Goal: Task Accomplishment & Management: Use online tool/utility

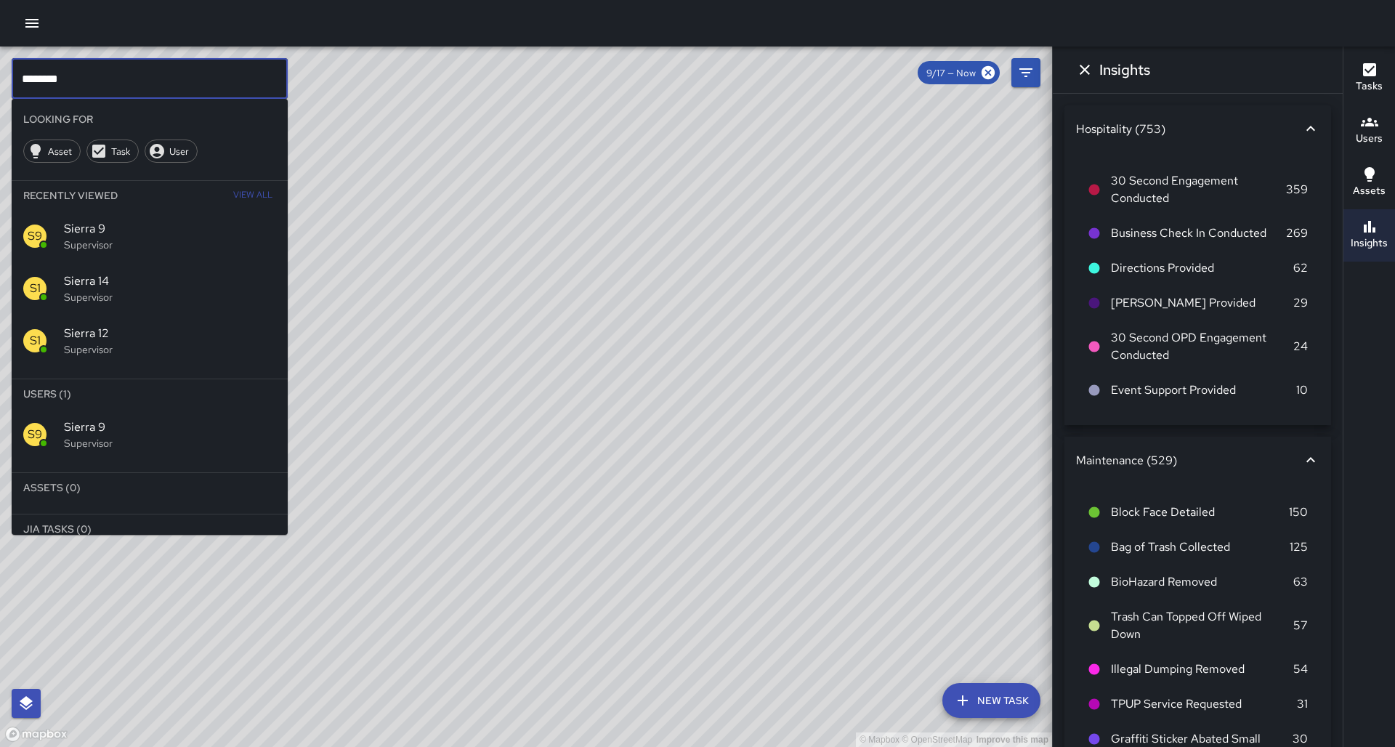
click at [218, 84] on input "********" at bounding box center [150, 78] width 276 height 41
type input "*******"
click at [111, 436] on p "Supervisor" at bounding box center [170, 443] width 212 height 15
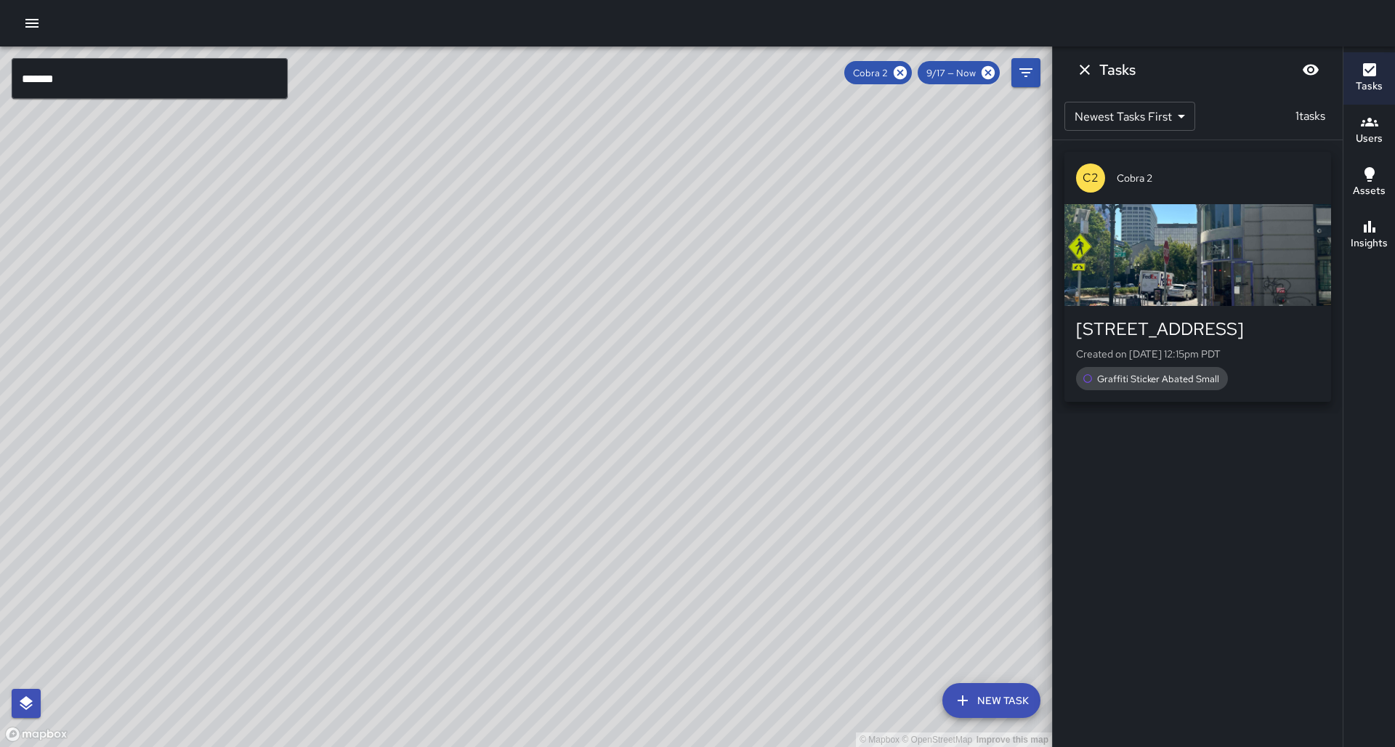
drag, startPoint x: 454, startPoint y: 457, endPoint x: 519, endPoint y: 248, distance: 218.5
click at [519, 241] on div "© Mapbox © OpenStreetMap Improve this map" at bounding box center [526, 396] width 1052 height 700
click at [904, 71] on icon at bounding box center [900, 73] width 16 height 16
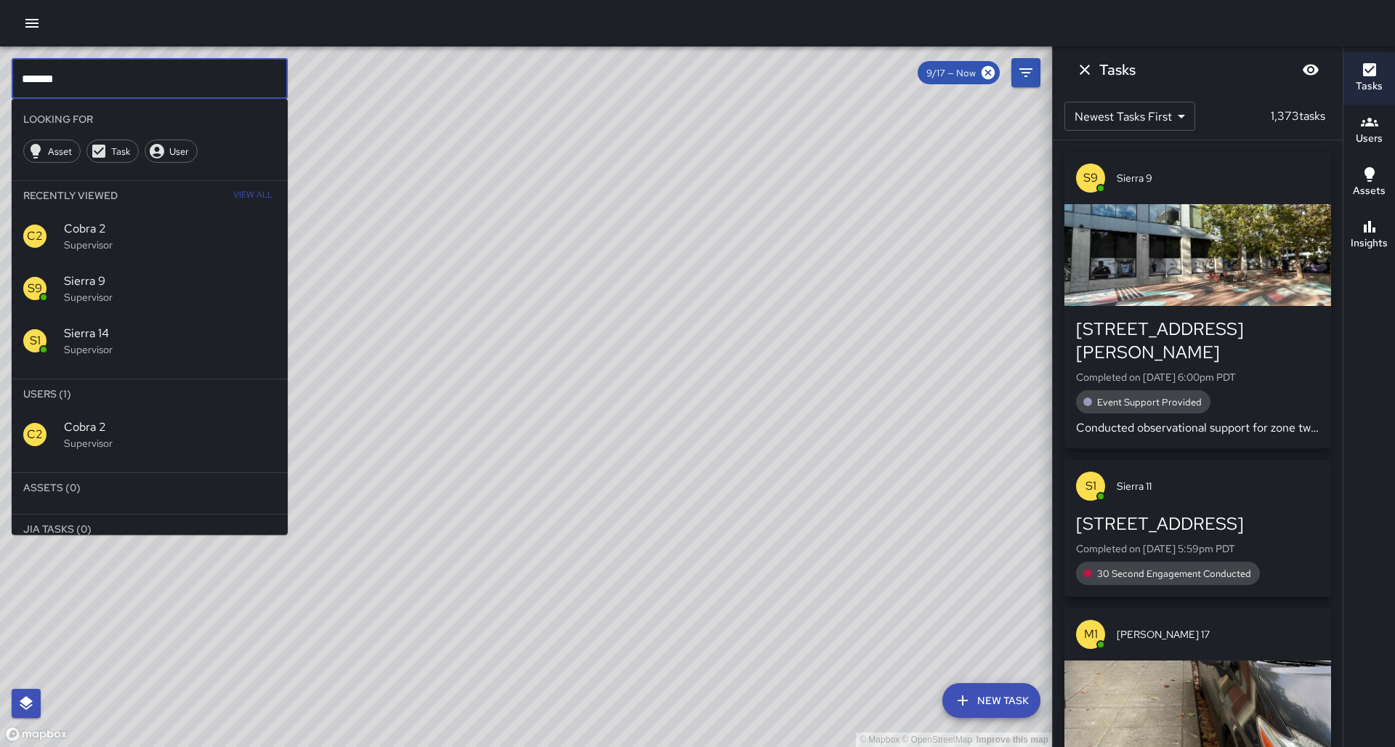
click at [168, 86] on input "*******" at bounding box center [150, 78] width 276 height 41
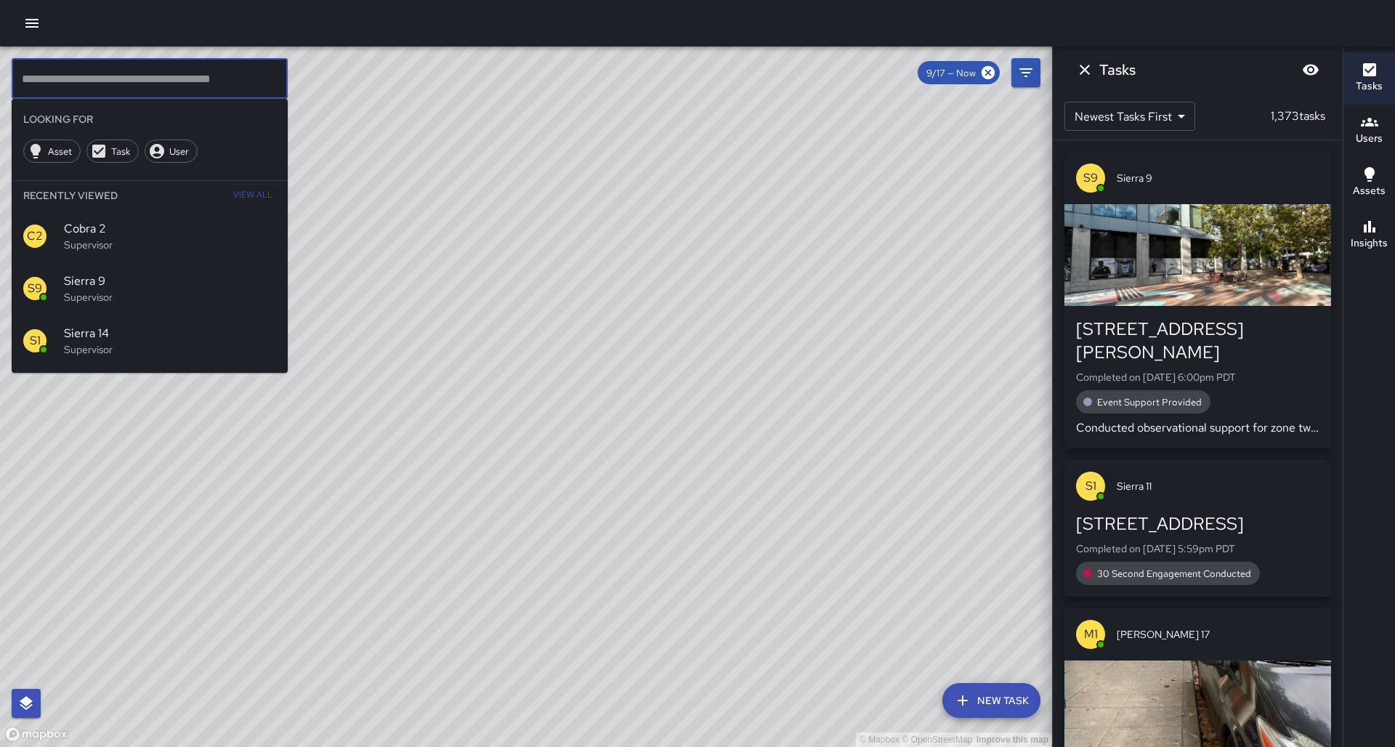
click at [211, 360] on div "© Mapbox © OpenStreetMap Improve this map" at bounding box center [526, 396] width 1052 height 700
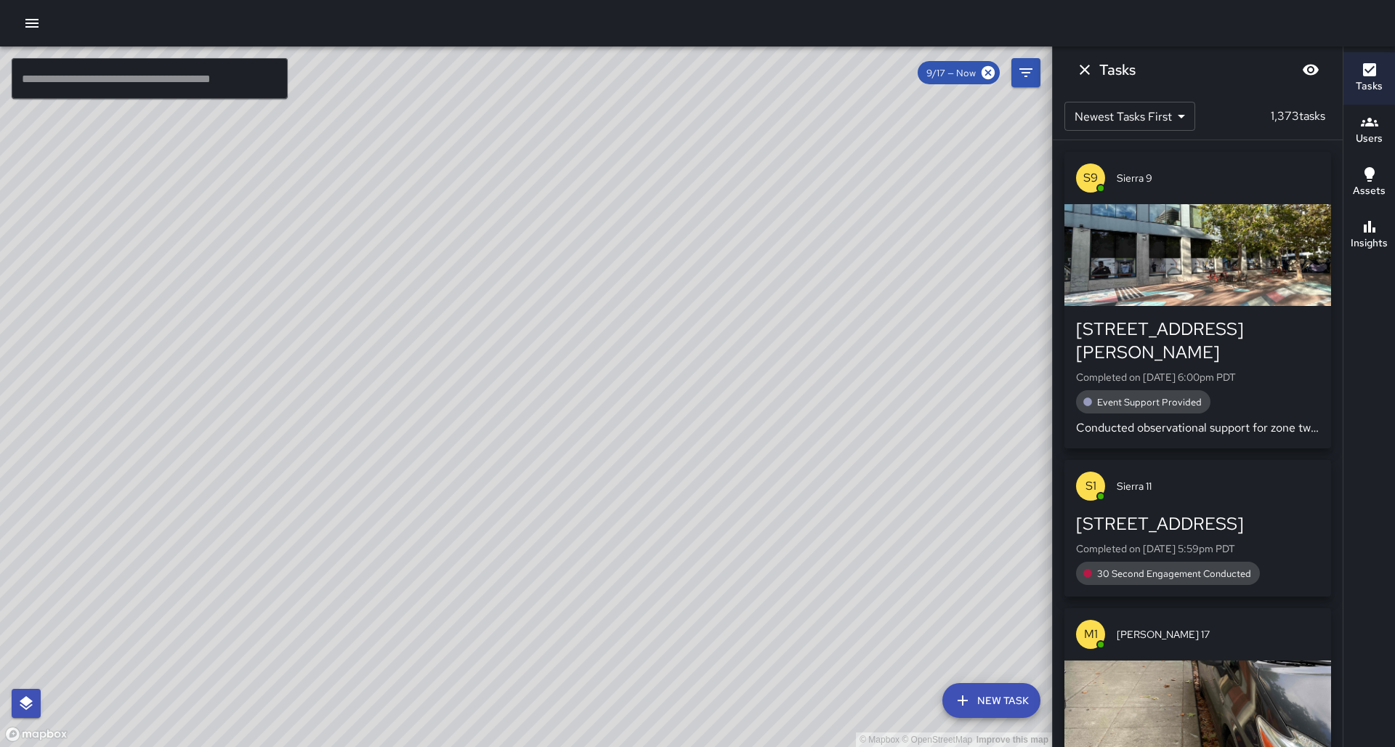
drag, startPoint x: 344, startPoint y: 432, endPoint x: 333, endPoint y: 373, distance: 59.8
click at [333, 373] on div "© Mapbox © OpenStreetMap Improve this map" at bounding box center [526, 396] width 1052 height 700
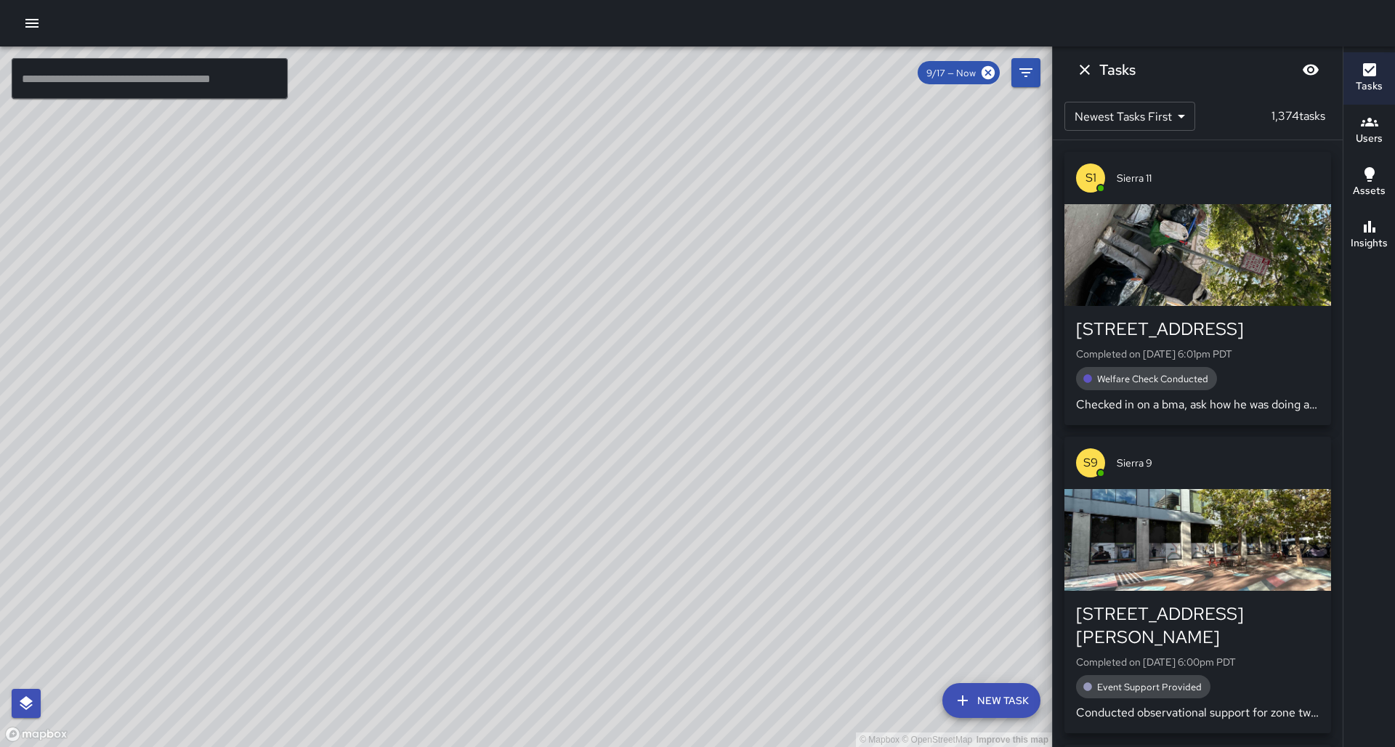
drag, startPoint x: 500, startPoint y: 462, endPoint x: 500, endPoint y: 375, distance: 87.2
click at [500, 375] on div "© Mapbox © OpenStreetMap Improve this map" at bounding box center [526, 396] width 1052 height 700
click at [446, 697] on div "© Mapbox © OpenStreetMap Improve this map" at bounding box center [526, 396] width 1052 height 700
click at [582, 556] on div "© Mapbox © OpenStreetMap Improve this map" at bounding box center [526, 396] width 1052 height 700
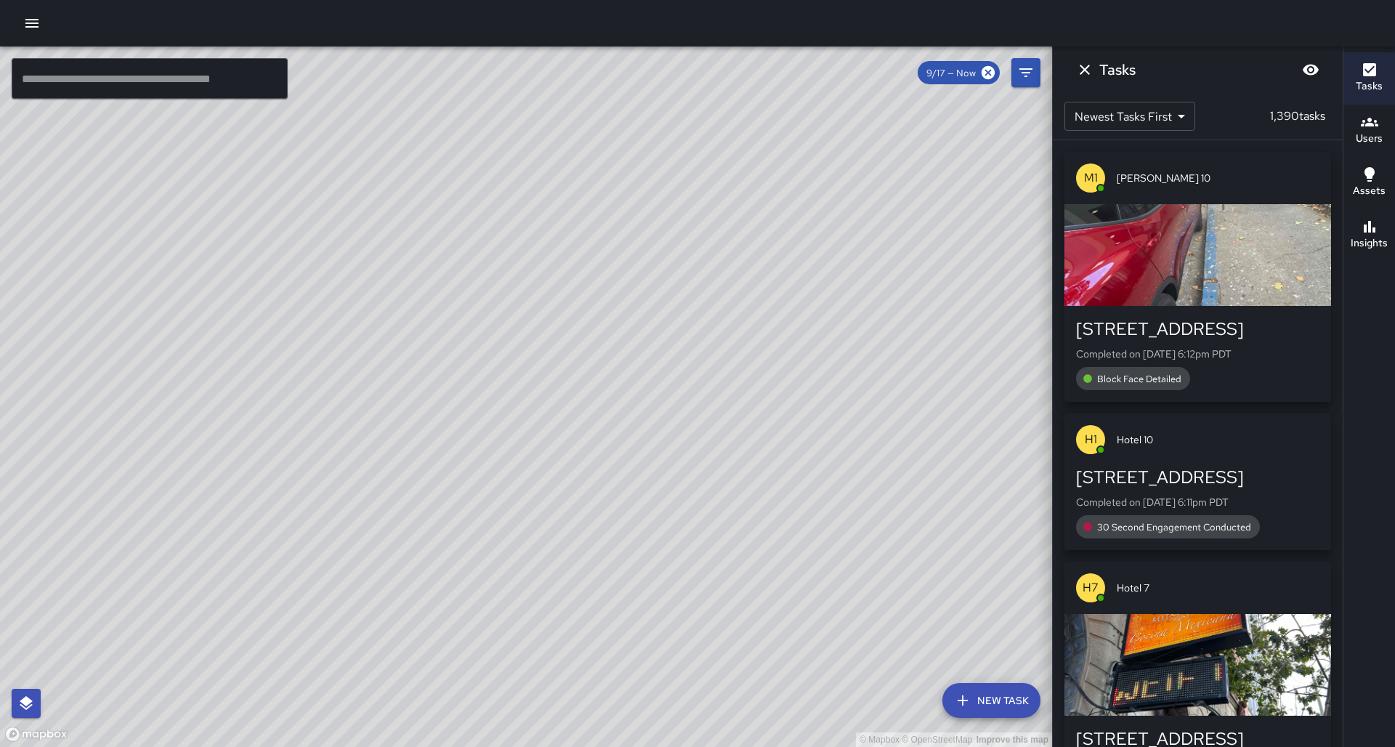
click at [117, 72] on input "text" at bounding box center [150, 78] width 276 height 41
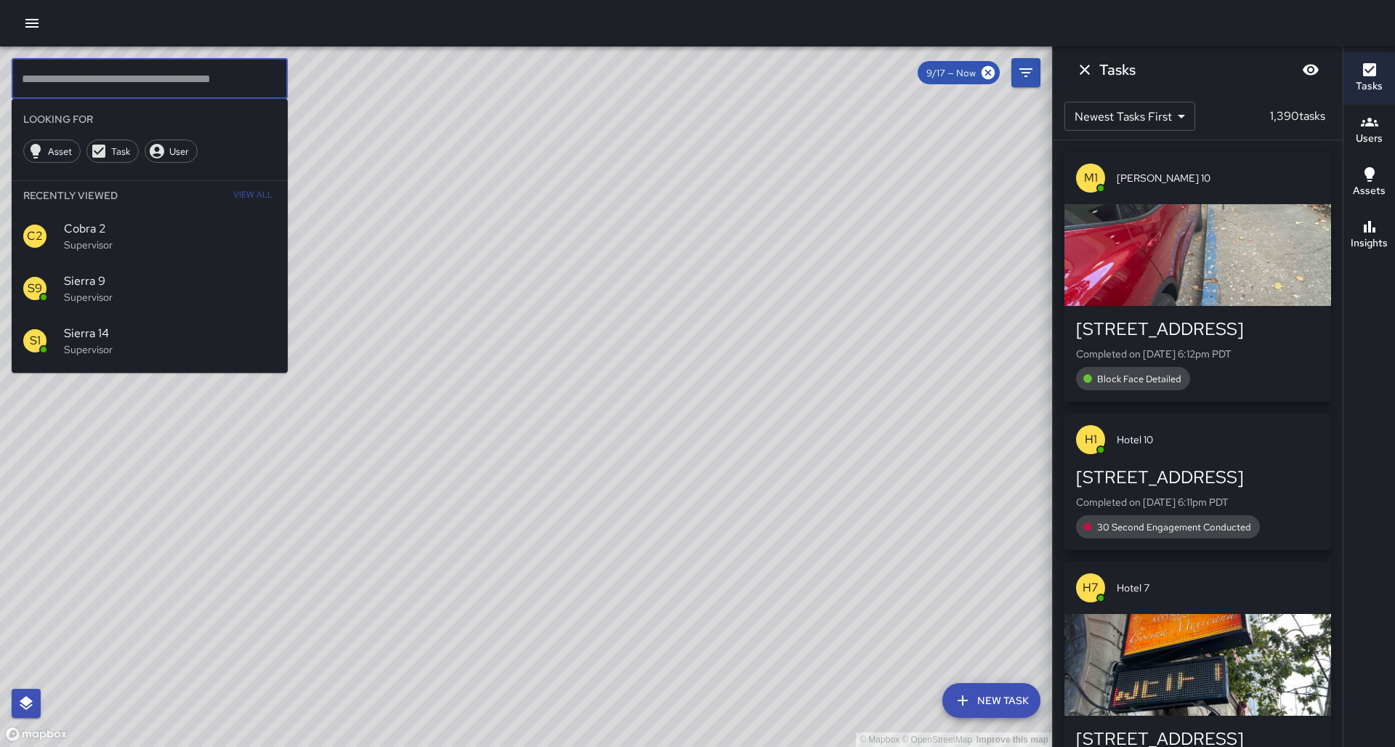
click at [121, 83] on input "text" at bounding box center [150, 78] width 276 height 41
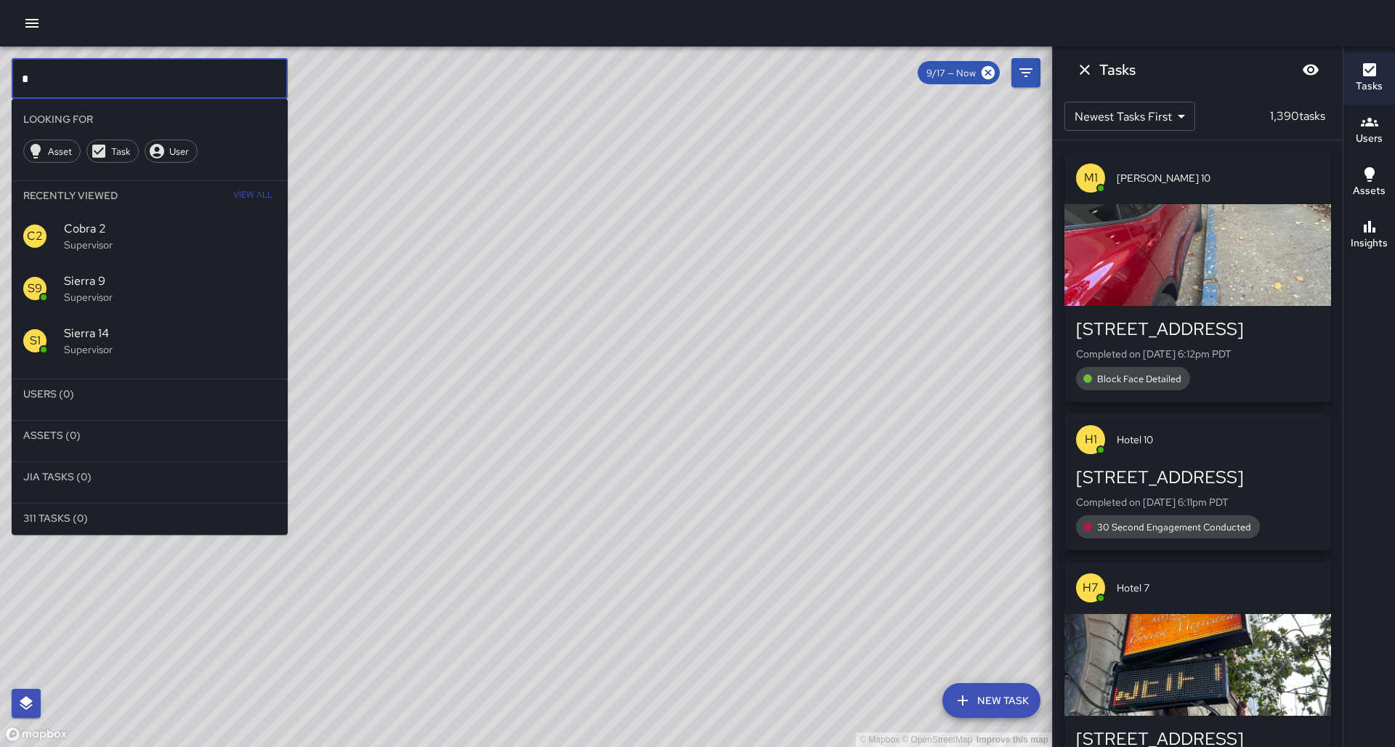
type input "*"
drag, startPoint x: 465, startPoint y: 548, endPoint x: 583, endPoint y: 532, distance: 118.8
click at [583, 532] on div "© Mapbox © OpenStreetMap Improve this map" at bounding box center [526, 396] width 1052 height 700
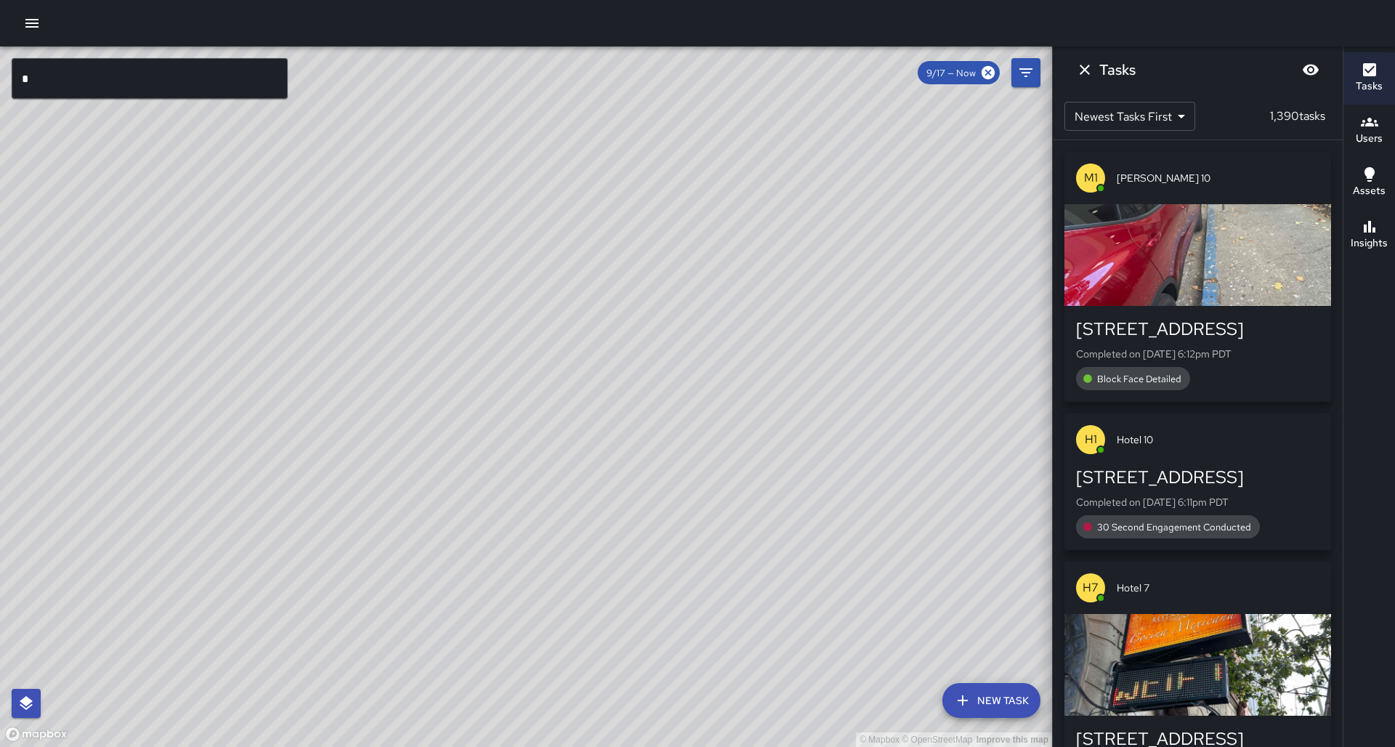
drag, startPoint x: 284, startPoint y: 443, endPoint x: 279, endPoint y: 418, distance: 25.9
click at [279, 418] on div "© Mapbox © OpenStreetMap Improve this map" at bounding box center [526, 396] width 1052 height 700
drag, startPoint x: 477, startPoint y: 599, endPoint x: 507, endPoint y: 420, distance: 181.9
click at [519, 397] on div "© Mapbox © OpenStreetMap Improve this map" at bounding box center [526, 396] width 1052 height 700
click at [269, 78] on input "*" at bounding box center [150, 78] width 276 height 41
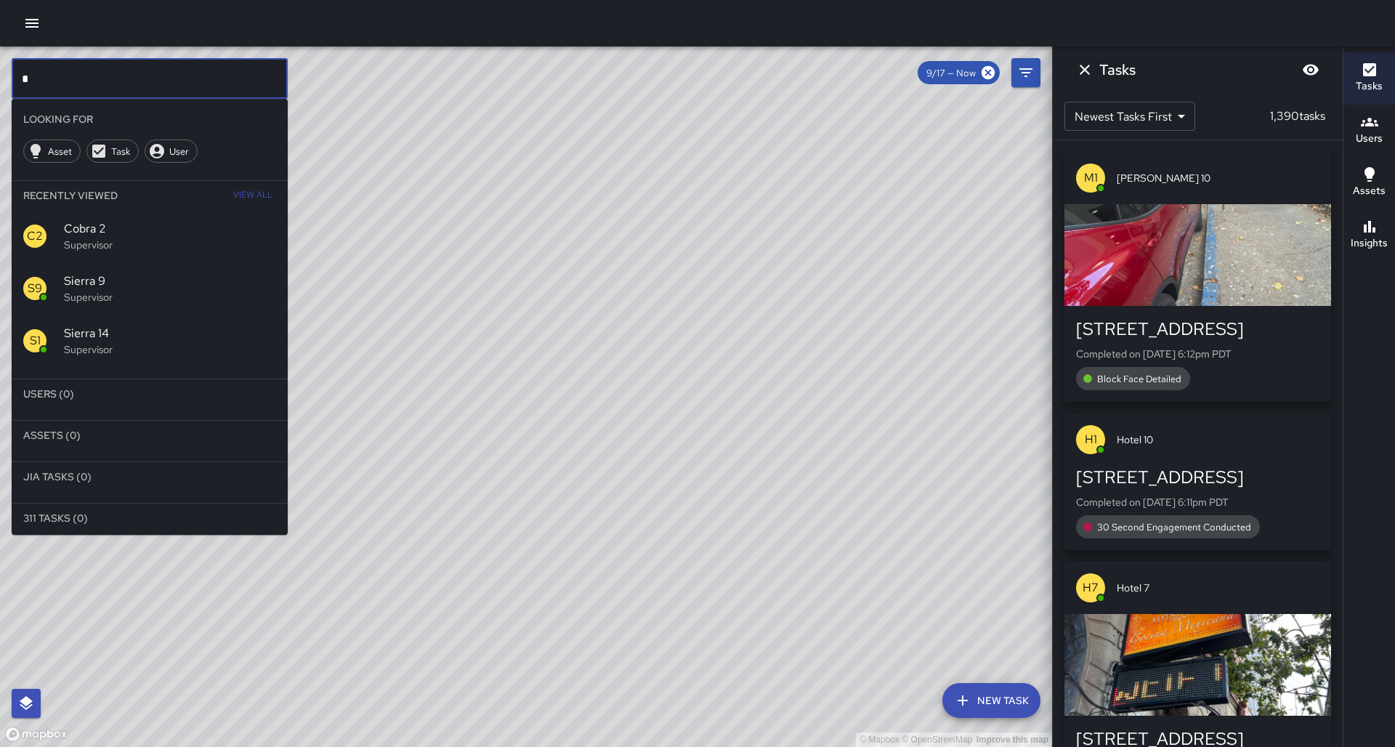
click at [269, 78] on input "*" at bounding box center [150, 78] width 276 height 41
click at [96, 436] on p "Supervisor" at bounding box center [170, 443] width 212 height 15
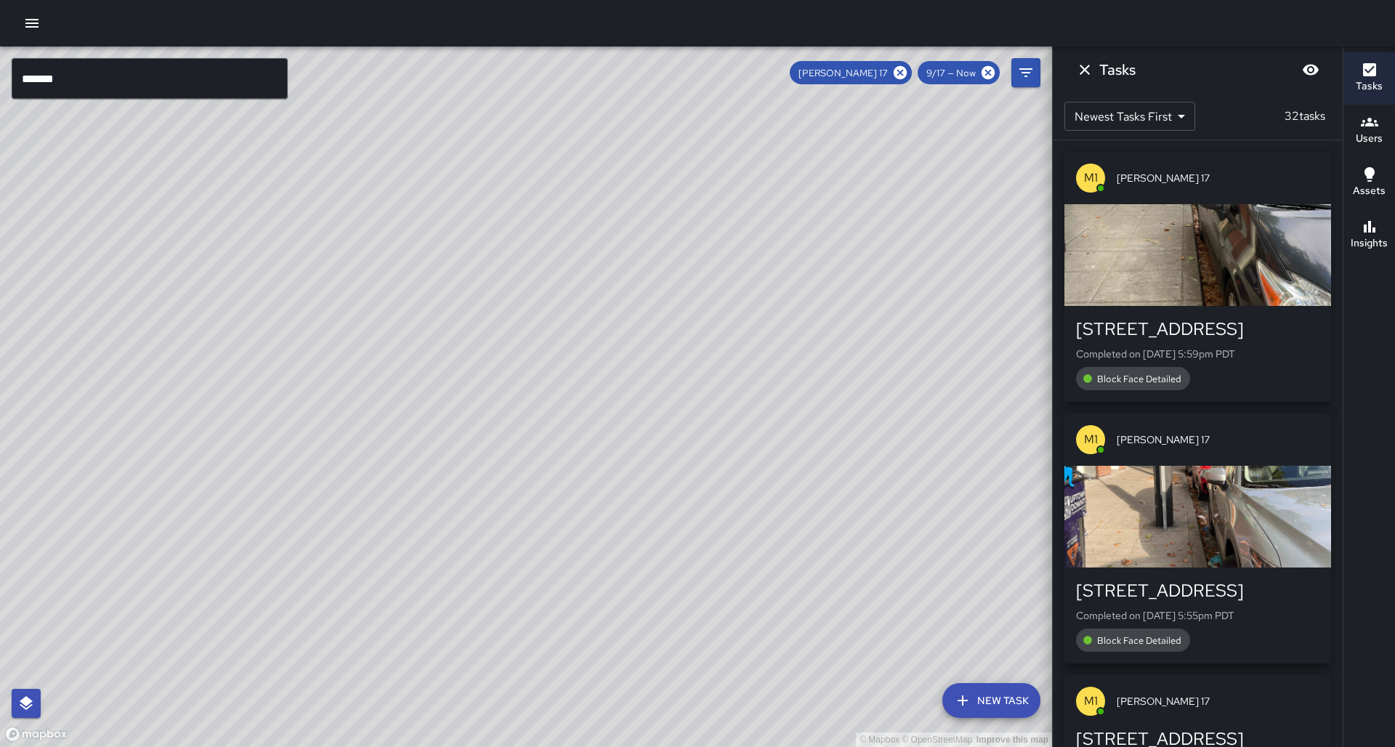
click at [283, 293] on div "© Mapbox © OpenStreetMap Improve this map" at bounding box center [526, 396] width 1052 height 700
drag, startPoint x: 635, startPoint y: 261, endPoint x: 596, endPoint y: 333, distance: 81.6
click at [596, 332] on div "© Mapbox © OpenStreetMap Improve this map" at bounding box center [526, 396] width 1052 height 700
drag, startPoint x: 580, startPoint y: 150, endPoint x: 488, endPoint y: 325, distance: 198.5
click at [490, 325] on div "© Mapbox © OpenStreetMap Improve this map" at bounding box center [526, 396] width 1052 height 700
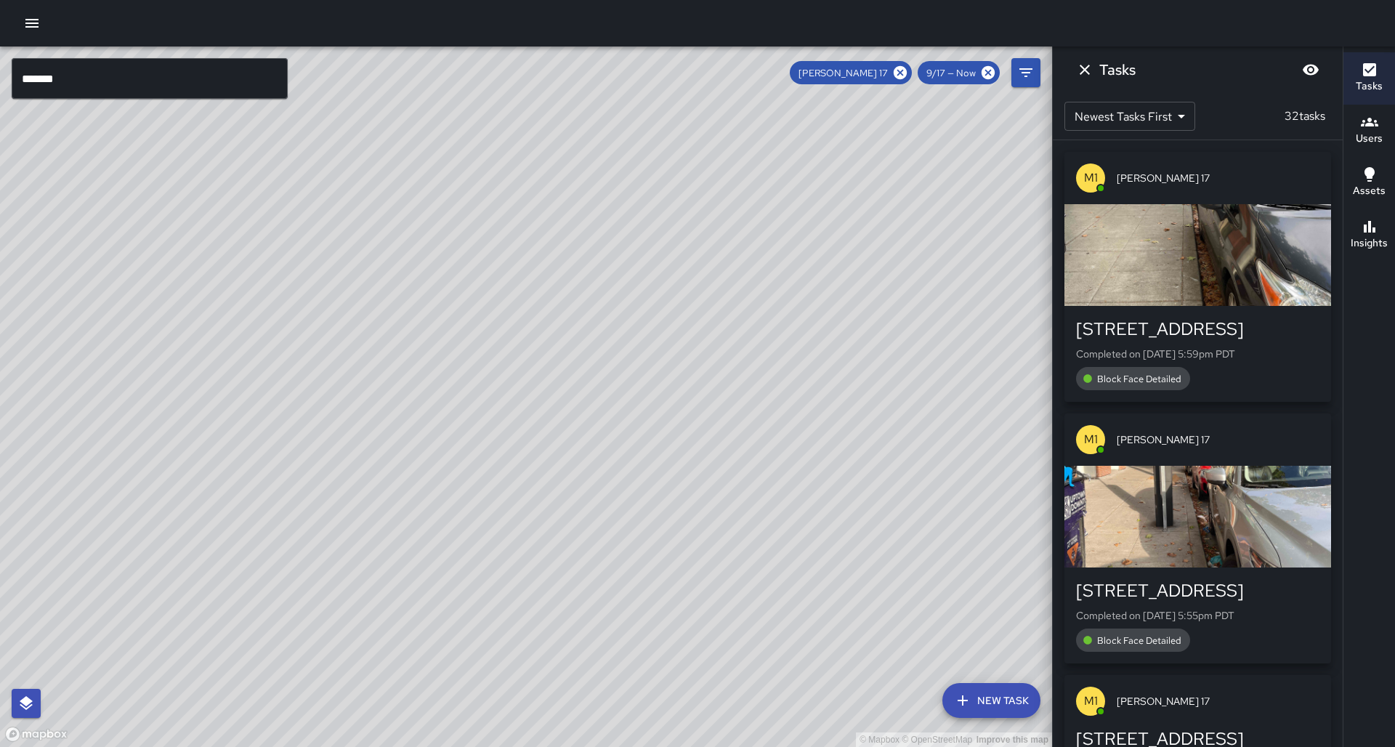
drag, startPoint x: 483, startPoint y: 358, endPoint x: 470, endPoint y: 386, distance: 31.2
click at [470, 386] on div "© Mapbox © OpenStreetMap Improve this map" at bounding box center [526, 396] width 1052 height 700
drag, startPoint x: 403, startPoint y: 476, endPoint x: 419, endPoint y: 421, distance: 57.5
click at [419, 421] on div "© Mapbox © OpenStreetMap Improve this map" at bounding box center [526, 396] width 1052 height 700
click at [591, 418] on div "© Mapbox © OpenStreetMap Improve this map" at bounding box center [526, 396] width 1052 height 700
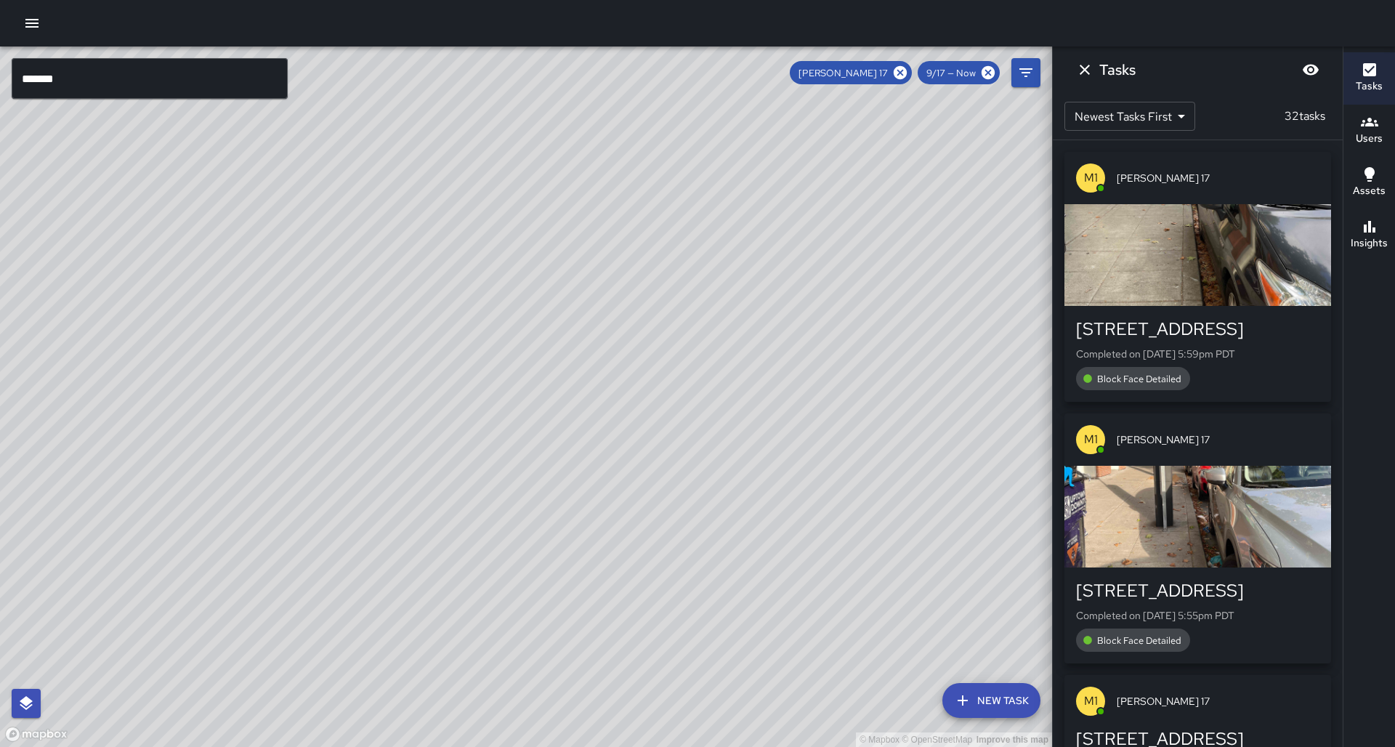
drag, startPoint x: 522, startPoint y: 372, endPoint x: 466, endPoint y: 456, distance: 101.6
click at [466, 456] on div "© Mapbox © OpenStreetMap Improve this map" at bounding box center [526, 396] width 1052 height 700
click at [907, 70] on icon at bounding box center [900, 72] width 13 height 13
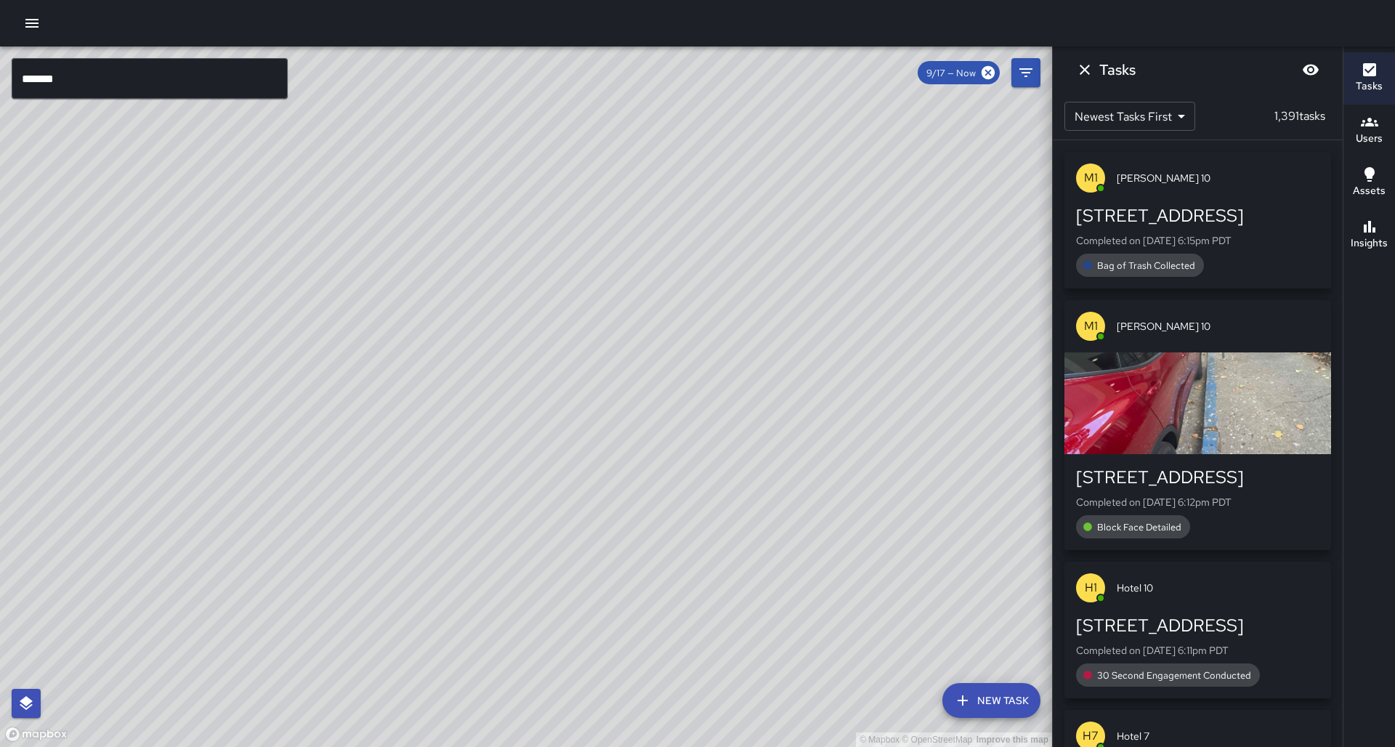
drag, startPoint x: 445, startPoint y: 527, endPoint x: 451, endPoint y: 426, distance: 101.1
click at [450, 426] on div "© Mapbox © OpenStreetMap Improve this map" at bounding box center [526, 396] width 1052 height 700
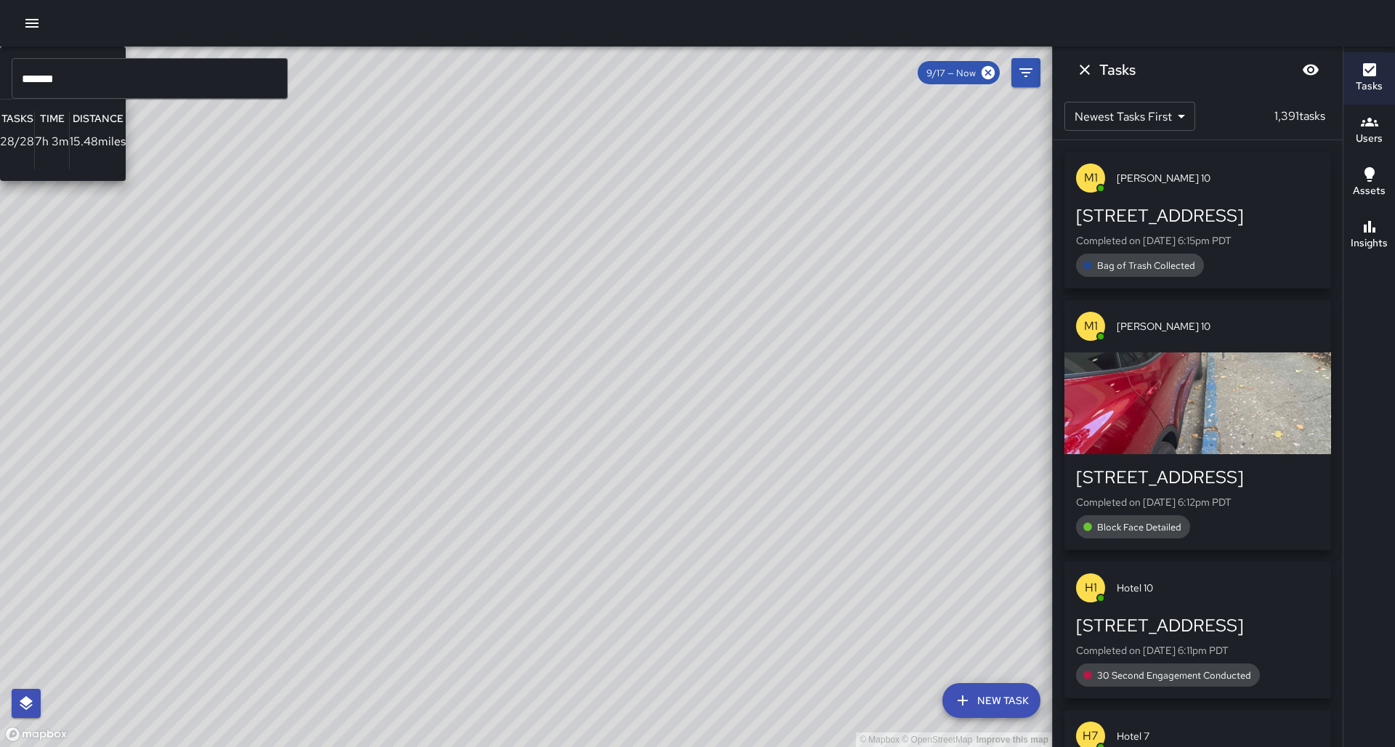
click at [237, 579] on div "© Mapbox © OpenStreetMap Improve this map H1 Hotel 11 Supervisor Tasks 28 / 28 …" at bounding box center [526, 396] width 1052 height 700
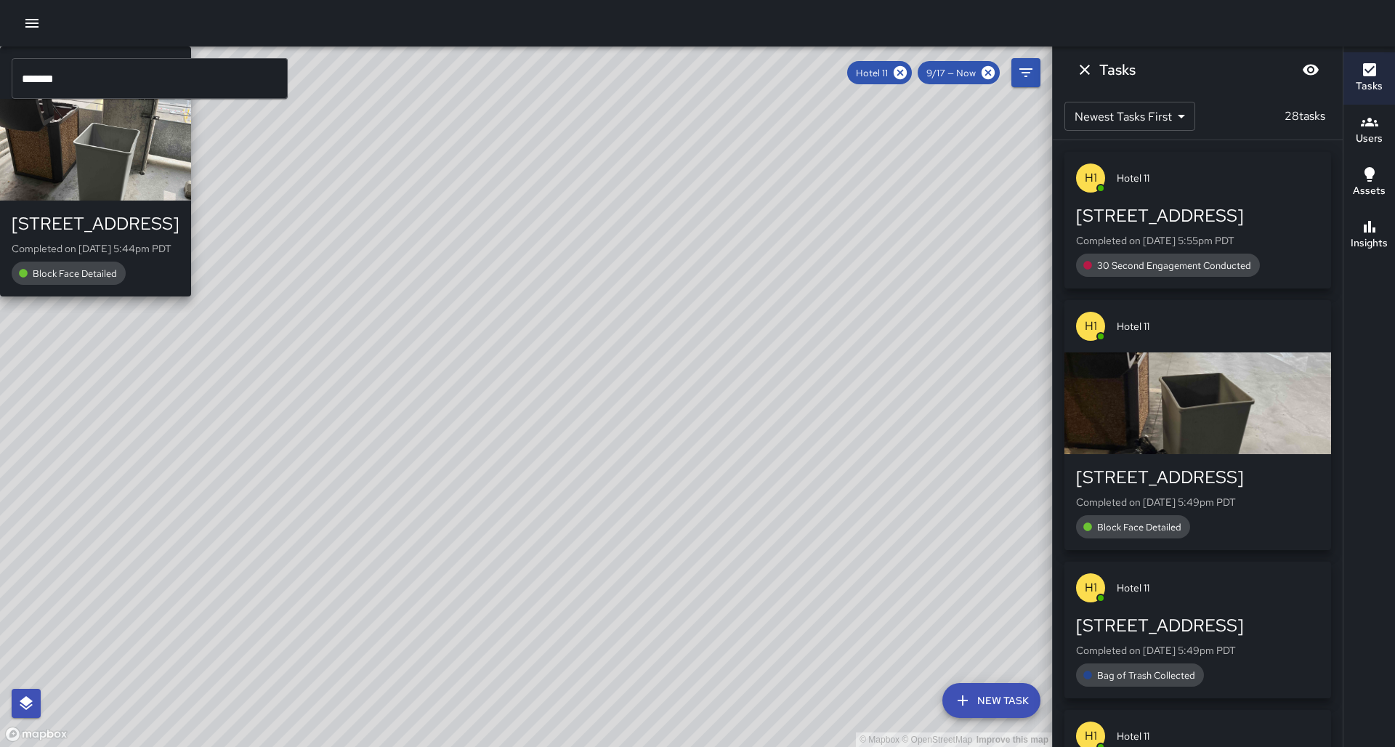
click at [190, 575] on div "© Mapbox © OpenStreetMap Improve this map H1 Hotel 11 532 16th Street Completed…" at bounding box center [526, 396] width 1052 height 700
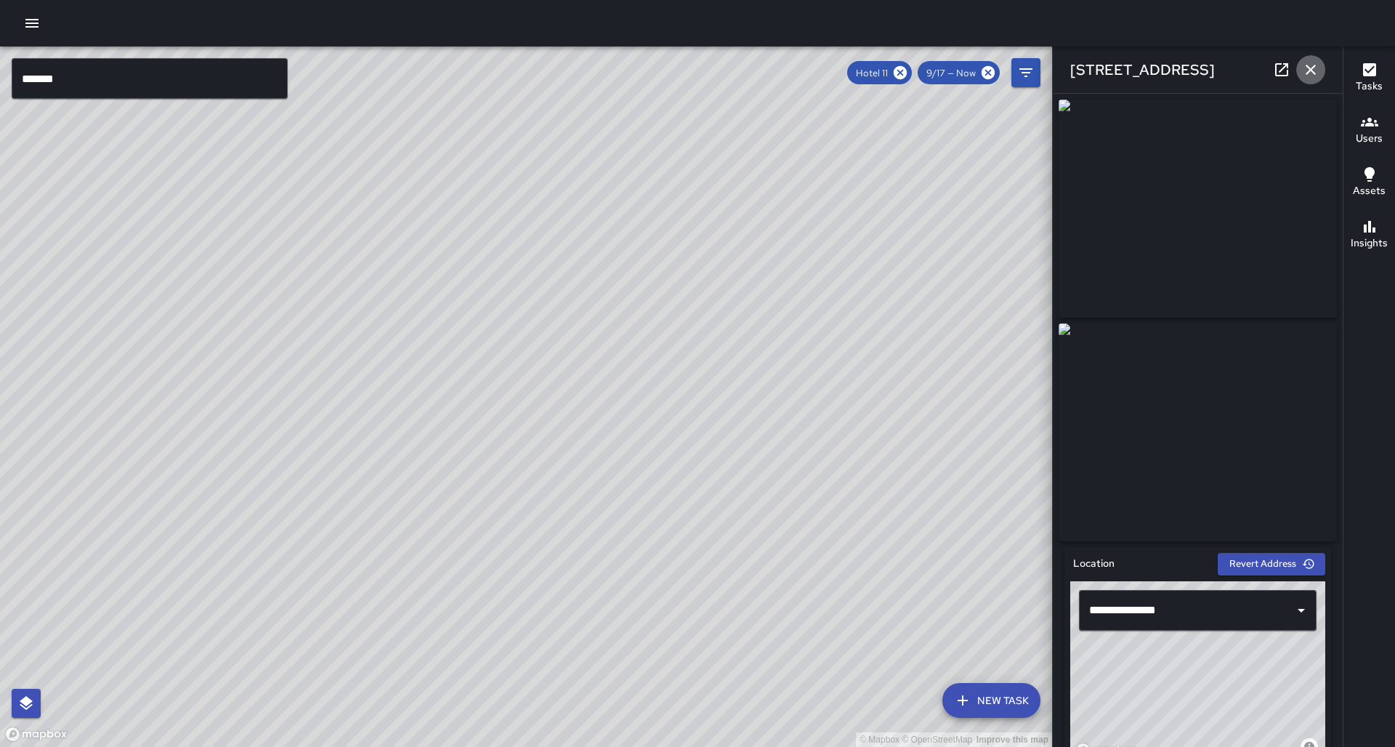
click at [1314, 78] on button "button" at bounding box center [1310, 69] width 29 height 29
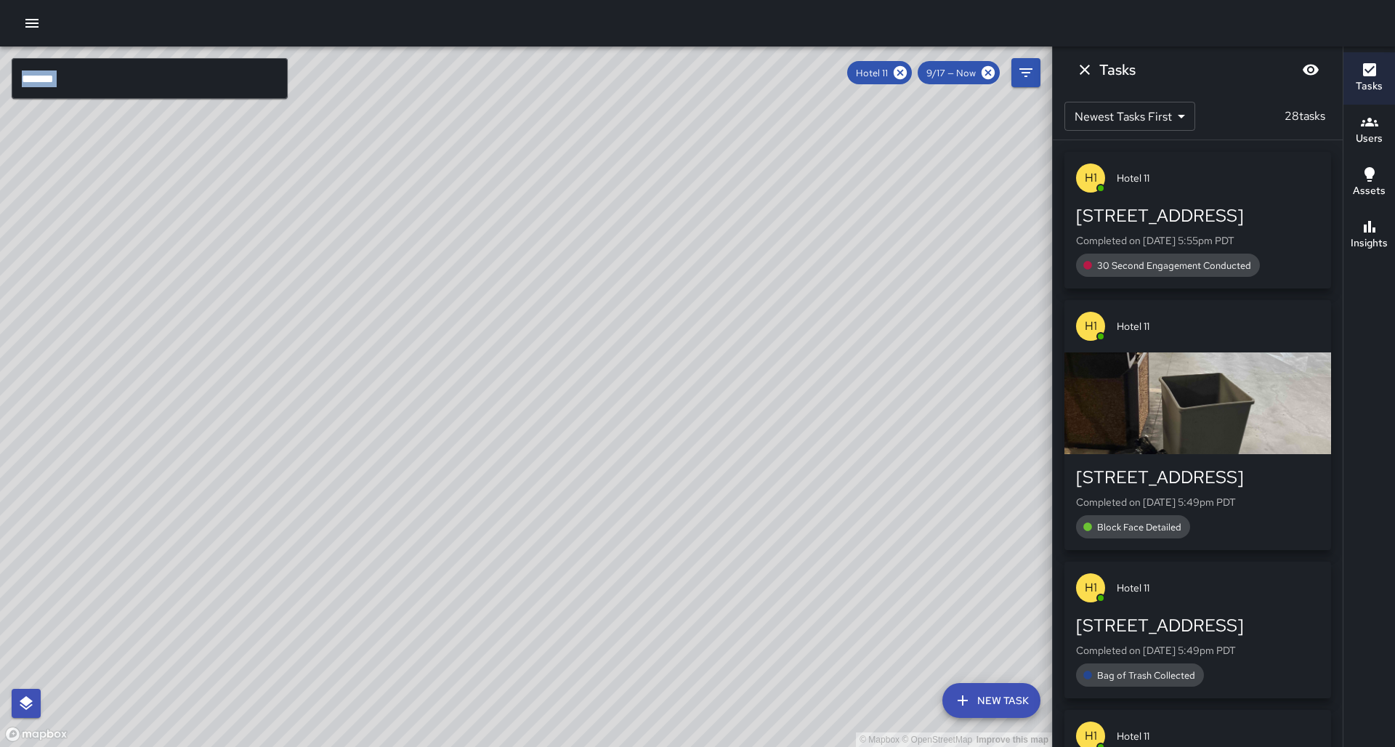
drag, startPoint x: 923, startPoint y: 79, endPoint x: 924, endPoint y: 68, distance: 10.9
click at [924, 68] on div "© Mapbox © OpenStreetMap Improve this map ******* ​ New Task Hotel 11 9/17 — No…" at bounding box center [526, 396] width 1052 height 700
click at [904, 74] on icon at bounding box center [900, 72] width 13 height 13
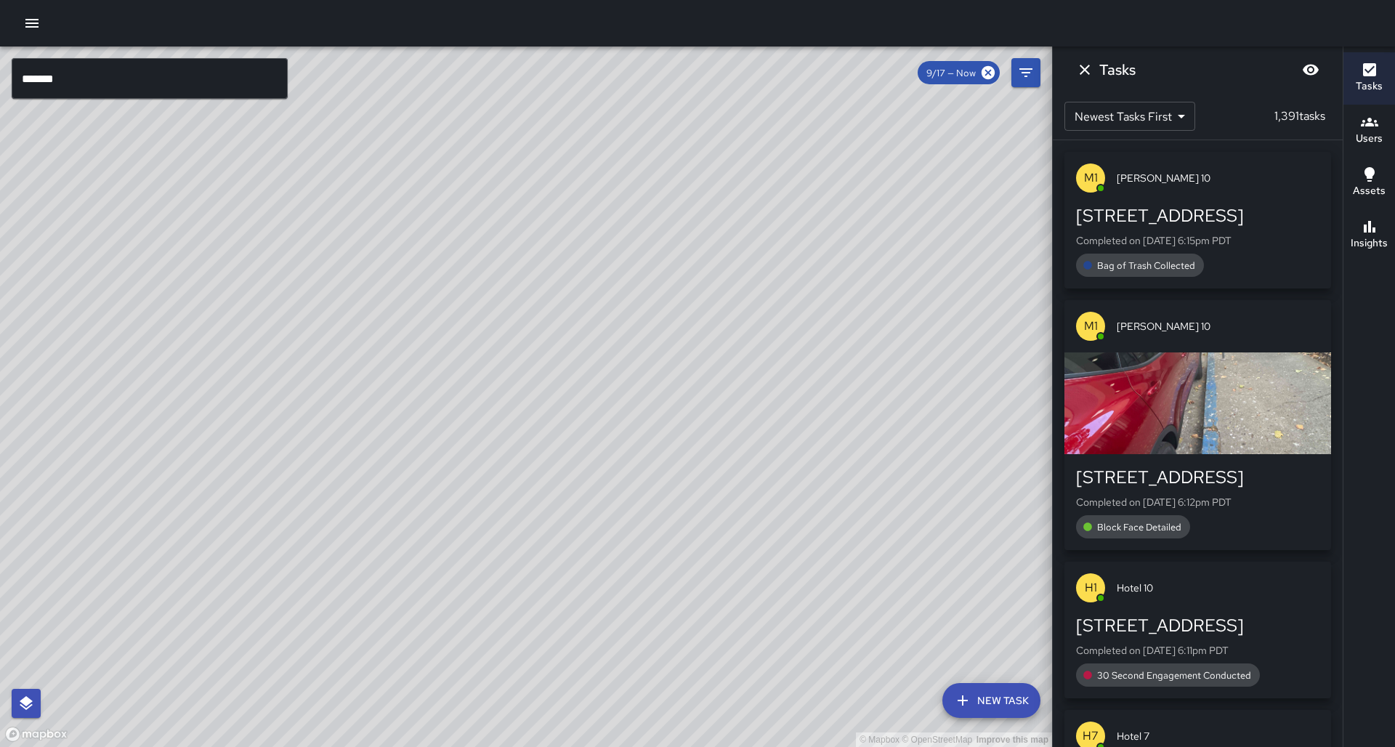
click at [409, 604] on div "© Mapbox © OpenStreetMap Improve this map" at bounding box center [526, 396] width 1052 height 700
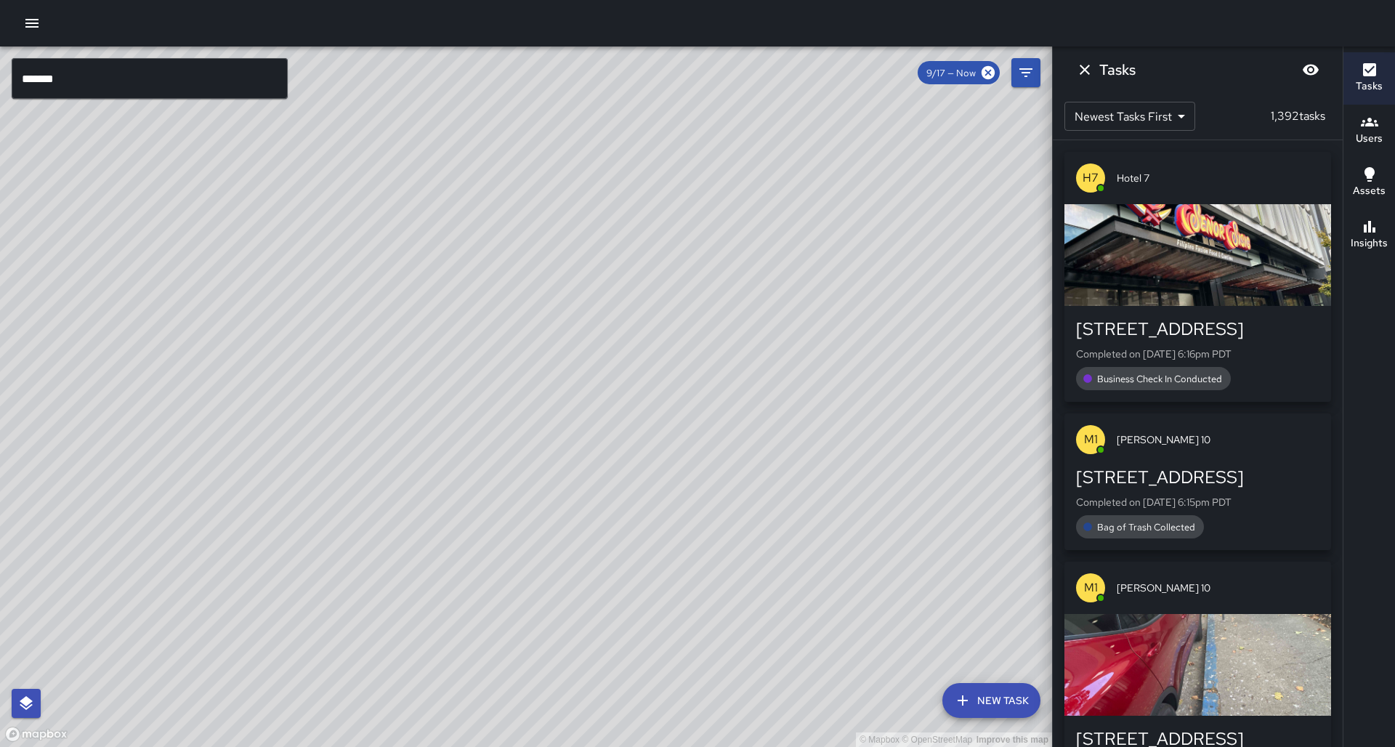
click at [126, 84] on input "*******" at bounding box center [150, 78] width 276 height 41
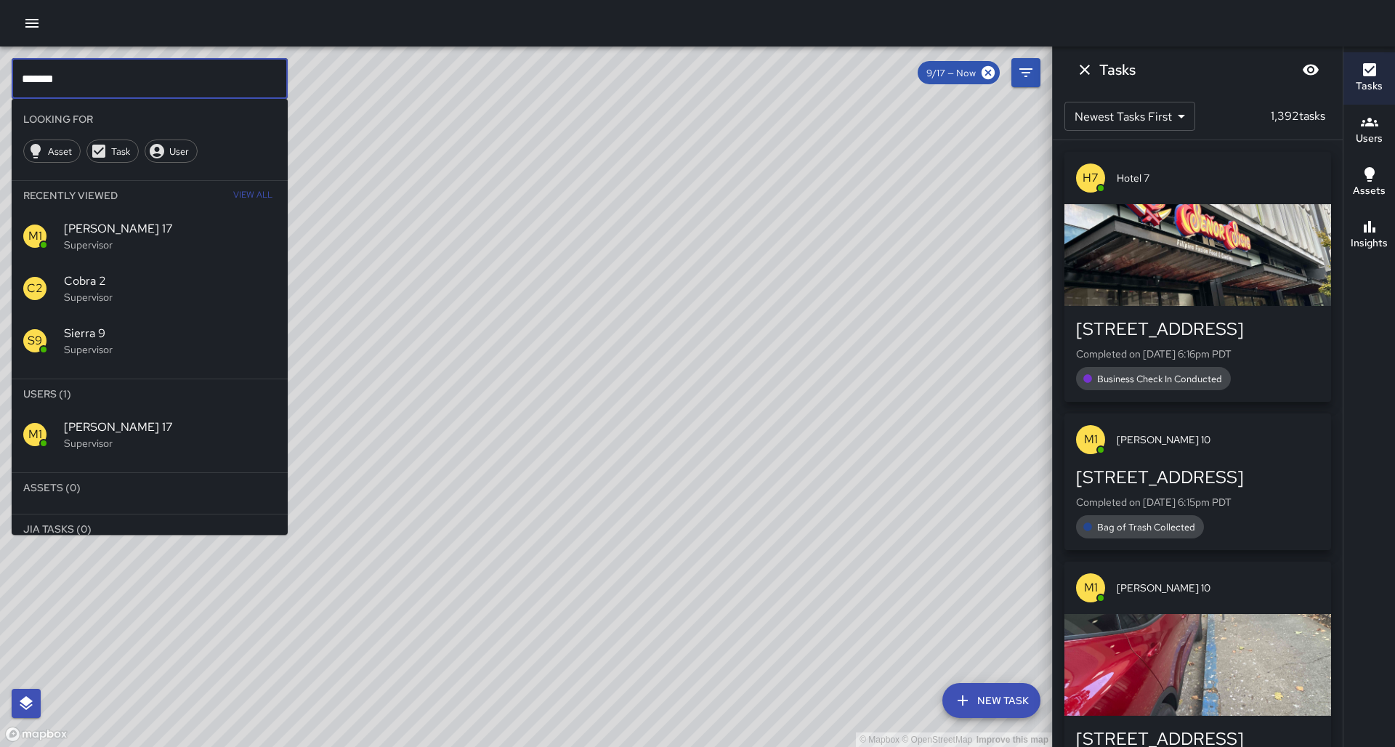
click at [126, 84] on input "*******" at bounding box center [150, 78] width 276 height 41
type input "*"
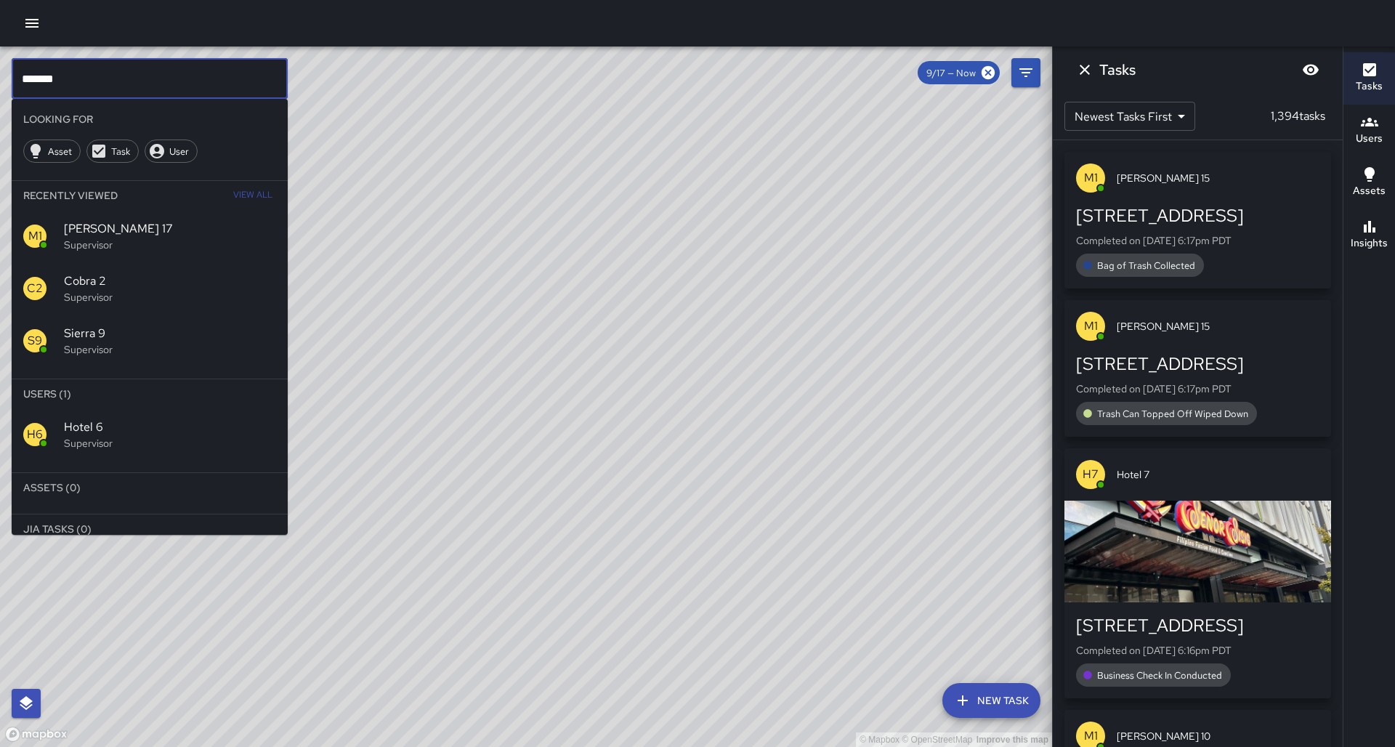
click at [115, 411] on div "H6 Hotel 6 Supervisor" at bounding box center [150, 434] width 276 height 52
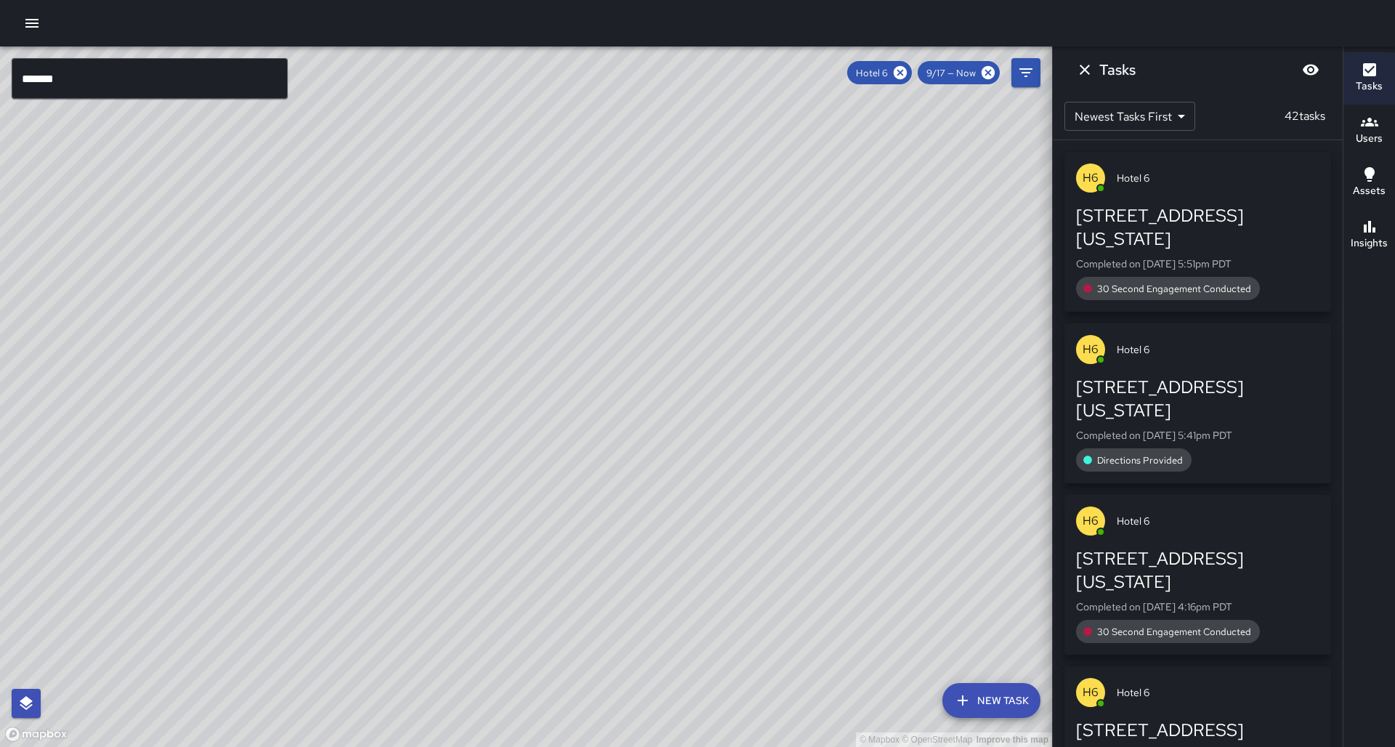
click at [397, 602] on div "© Mapbox © OpenStreetMap Improve this map" at bounding box center [526, 396] width 1052 height 700
click at [575, 471] on div "© Mapbox © OpenStreetMap Improve this map" at bounding box center [526, 396] width 1052 height 700
drag, startPoint x: 747, startPoint y: 368, endPoint x: 703, endPoint y: 405, distance: 57.8
click at [703, 405] on div "© Mapbox © OpenStreetMap Improve this map" at bounding box center [526, 396] width 1052 height 700
click at [907, 73] on icon at bounding box center [900, 72] width 13 height 13
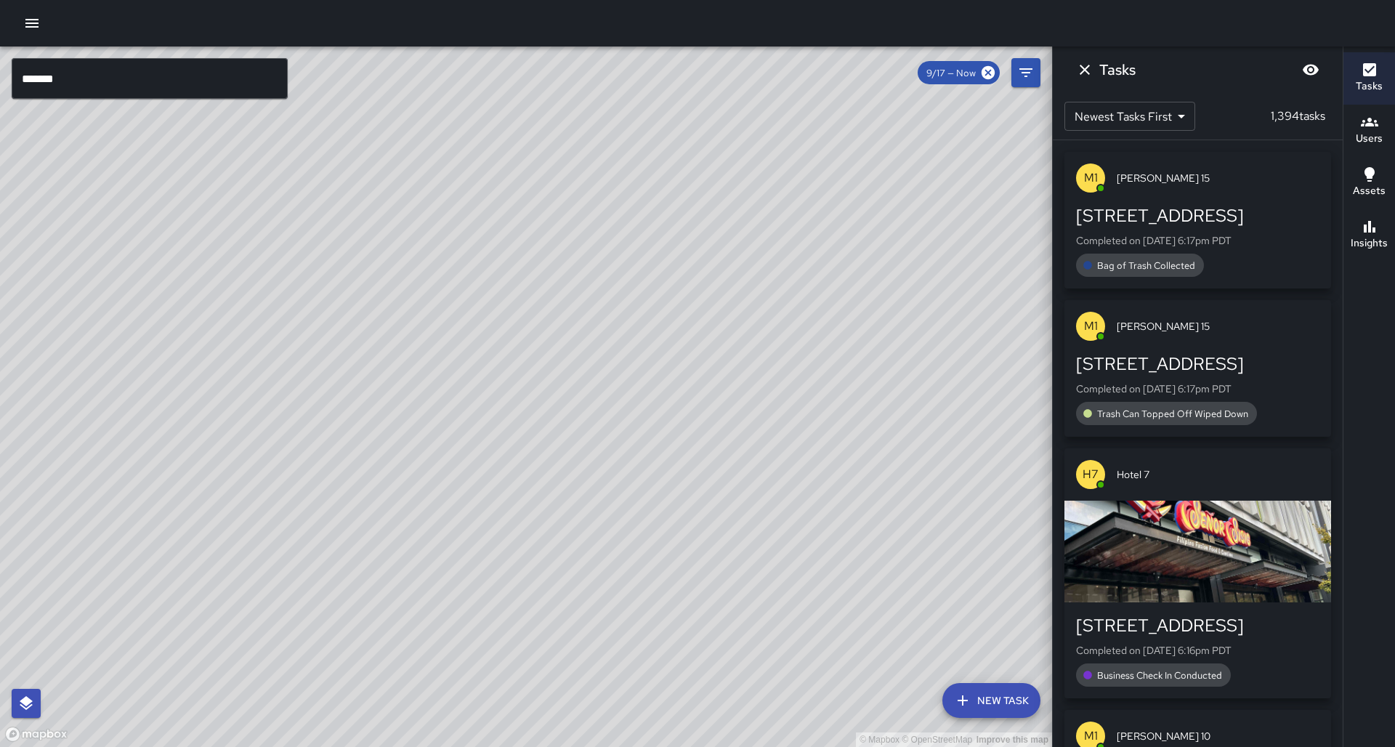
click at [128, 92] on input "*******" at bounding box center [150, 78] width 276 height 41
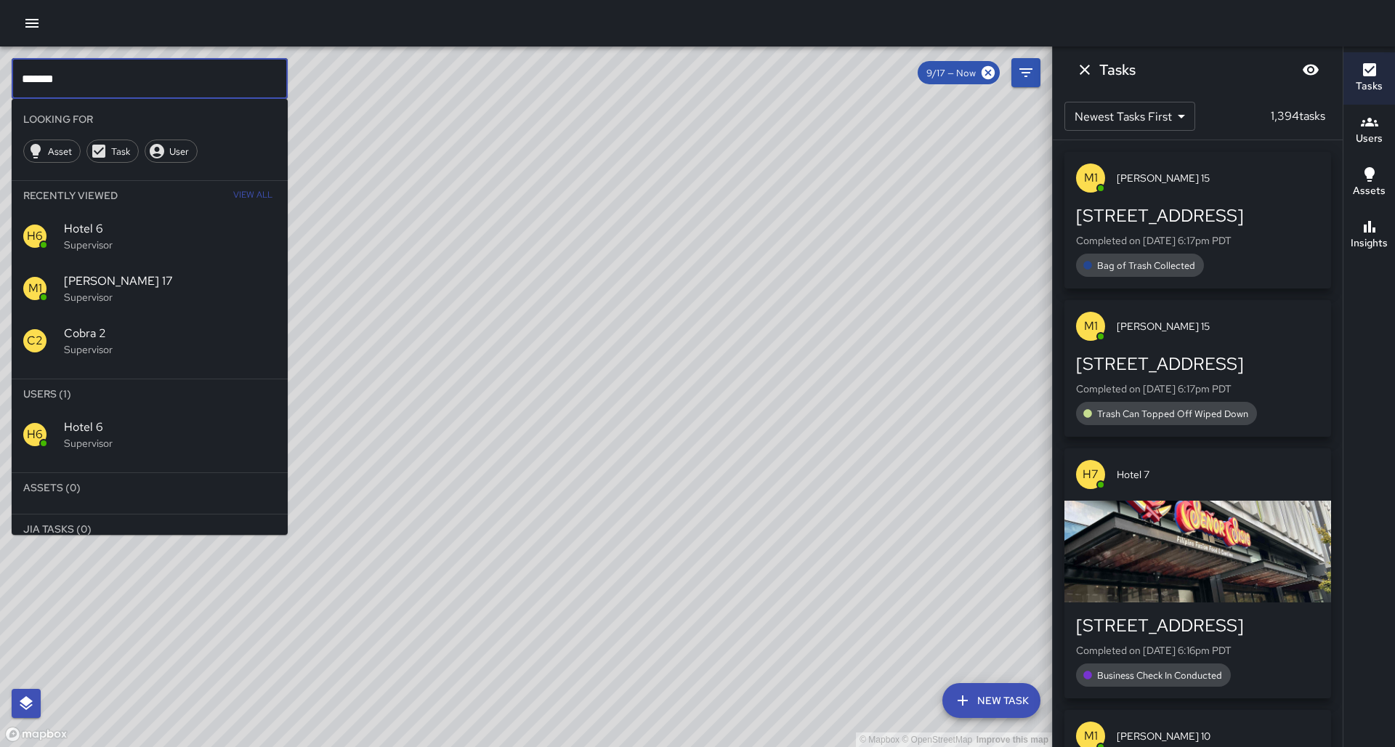
click at [128, 92] on input "*******" at bounding box center [150, 78] width 276 height 41
click at [108, 408] on div "H7 Hotel 7 Supervisor" at bounding box center [150, 434] width 276 height 52
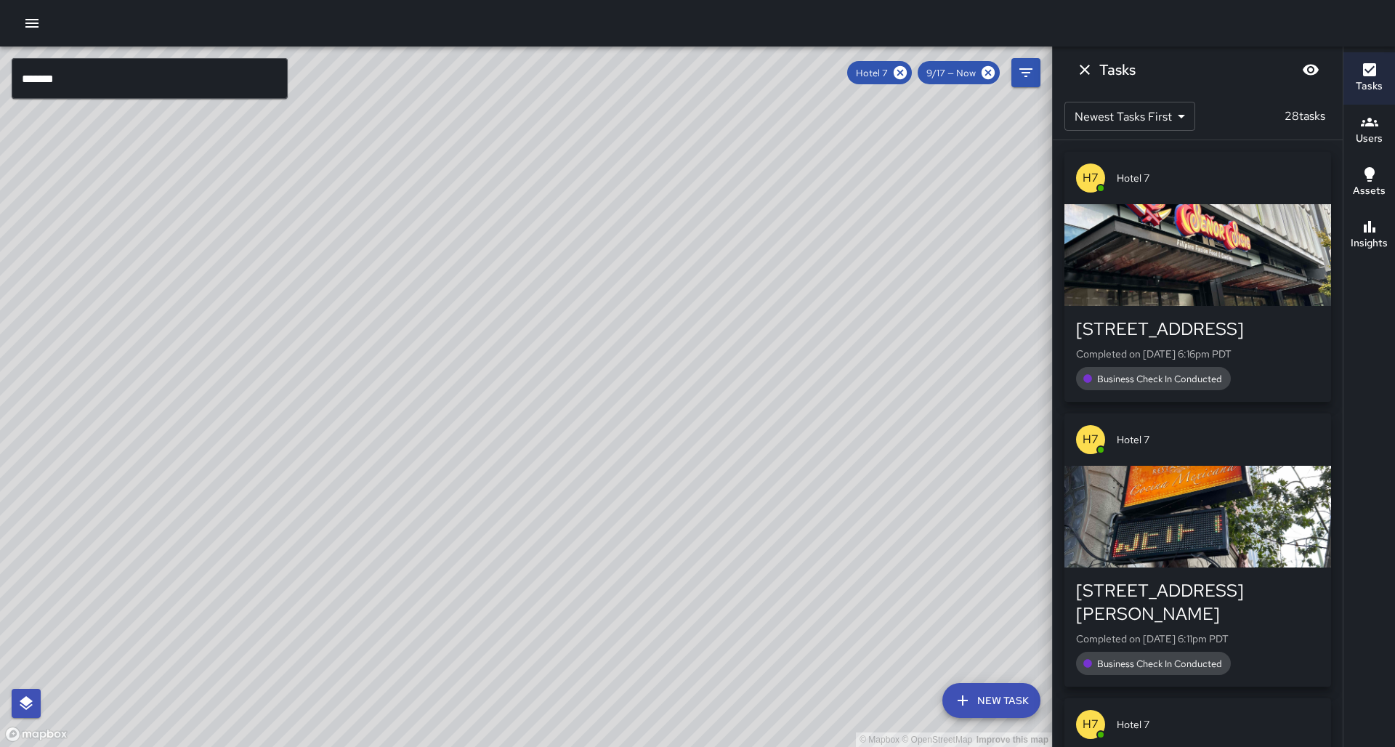
drag, startPoint x: 610, startPoint y: 306, endPoint x: 486, endPoint y: 330, distance: 126.5
click at [486, 330] on div "© Mapbox © OpenStreetMap Improve this map" at bounding box center [526, 396] width 1052 height 700
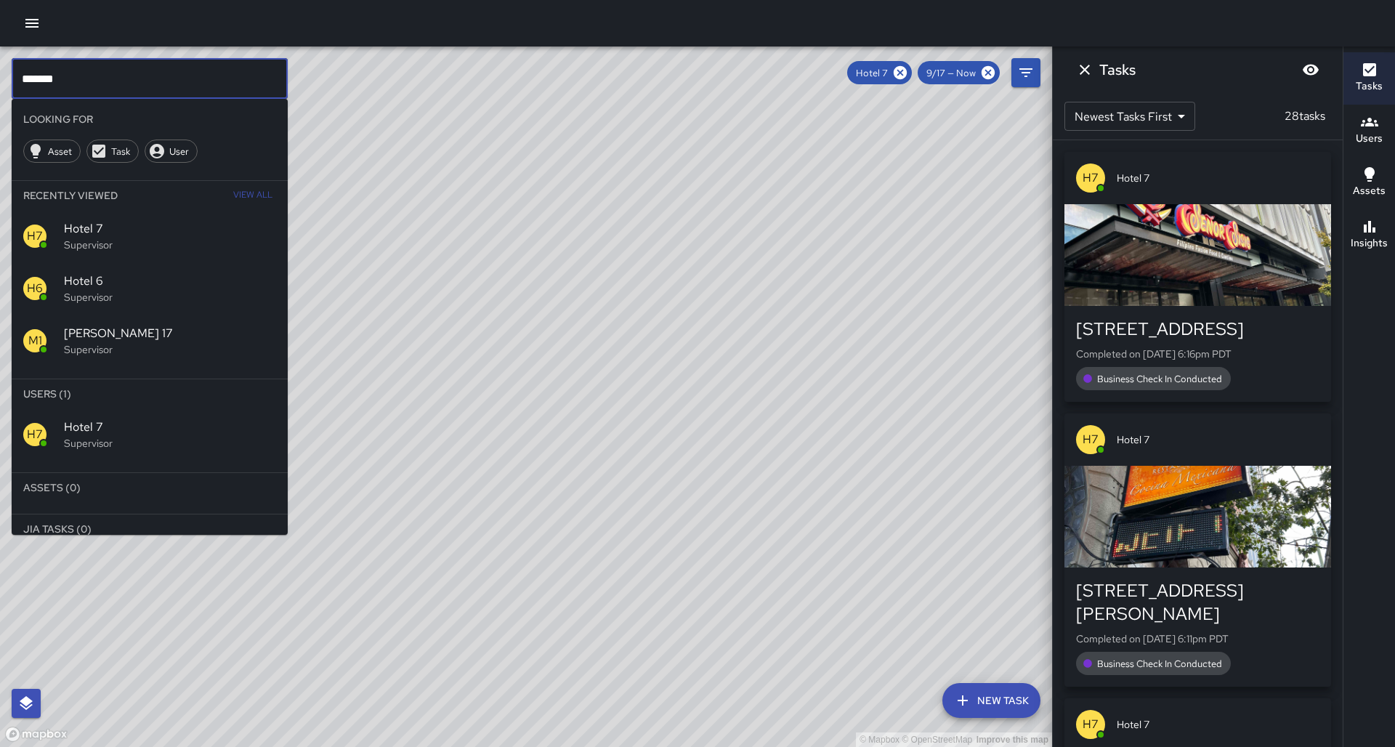
click at [115, 86] on input "*******" at bounding box center [150, 78] width 276 height 41
click at [908, 74] on icon at bounding box center [900, 73] width 16 height 16
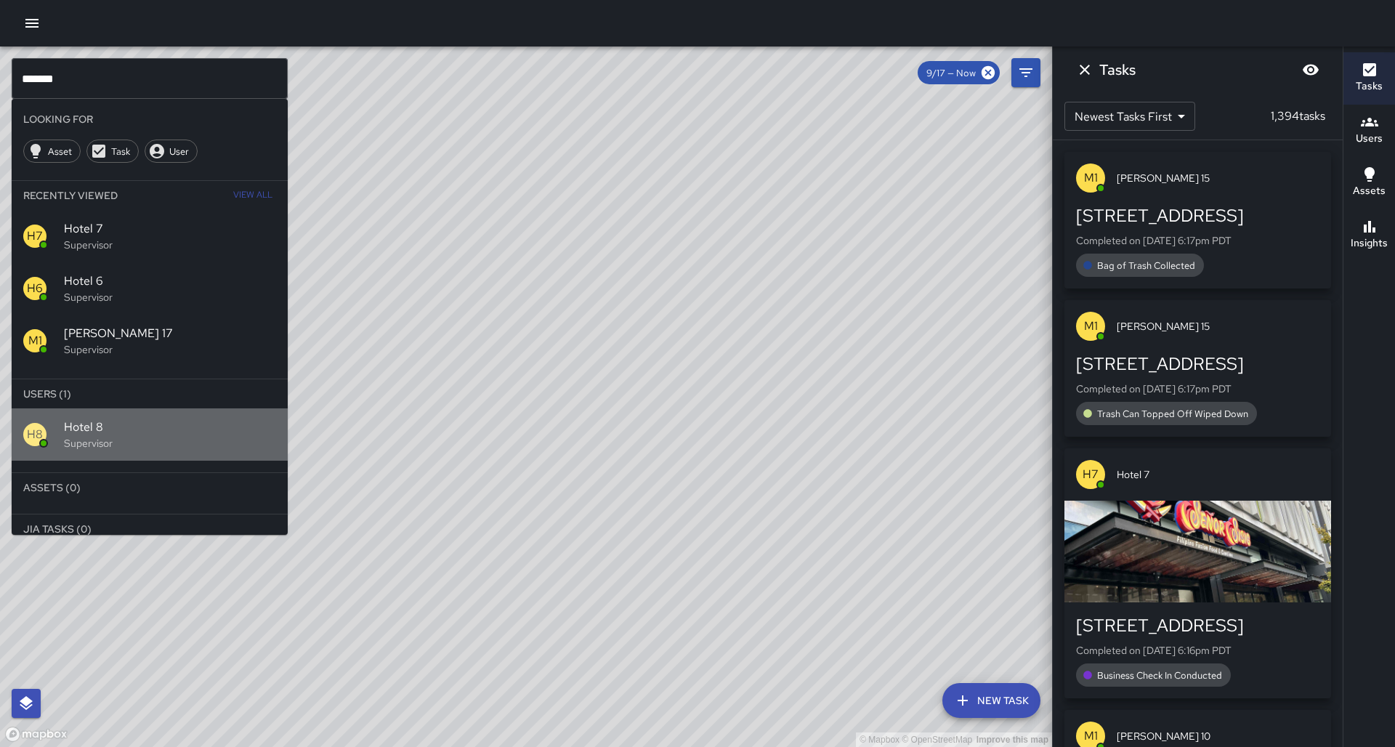
click at [75, 436] on p "Supervisor" at bounding box center [170, 443] width 212 height 15
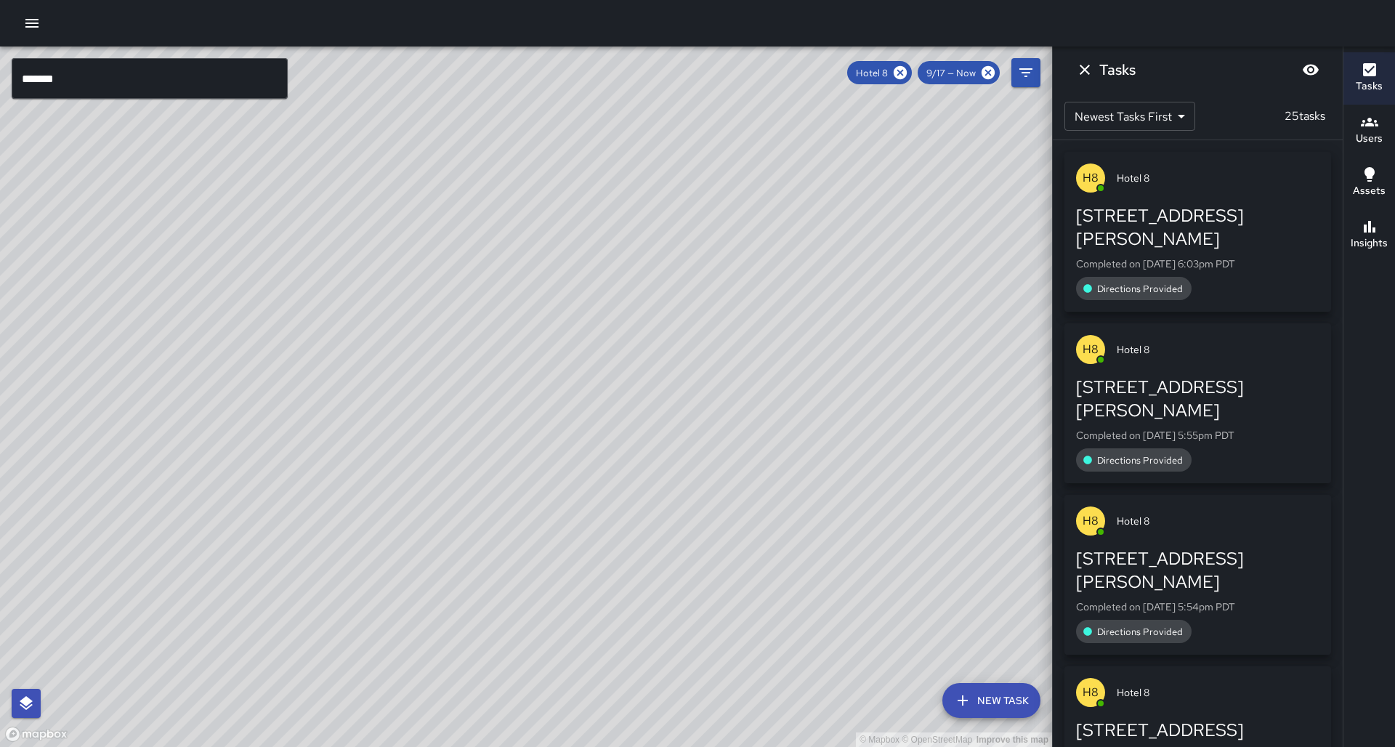
click at [116, 71] on input "*******" at bounding box center [150, 78] width 276 height 41
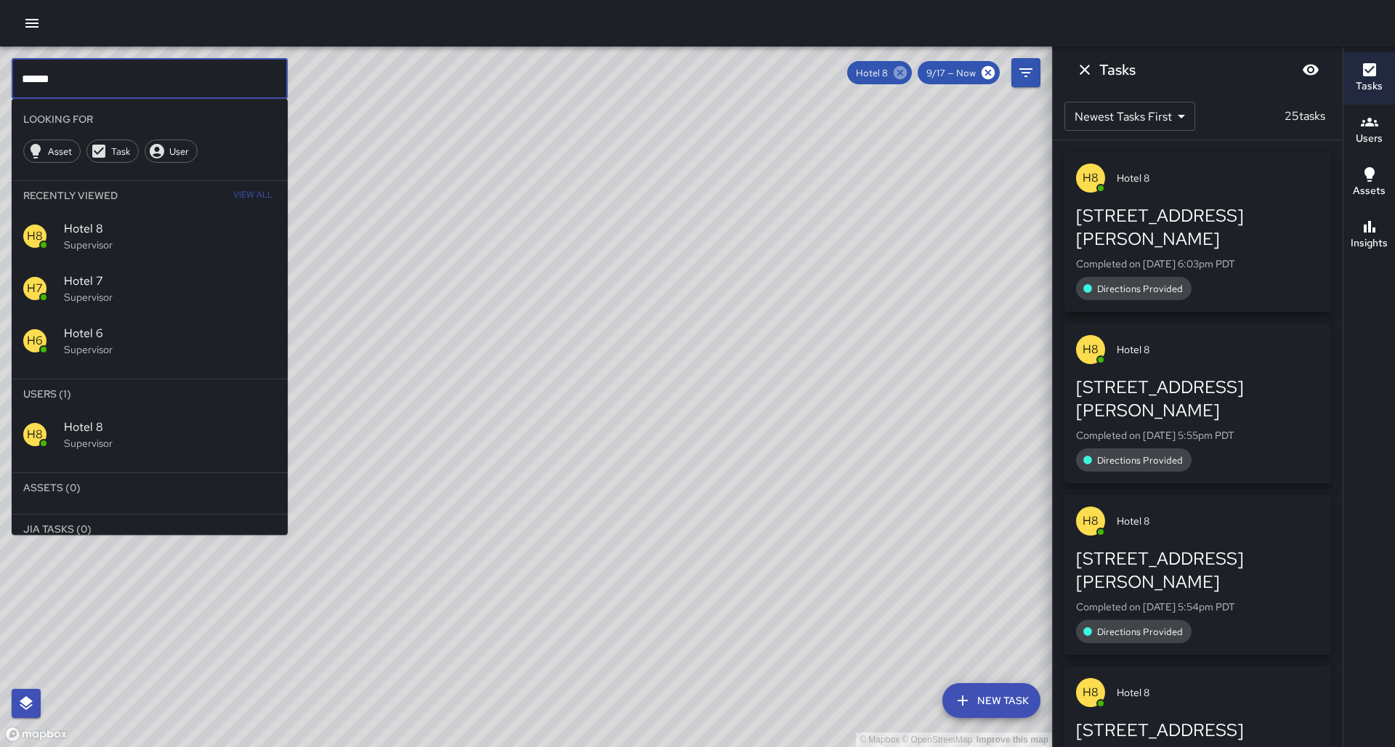
click at [906, 78] on icon at bounding box center [900, 72] width 13 height 13
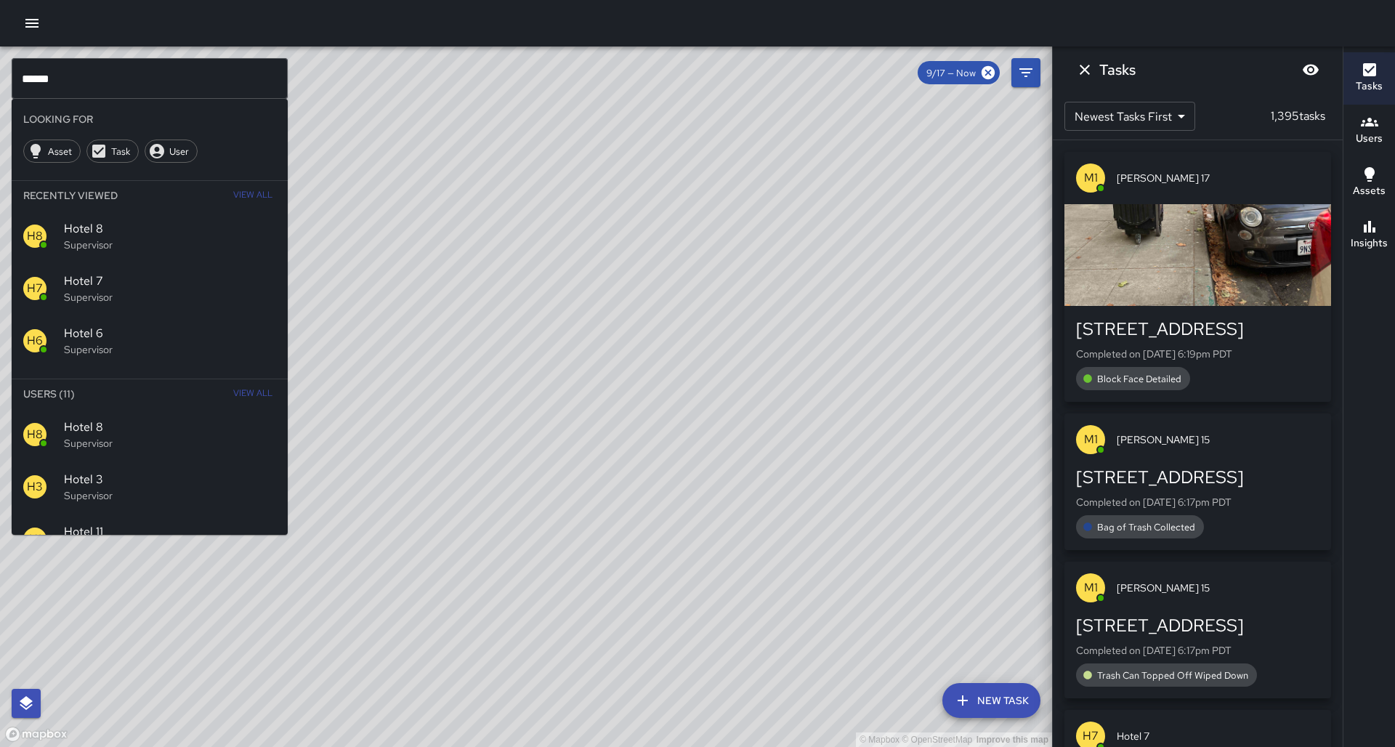
click at [66, 76] on input "*****" at bounding box center [150, 78] width 276 height 41
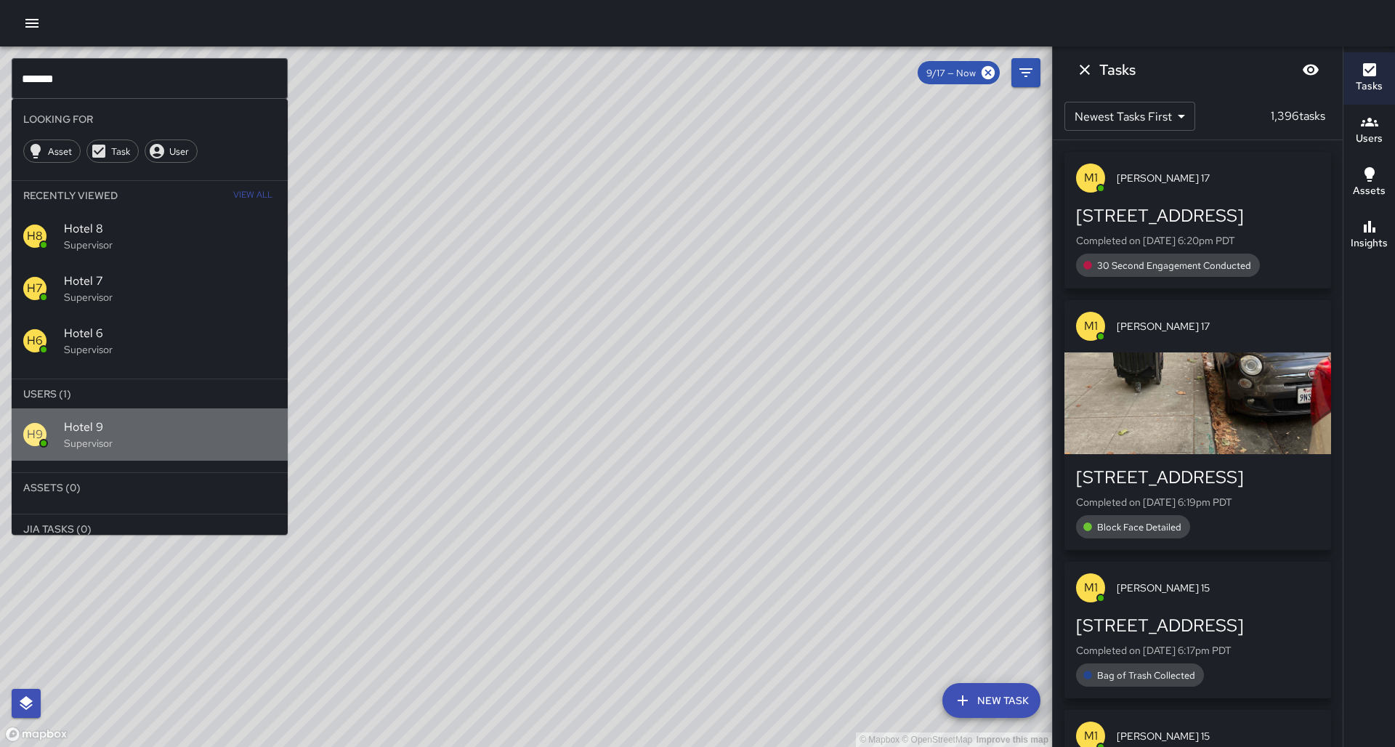
click at [69, 436] on p "Supervisor" at bounding box center [170, 443] width 212 height 15
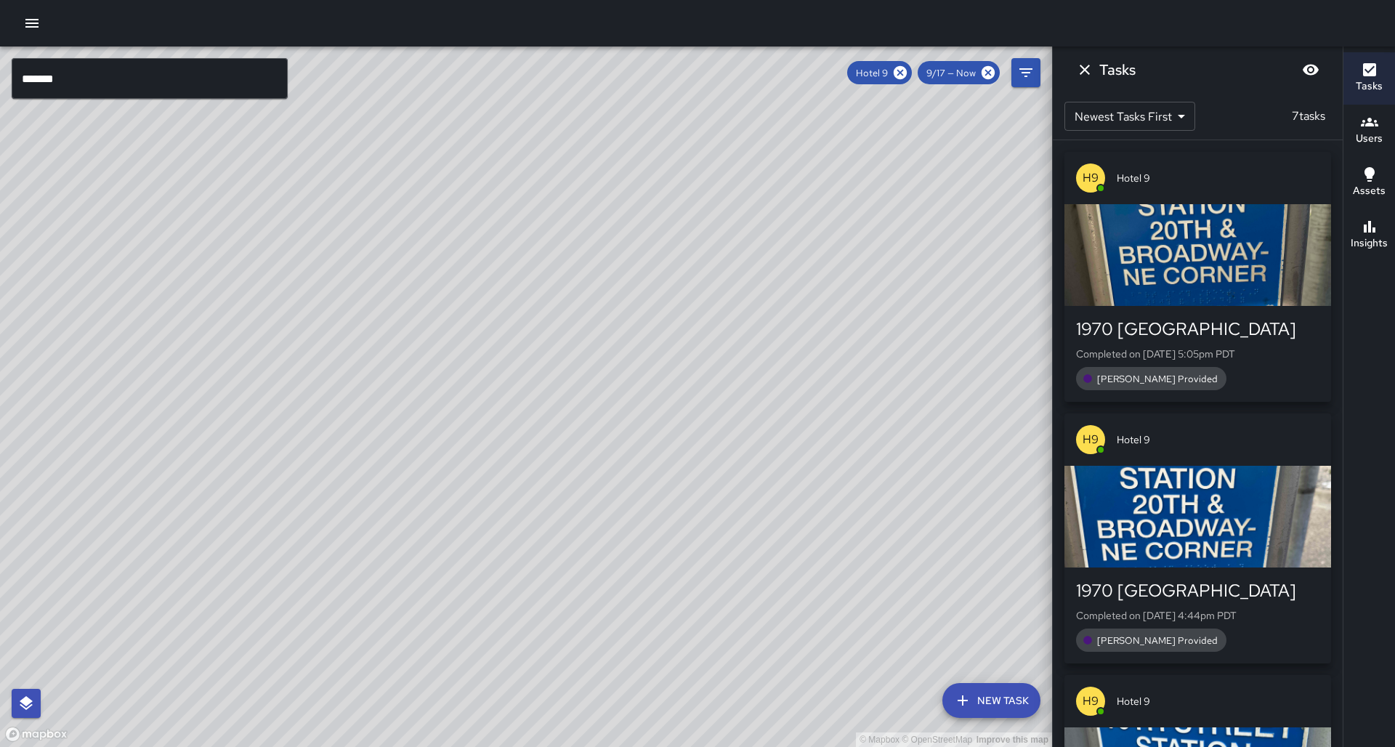
drag, startPoint x: 599, startPoint y: 400, endPoint x: 556, endPoint y: 415, distance: 45.5
click at [556, 415] on div "© Mapbox © OpenStreetMap Improve this map" at bounding box center [526, 396] width 1052 height 700
click at [907, 77] on icon at bounding box center [900, 72] width 13 height 13
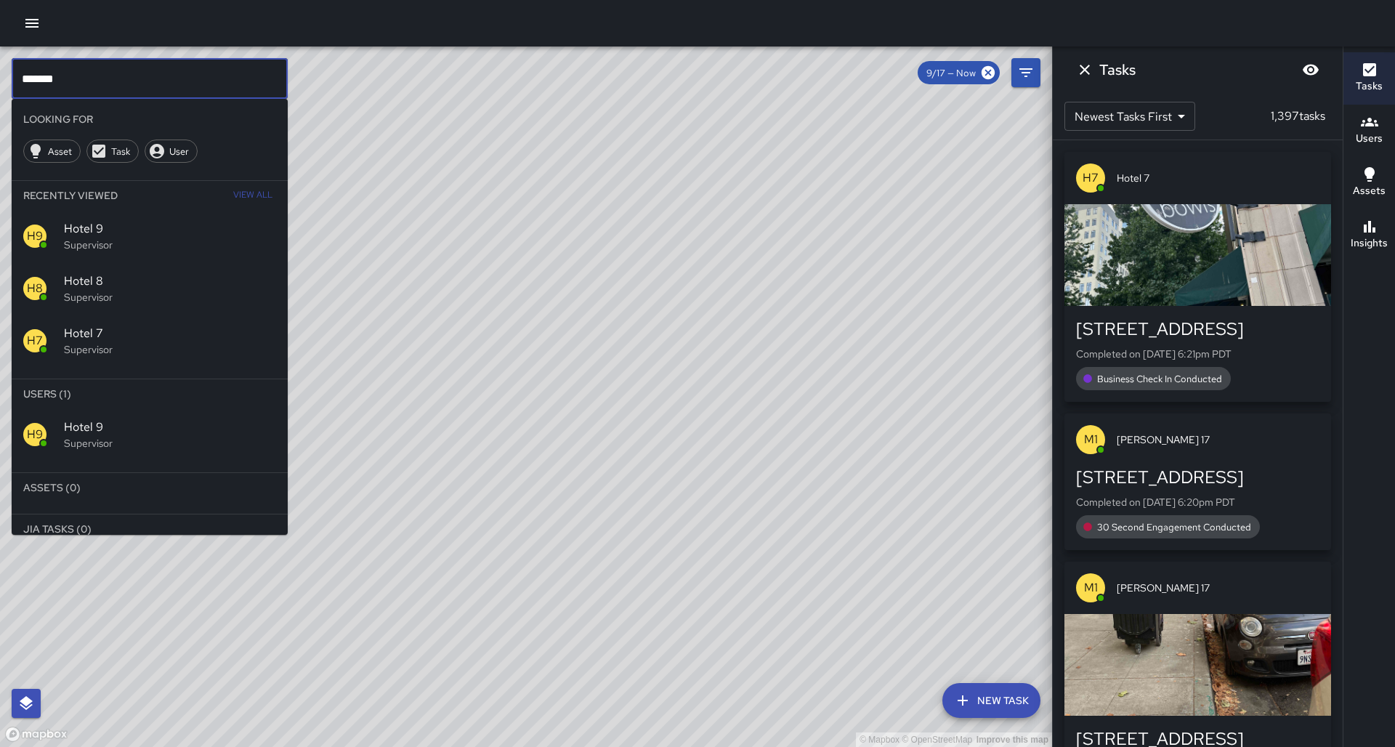
click at [116, 75] on input "*******" at bounding box center [150, 78] width 276 height 41
type input "********"
click at [77, 418] on span "Hotel 10" at bounding box center [170, 426] width 212 height 17
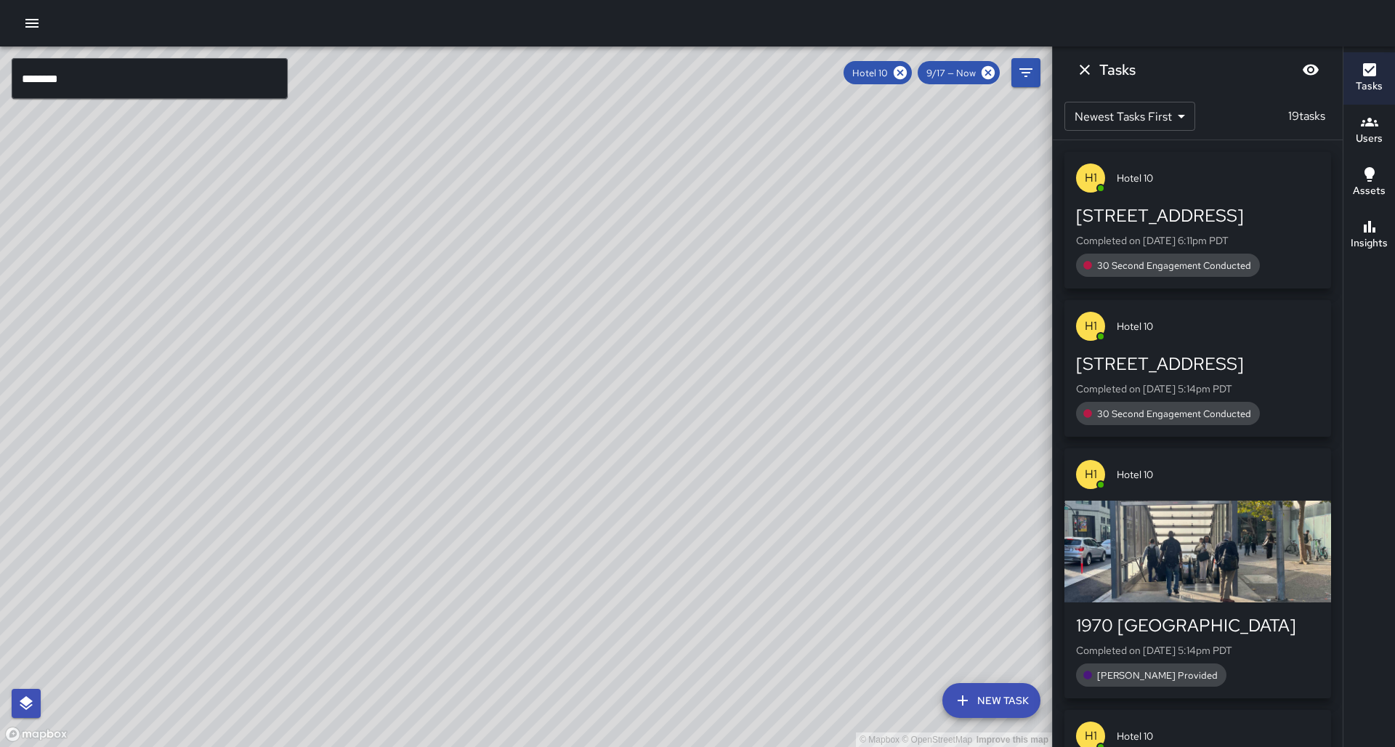
drag, startPoint x: 635, startPoint y: 181, endPoint x: 580, endPoint y: 179, distance: 54.5
click at [580, 179] on div "© Mapbox © OpenStreetMap Improve this map" at bounding box center [526, 396] width 1052 height 700
click at [908, 70] on icon at bounding box center [900, 73] width 16 height 16
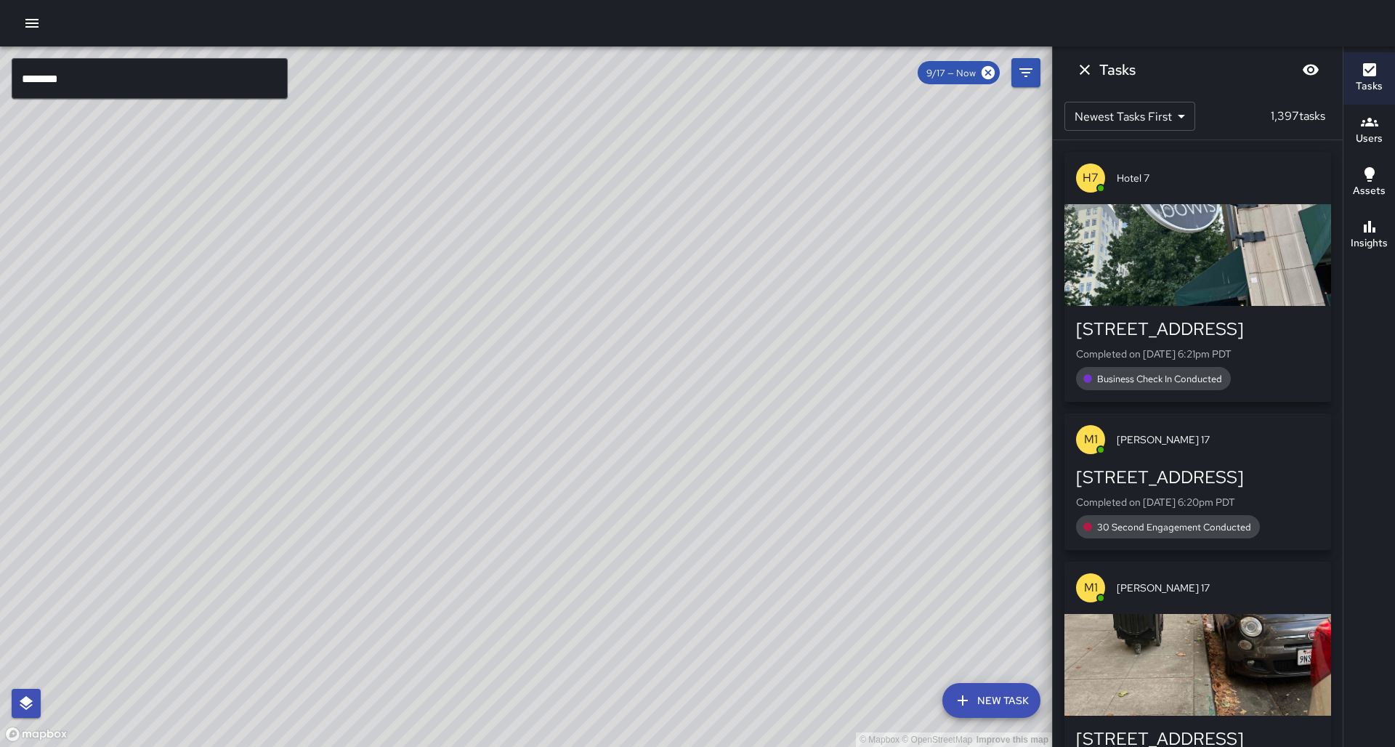
click at [195, 86] on input "********" at bounding box center [150, 78] width 276 height 41
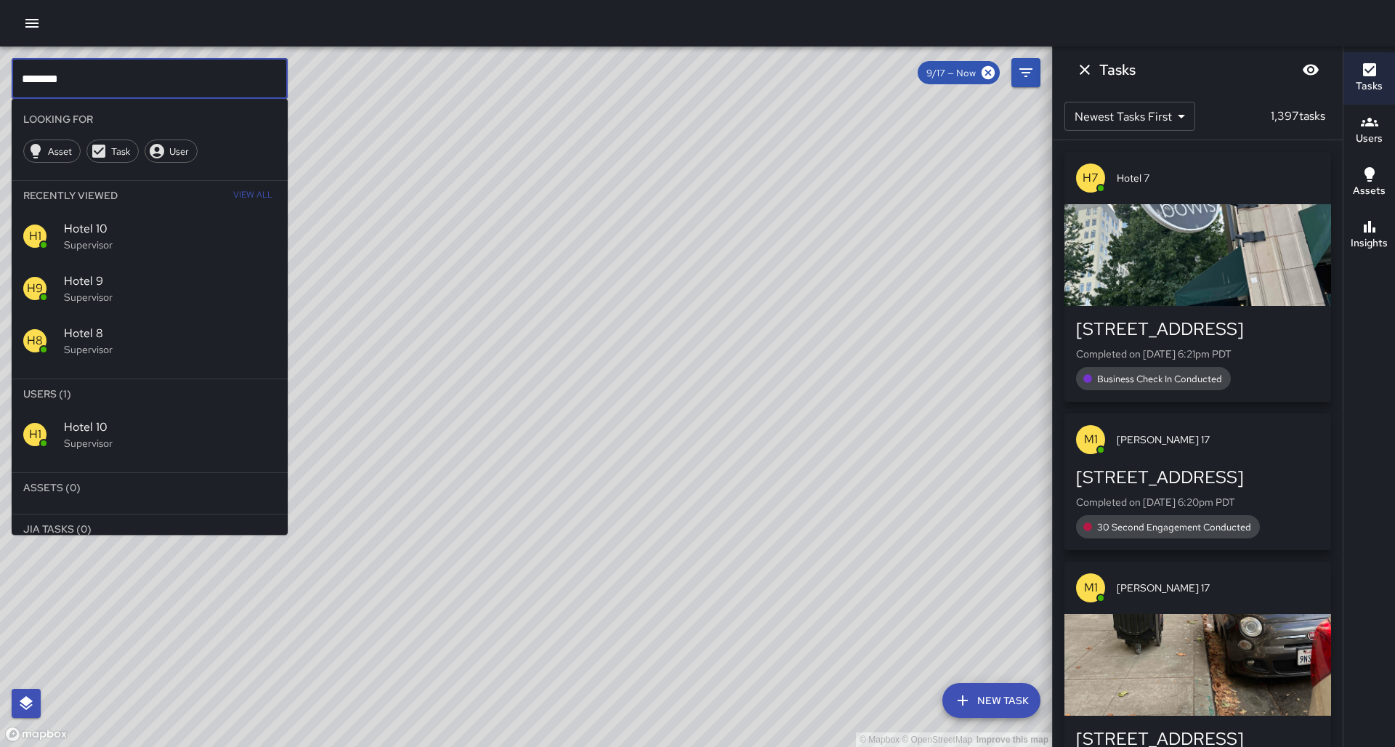
click at [195, 86] on input "********" at bounding box center [150, 78] width 276 height 41
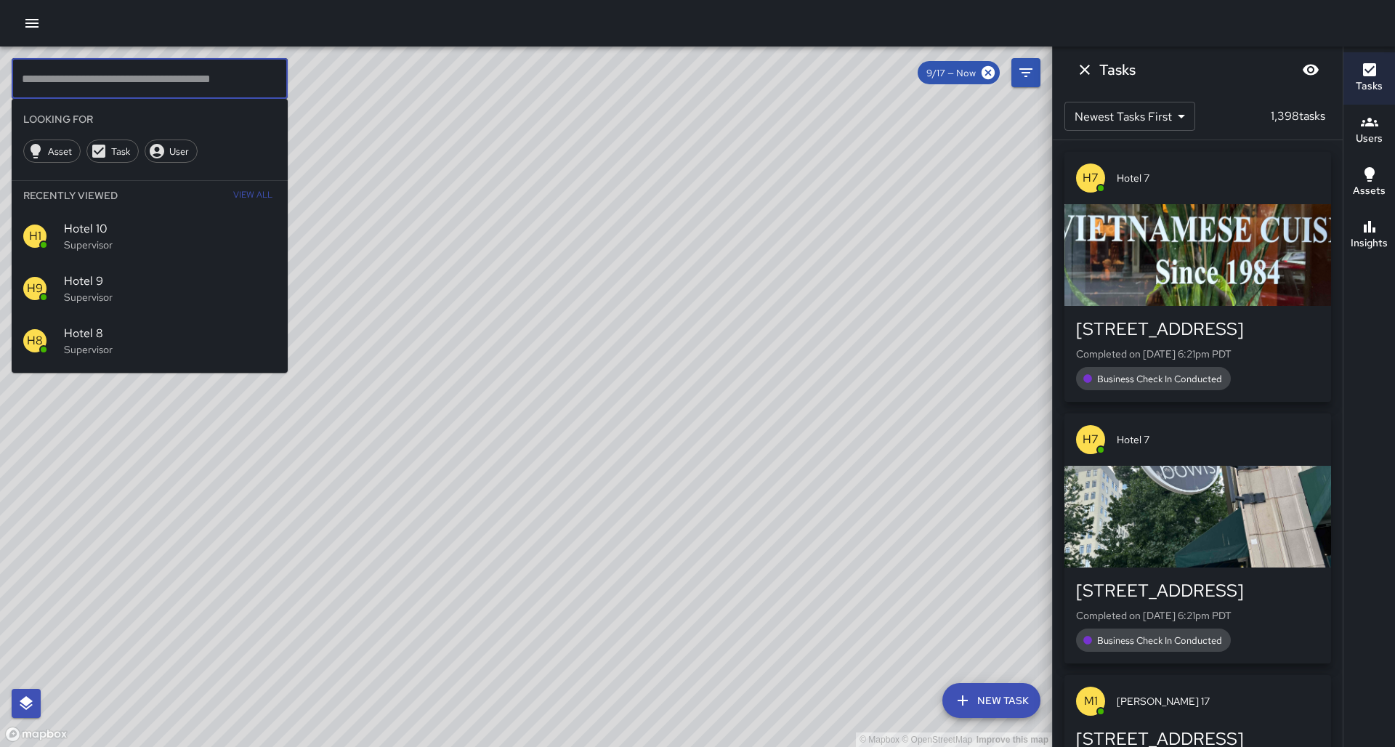
click at [411, 328] on div "© Mapbox © OpenStreetMap Improve this map" at bounding box center [526, 396] width 1052 height 700
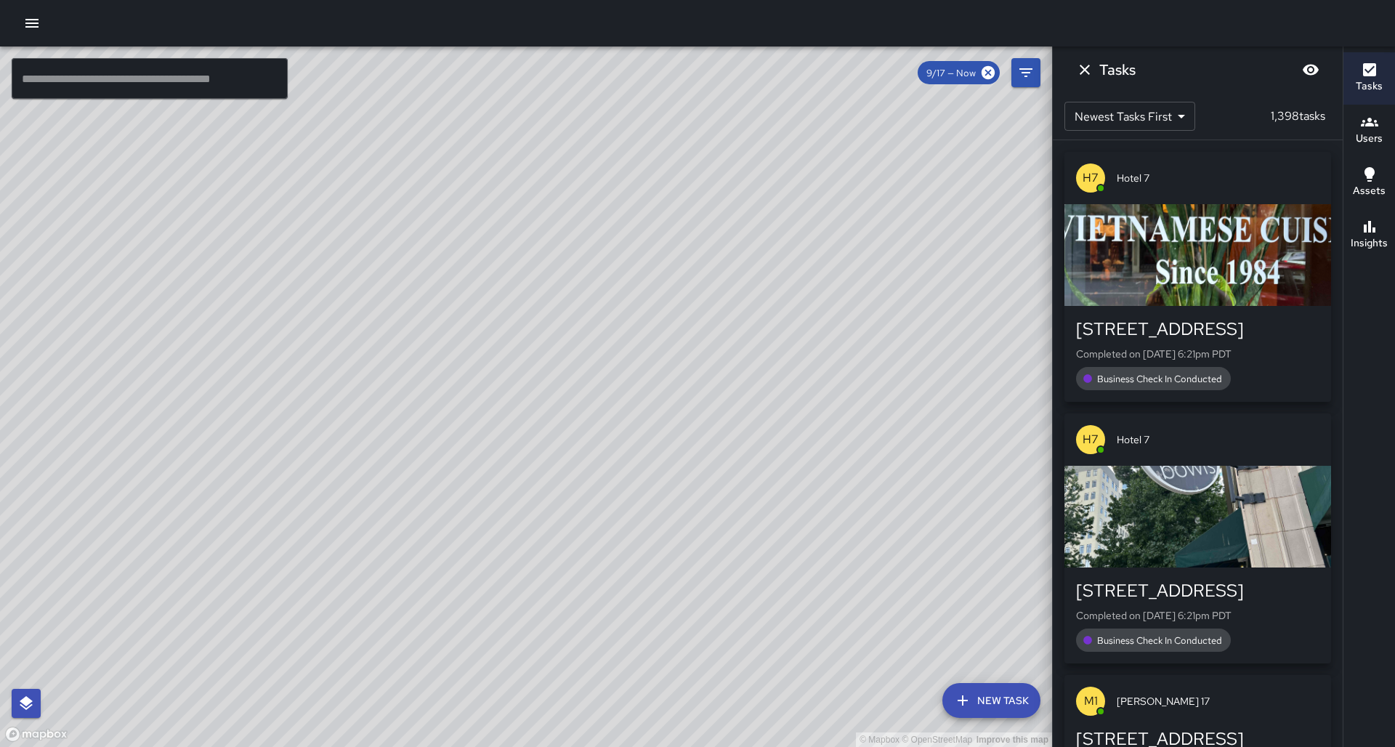
click at [556, 512] on div "© Mapbox © OpenStreetMap Improve this map" at bounding box center [526, 396] width 1052 height 700
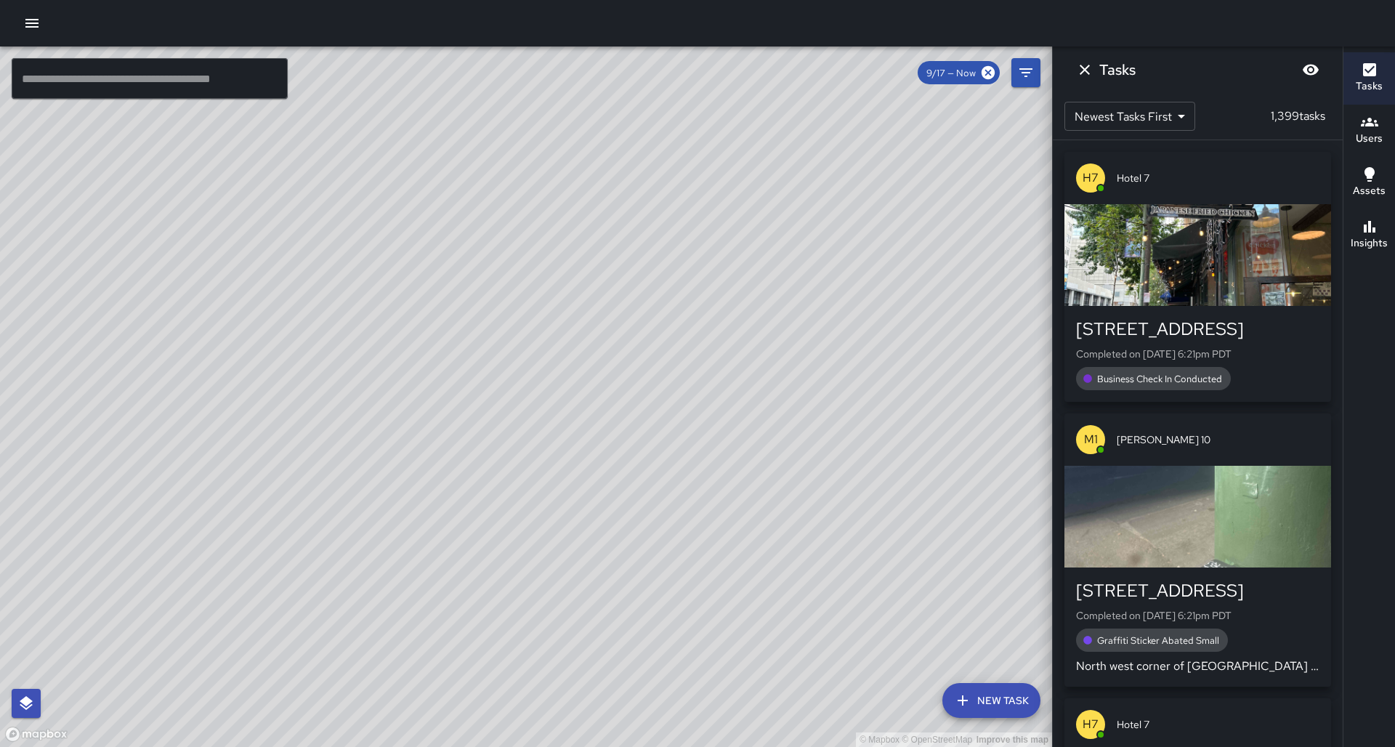
drag, startPoint x: 238, startPoint y: 575, endPoint x: 229, endPoint y: 537, distance: 38.8
click at [228, 527] on div "© Mapbox © OpenStreetMap Improve this map" at bounding box center [526, 396] width 1052 height 700
drag, startPoint x: 520, startPoint y: 498, endPoint x: 485, endPoint y: 578, distance: 86.5
click at [485, 578] on div "© Mapbox © OpenStreetMap Improve this map" at bounding box center [526, 396] width 1052 height 700
drag, startPoint x: 527, startPoint y: 549, endPoint x: 517, endPoint y: 588, distance: 40.7
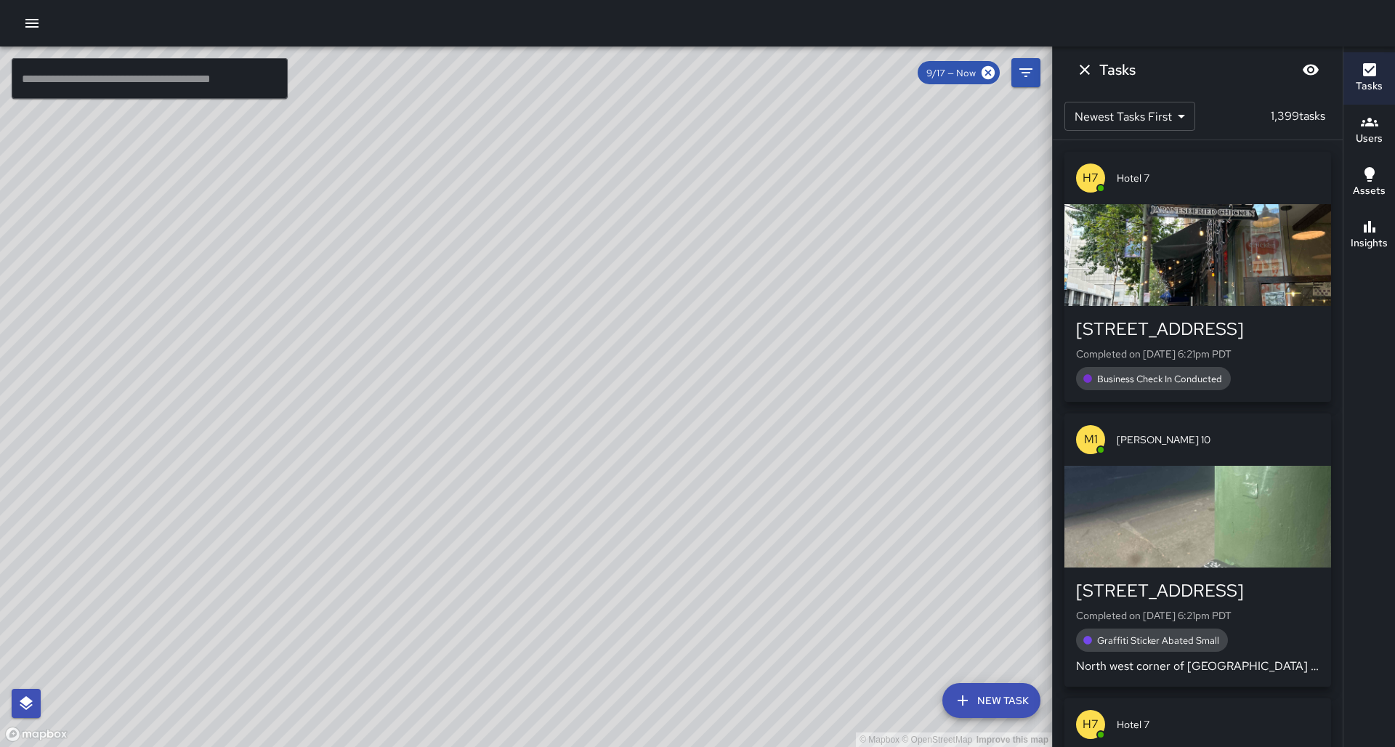
click at [517, 588] on div "© Mapbox © OpenStreetMap Improve this map" at bounding box center [526, 396] width 1052 height 700
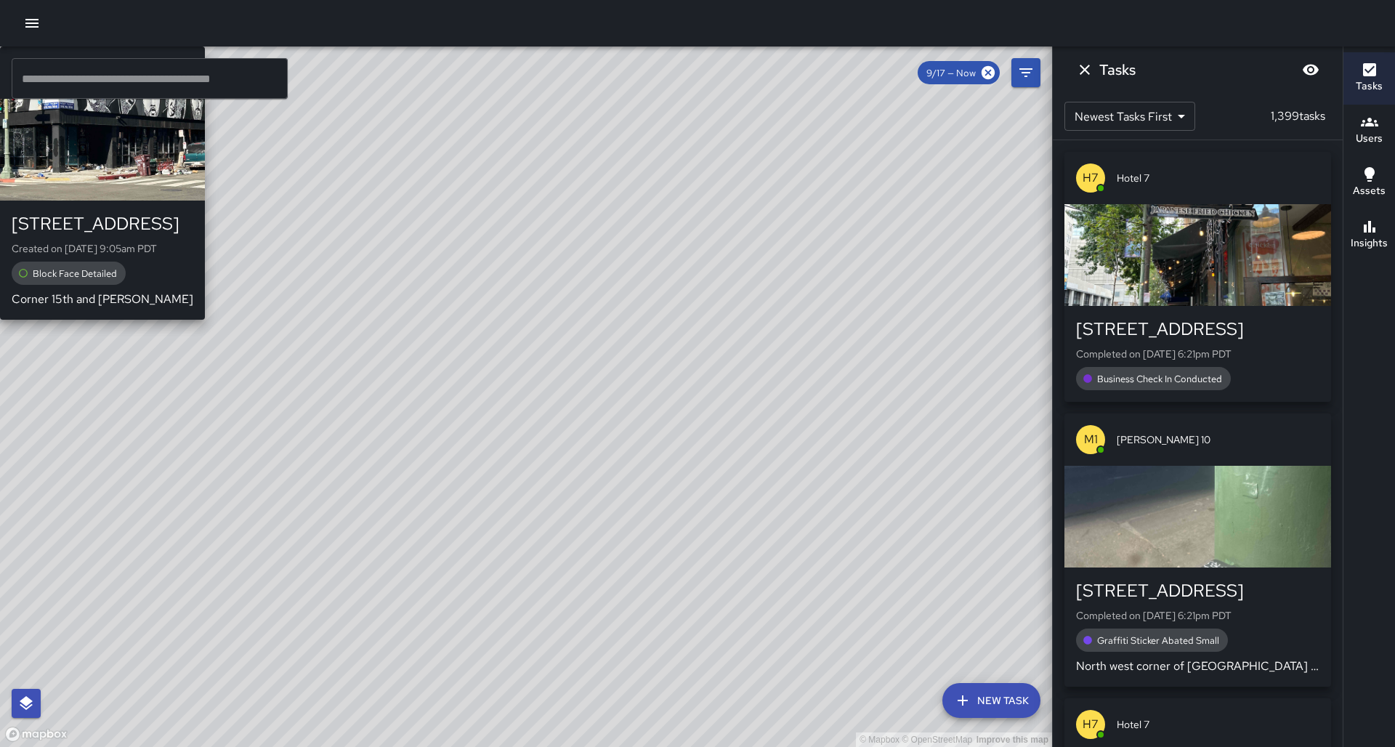
click at [419, 560] on div "© Mapbox © OpenStreetMap Improve this map M1 Mike 15 1508 15th Street Created o…" at bounding box center [526, 396] width 1052 height 700
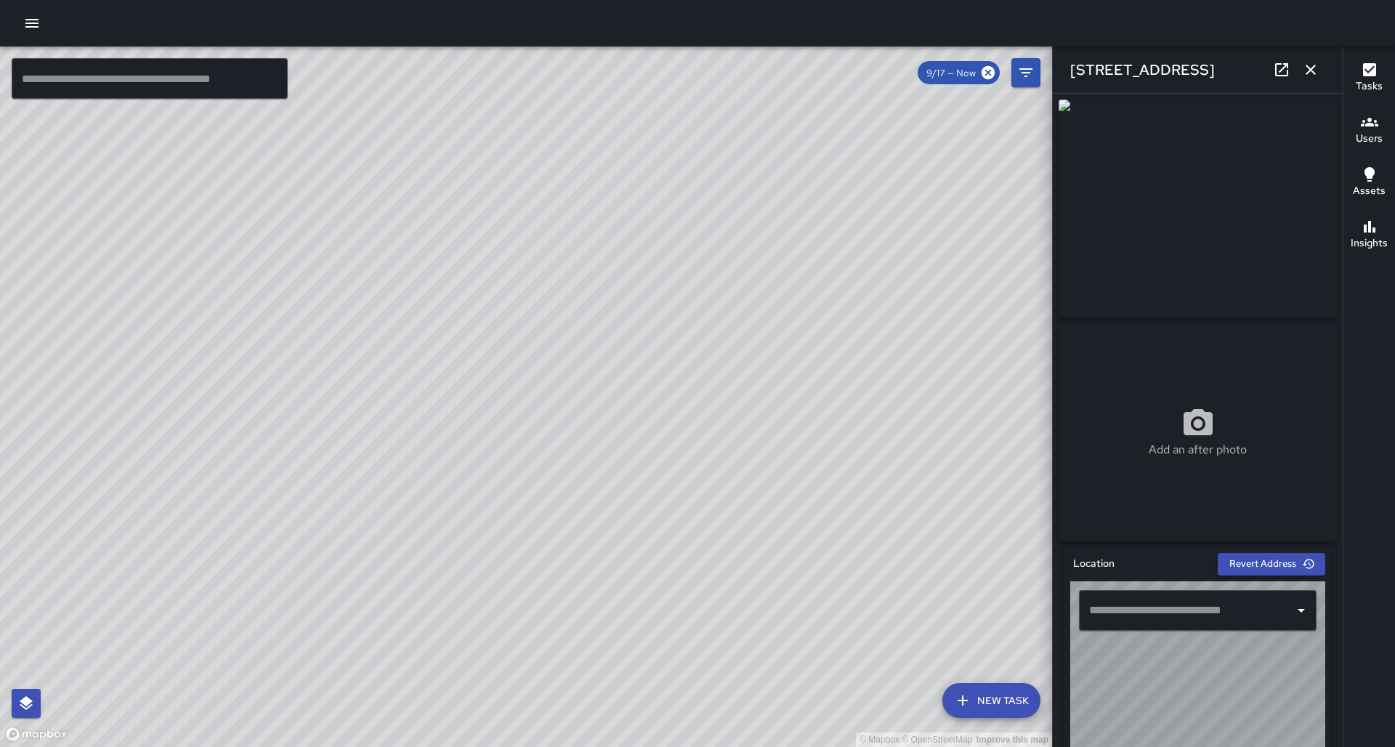
type input "**********"
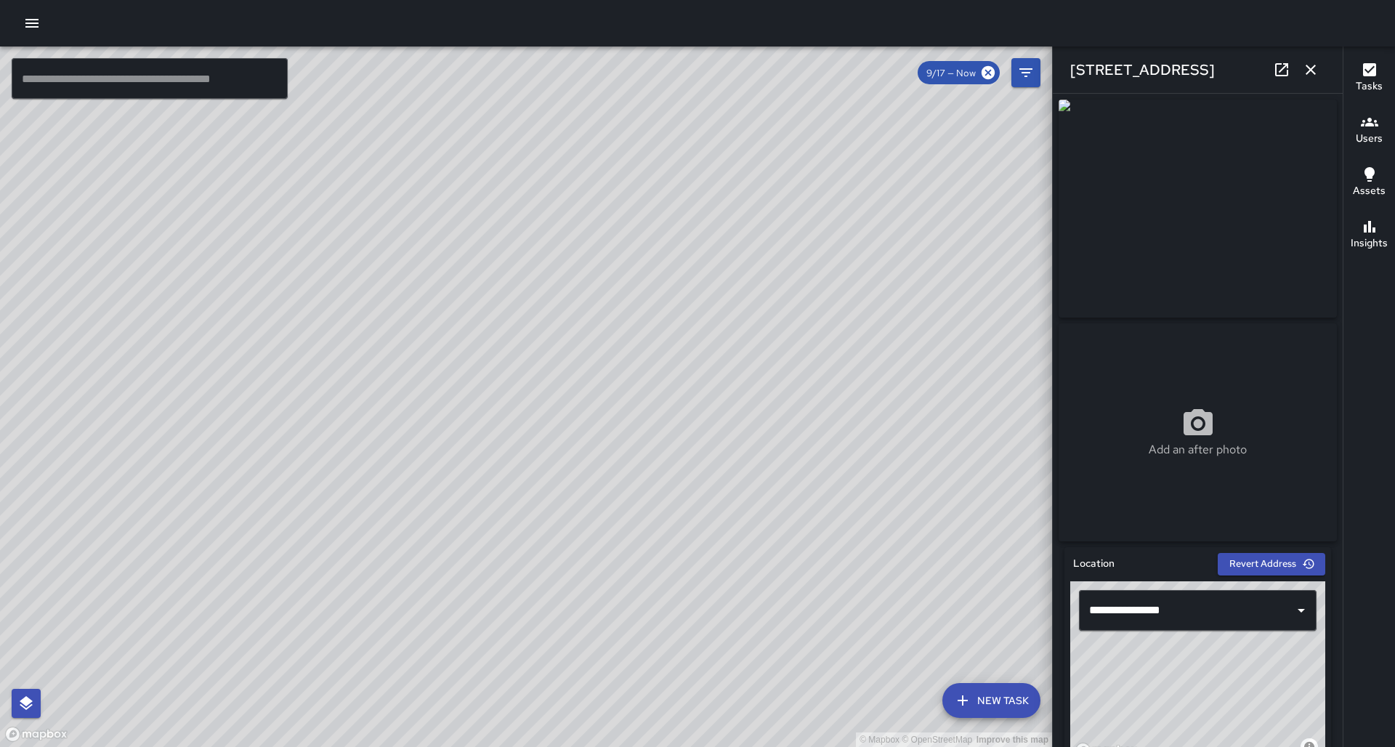
click at [1282, 71] on icon at bounding box center [1281, 69] width 17 height 17
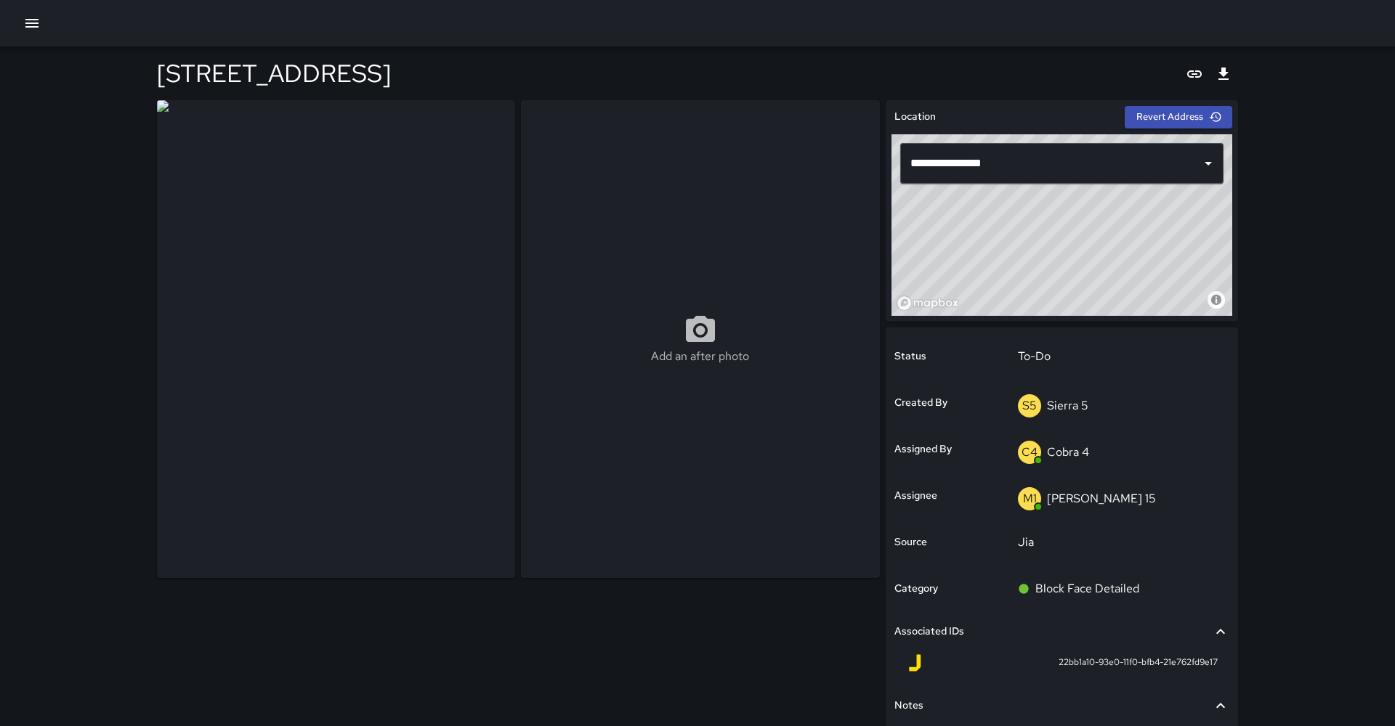
click at [1329, 376] on div "**********" at bounding box center [697, 409] width 1395 height 819
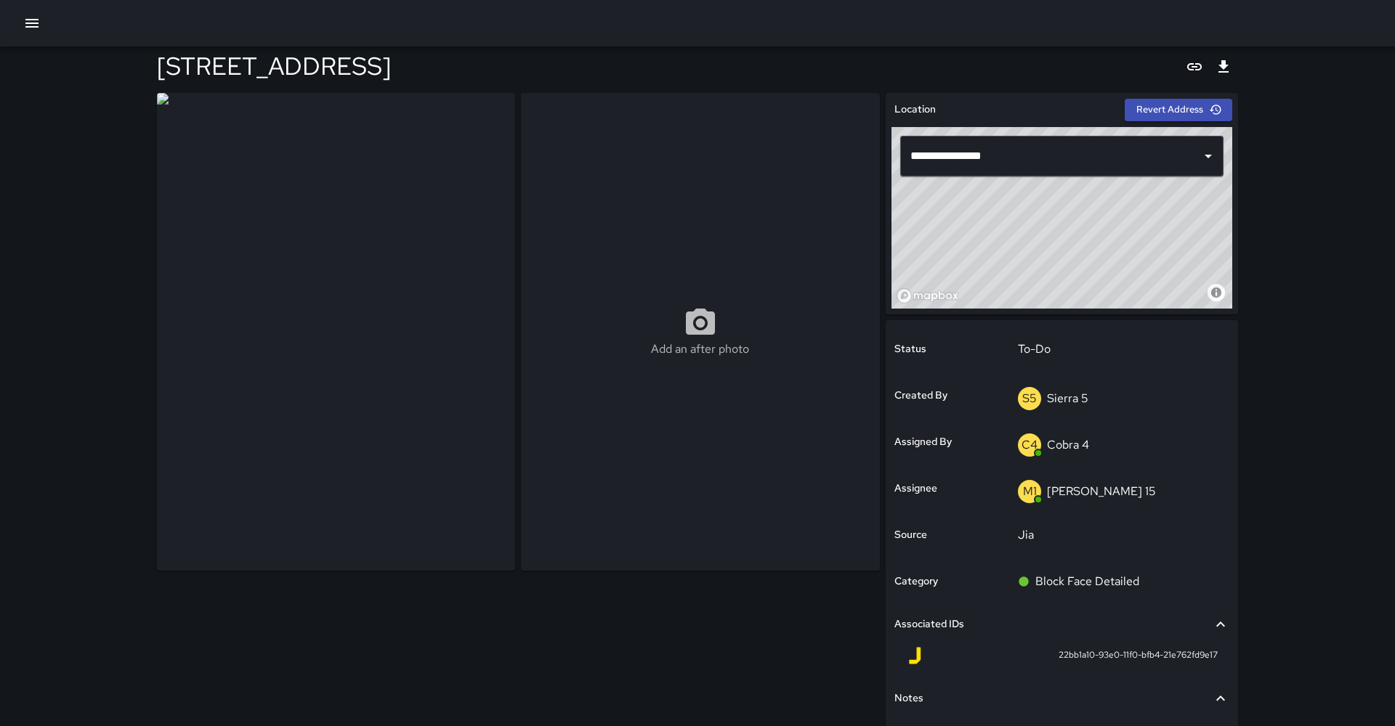
scroll to position [-2, 0]
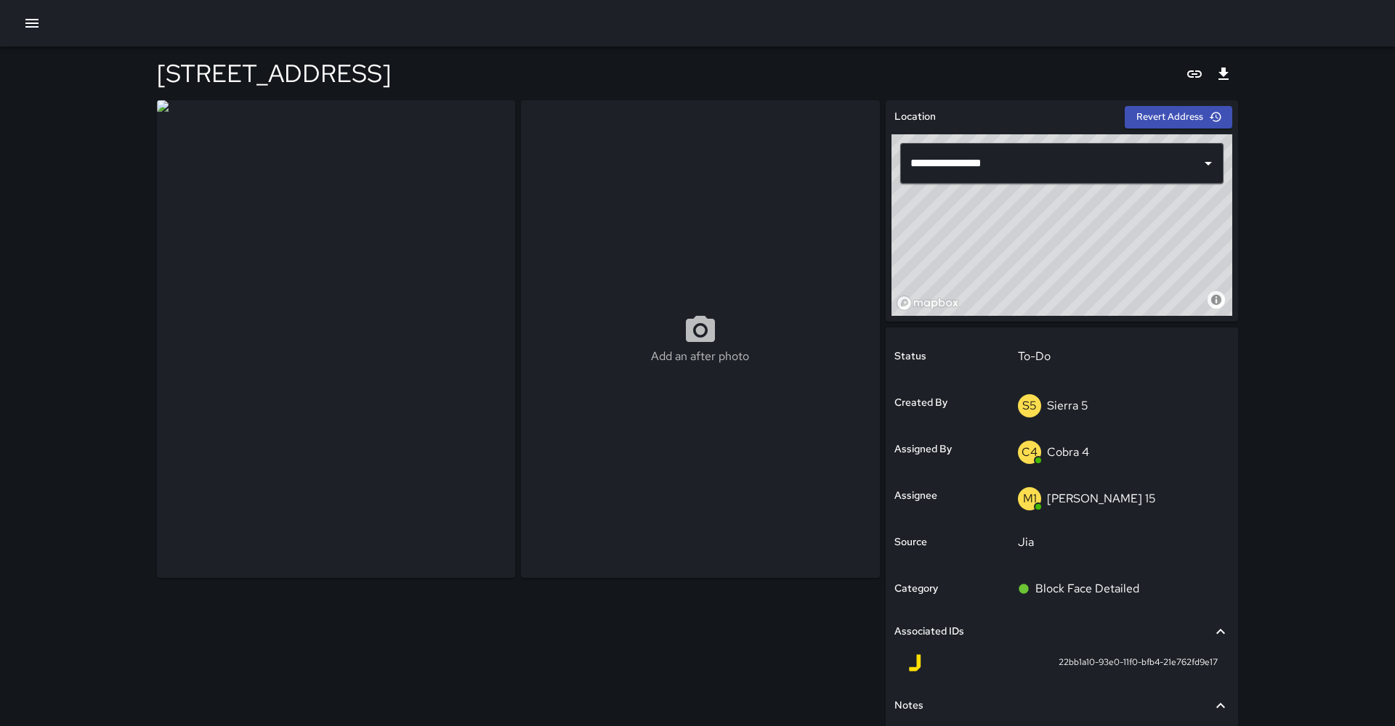
click at [32, 31] on icon "button" at bounding box center [31, 23] width 17 height 17
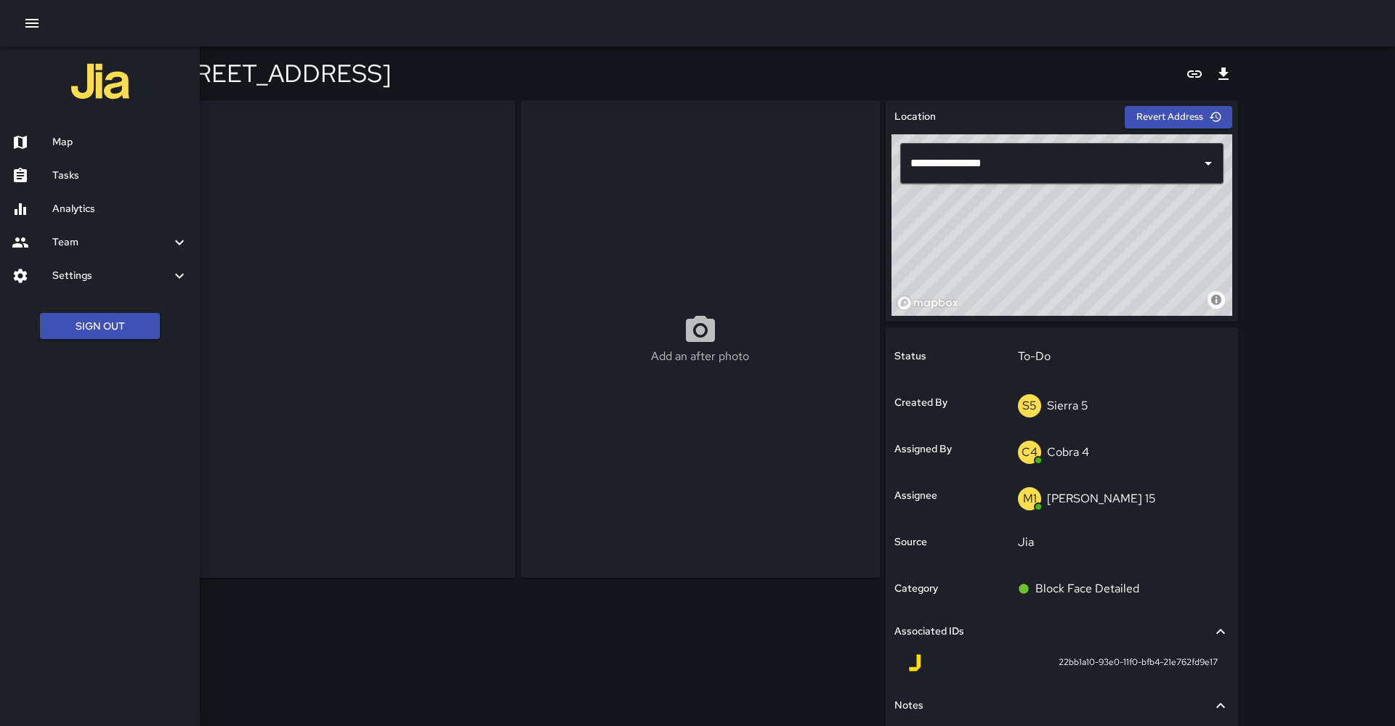
scroll to position [0, 0]
click at [62, 150] on div "Map" at bounding box center [100, 142] width 200 height 33
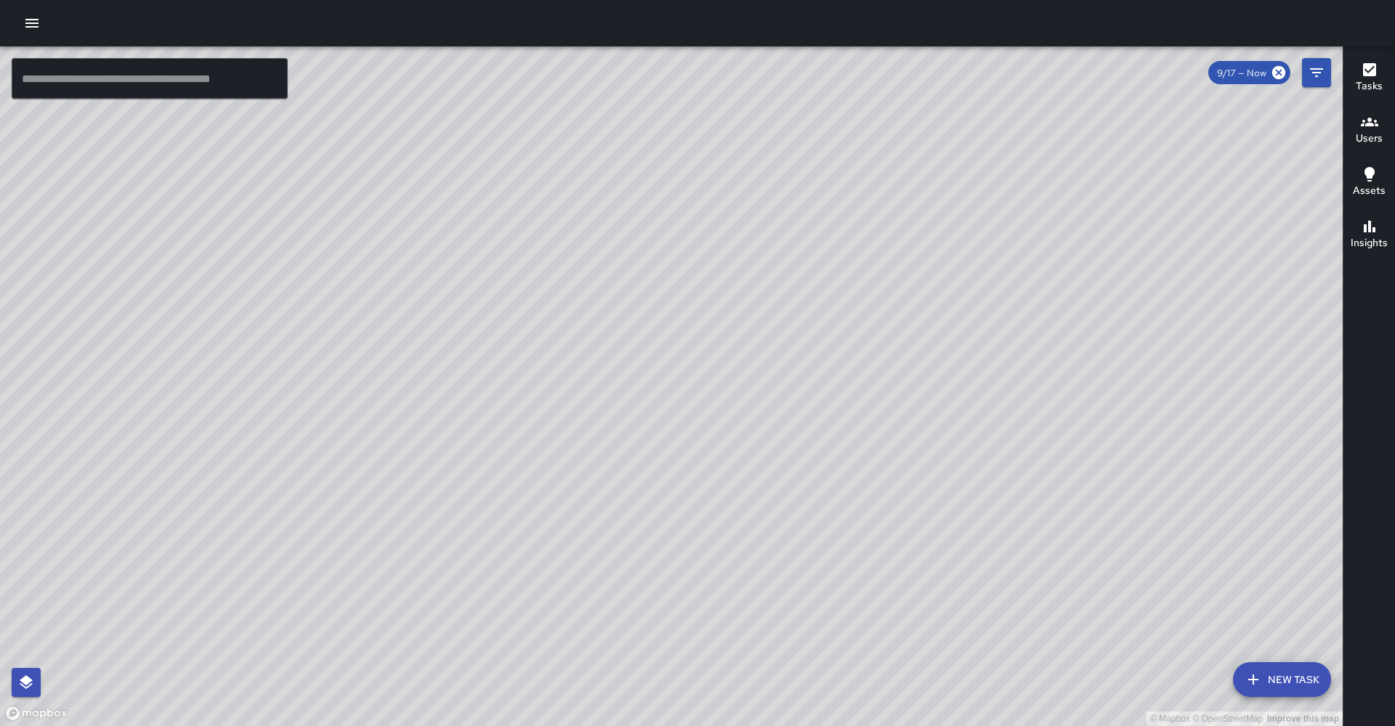
click at [76, 81] on input "text" at bounding box center [150, 78] width 276 height 41
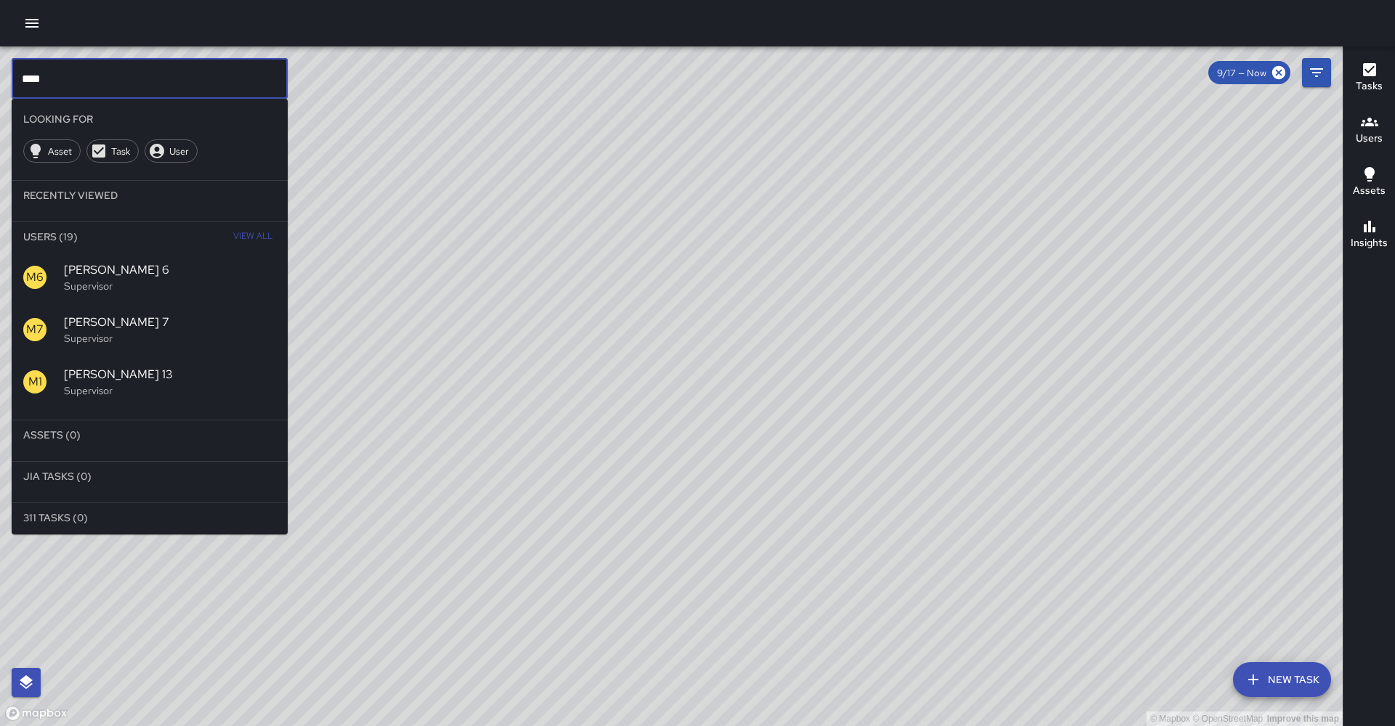
click at [60, 266] on div "M6" at bounding box center [43, 277] width 41 height 23
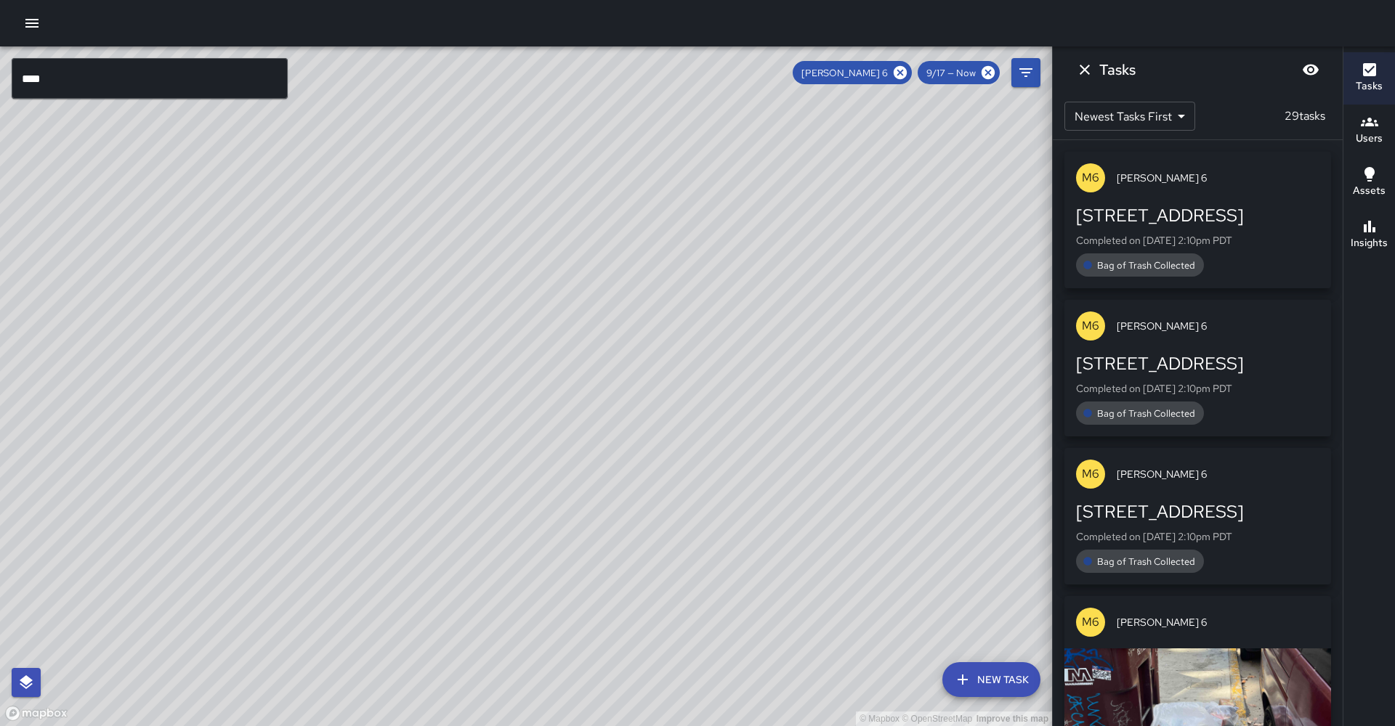
drag, startPoint x: 452, startPoint y: 423, endPoint x: 410, endPoint y: 376, distance: 63.3
click at [410, 376] on div "© Mapbox © OpenStreetMap Improve this map" at bounding box center [526, 386] width 1052 height 680
drag, startPoint x: 501, startPoint y: 306, endPoint x: 449, endPoint y: 357, distance: 72.4
click at [449, 357] on div "© Mapbox © OpenStreetMap Improve this map" at bounding box center [526, 386] width 1052 height 680
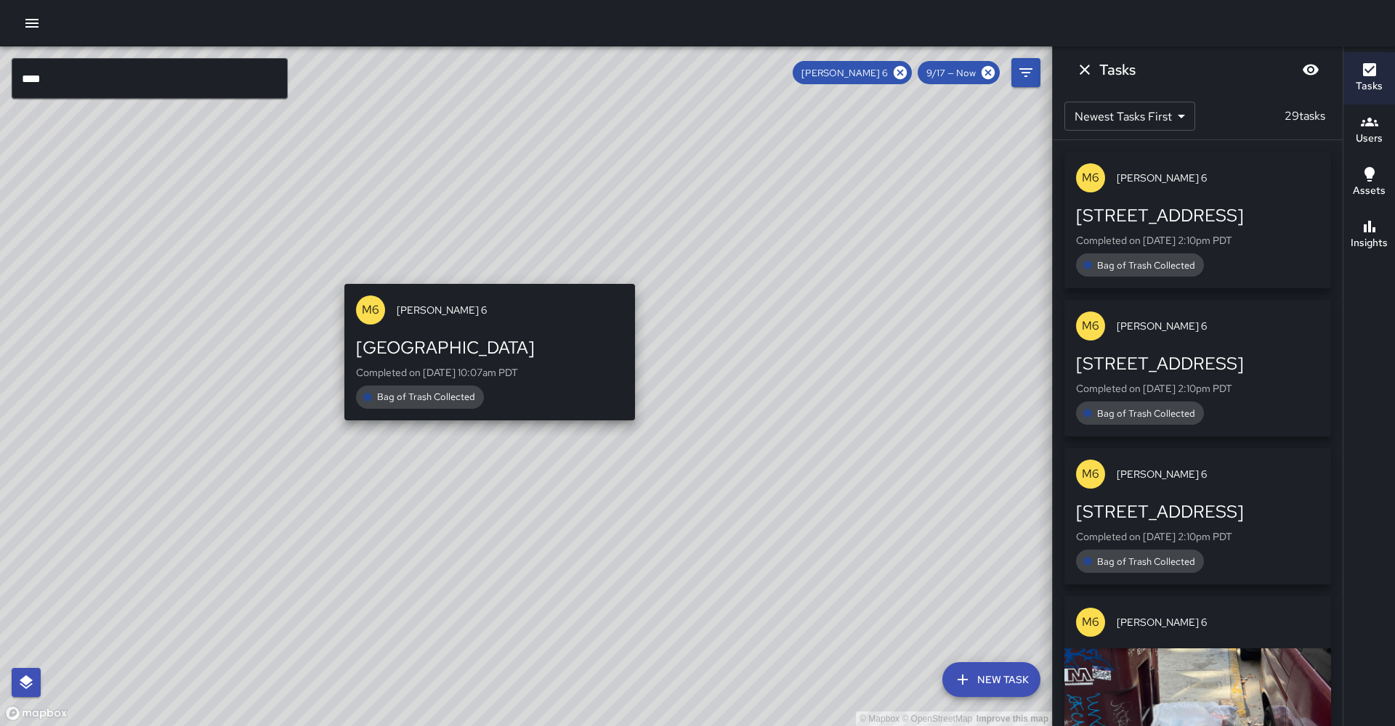
click at [483, 275] on div "© Mapbox © OpenStreetMap Improve this map M6 Mike 6 357 19th Street Completed o…" at bounding box center [526, 386] width 1052 height 680
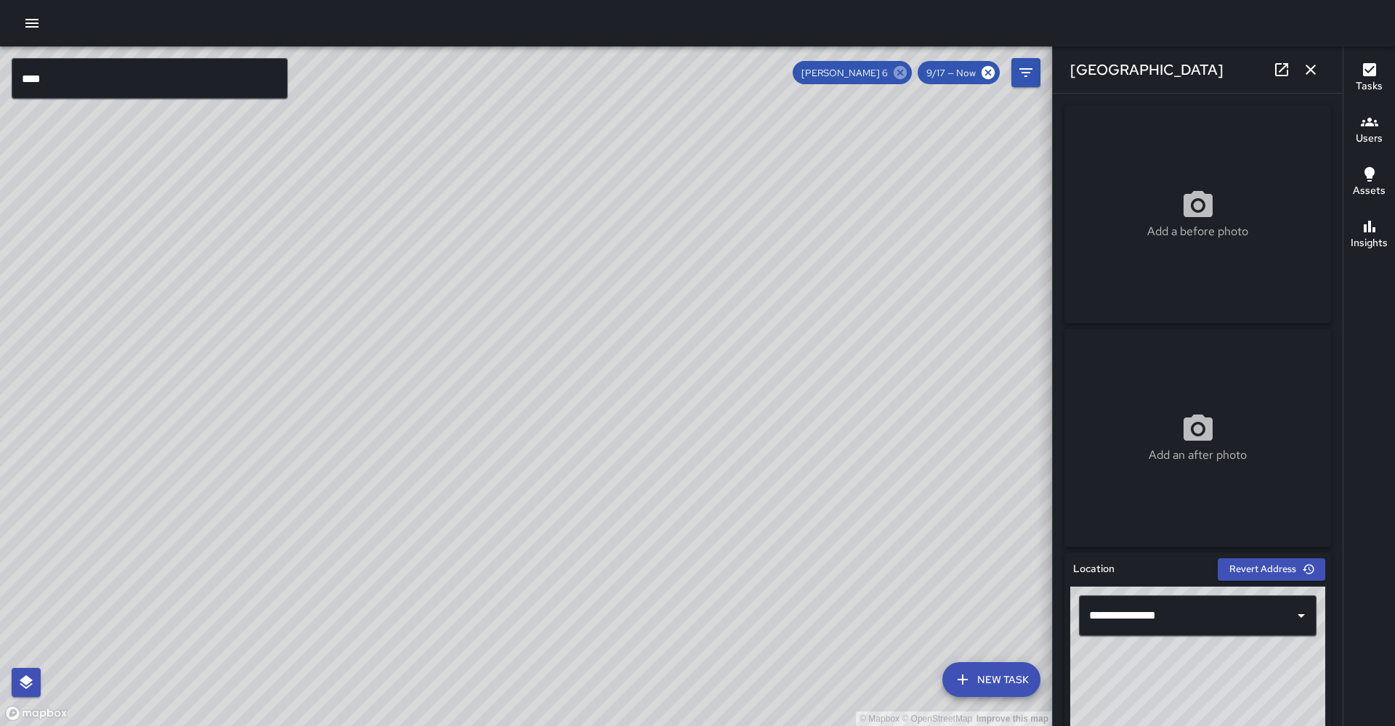
click at [903, 77] on icon at bounding box center [900, 73] width 16 height 16
click at [242, 89] on input "****" at bounding box center [150, 78] width 276 height 41
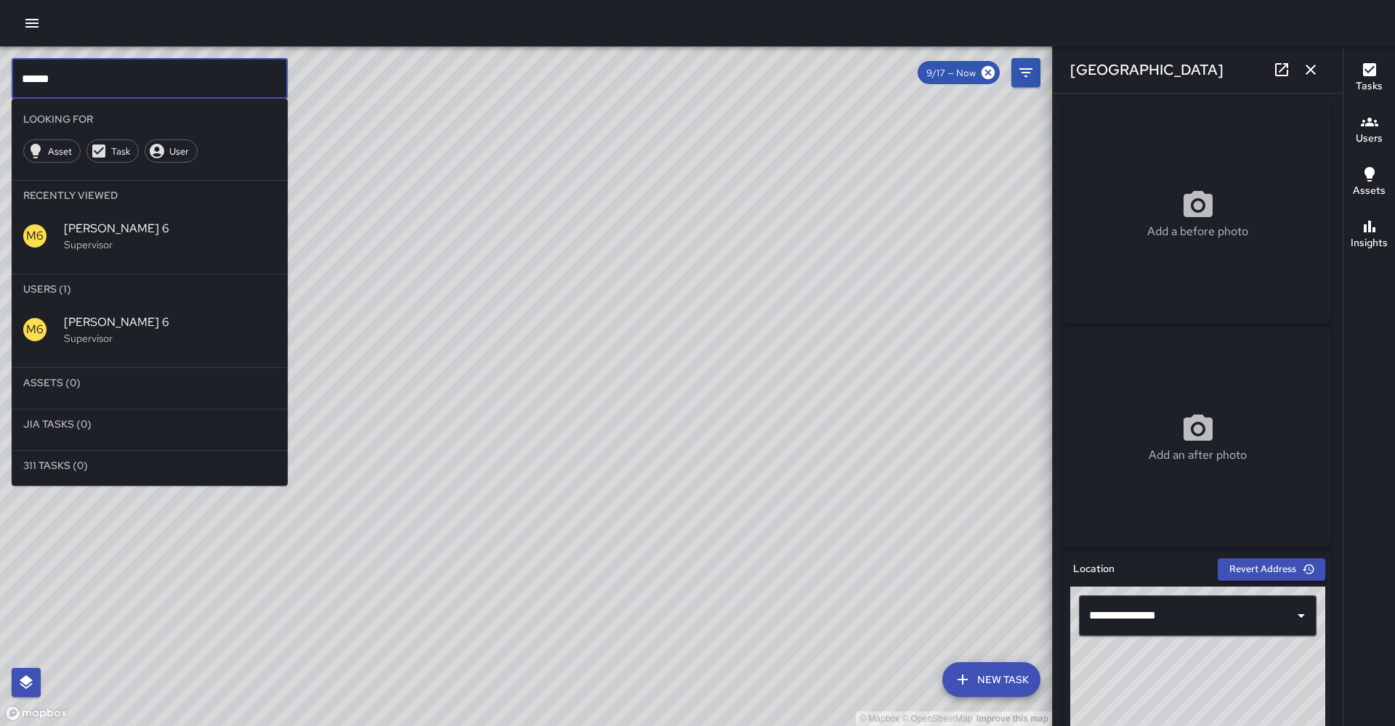
type input "******"
click at [111, 238] on div "M6 Mike 6 Supervisor" at bounding box center [150, 236] width 276 height 52
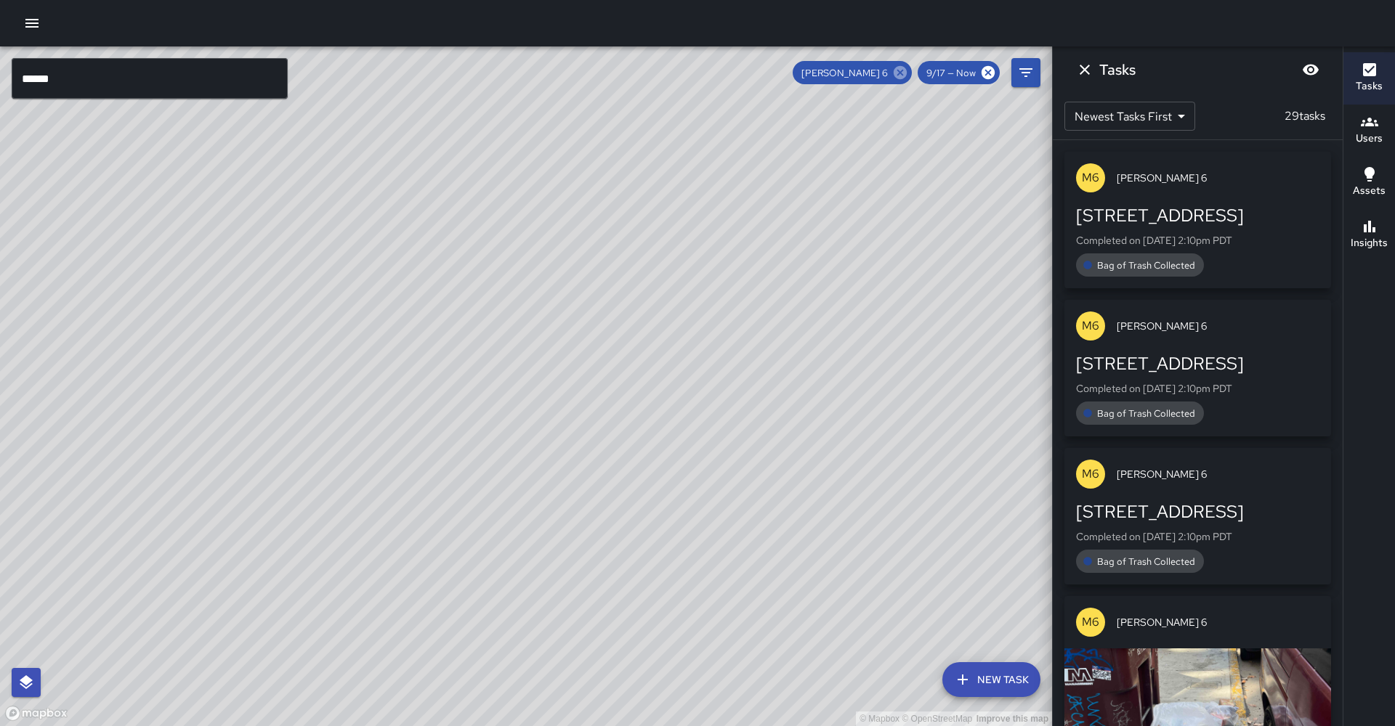
click at [905, 74] on icon at bounding box center [900, 72] width 13 height 13
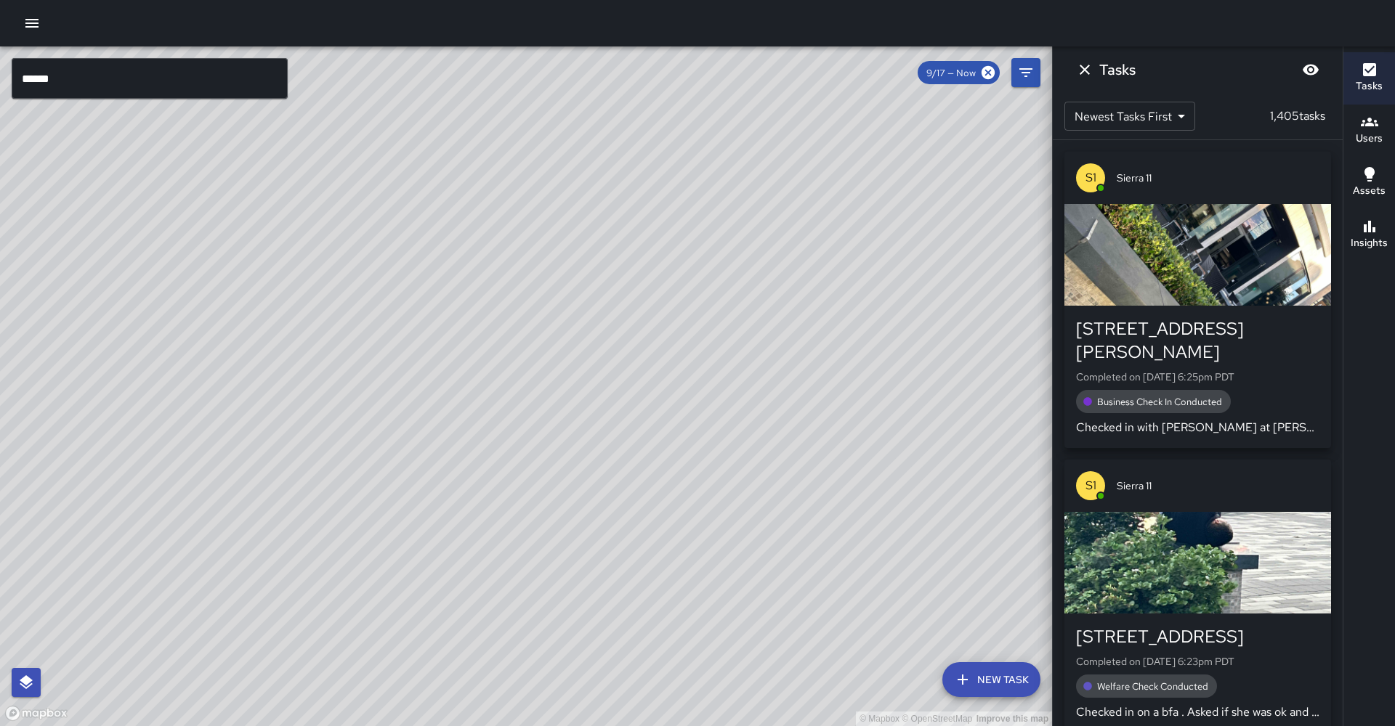
click at [462, 452] on div "© Mapbox © OpenStreetMap Improve this map" at bounding box center [526, 386] width 1052 height 680
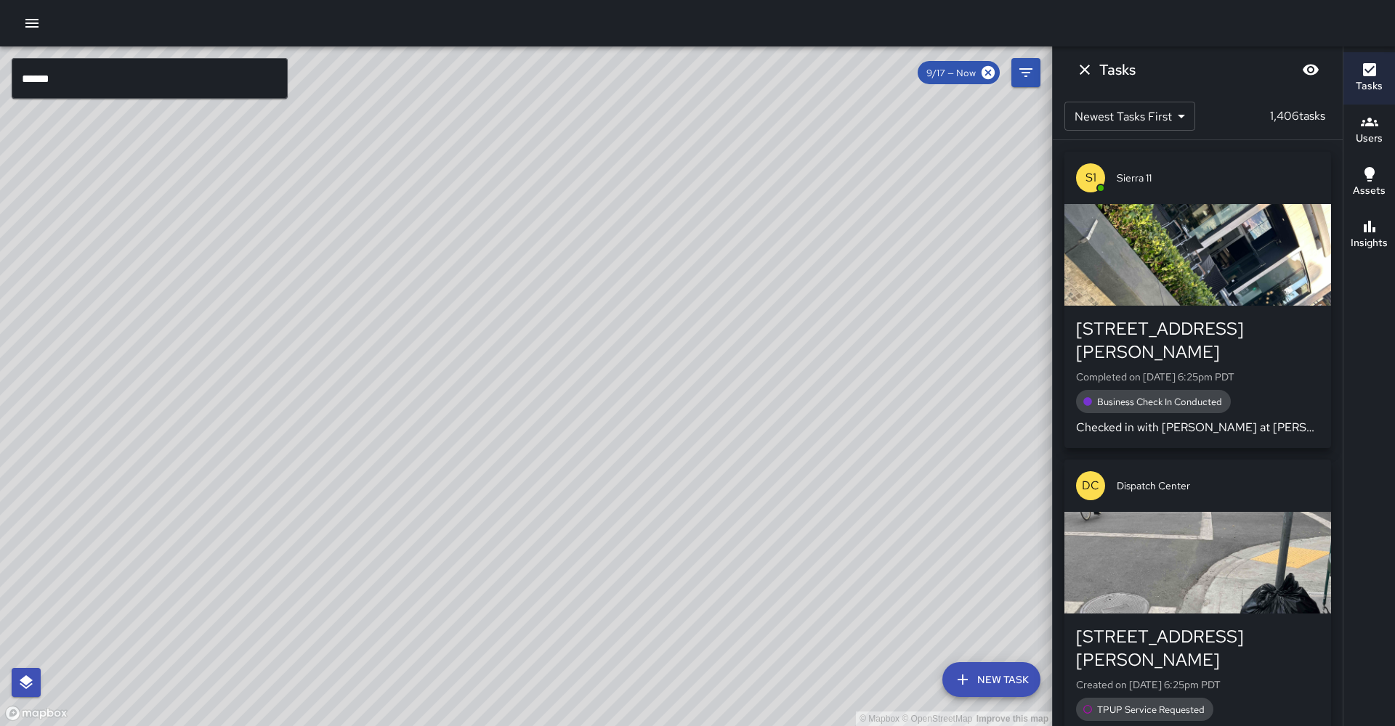
click at [701, 381] on div "© Mapbox © OpenStreetMap Improve this map" at bounding box center [526, 386] width 1052 height 680
drag, startPoint x: 278, startPoint y: 503, endPoint x: 283, endPoint y: 347, distance: 157.0
click at [283, 347] on div "© Mapbox © OpenStreetMap Improve this map" at bounding box center [526, 386] width 1052 height 680
drag, startPoint x: 188, startPoint y: 679, endPoint x: 176, endPoint y: 632, distance: 48.8
click at [176, 632] on div "© Mapbox © OpenStreetMap Improve this map" at bounding box center [526, 386] width 1052 height 680
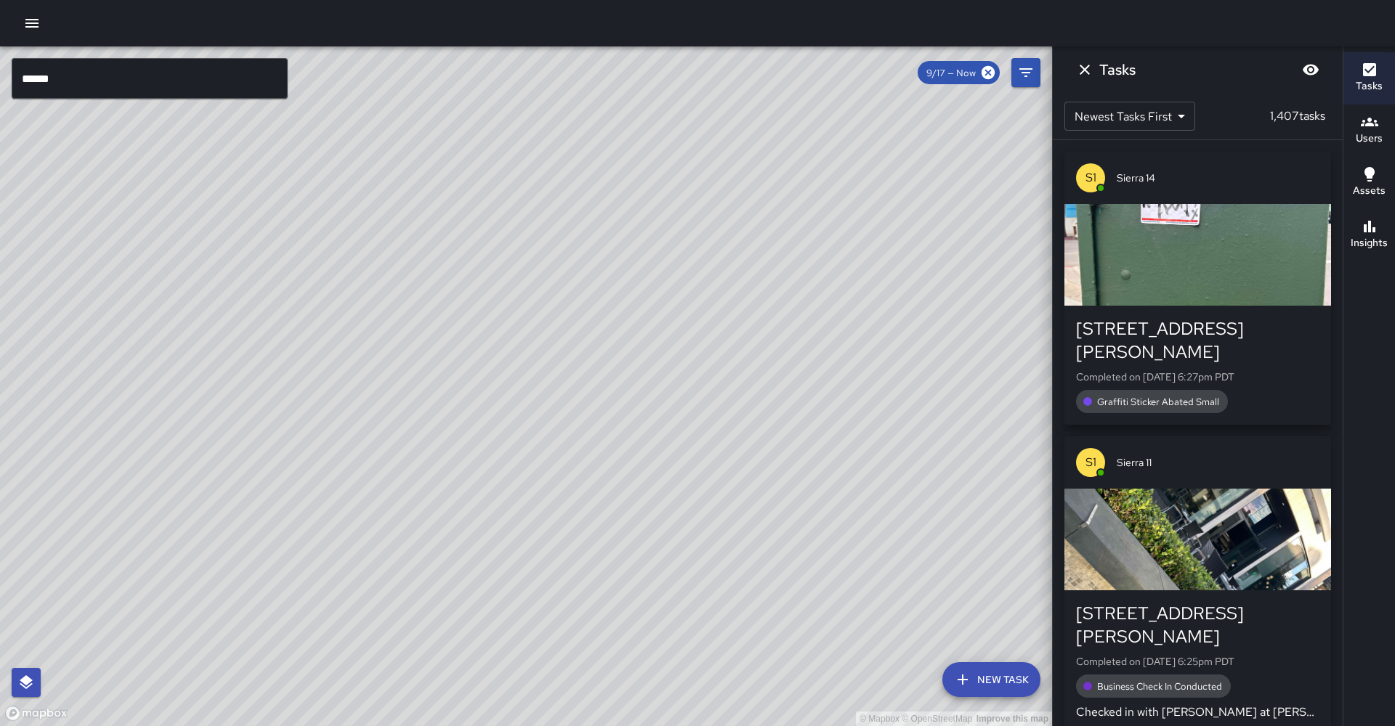
drag, startPoint x: 372, startPoint y: 351, endPoint x: 374, endPoint y: 335, distance: 16.1
click at [374, 335] on div "© Mapbox © OpenStreetMap Improve this map" at bounding box center [526, 386] width 1052 height 680
drag, startPoint x: 356, startPoint y: 348, endPoint x: 372, endPoint y: 320, distance: 32.5
click at [372, 320] on div "© Mapbox © OpenStreetMap Improve this map" at bounding box center [526, 386] width 1052 height 680
drag, startPoint x: 262, startPoint y: 580, endPoint x: 516, endPoint y: 543, distance: 256.2
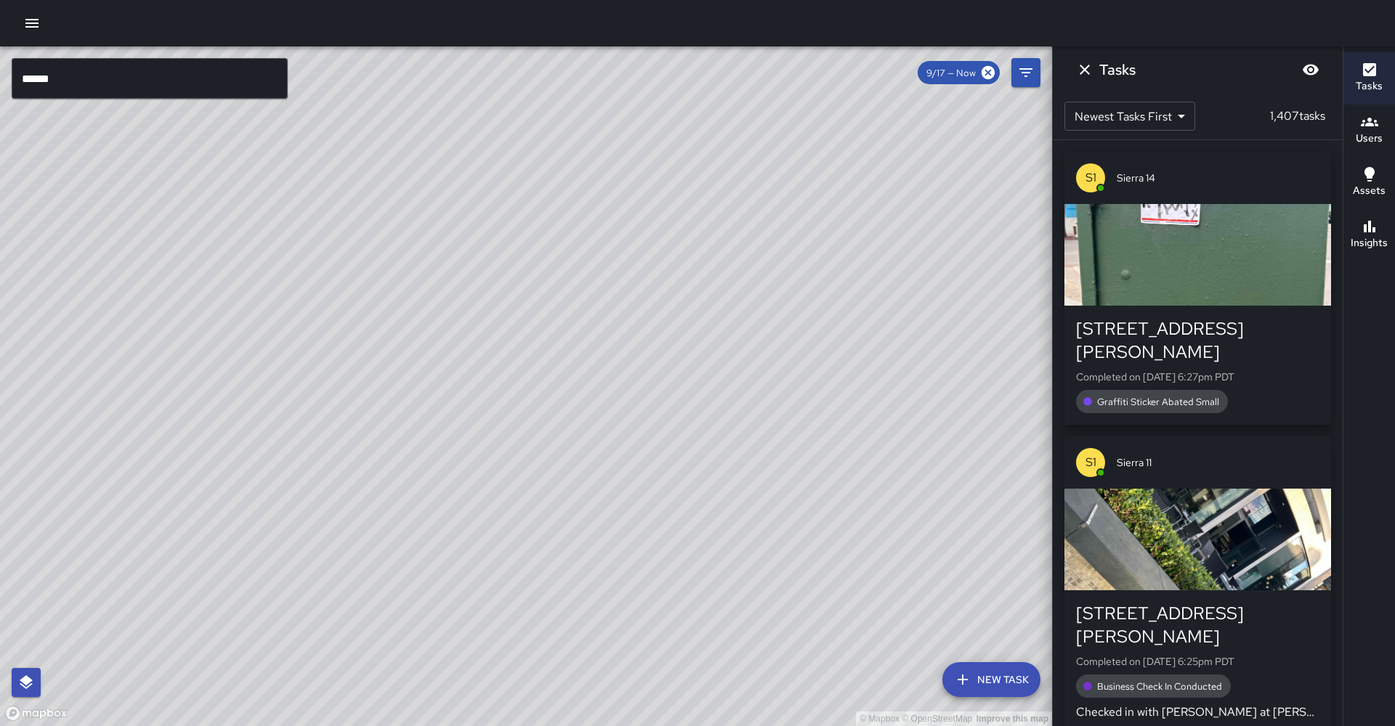
click at [516, 528] on div "© Mapbox © OpenStreetMap Improve this map" at bounding box center [526, 386] width 1052 height 680
drag, startPoint x: 455, startPoint y: 628, endPoint x: 467, endPoint y: 586, distance: 44.6
click at [469, 573] on div "© Mapbox © OpenStreetMap Improve this map" at bounding box center [526, 386] width 1052 height 680
click at [36, 22] on icon "button" at bounding box center [31, 23] width 17 height 17
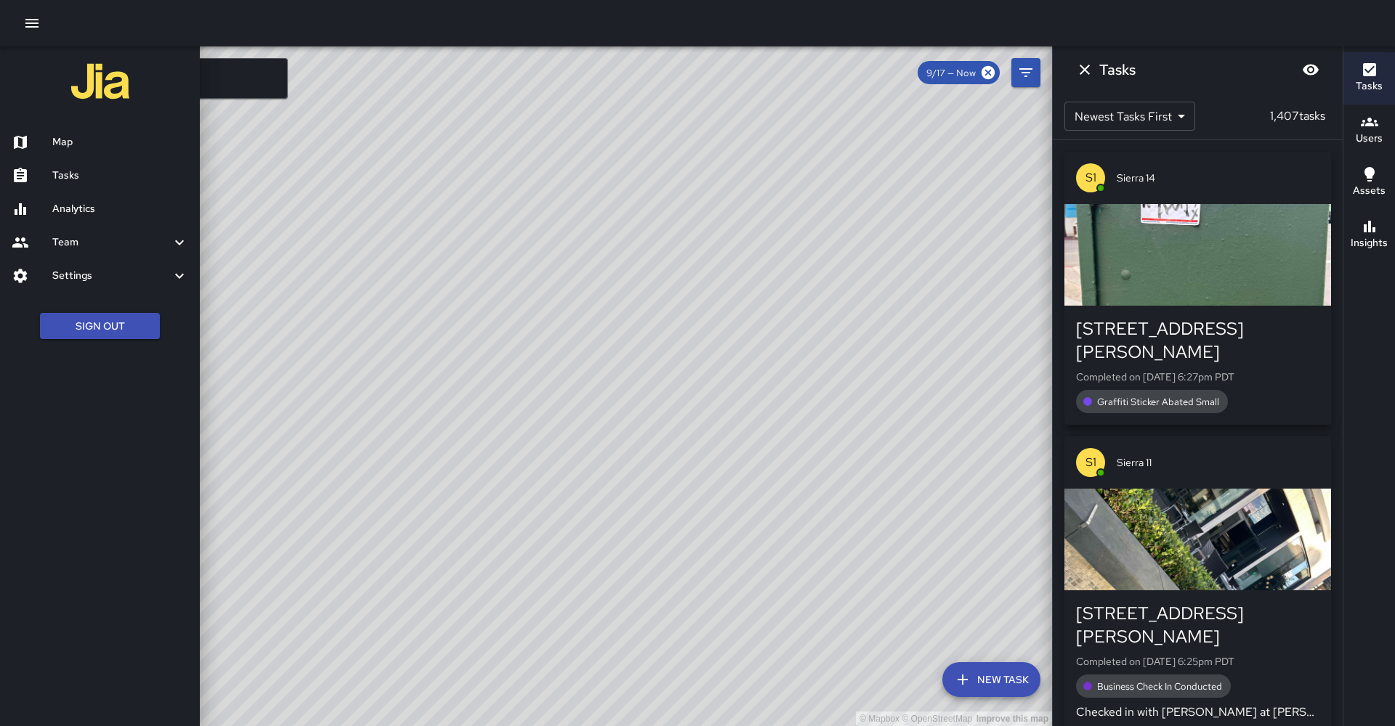
click at [89, 269] on div "Settings" at bounding box center [100, 275] width 200 height 33
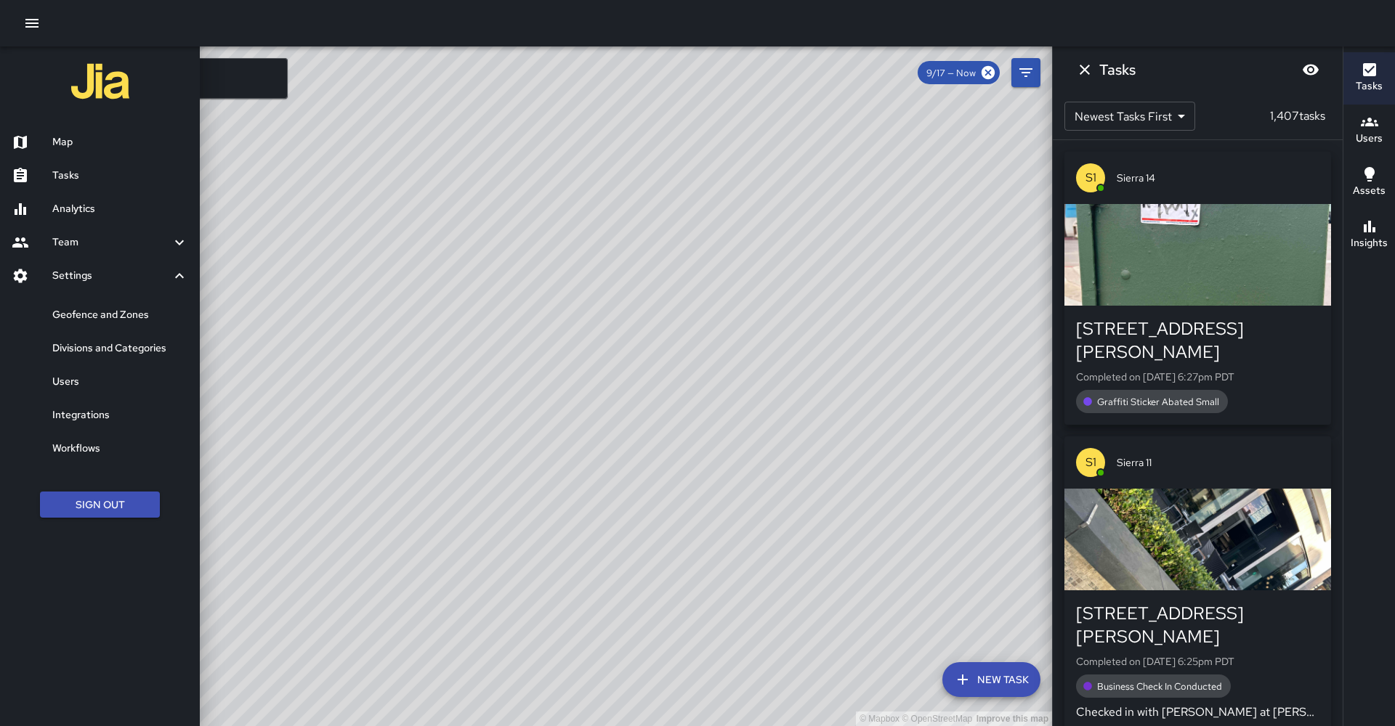
click at [110, 307] on h6 "Geofence and Zones" at bounding box center [120, 315] width 136 height 16
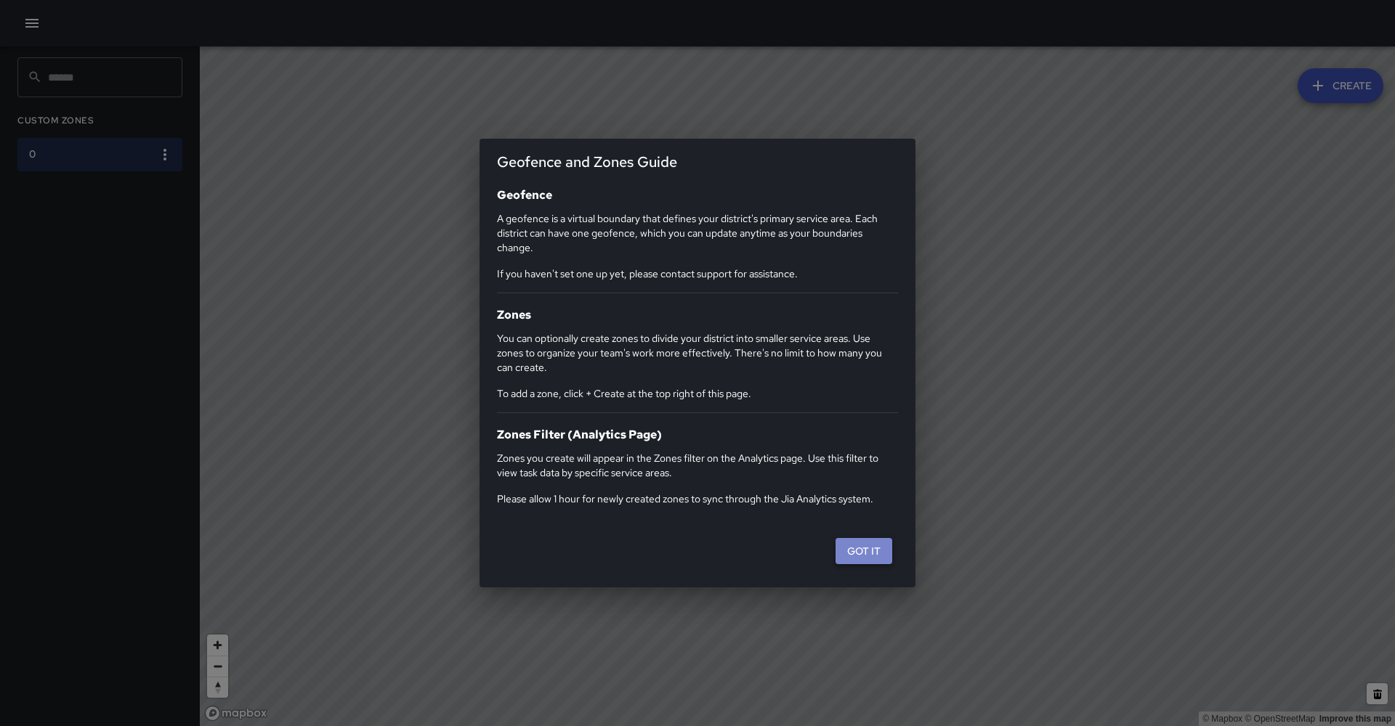
click at [873, 538] on button "Got it" at bounding box center [863, 551] width 57 height 27
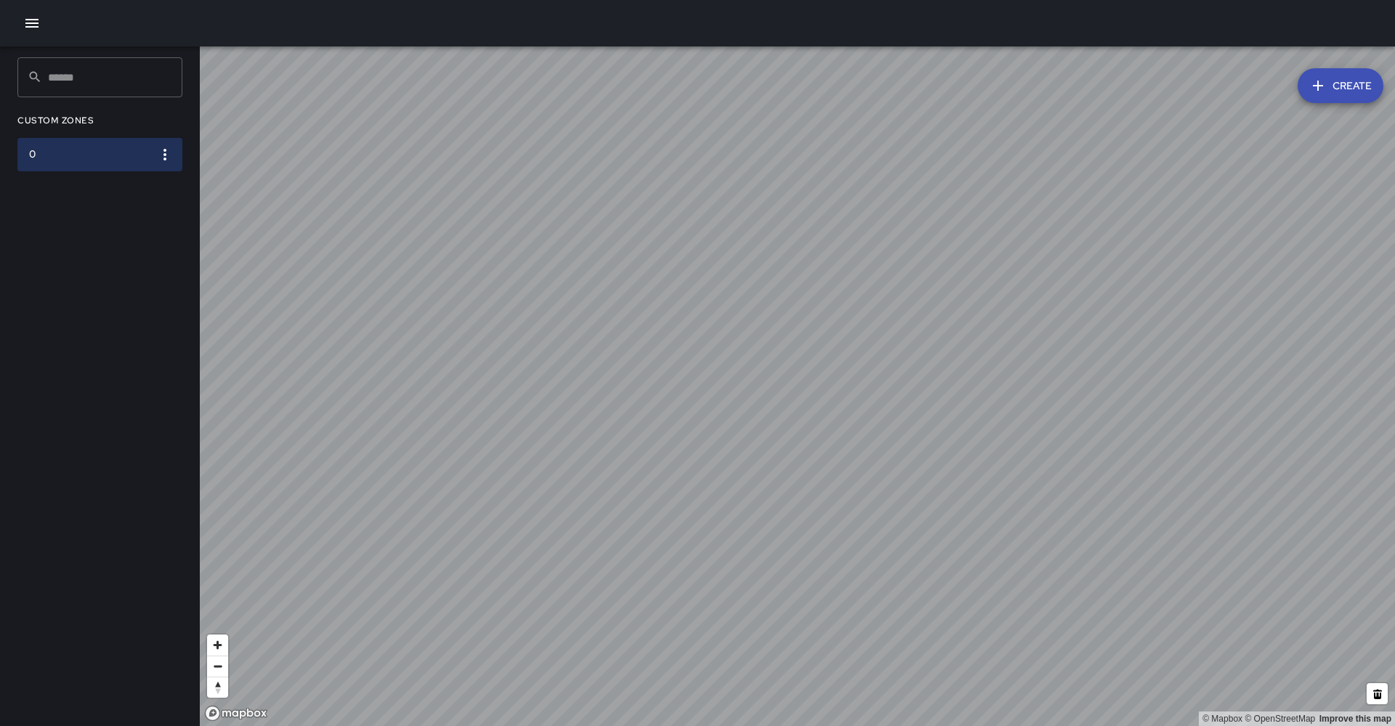
click at [168, 146] on icon "button" at bounding box center [164, 154] width 17 height 17
click at [28, 28] on div at bounding box center [697, 363] width 1395 height 726
click at [31, 24] on icon "button" at bounding box center [31, 23] width 13 height 9
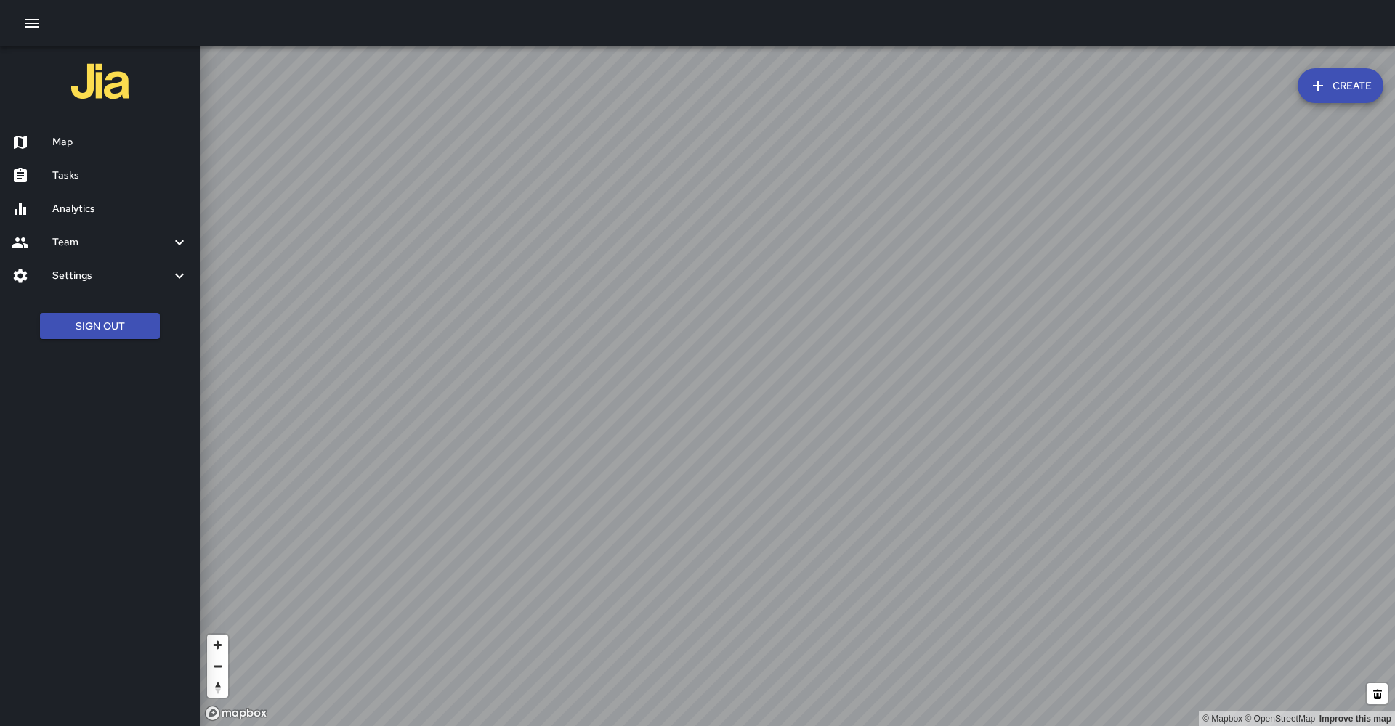
click at [46, 134] on div at bounding box center [32, 142] width 41 height 17
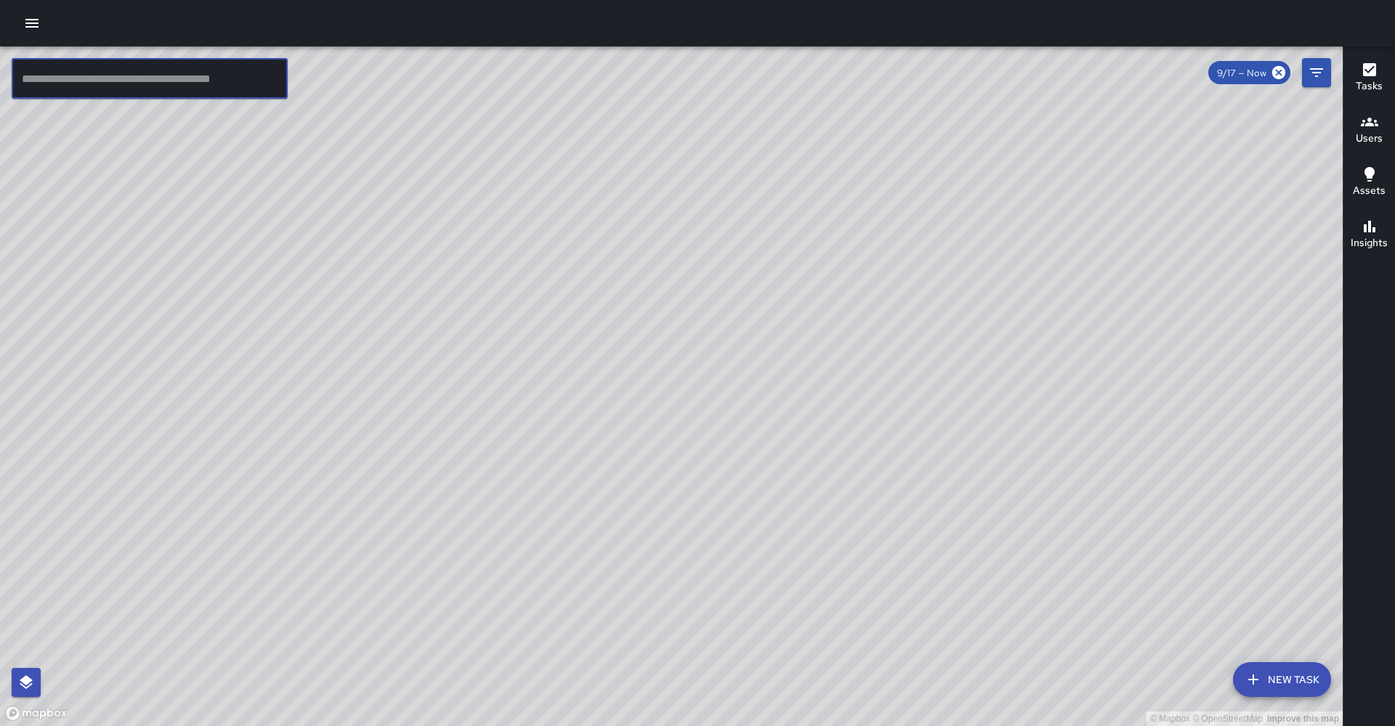
click at [131, 79] on input "text" at bounding box center [150, 78] width 276 height 41
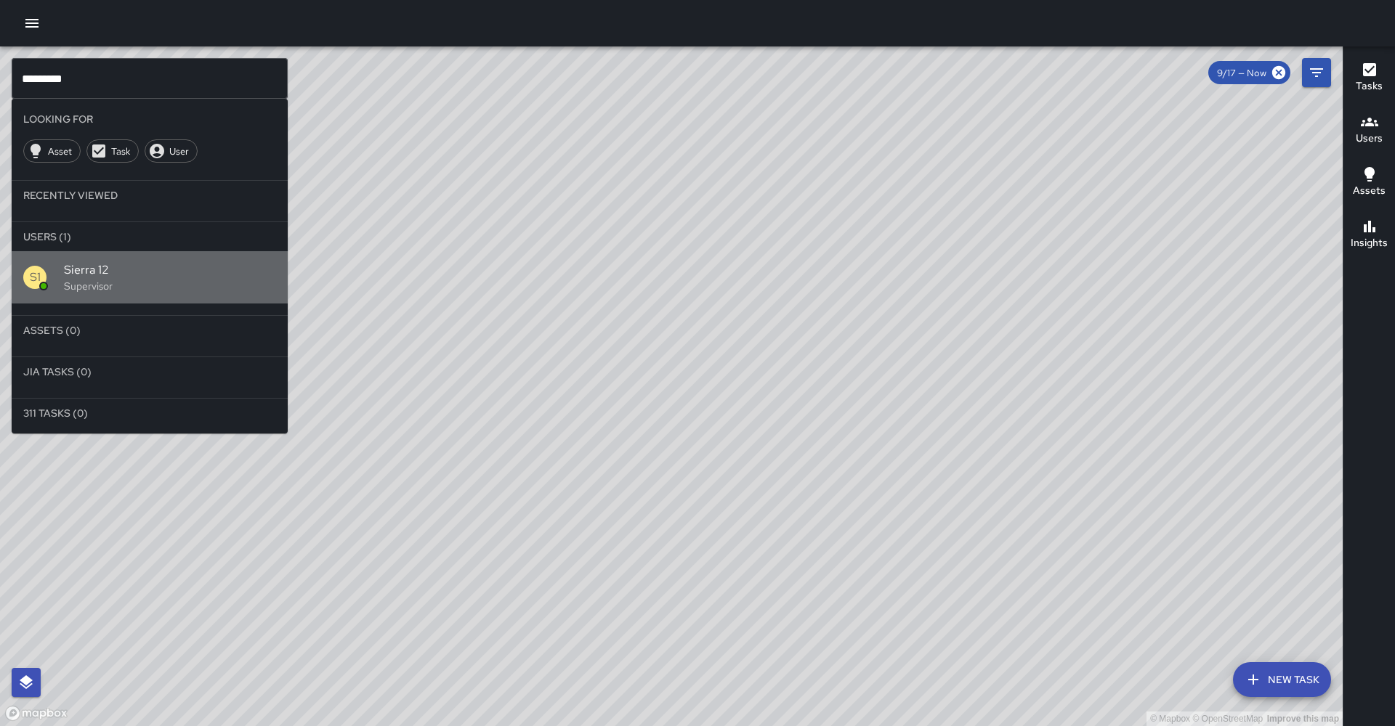
click at [174, 262] on span "Sierra 12" at bounding box center [170, 270] width 212 height 17
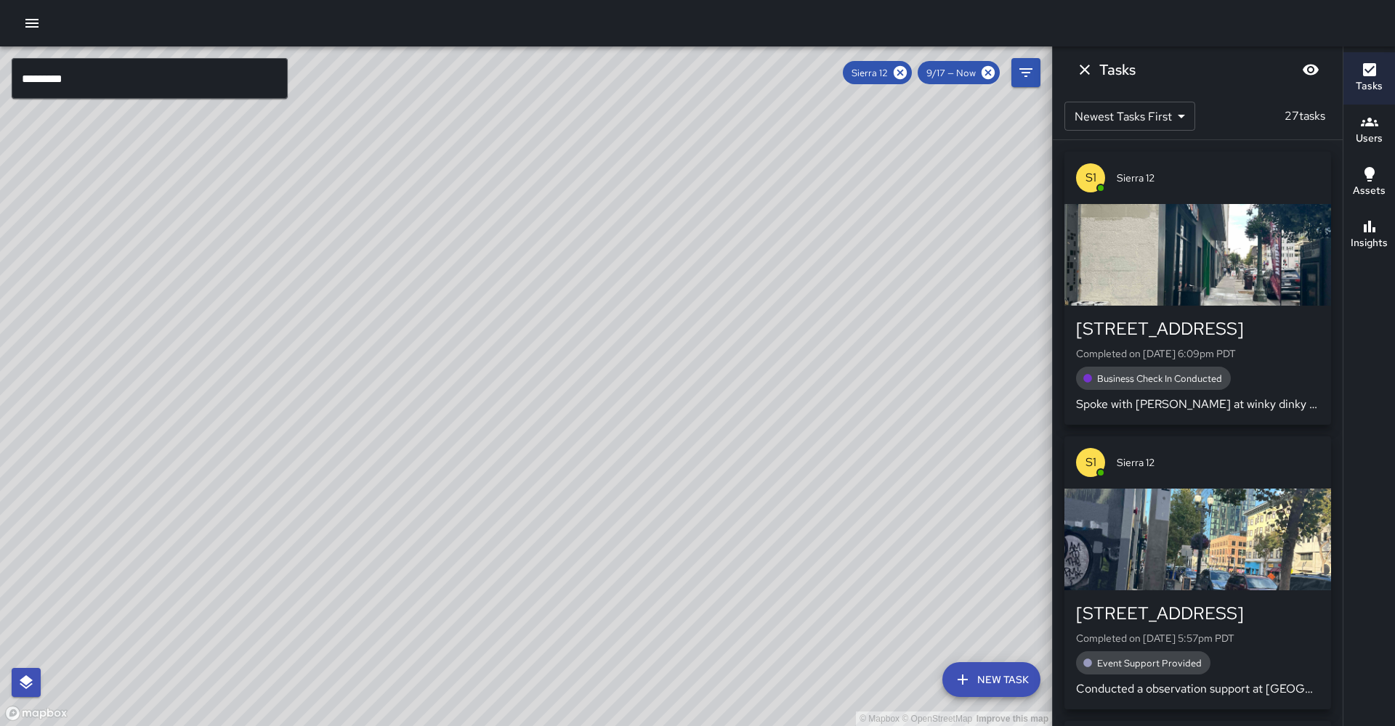
drag, startPoint x: 556, startPoint y: 409, endPoint x: 124, endPoint y: 170, distance: 494.6
click at [124, 170] on div "© Mapbox © OpenStreetMap Improve this map" at bounding box center [526, 386] width 1052 height 680
drag, startPoint x: 572, startPoint y: 604, endPoint x: 564, endPoint y: 414, distance: 190.5
click at [564, 414] on div "© Mapbox © OpenStreetMap Improve this map" at bounding box center [526, 386] width 1052 height 680
drag, startPoint x: 531, startPoint y: 516, endPoint x: 533, endPoint y: 466, distance: 50.1
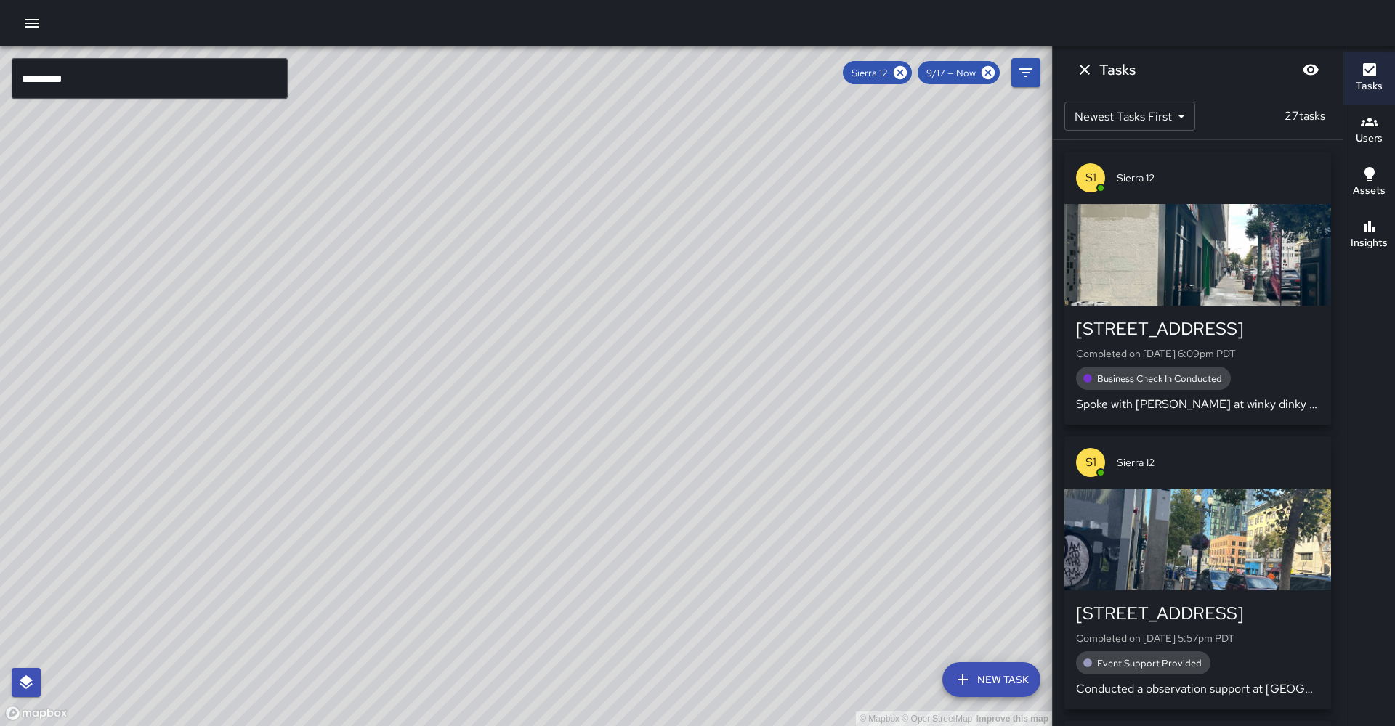
click at [533, 466] on div "© Mapbox © OpenStreetMap Improve this map" at bounding box center [526, 386] width 1052 height 680
click at [908, 74] on icon at bounding box center [900, 73] width 16 height 16
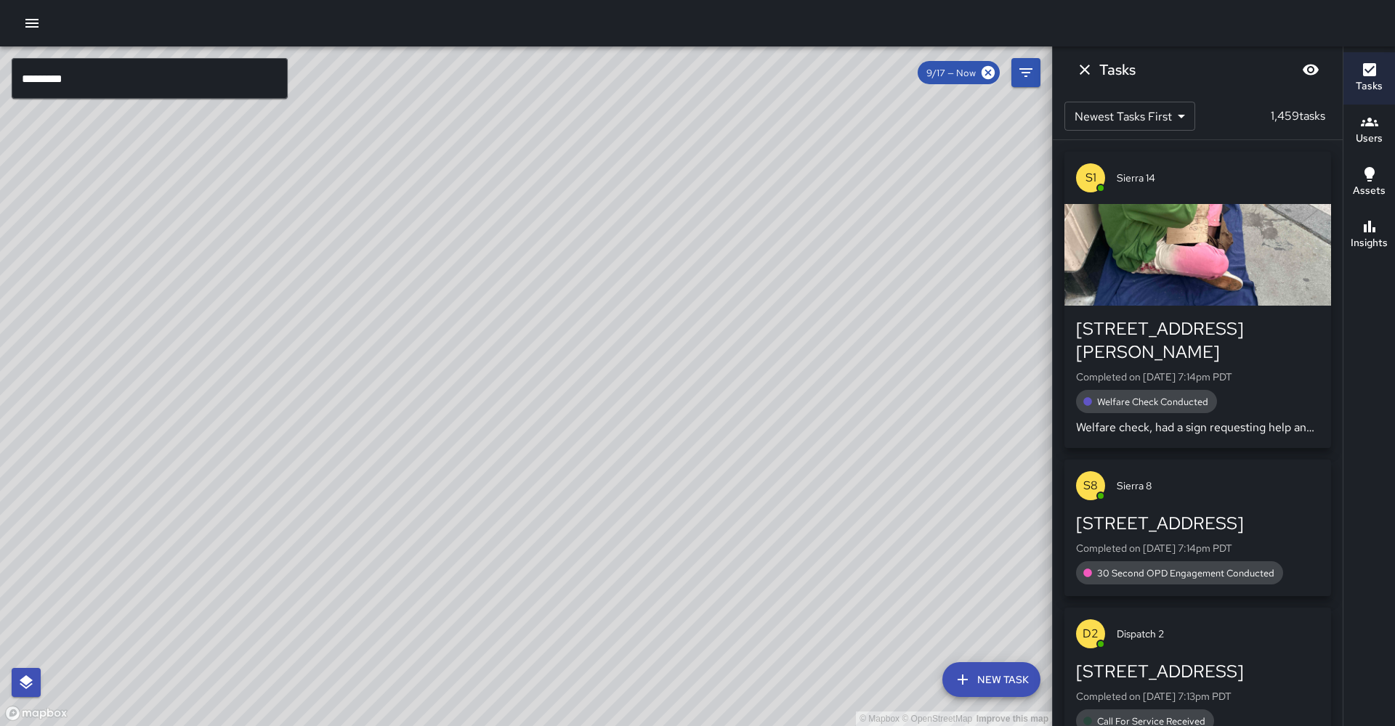
click at [226, 92] on input "*********" at bounding box center [150, 78] width 276 height 41
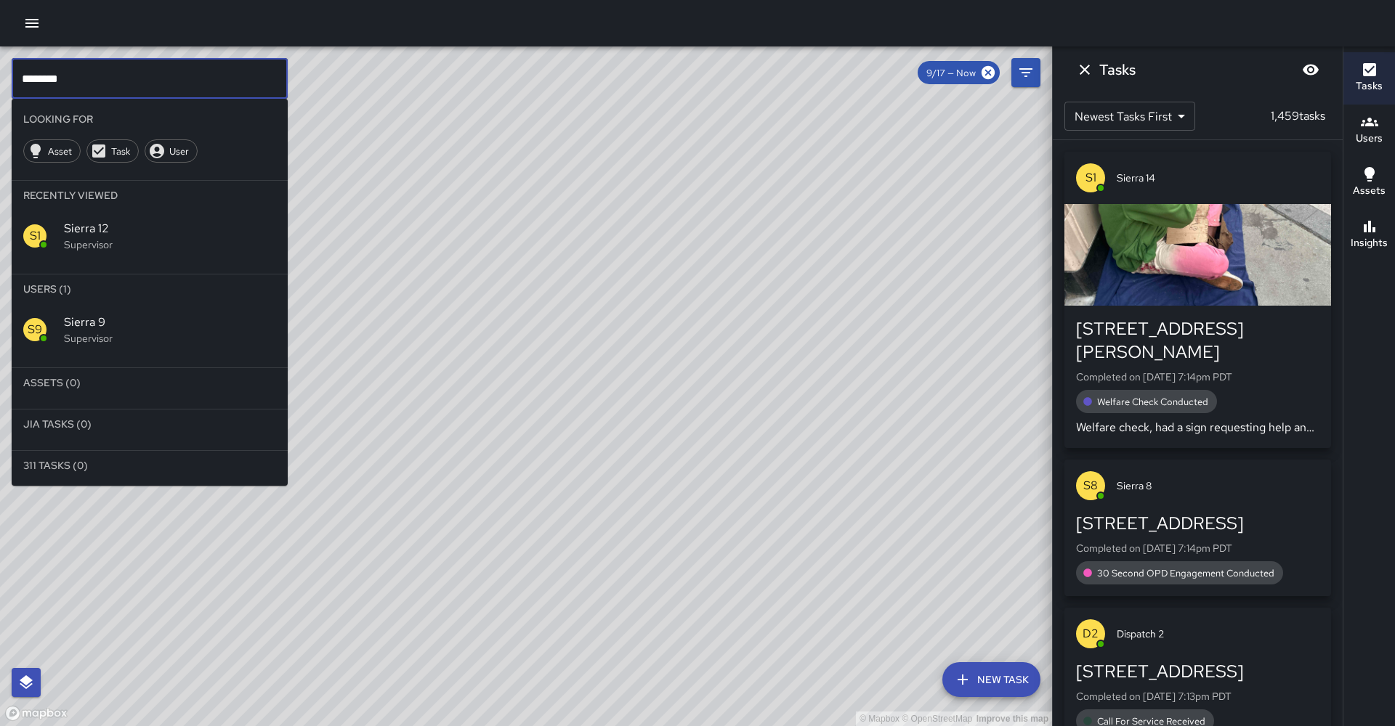
click at [226, 92] on input "********" at bounding box center [150, 78] width 276 height 41
click at [136, 314] on span "Sierra 9" at bounding box center [170, 322] width 212 height 17
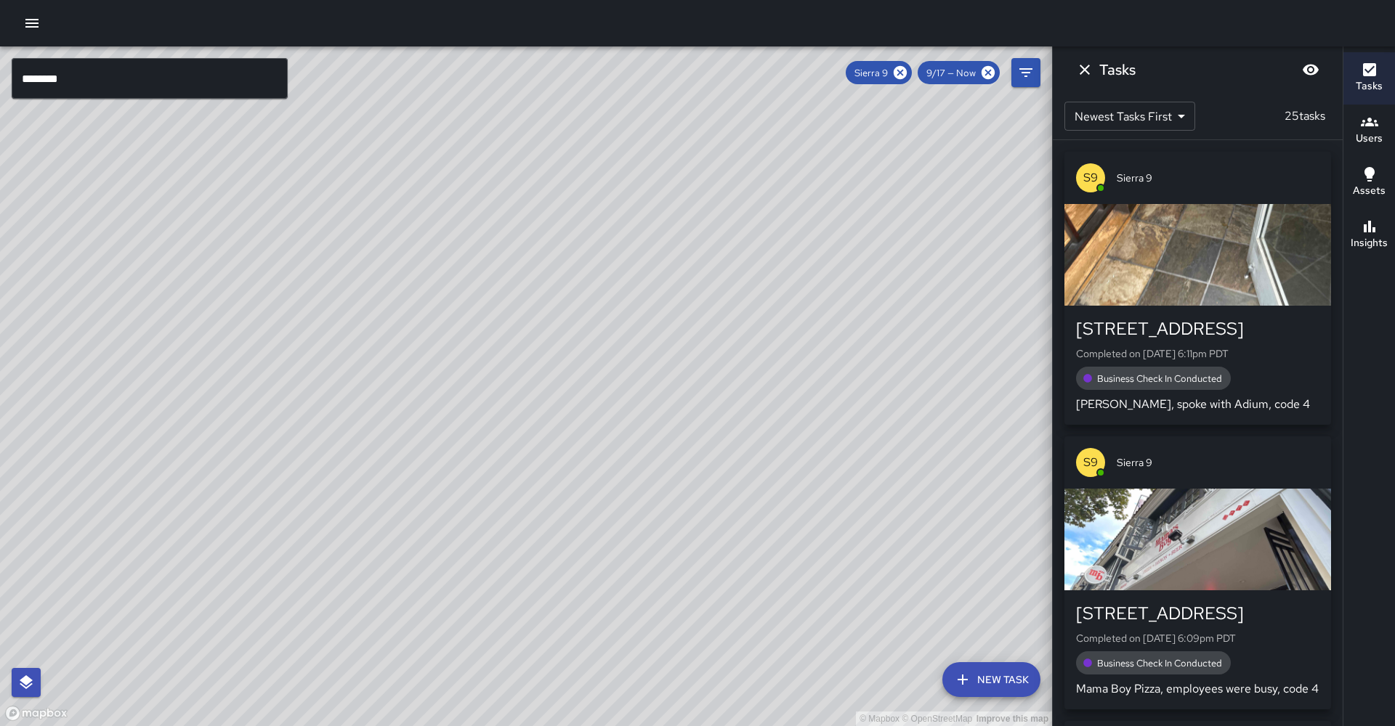
drag, startPoint x: 599, startPoint y: 330, endPoint x: 360, endPoint y: 726, distance: 462.1
click at [360, 726] on div "© Mapbox © OpenStreetMap Improve this map" at bounding box center [526, 386] width 1052 height 680
drag, startPoint x: 386, startPoint y: 249, endPoint x: 237, endPoint y: 404, distance: 214.8
click at [235, 403] on div "© Mapbox © OpenStreetMap Improve this map" at bounding box center [526, 386] width 1052 height 680
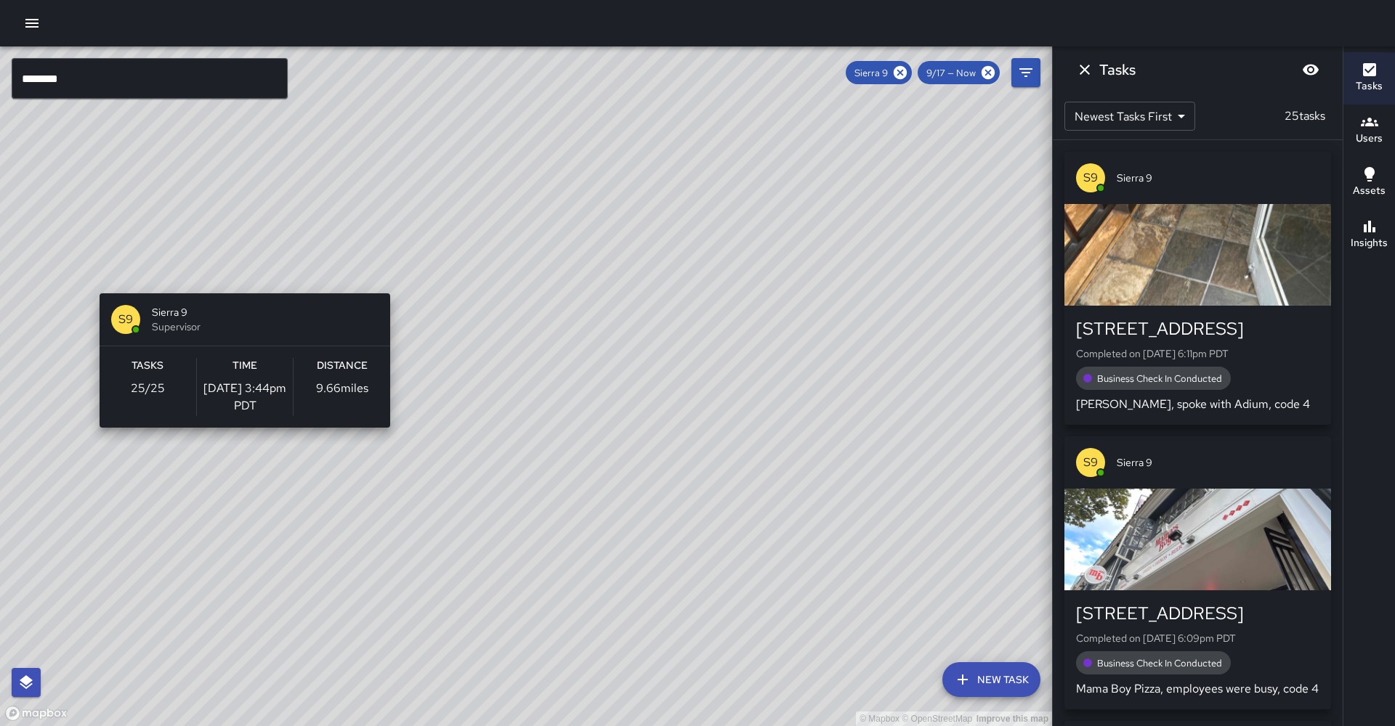
drag, startPoint x: 254, startPoint y: 264, endPoint x: 217, endPoint y: 318, distance: 64.9
click at [217, 318] on div "© Mapbox © OpenStreetMap Improve this map S9 Sierra 9 Supervisor Tasks 25 / 25 …" at bounding box center [526, 386] width 1052 height 680
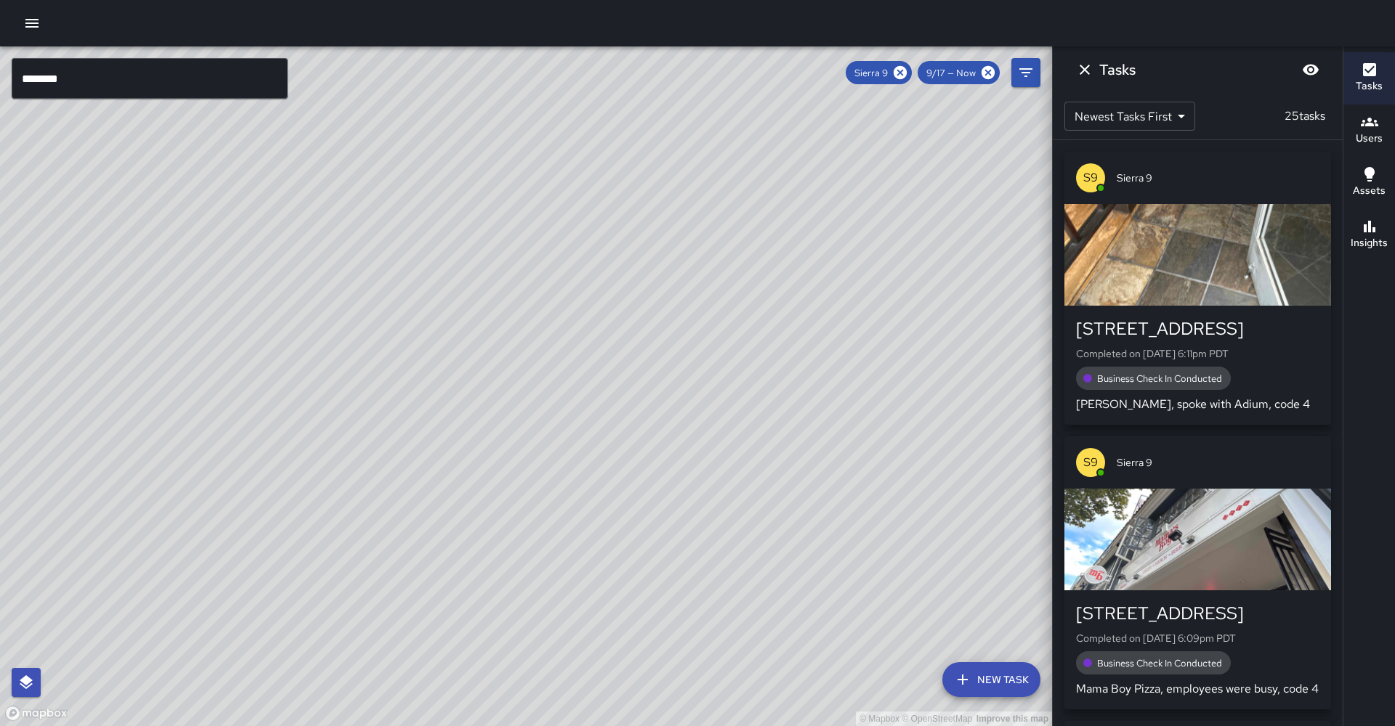
drag, startPoint x: 365, startPoint y: 160, endPoint x: 352, endPoint y: 263, distance: 104.1
click at [352, 263] on div "© Mapbox © OpenStreetMap Improve this map" at bounding box center [526, 386] width 1052 height 680
click at [1356, 241] on h6 "Insights" at bounding box center [1369, 243] width 37 height 16
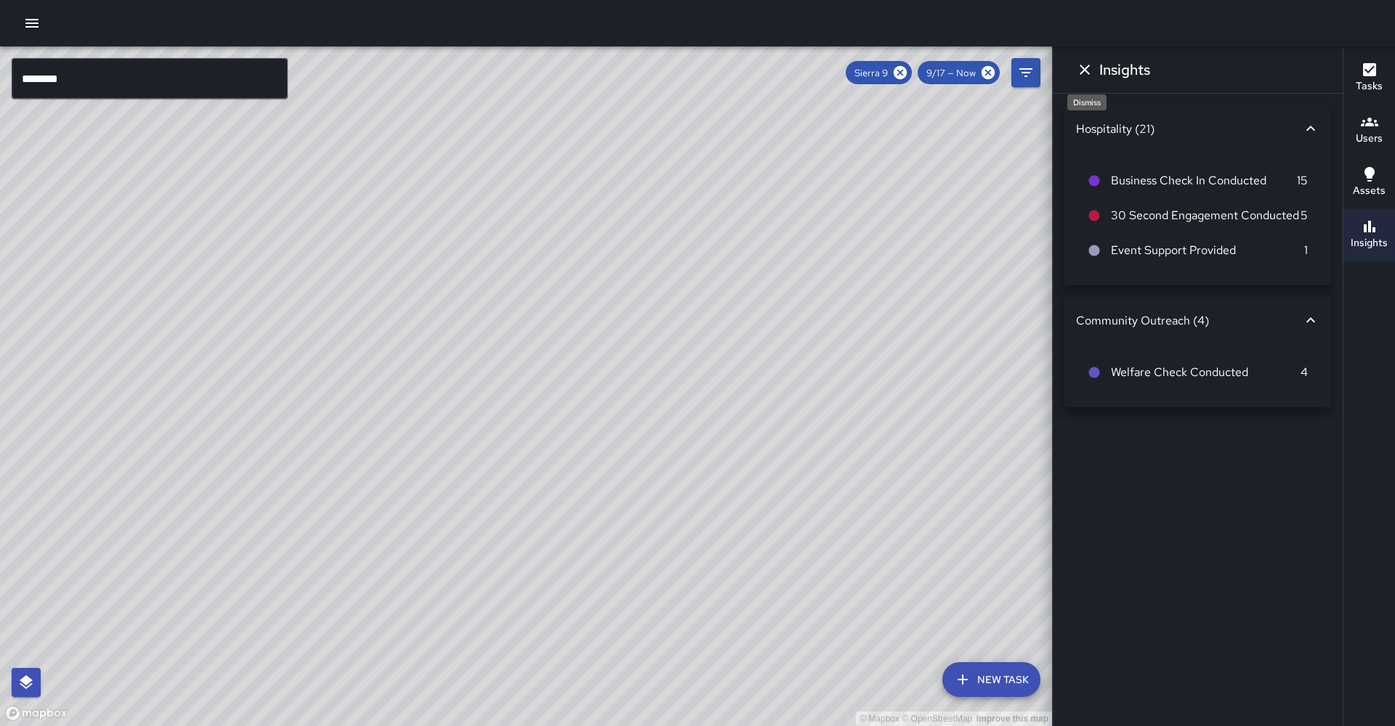
click at [1088, 75] on icon "Dismiss" at bounding box center [1084, 69] width 17 height 17
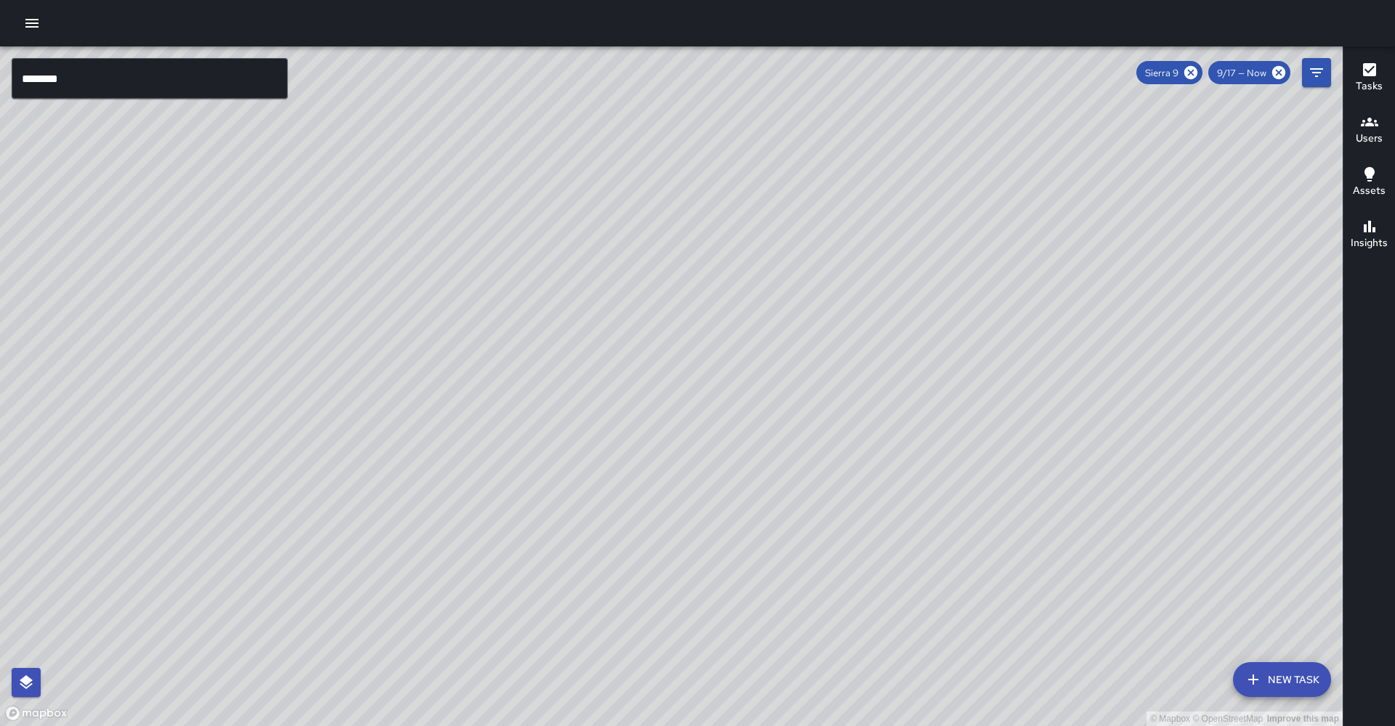
drag, startPoint x: 939, startPoint y: 277, endPoint x: 1000, endPoint y: 136, distance: 153.3
click at [1000, 136] on div "© Mapbox © OpenStreetMap Improve this map" at bounding box center [671, 386] width 1343 height 680
drag, startPoint x: 742, startPoint y: 348, endPoint x: 789, endPoint y: 188, distance: 166.7
click at [789, 188] on div "© Mapbox © OpenStreetMap Improve this map" at bounding box center [671, 386] width 1343 height 680
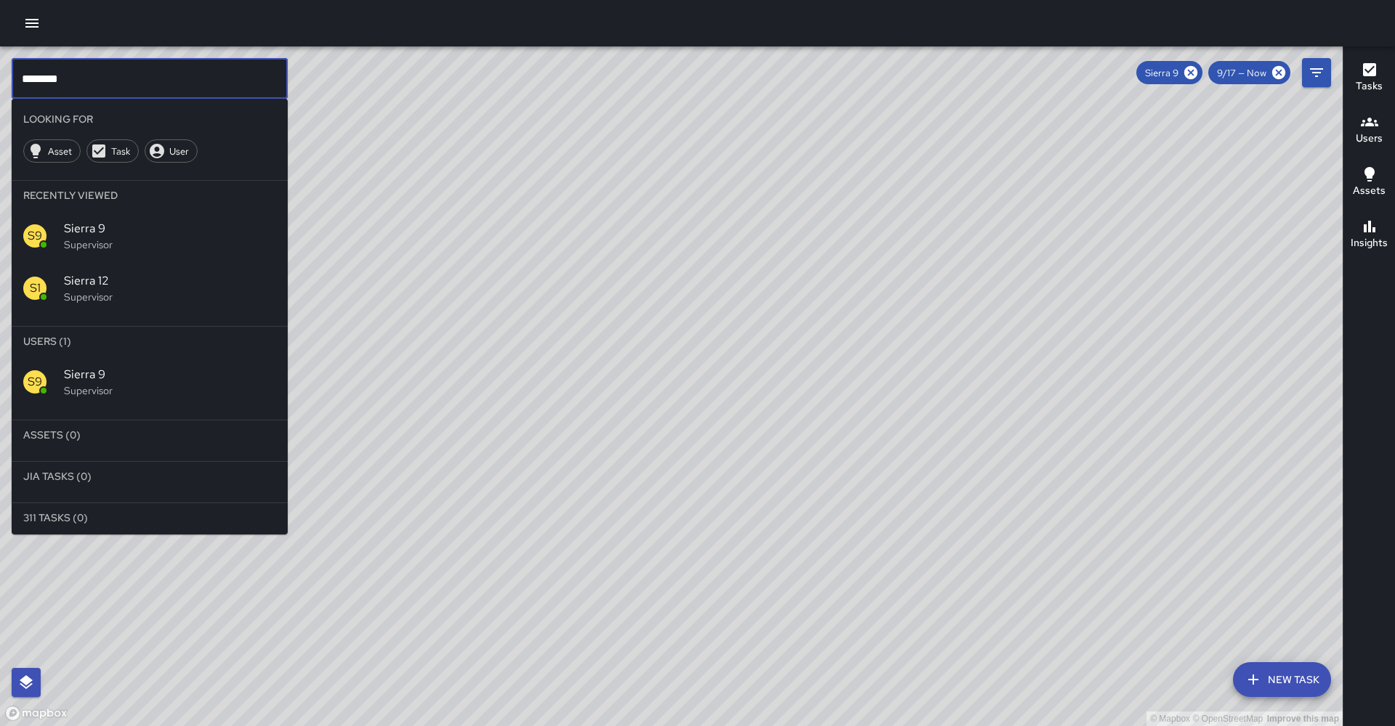
click at [159, 64] on input "********" at bounding box center [150, 78] width 276 height 41
click at [119, 69] on input "********" at bounding box center [150, 78] width 276 height 41
click at [97, 78] on input "********" at bounding box center [150, 78] width 276 height 41
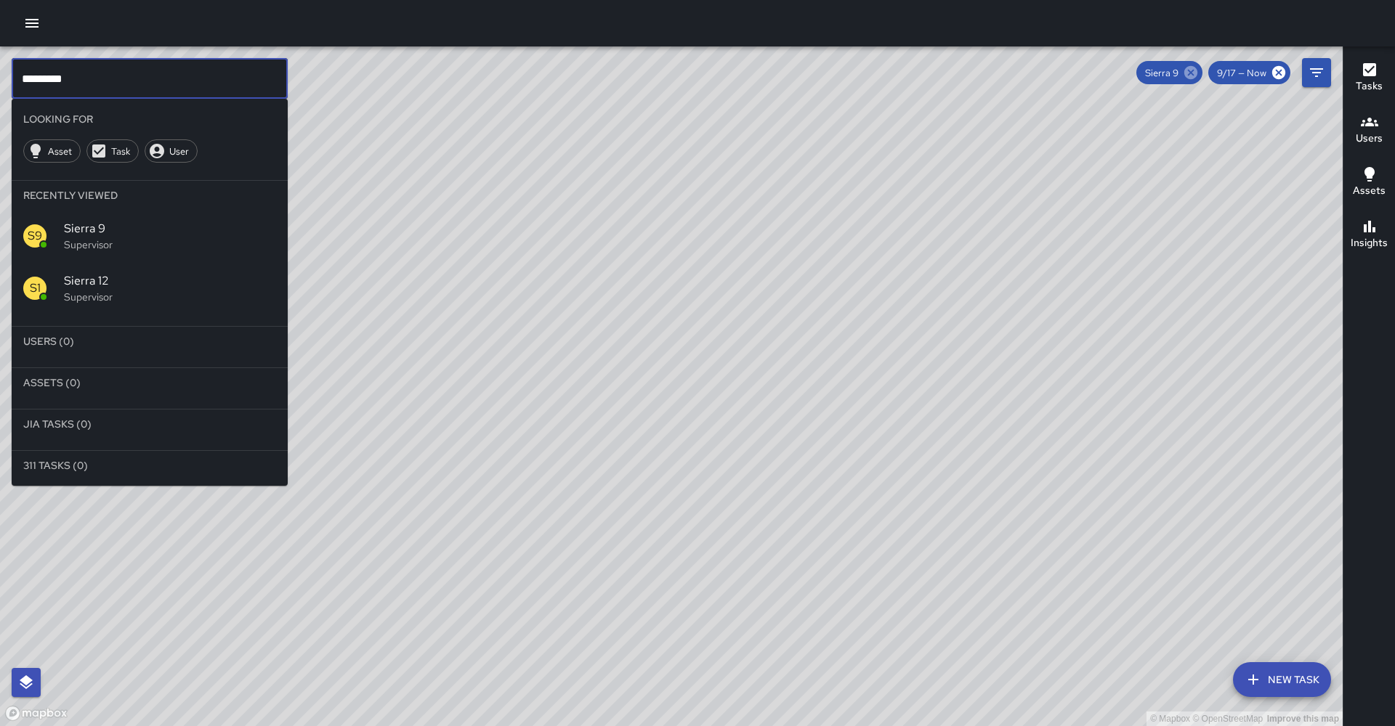
click at [1197, 77] on icon at bounding box center [1190, 72] width 13 height 13
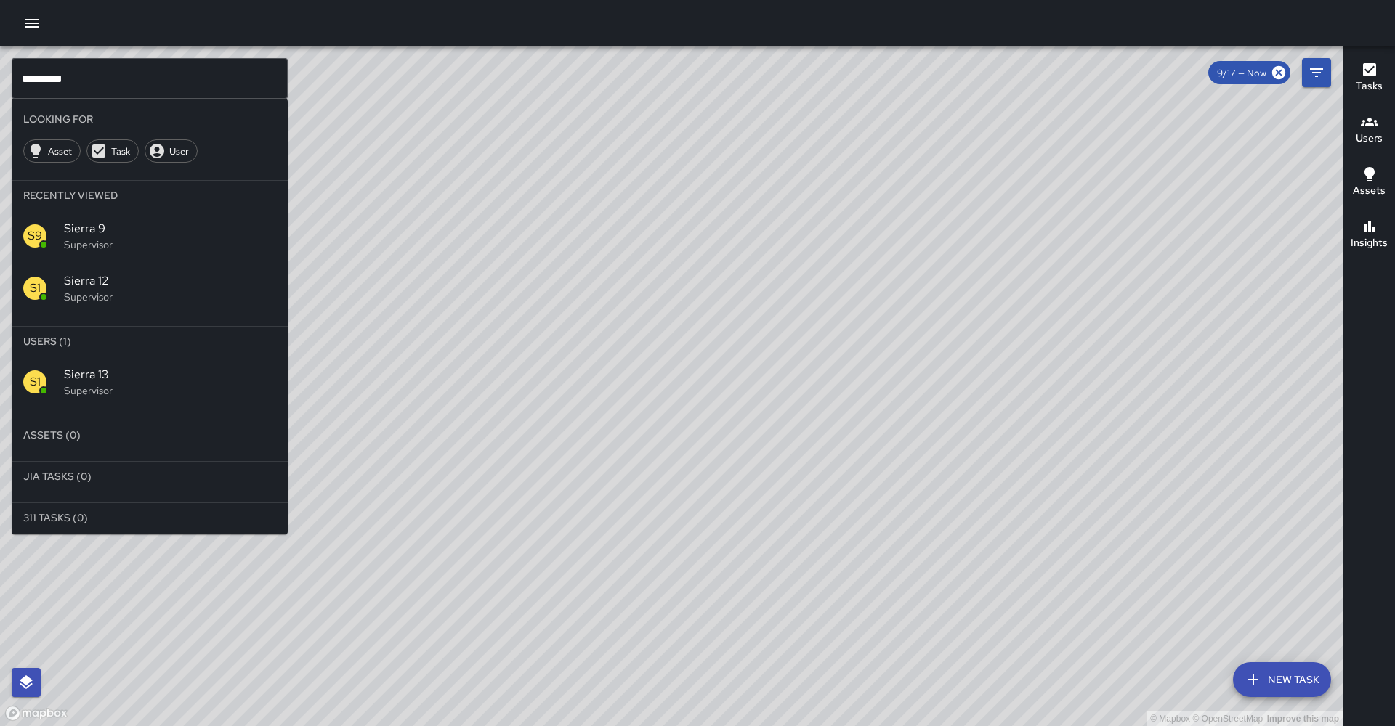
click at [81, 356] on div "S1 Sierra 13 Supervisor" at bounding box center [150, 382] width 276 height 52
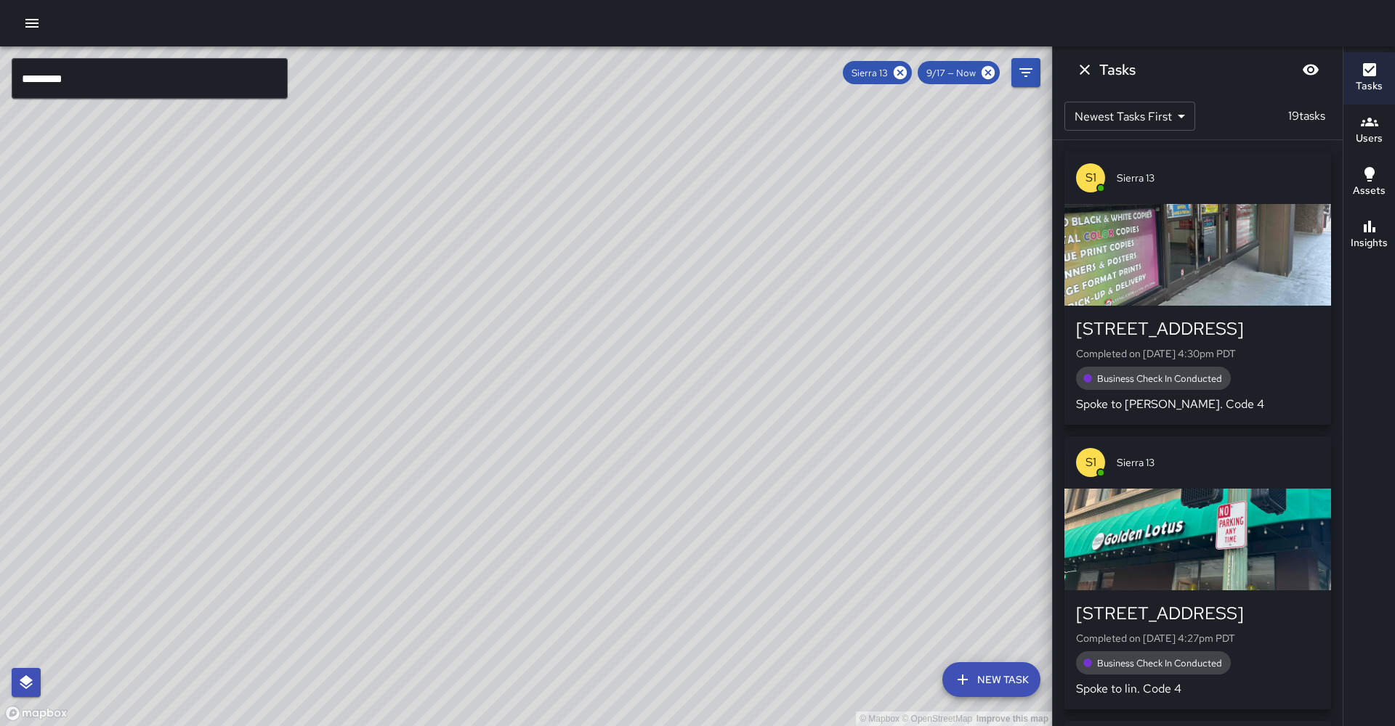
drag, startPoint x: 434, startPoint y: 365, endPoint x: 550, endPoint y: 179, distance: 218.7
click at [550, 179] on div "© Mapbox © OpenStreetMap Improve this map" at bounding box center [526, 386] width 1052 height 680
click at [162, 77] on input "*********" at bounding box center [150, 78] width 276 height 41
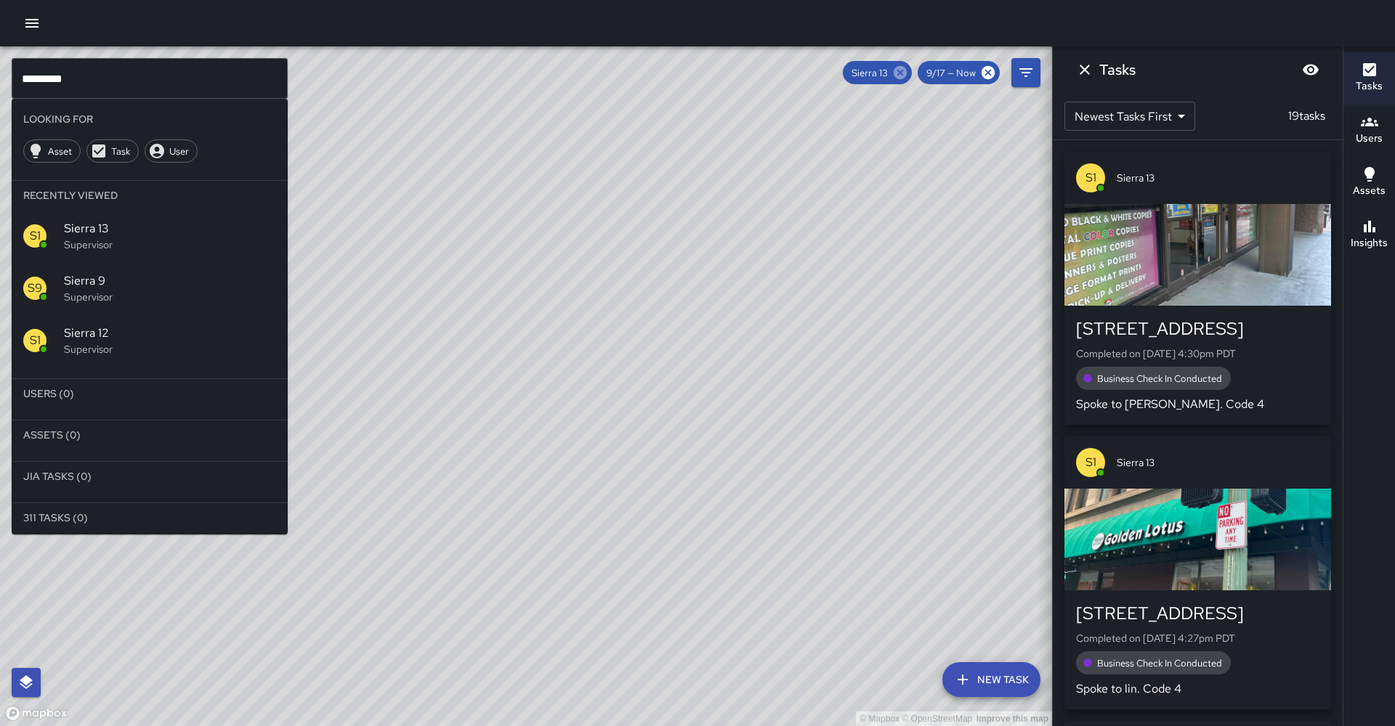
click at [907, 77] on icon at bounding box center [900, 72] width 13 height 13
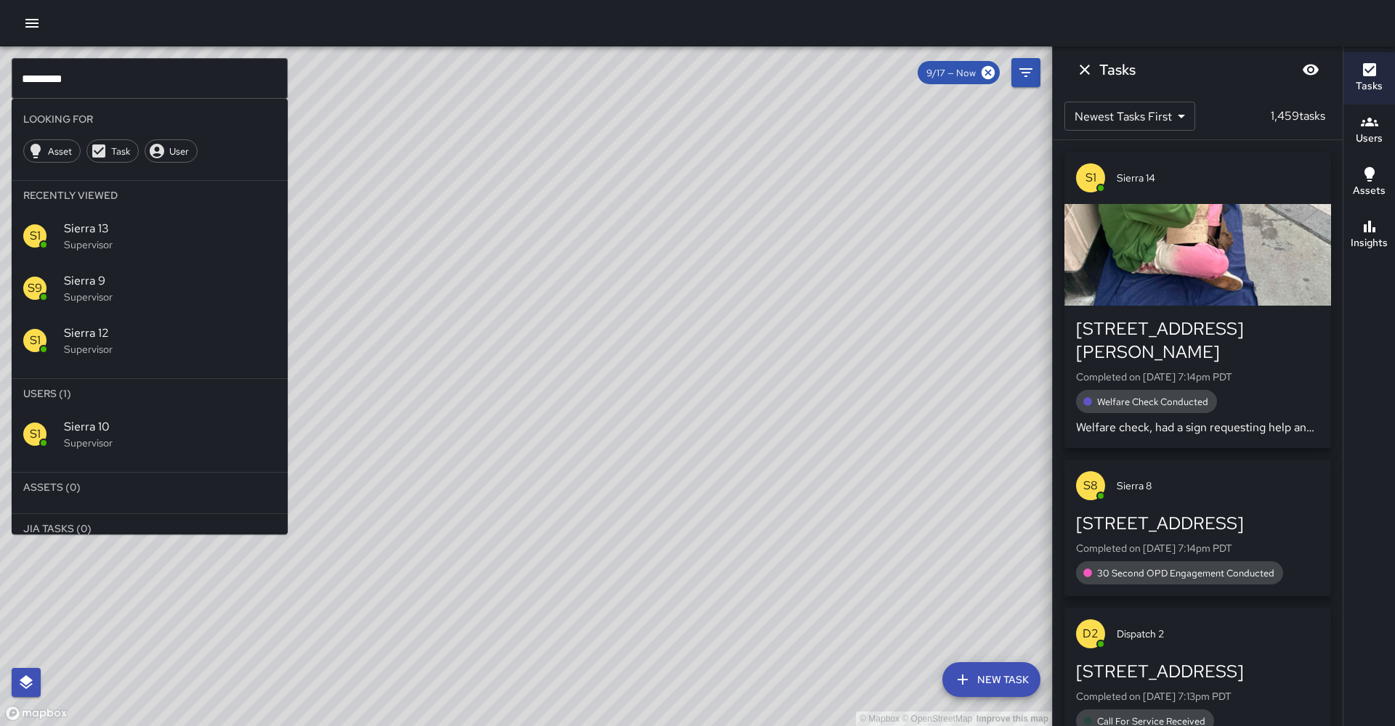
click at [150, 418] on span "Sierra 10" at bounding box center [170, 426] width 212 height 17
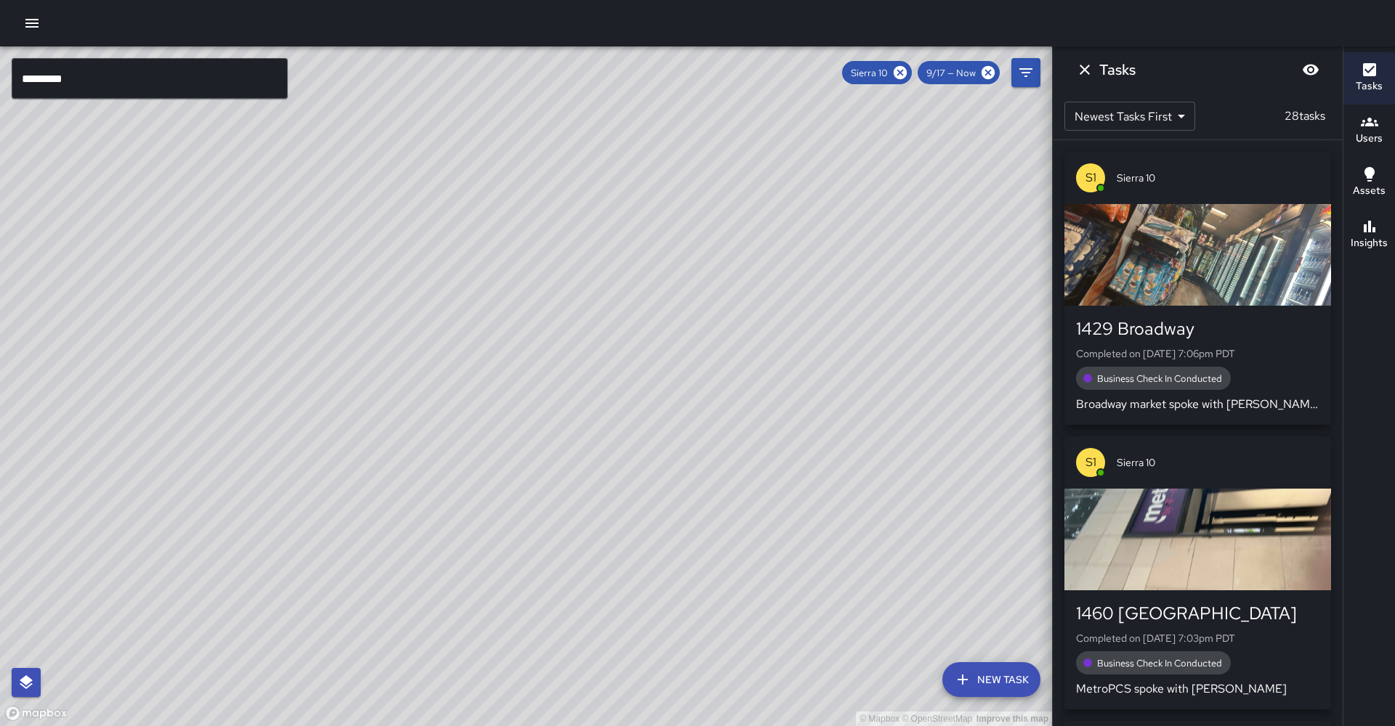
drag, startPoint x: 776, startPoint y: 221, endPoint x: 539, endPoint y: 461, distance: 337.5
click at [539, 461] on div "© Mapbox © OpenStreetMap Improve this map" at bounding box center [526, 386] width 1052 height 680
click at [1374, 238] on h6 "Insights" at bounding box center [1369, 243] width 37 height 16
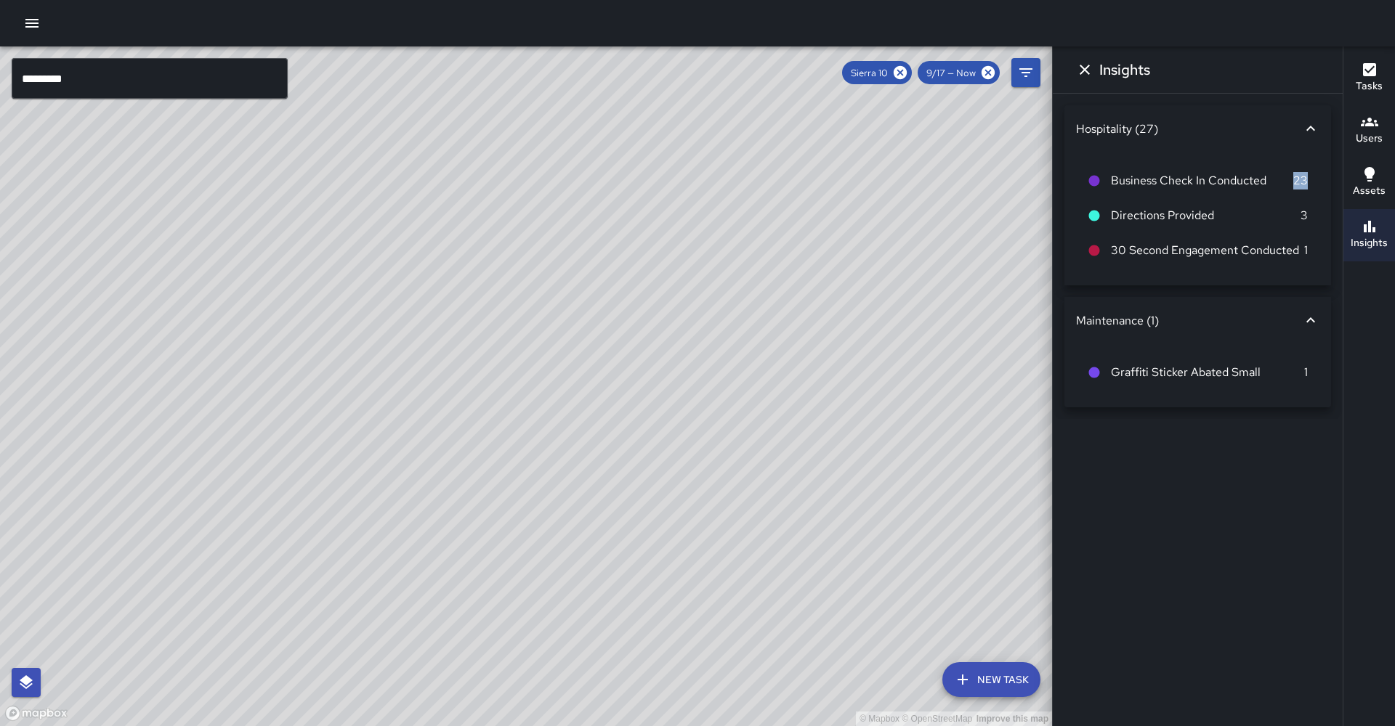
drag, startPoint x: 1314, startPoint y: 176, endPoint x: 1284, endPoint y: 179, distance: 29.9
click at [1284, 179] on li "Business Check In Conducted 23" at bounding box center [1197, 180] width 243 height 35
click at [1287, 178] on span "Business Check In Conducted" at bounding box center [1202, 180] width 182 height 17
drag, startPoint x: 1298, startPoint y: 182, endPoint x: 1315, endPoint y: 182, distance: 16.7
click at [1315, 182] on li "Business Check In Conducted 23" at bounding box center [1197, 180] width 243 height 35
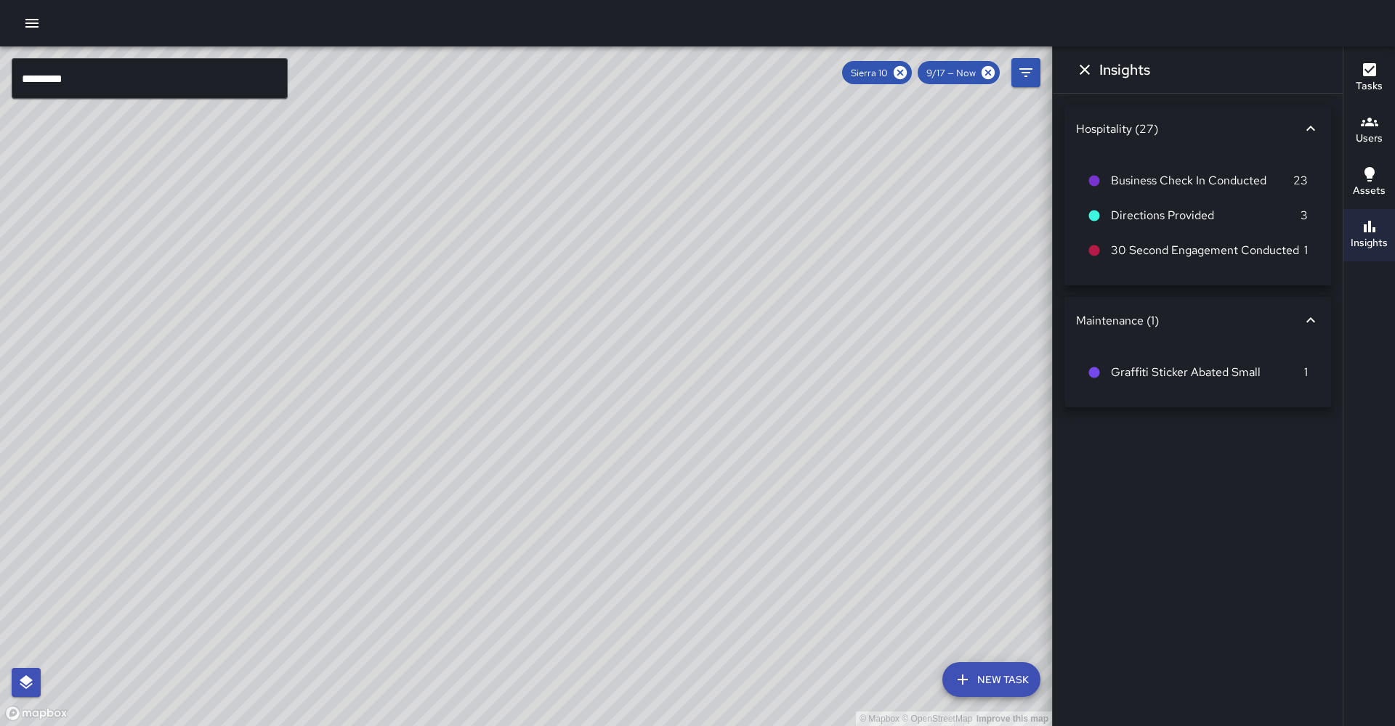
click at [1319, 184] on li "Business Check In Conducted 23" at bounding box center [1197, 180] width 243 height 35
click at [250, 81] on input "*********" at bounding box center [150, 78] width 276 height 41
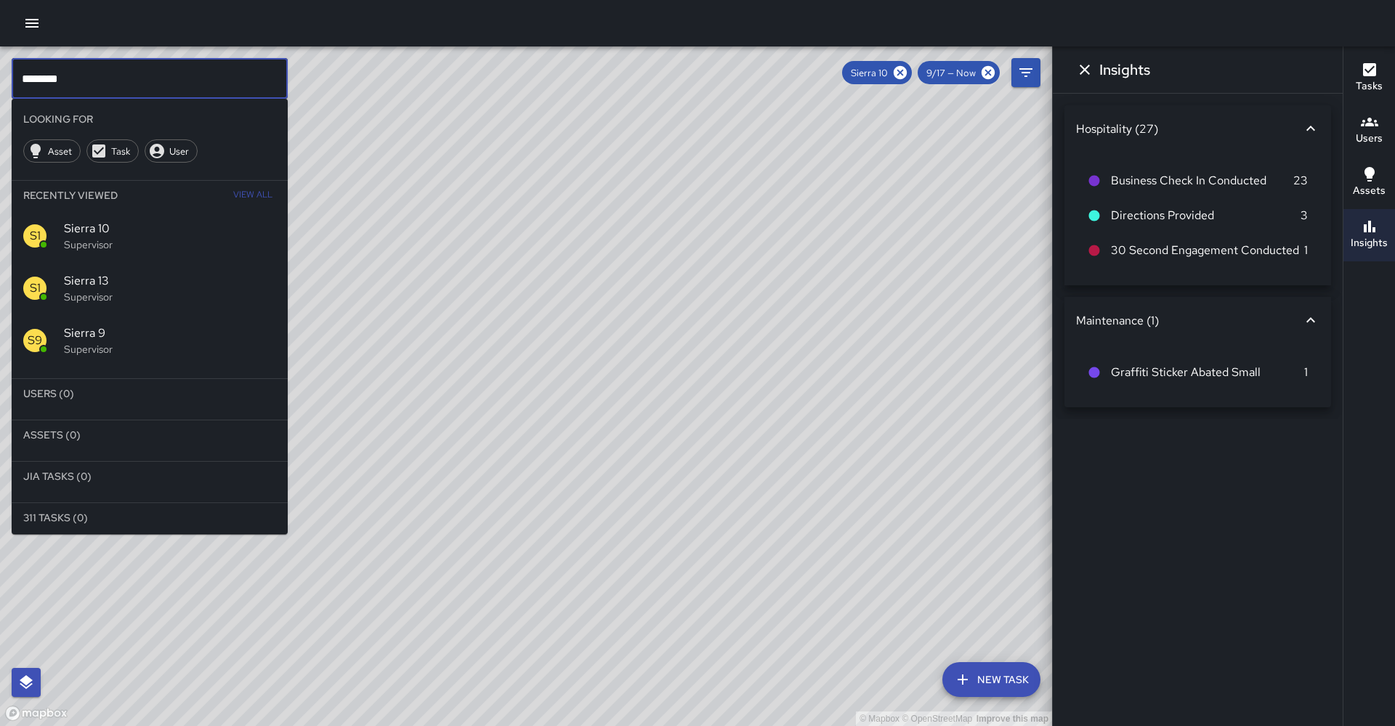
type input "********"
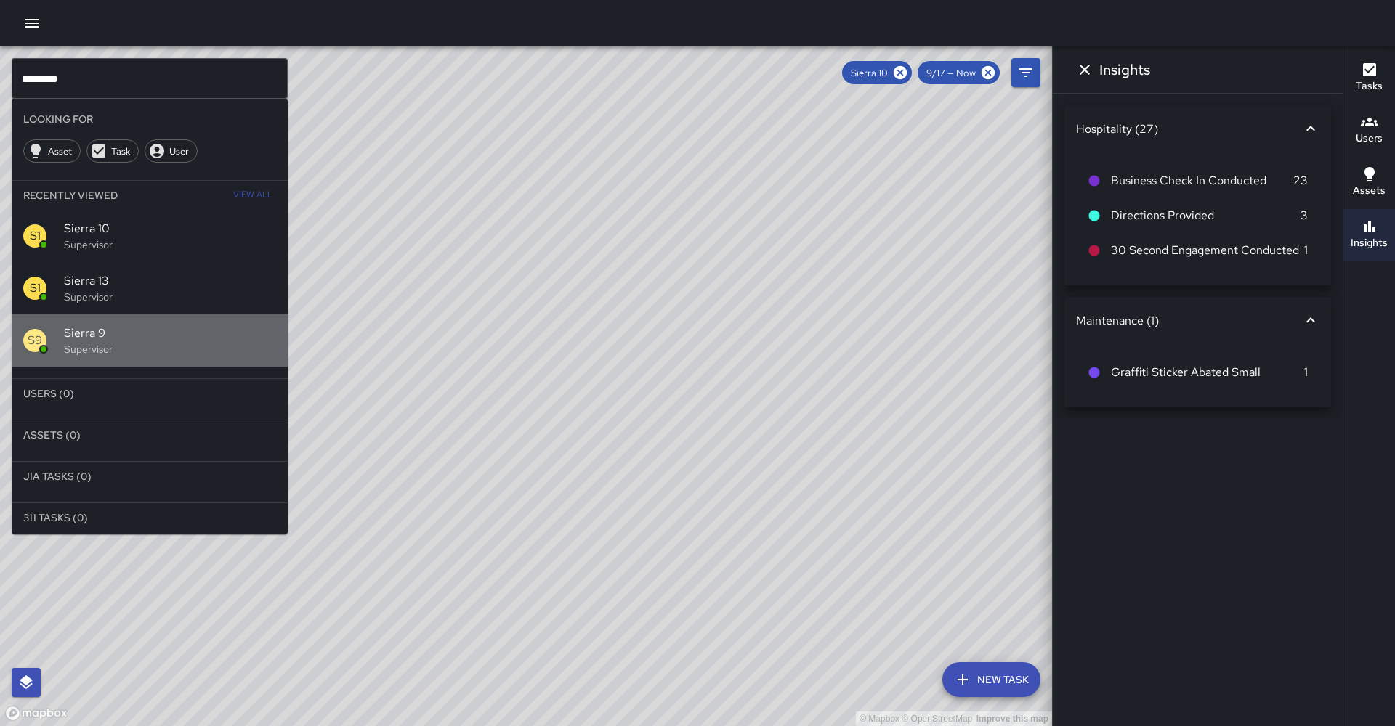
click at [185, 342] on p "Supervisor" at bounding box center [170, 349] width 212 height 15
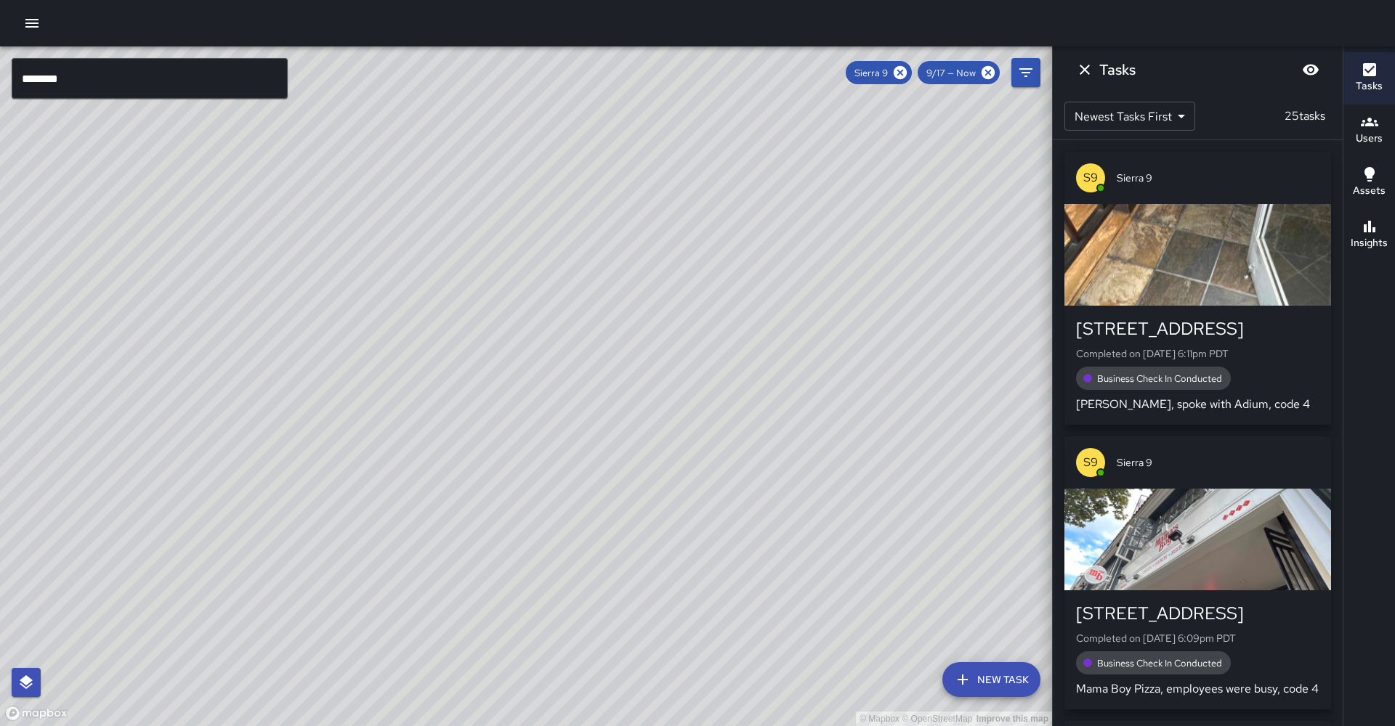
click at [1355, 235] on div "Insights" at bounding box center [1369, 234] width 37 height 33
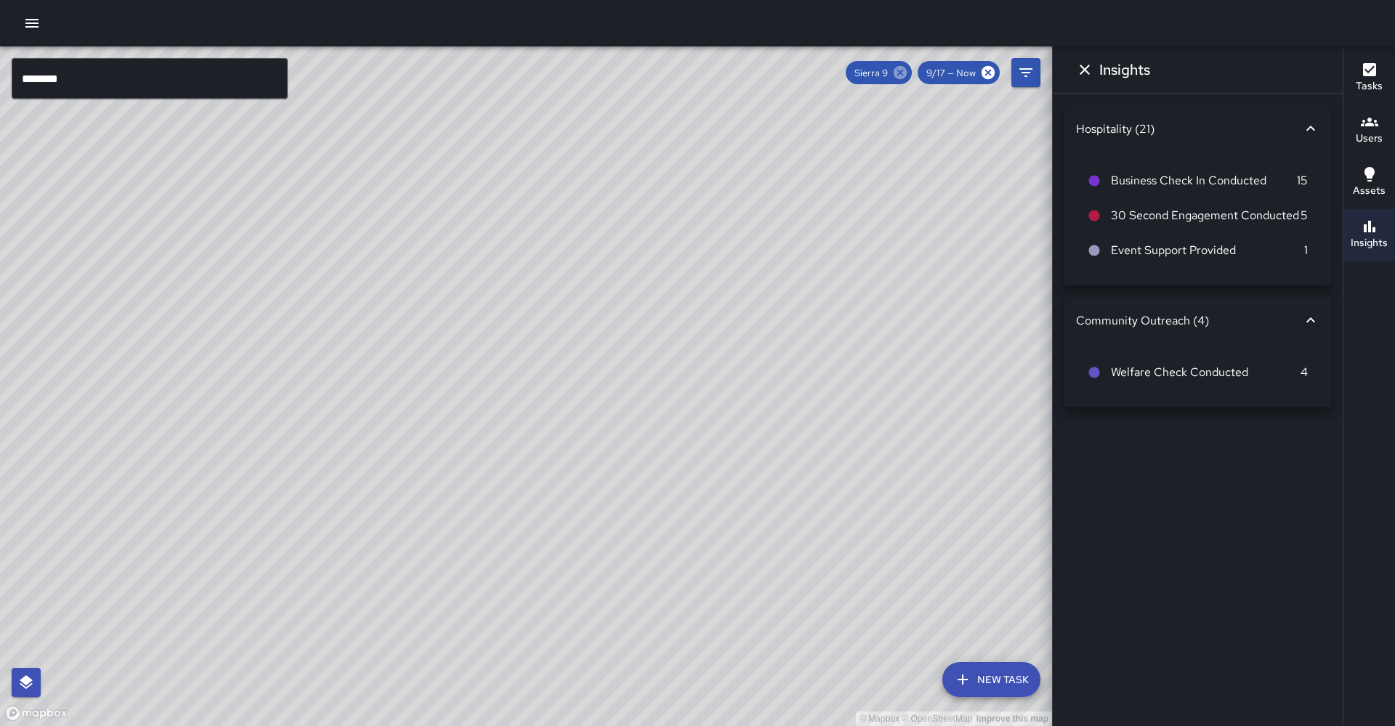
click at [904, 75] on icon at bounding box center [900, 72] width 13 height 13
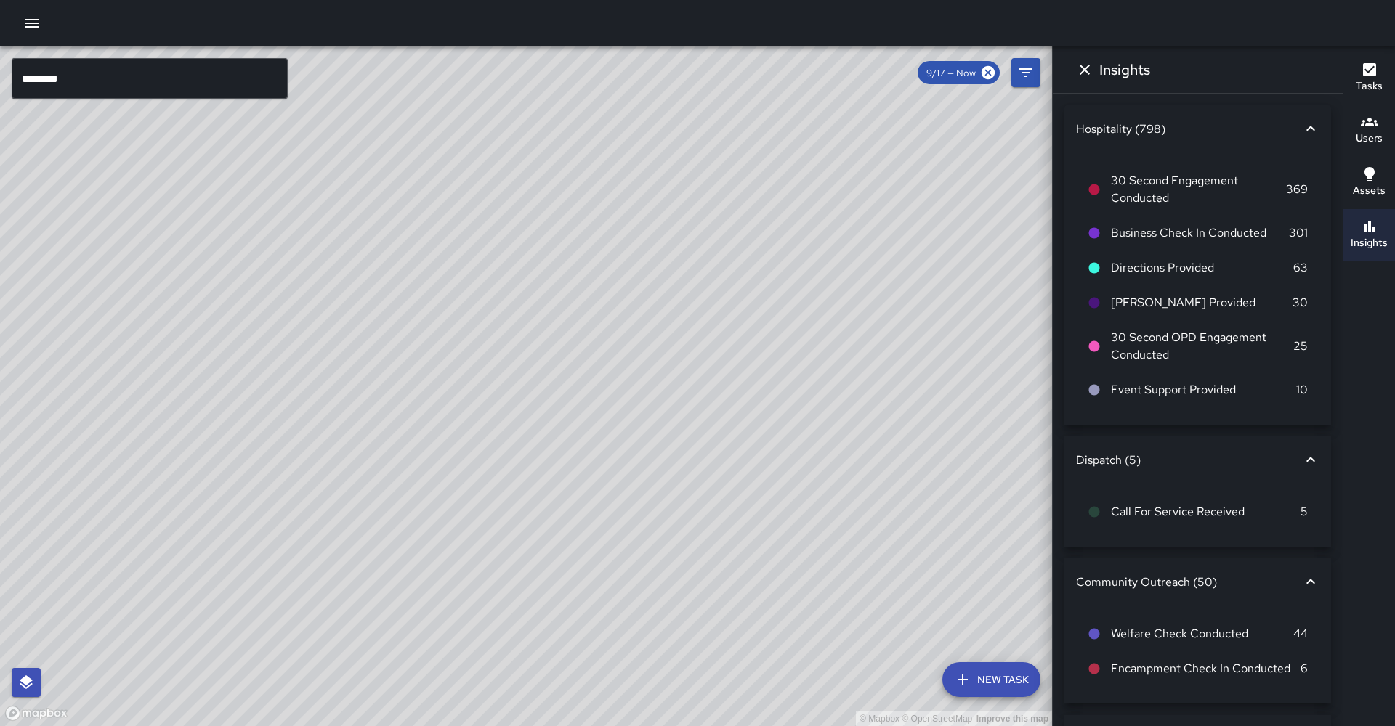
drag, startPoint x: 856, startPoint y: 232, endPoint x: 919, endPoint y: 413, distance: 191.6
click at [918, 414] on div "© Mapbox © OpenStreetMap Improve this map" at bounding box center [526, 386] width 1052 height 680
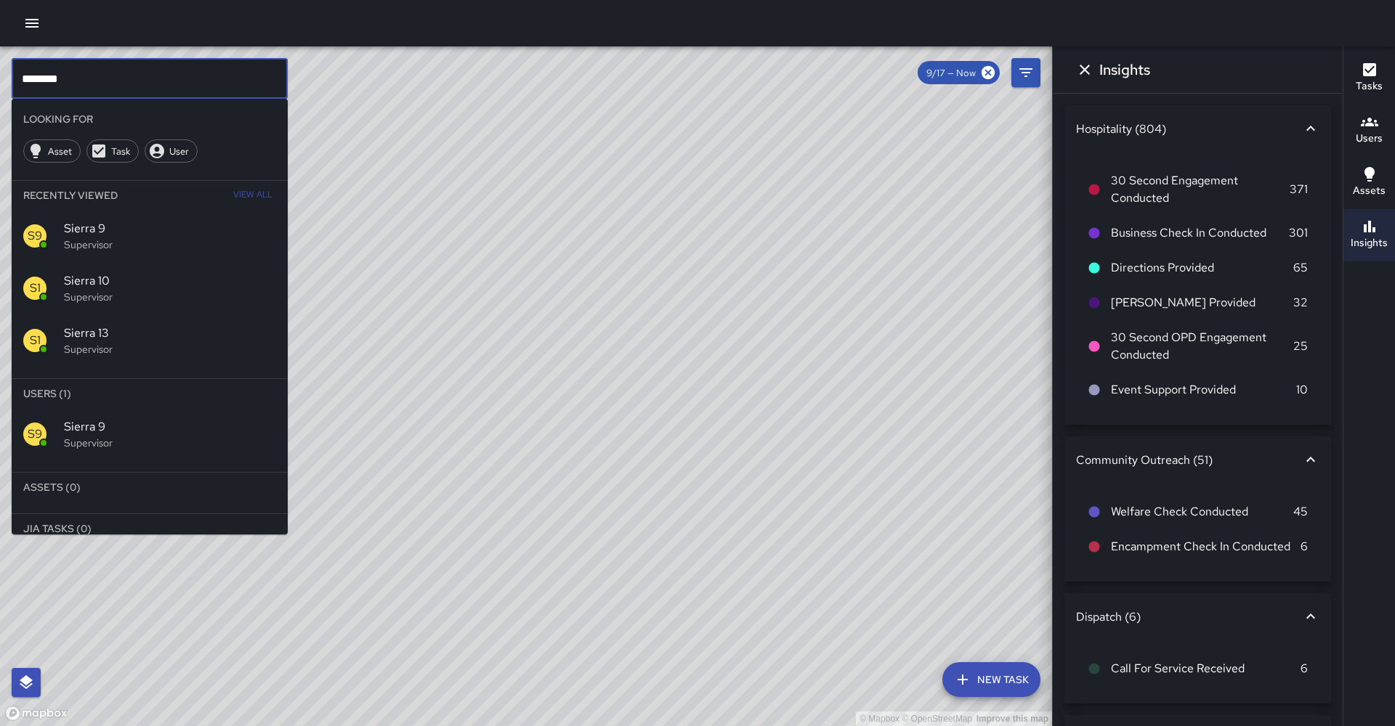
click at [56, 81] on input "********" at bounding box center [150, 78] width 276 height 41
click at [99, 272] on span "Sierra 10" at bounding box center [170, 280] width 212 height 17
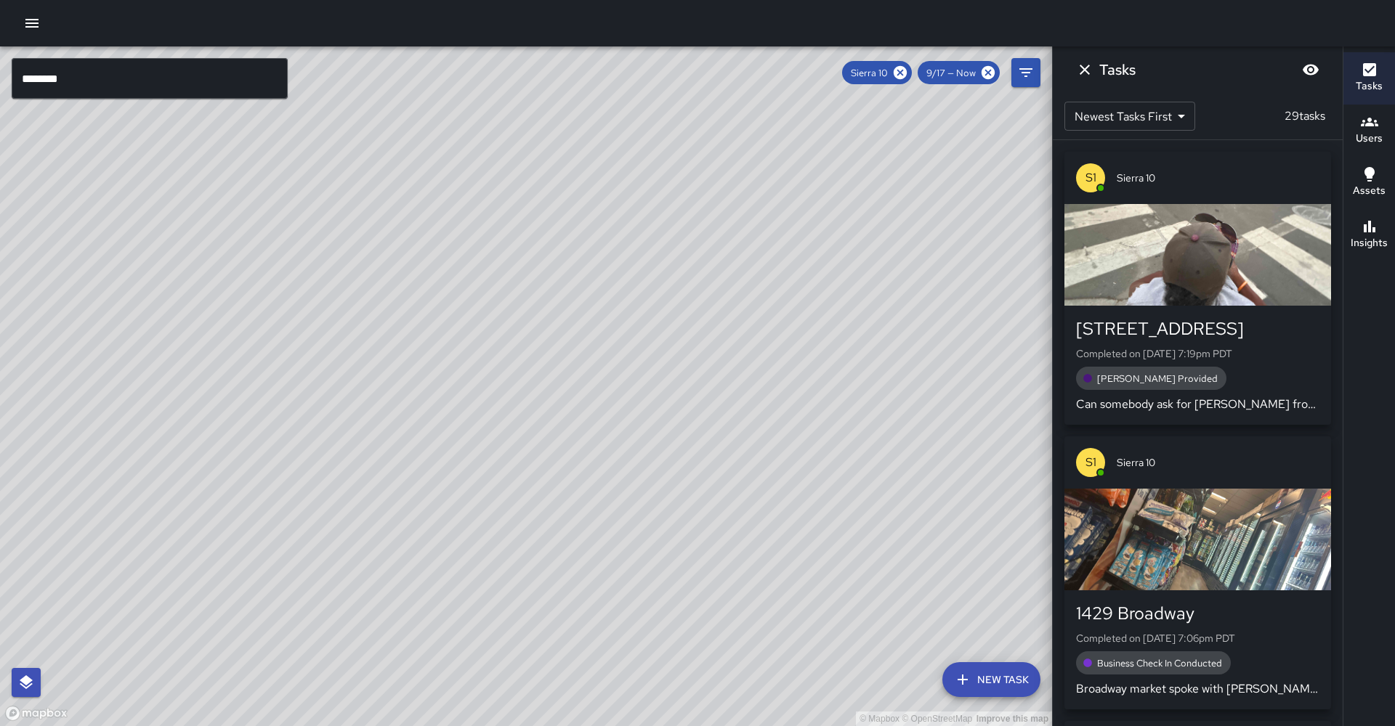
drag, startPoint x: 462, startPoint y: 517, endPoint x: 506, endPoint y: 410, distance: 115.6
click at [506, 410] on div "© Mapbox © OpenStreetMap Improve this map" at bounding box center [526, 386] width 1052 height 680
drag, startPoint x: 329, startPoint y: 386, endPoint x: 317, endPoint y: 400, distance: 18.5
click at [317, 400] on div "© Mapbox © OpenStreetMap Improve this map" at bounding box center [526, 386] width 1052 height 680
drag, startPoint x: 316, startPoint y: 465, endPoint x: 332, endPoint y: 418, distance: 49.9
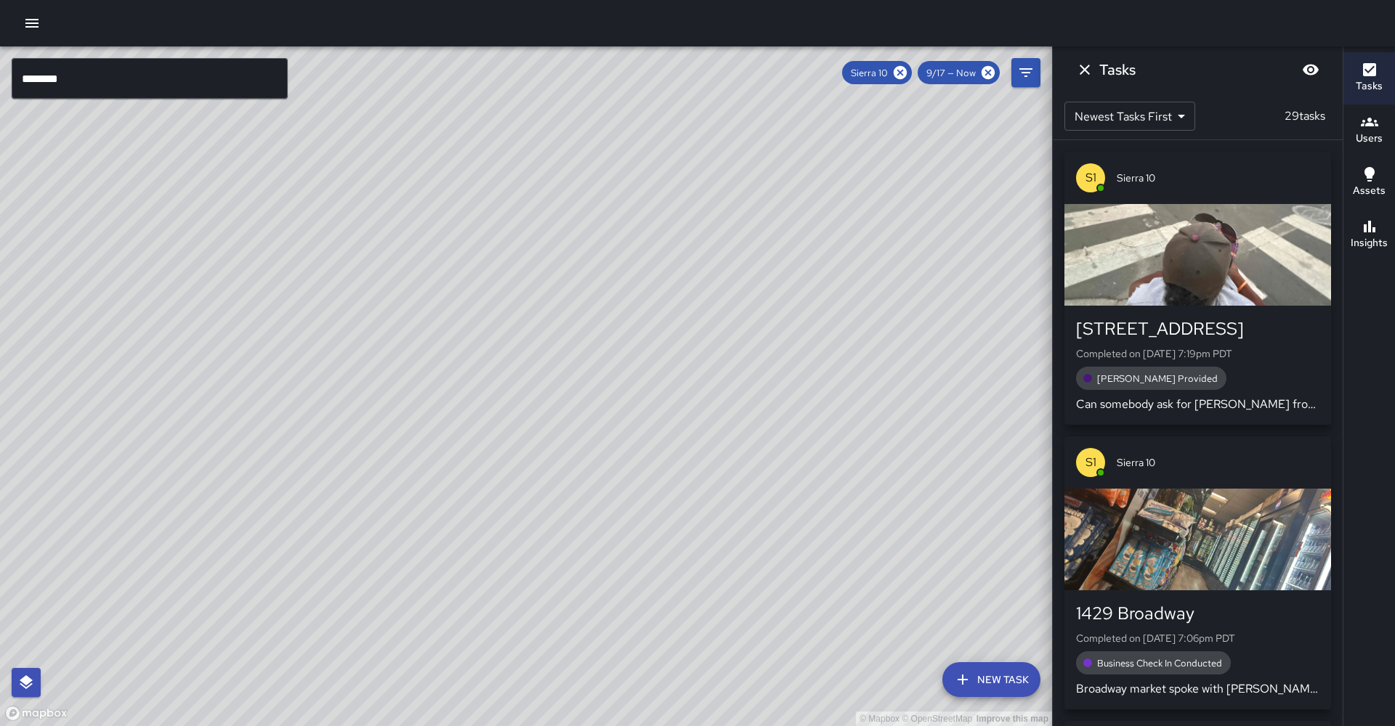
click at [332, 418] on div "© Mapbox © OpenStreetMap Improve this map" at bounding box center [526, 386] width 1052 height 680
click at [1379, 238] on h6 "Insights" at bounding box center [1369, 243] width 37 height 16
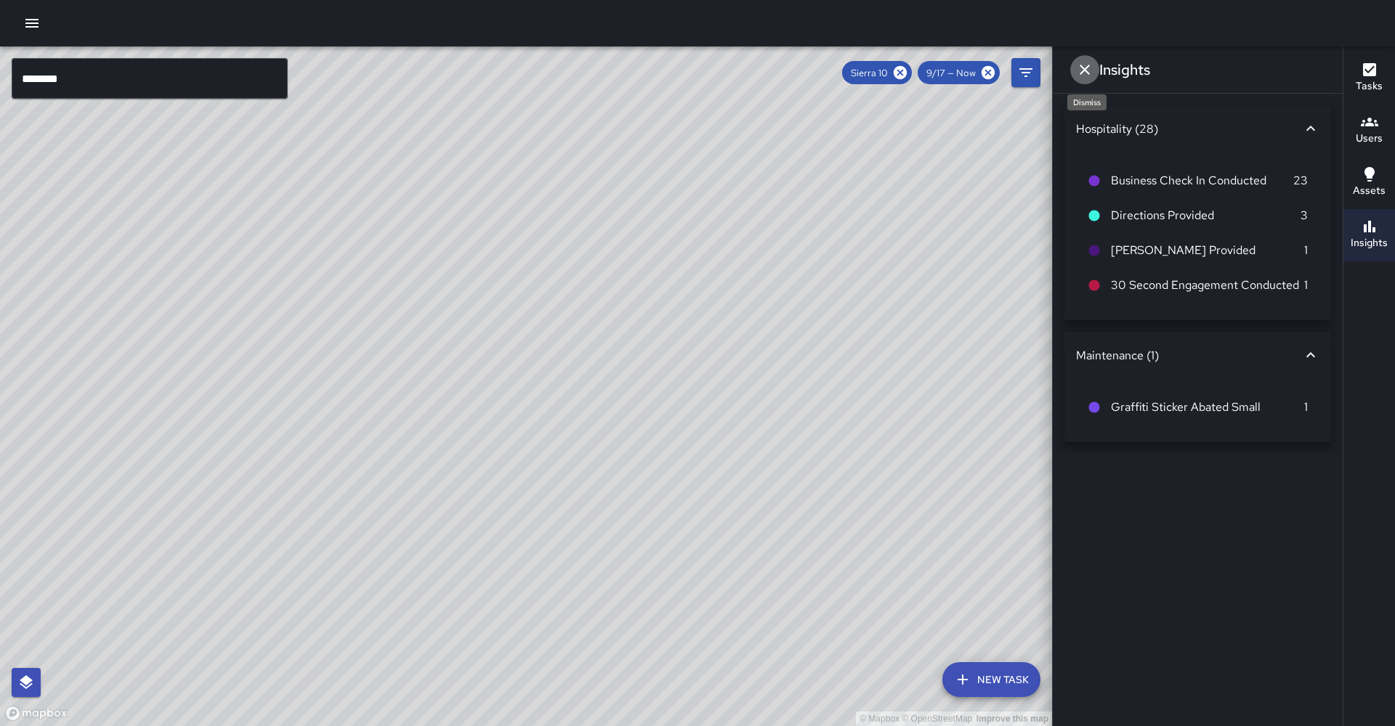
click at [1083, 66] on icon "Dismiss" at bounding box center [1084, 69] width 17 height 17
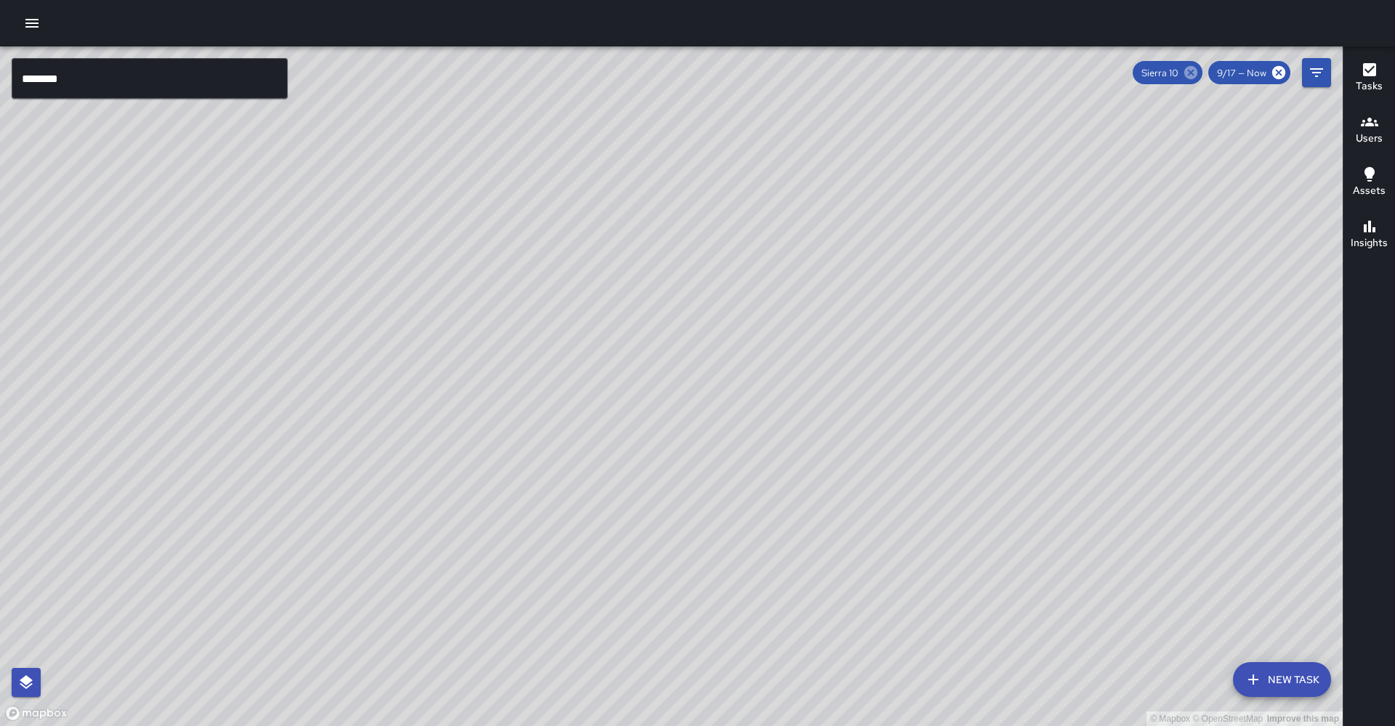
scroll to position [1, 0]
click at [1193, 72] on icon at bounding box center [1190, 72] width 13 height 13
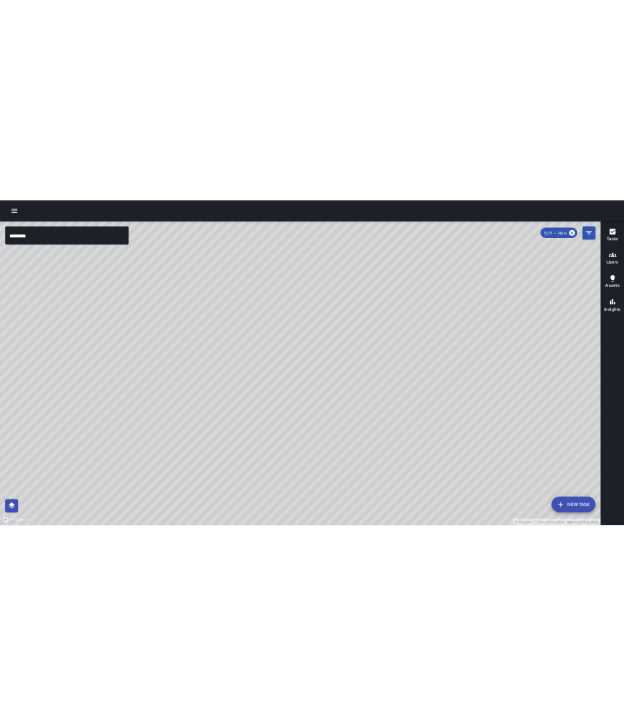
scroll to position [0, 0]
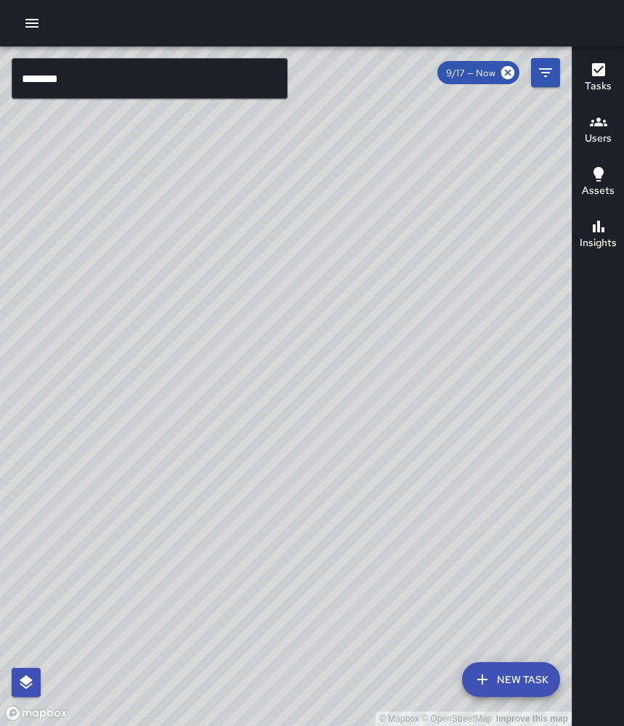
drag, startPoint x: 182, startPoint y: 401, endPoint x: 296, endPoint y: 356, distance: 122.0
click at [296, 356] on div "© Mapbox © OpenStreetMap Improve this map" at bounding box center [286, 386] width 572 height 680
drag, startPoint x: 170, startPoint y: 395, endPoint x: 275, endPoint y: 365, distance: 109.0
click at [275, 365] on div "© Mapbox © OpenStreetMap Improve this map" at bounding box center [286, 386] width 572 height 680
drag, startPoint x: 225, startPoint y: 367, endPoint x: 83, endPoint y: 487, distance: 186.6
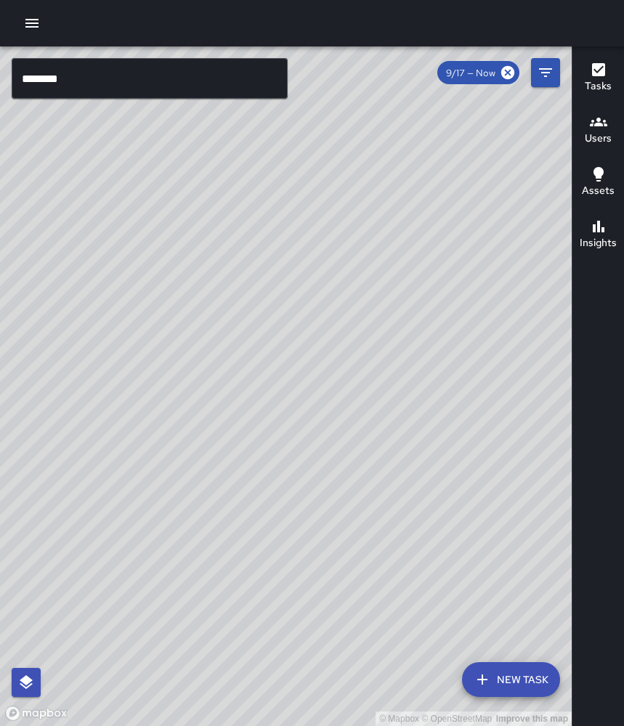
click at [68, 491] on div "© Mapbox © OpenStreetMap Improve this map" at bounding box center [286, 386] width 572 height 680
drag, startPoint x: 123, startPoint y: 408, endPoint x: 216, endPoint y: 394, distance: 94.0
click at [216, 394] on div "© Mapbox © OpenStreetMap Improve this map" at bounding box center [286, 386] width 572 height 680
drag, startPoint x: 185, startPoint y: 352, endPoint x: 147, endPoint y: 479, distance: 132.8
click at [151, 486] on div "© Mapbox © OpenStreetMap Improve this map" at bounding box center [286, 386] width 572 height 680
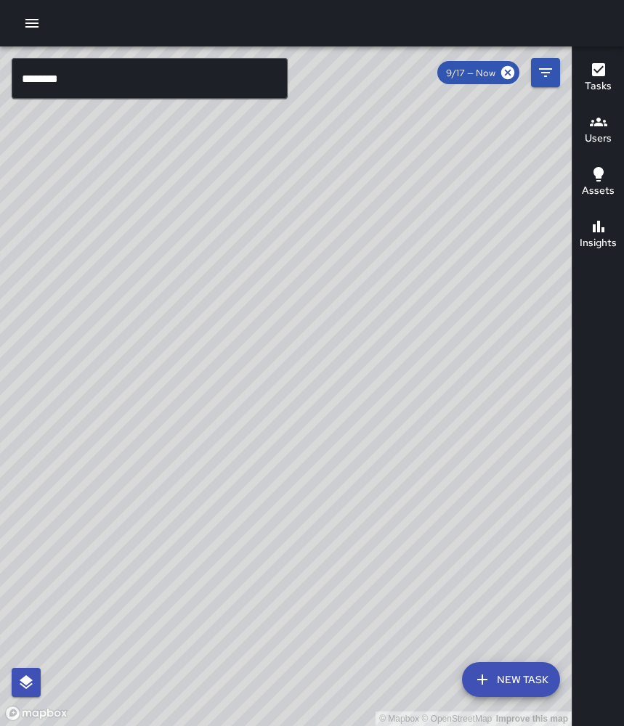
click at [241, 70] on input "********" at bounding box center [150, 78] width 276 height 41
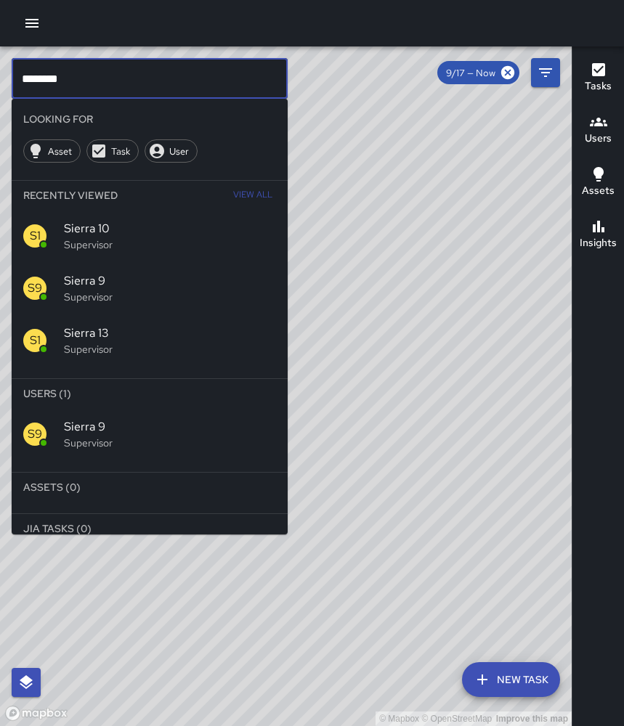
drag, startPoint x: 164, startPoint y: 80, endPoint x: -12, endPoint y: 70, distance: 176.8
click at [0, 70] on html "© Mapbox © OpenStreetMap Improve this map ******** ​ Looking For Asset Task Use…" at bounding box center [312, 363] width 624 height 726
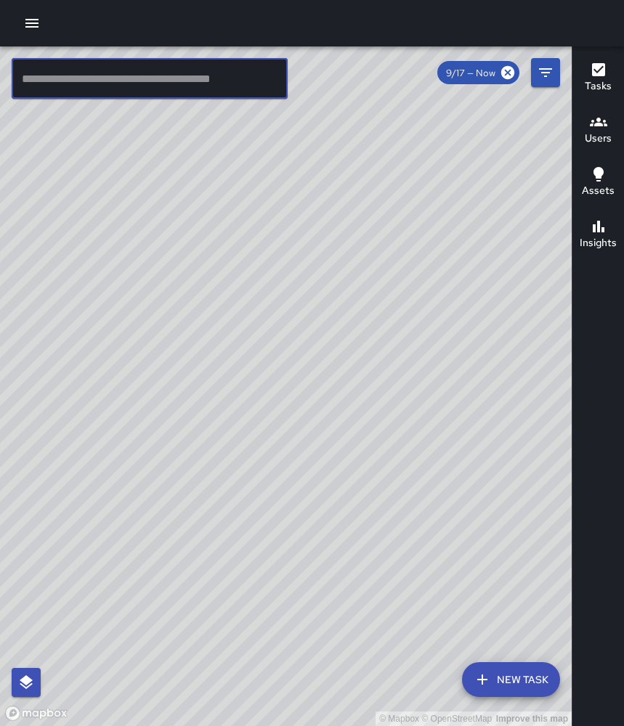
click at [39, 36] on button "button" at bounding box center [31, 23] width 29 height 29
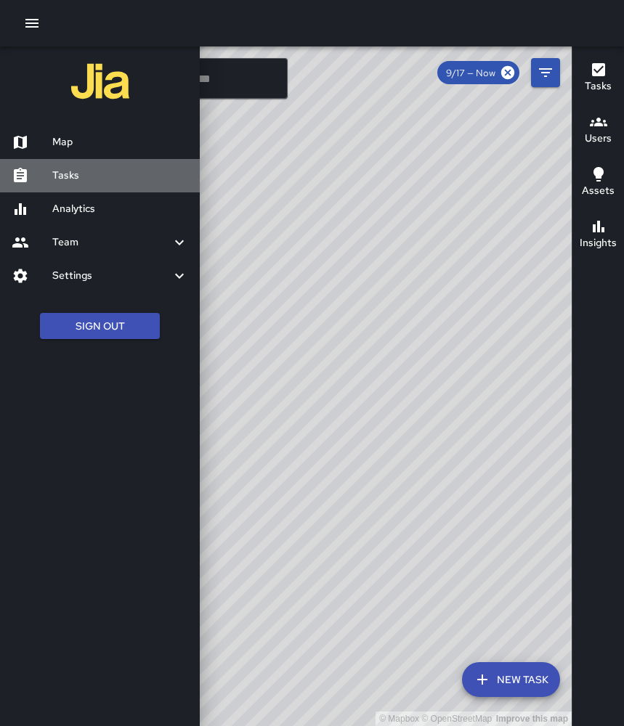
click at [65, 168] on h6 "Tasks" at bounding box center [120, 176] width 136 height 16
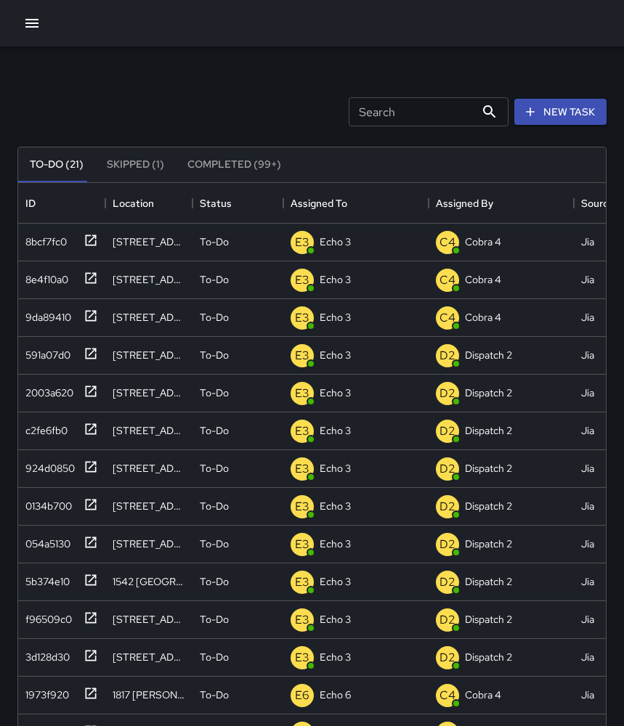
scroll to position [615, 588]
click at [17, 31] on div at bounding box center [312, 23] width 624 height 46
click at [31, 29] on icon "button" at bounding box center [31, 23] width 17 height 17
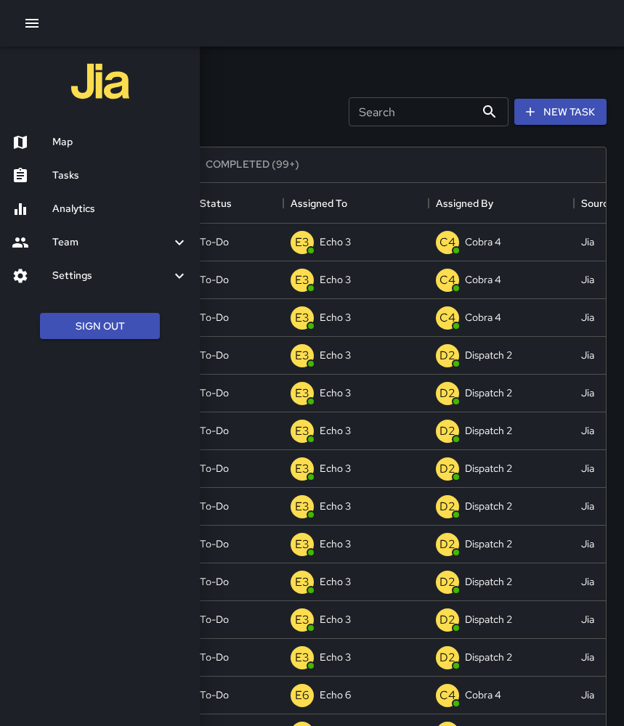
click at [81, 138] on h6 "Map" at bounding box center [120, 142] width 136 height 16
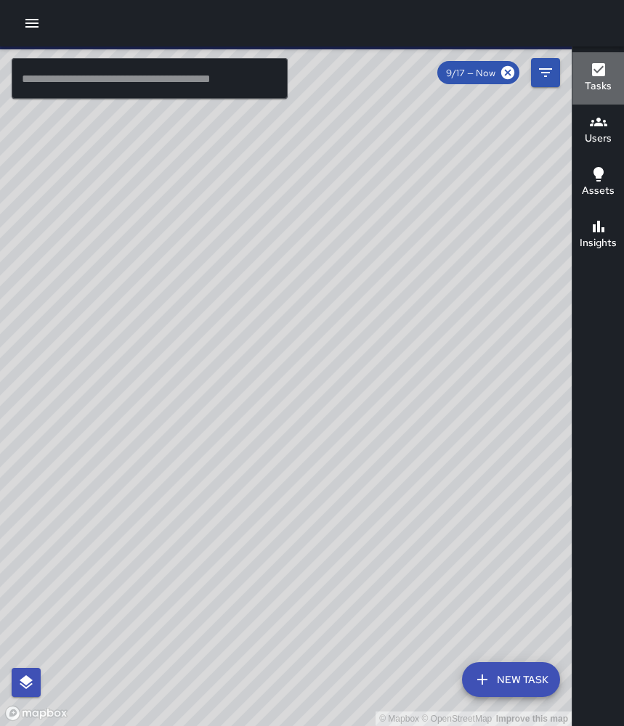
click at [623, 90] on button "Tasks" at bounding box center [598, 78] width 52 height 52
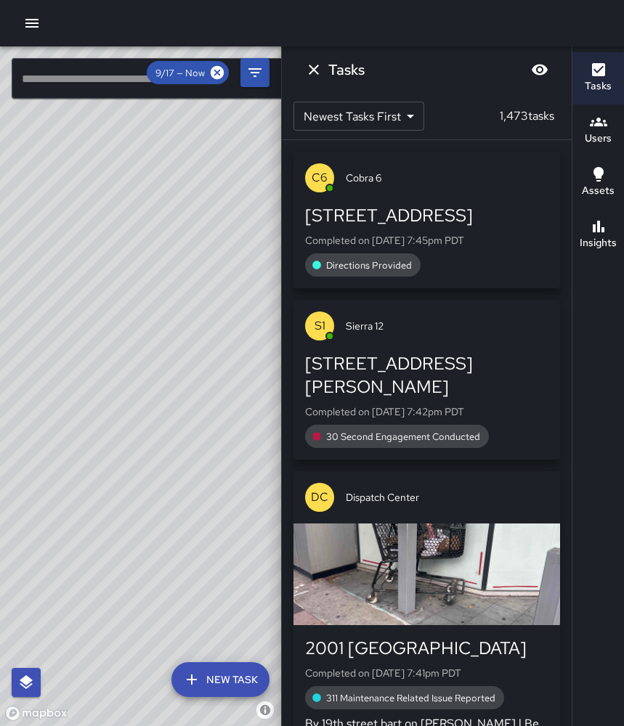
click at [604, 84] on h6 "Tasks" at bounding box center [598, 86] width 27 height 16
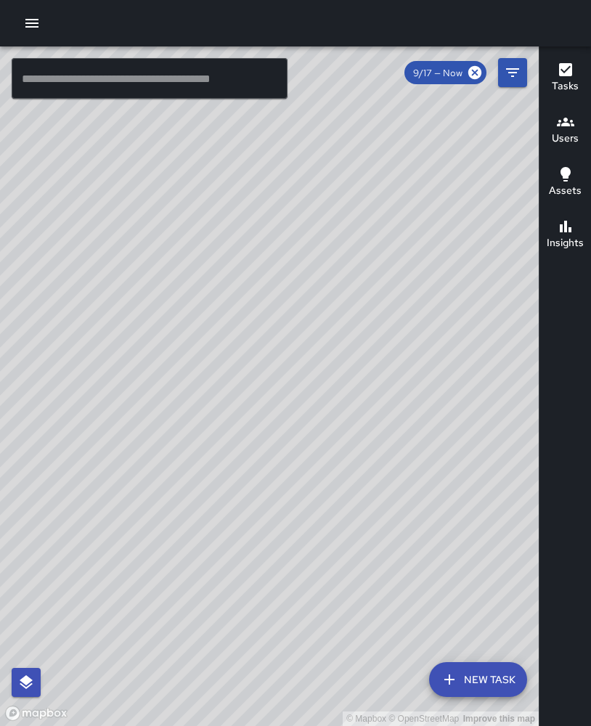
drag, startPoint x: 151, startPoint y: 283, endPoint x: 32, endPoint y: 364, distance: 144.3
click at [18, 372] on div "© Mapbox © OpenStreetMap Improve this map" at bounding box center [269, 386] width 539 height 680
drag, startPoint x: 222, startPoint y: 295, endPoint x: 293, endPoint y: 307, distance: 72.1
click at [325, 300] on div "© Mapbox © OpenStreetMap Improve this map" at bounding box center [269, 386] width 539 height 680
drag, startPoint x: 205, startPoint y: 320, endPoint x: 229, endPoint y: 264, distance: 60.9
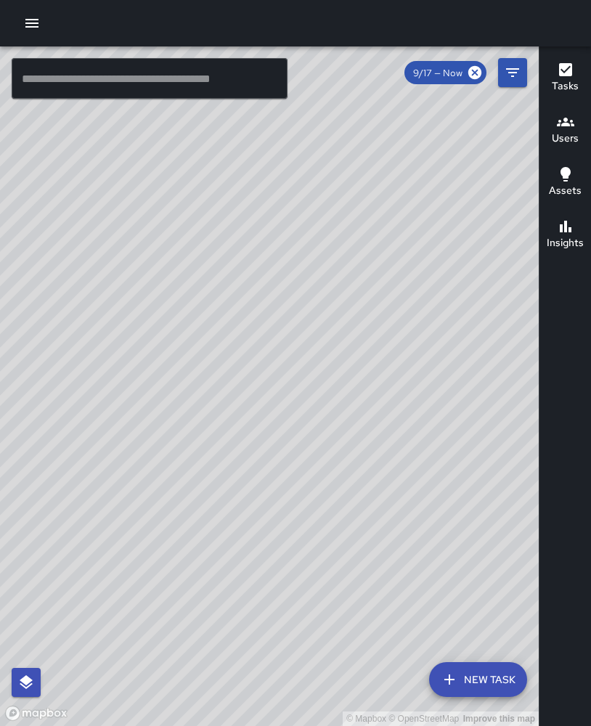
click at [229, 264] on div "© Mapbox © OpenStreetMap Improve this map" at bounding box center [269, 386] width 539 height 680
drag, startPoint x: 198, startPoint y: 341, endPoint x: 235, endPoint y: 284, distance: 67.3
click at [235, 284] on div "© Mapbox © OpenStreetMap Improve this map" at bounding box center [269, 386] width 539 height 680
drag, startPoint x: 221, startPoint y: 298, endPoint x: 229, endPoint y: 217, distance: 81.0
click at [229, 217] on div "© Mapbox © OpenStreetMap Improve this map" at bounding box center [269, 386] width 539 height 680
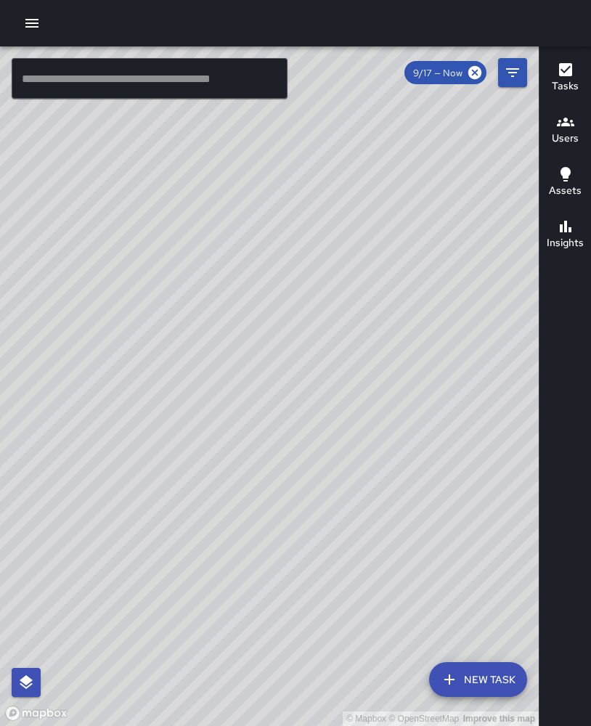
drag, startPoint x: 148, startPoint y: 460, endPoint x: 192, endPoint y: 355, distance: 114.0
click at [192, 355] on div "© Mapbox © OpenStreetMap Improve this map" at bounding box center [269, 386] width 539 height 680
drag, startPoint x: 162, startPoint y: 380, endPoint x: 263, endPoint y: 356, distance: 103.8
click at [263, 356] on div "© Mapbox © OpenStreetMap Improve this map" at bounding box center [269, 386] width 539 height 680
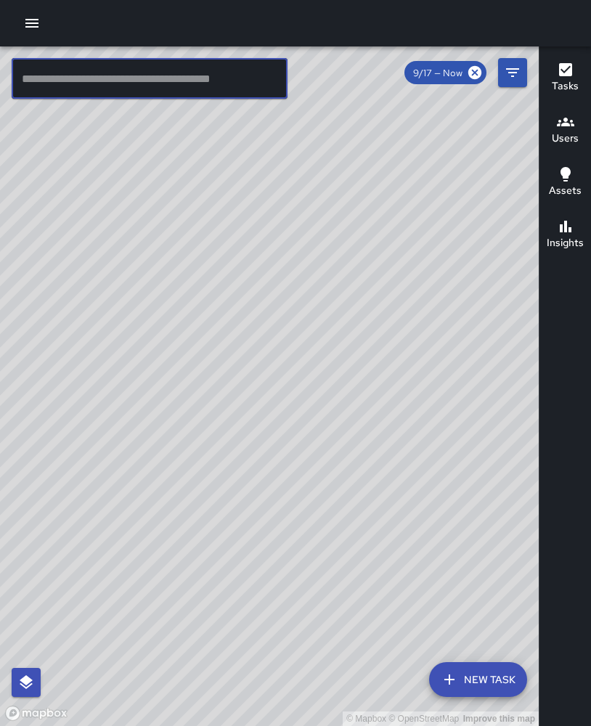
click at [153, 94] on input "text" at bounding box center [150, 78] width 276 height 41
click at [153, 93] on input "text" at bounding box center [150, 78] width 276 height 41
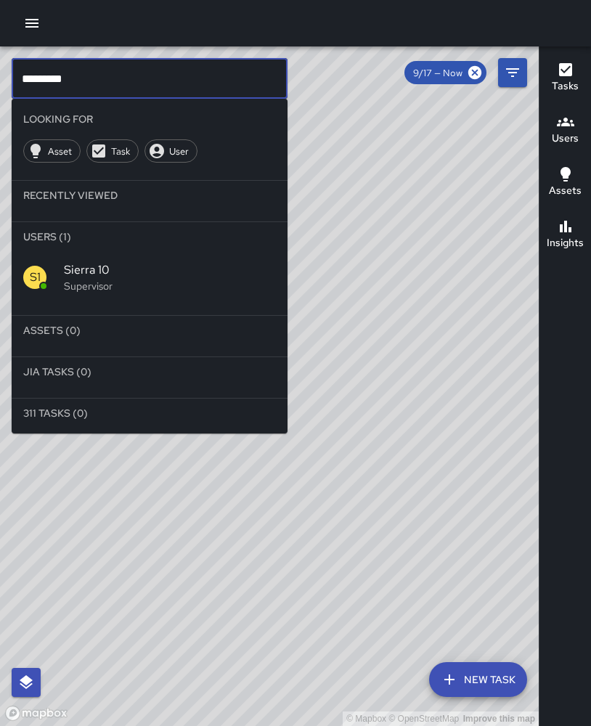
click at [131, 279] on p "Supervisor" at bounding box center [170, 286] width 212 height 15
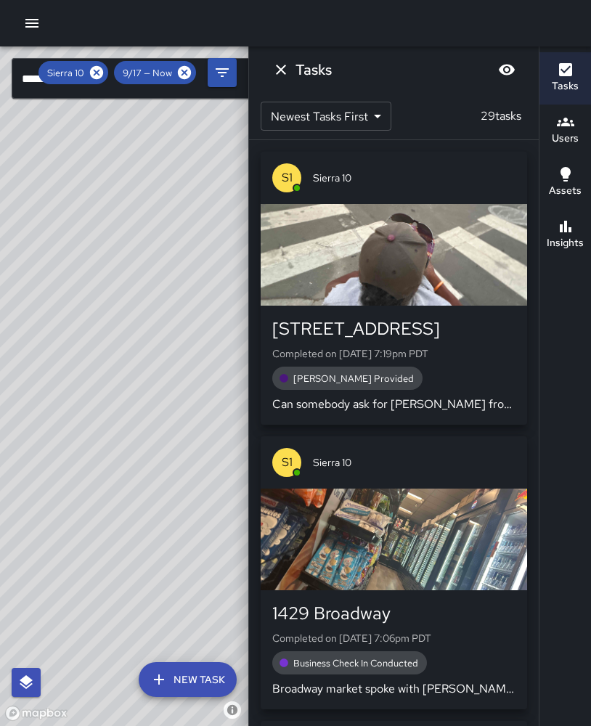
drag, startPoint x: 184, startPoint y: 475, endPoint x: 291, endPoint y: 325, distance: 184.3
click at [196, 450] on div "© Mapbox © OpenStreetMap Improve this map" at bounding box center [124, 386] width 248 height 680
click at [284, 72] on icon "Dismiss" at bounding box center [281, 70] width 10 height 10
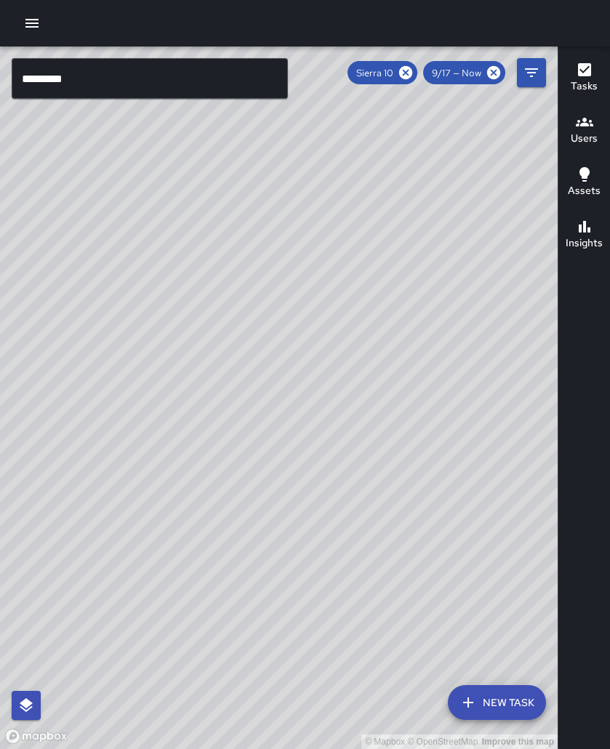
click at [85, 44] on div at bounding box center [305, 23] width 610 height 46
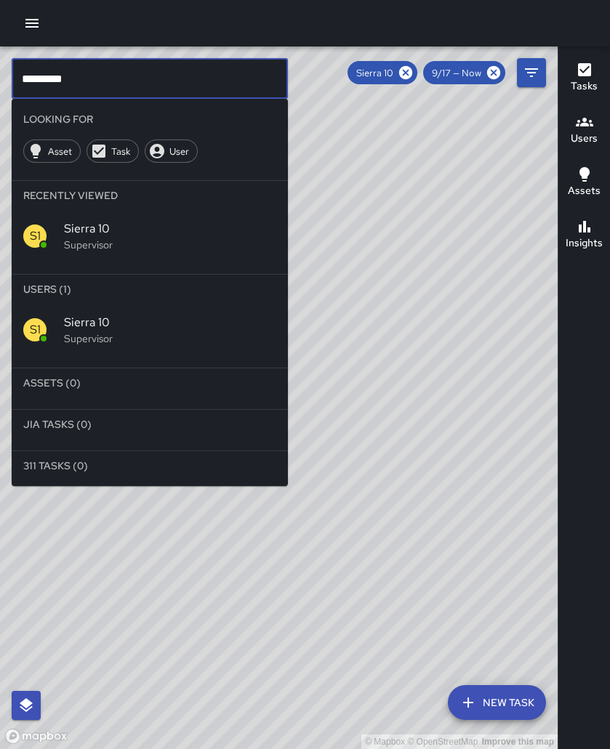
click at [100, 70] on input "*********" at bounding box center [150, 78] width 276 height 41
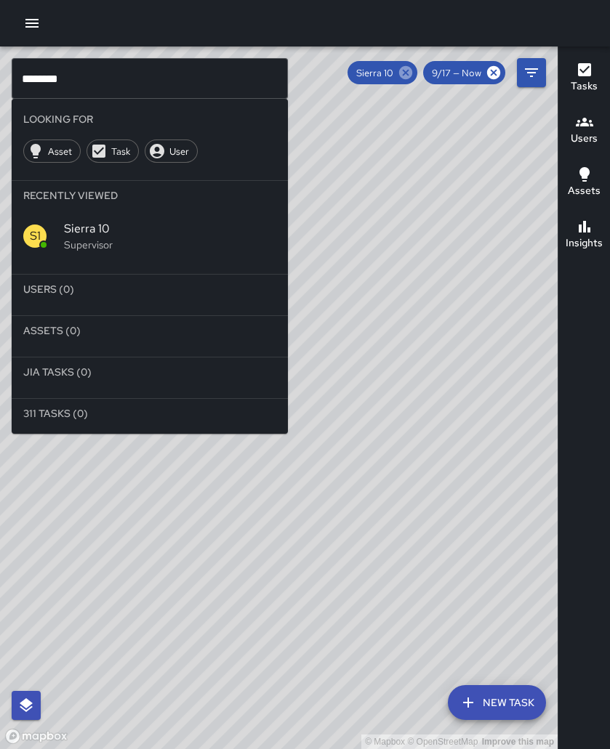
click at [412, 74] on icon at bounding box center [405, 72] width 13 height 13
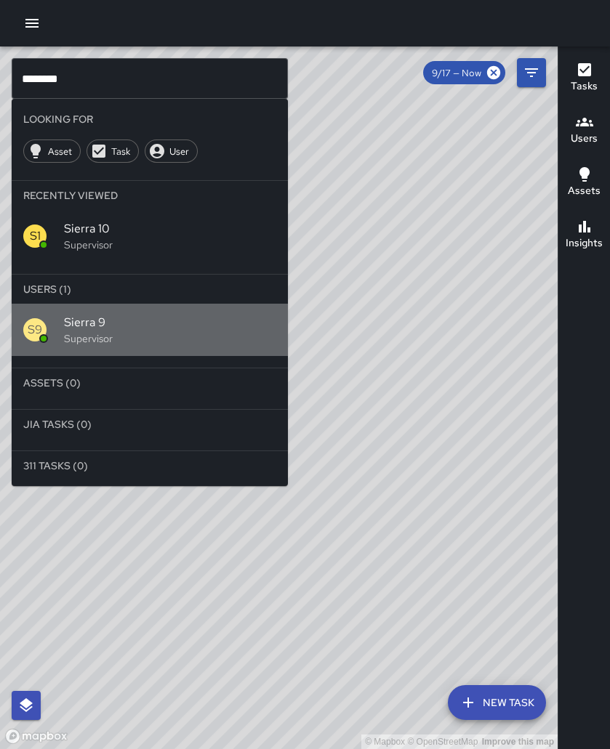
click at [227, 318] on div "S9 Sierra 9 Supervisor" at bounding box center [150, 330] width 276 height 52
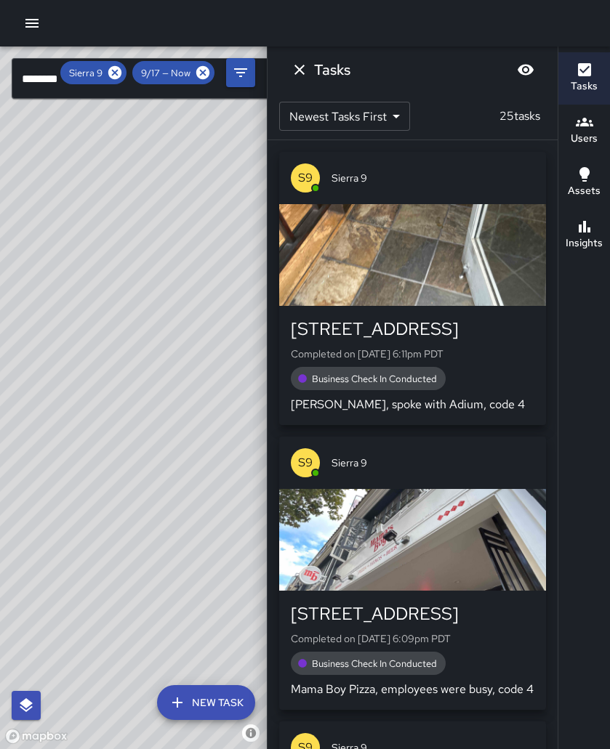
drag, startPoint x: 220, startPoint y: 306, endPoint x: 193, endPoint y: 370, distance: 69.4
click at [193, 370] on div "© Mapbox © OpenStreetMap Improve this map" at bounding box center [133, 397] width 267 height 703
click at [296, 70] on icon "Dismiss" at bounding box center [299, 69] width 17 height 17
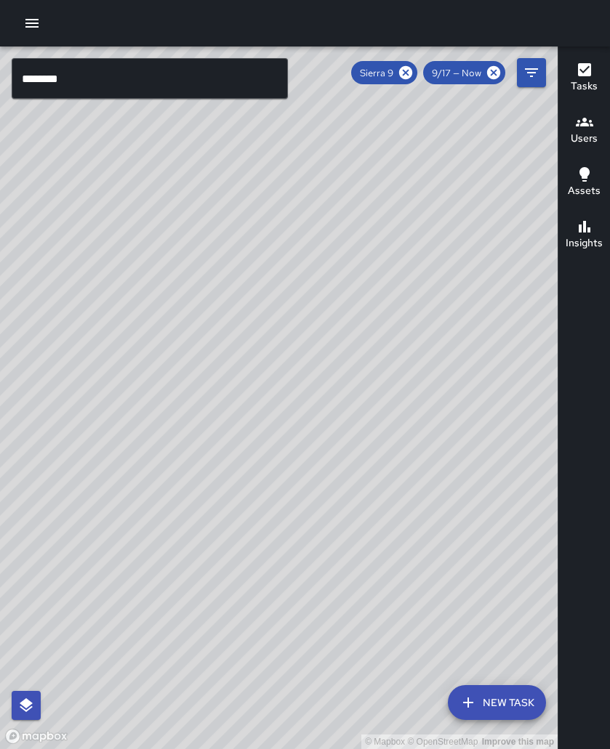
drag, startPoint x: 313, startPoint y: 395, endPoint x: 216, endPoint y: 461, distance: 116.7
click at [216, 461] on div "© Mapbox © OpenStreetMap Improve this map" at bounding box center [278, 397] width 557 height 703
click at [80, 85] on input "********" at bounding box center [150, 78] width 276 height 41
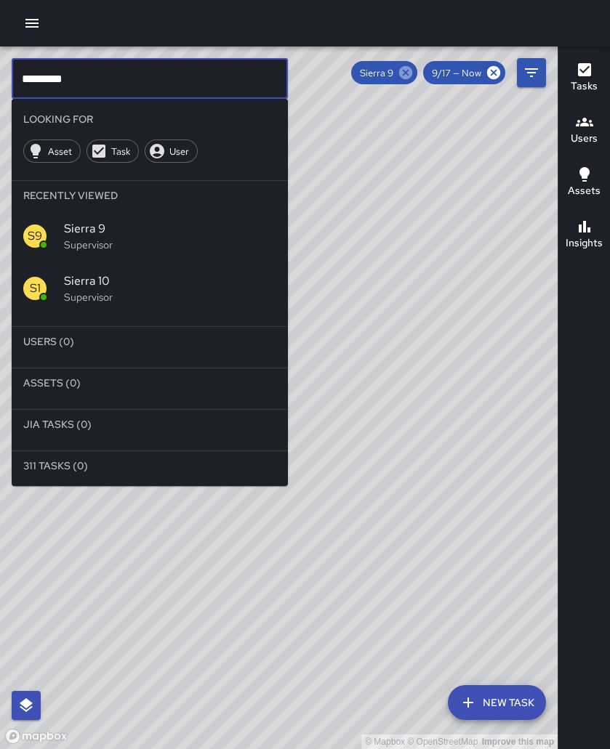
type input "*********"
click at [413, 74] on icon at bounding box center [405, 73] width 16 height 16
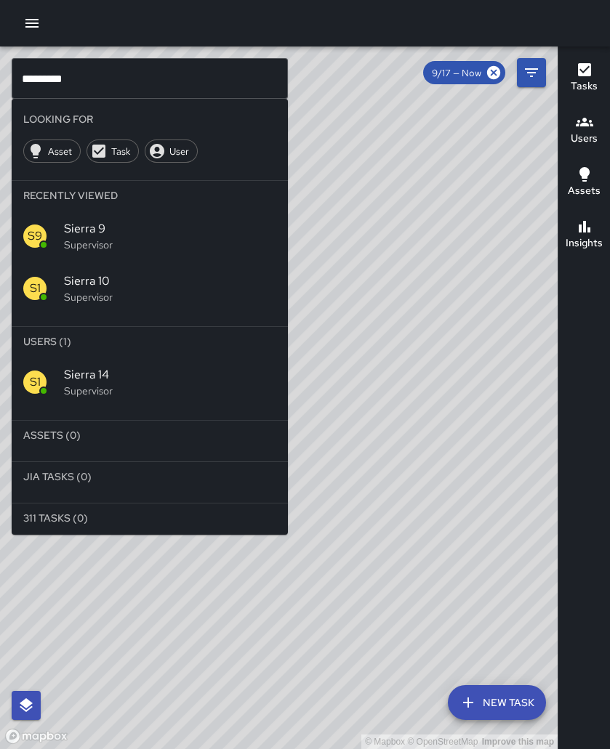
click at [153, 366] on span "Sierra 14" at bounding box center [170, 374] width 212 height 17
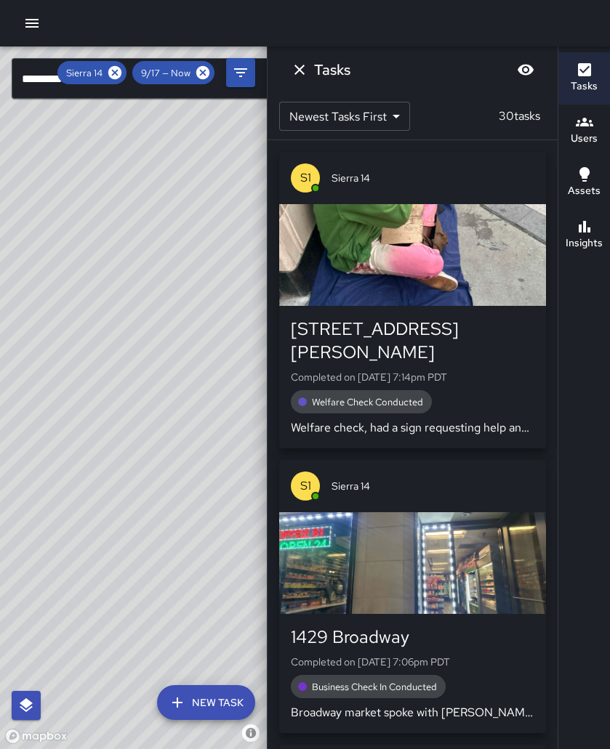
drag, startPoint x: 153, startPoint y: 350, endPoint x: 208, endPoint y: 158, distance: 200.5
click at [190, 149] on div "© Mapbox © OpenStreetMap Improve this map" at bounding box center [133, 397] width 267 height 703
drag, startPoint x: 75, startPoint y: 587, endPoint x: 254, endPoint y: 579, distance: 178.9
click at [254, 579] on div "© Mapbox © OpenStreetMap Improve this map" at bounding box center [133, 397] width 267 height 703
click at [309, 61] on button "Dismiss" at bounding box center [299, 69] width 29 height 29
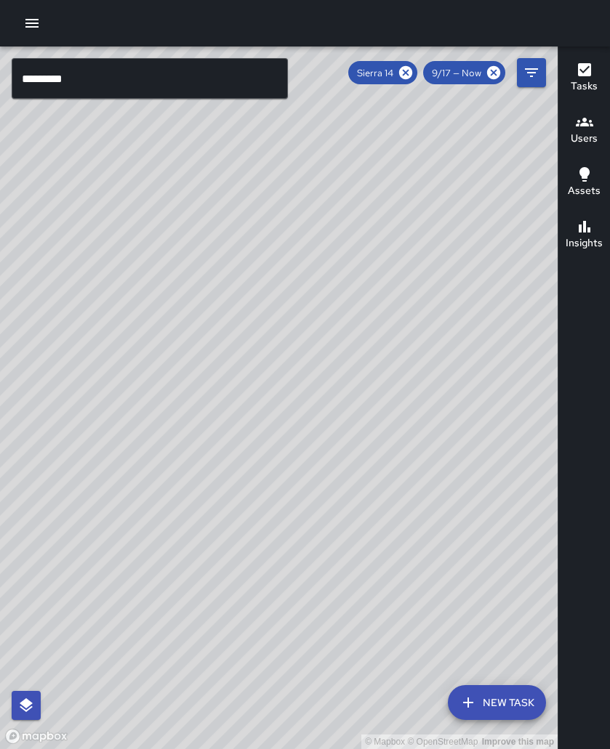
drag, startPoint x: 473, startPoint y: 270, endPoint x: 350, endPoint y: 315, distance: 130.8
click at [350, 315] on div "© Mapbox © OpenStreetMap Improve this map" at bounding box center [278, 397] width 557 height 703
click at [410, 70] on icon at bounding box center [405, 72] width 13 height 13
drag, startPoint x: 315, startPoint y: 234, endPoint x: 283, endPoint y: 255, distance: 38.9
click at [283, 255] on div "© Mapbox © OpenStreetMap Improve this map" at bounding box center [278, 397] width 557 height 703
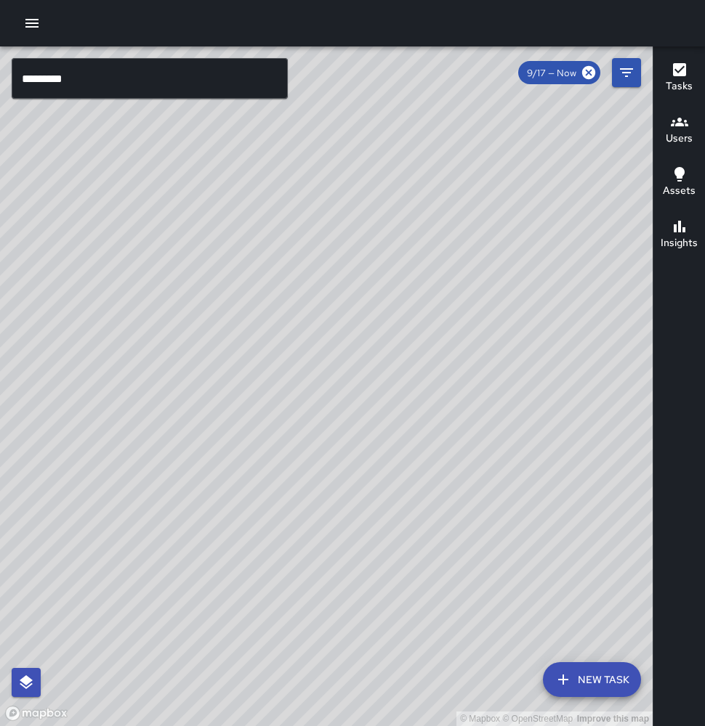
drag, startPoint x: 380, startPoint y: 371, endPoint x: 413, endPoint y: 295, distance: 82.6
click at [416, 293] on div "© Mapbox © OpenStreetMap Improve this map" at bounding box center [326, 386] width 652 height 680
drag, startPoint x: 367, startPoint y: 357, endPoint x: 413, endPoint y: 334, distance: 51.0
click at [413, 334] on div "© Mapbox © OpenStreetMap Improve this map" at bounding box center [326, 386] width 652 height 680
drag, startPoint x: 346, startPoint y: 338, endPoint x: 422, endPoint y: 286, distance: 92.5
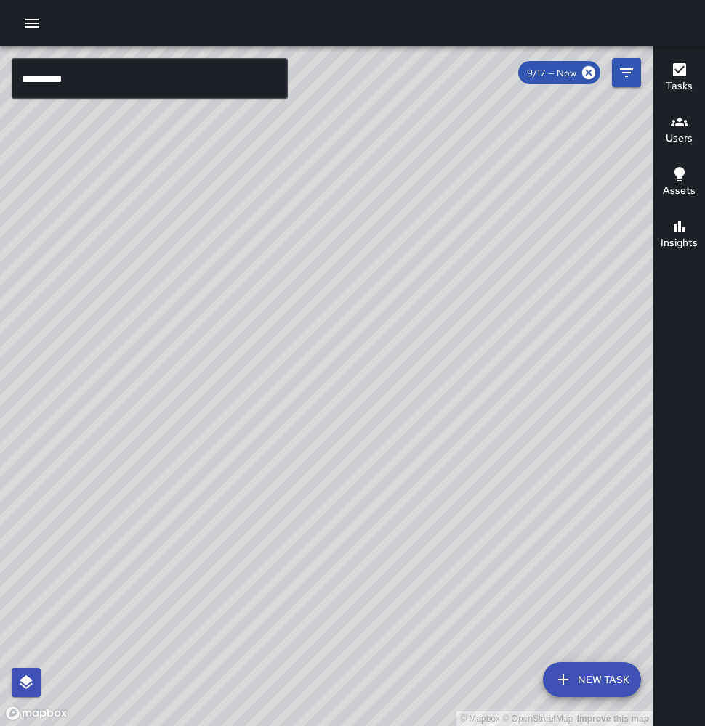
click at [422, 286] on div "© Mapbox © OpenStreetMap Improve this map" at bounding box center [326, 386] width 652 height 680
click at [10, 315] on div "© Mapbox © OpenStreetMap Improve this map" at bounding box center [326, 386] width 652 height 680
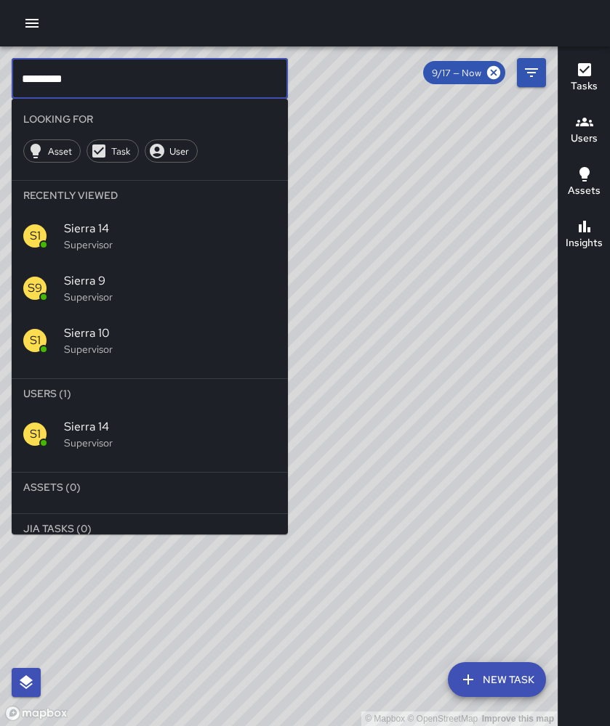
click at [238, 75] on input "*********" at bounding box center [150, 78] width 276 height 41
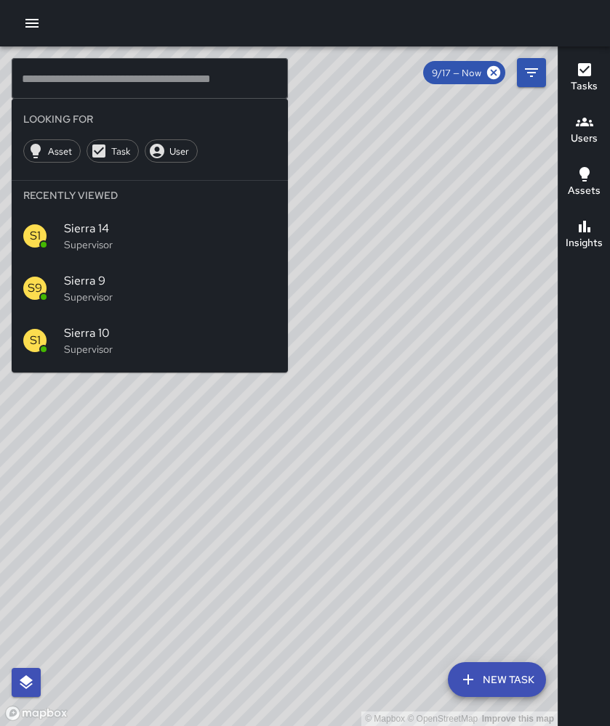
click at [400, 251] on div "© Mapbox © OpenStreetMap Improve this map" at bounding box center [278, 386] width 557 height 680
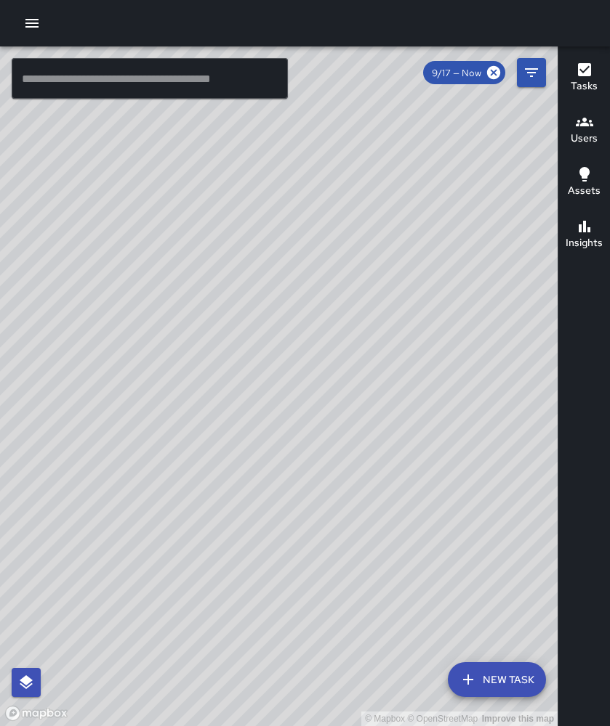
drag, startPoint x: 309, startPoint y: 243, endPoint x: 137, endPoint y: 349, distance: 202.5
click at [137, 349] on div "© Mapbox © OpenStreetMap Improve this map" at bounding box center [278, 386] width 557 height 680
drag, startPoint x: 192, startPoint y: 151, endPoint x: 178, endPoint y: 275, distance: 125.0
click at [178, 275] on div "© Mapbox © OpenStreetMap Improve this map" at bounding box center [278, 386] width 557 height 680
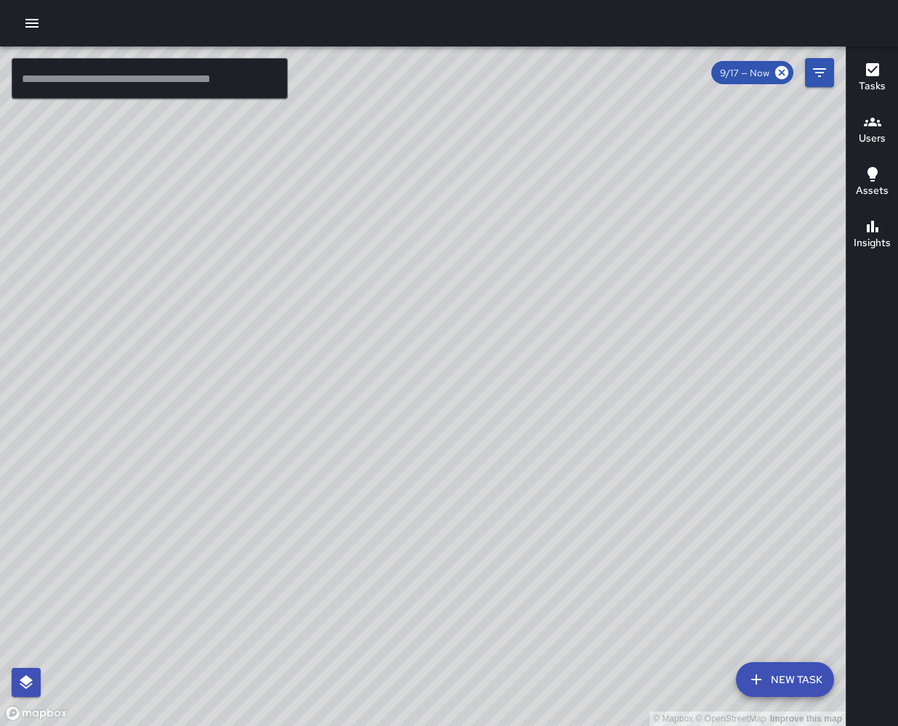
drag, startPoint x: 271, startPoint y: 392, endPoint x: 283, endPoint y: 330, distance: 63.5
click at [287, 325] on div "© Mapbox © OpenStreetMap Improve this map" at bounding box center [423, 386] width 846 height 680
drag, startPoint x: 222, startPoint y: 399, endPoint x: 252, endPoint y: 358, distance: 50.4
click at [258, 355] on div "© Mapbox © OpenStreetMap Improve this map" at bounding box center [423, 386] width 846 height 680
drag, startPoint x: 260, startPoint y: 378, endPoint x: 330, endPoint y: 321, distance: 89.9
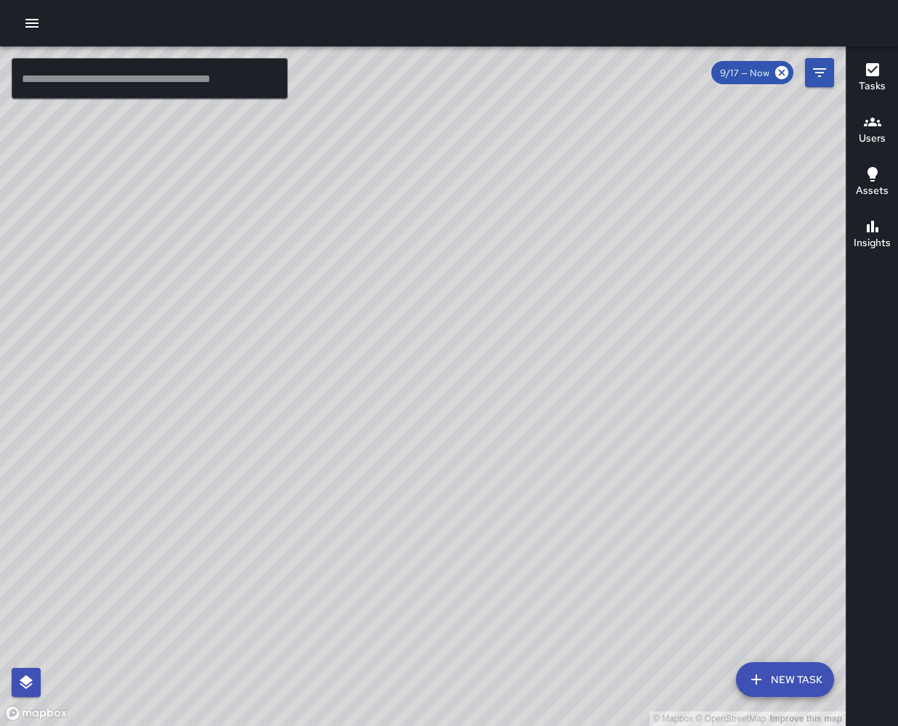
click at [392, 308] on div "© Mapbox © OpenStreetMap Improve this map" at bounding box center [423, 386] width 846 height 680
drag, startPoint x: 241, startPoint y: 336, endPoint x: 371, endPoint y: 299, distance: 135.2
click at [371, 298] on div "© Mapbox © OpenStreetMap Improve this map" at bounding box center [423, 386] width 846 height 680
drag, startPoint x: 242, startPoint y: 384, endPoint x: 301, endPoint y: 320, distance: 86.4
click at [301, 320] on div "© Mapbox © OpenStreetMap Improve this map" at bounding box center [423, 386] width 846 height 680
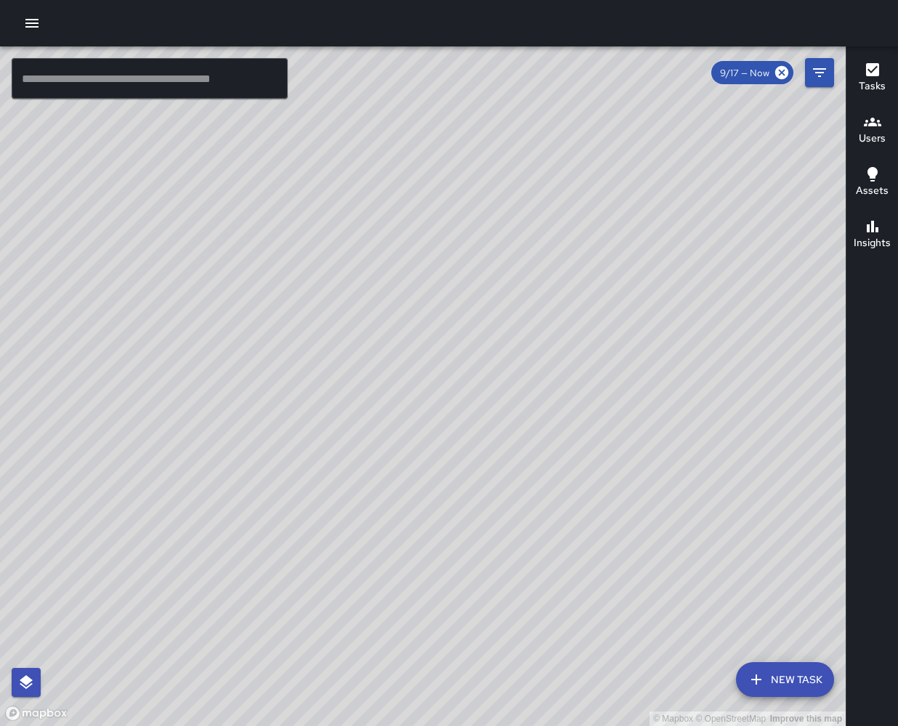
drag, startPoint x: 236, startPoint y: 402, endPoint x: 165, endPoint y: 460, distance: 91.4
click at [161, 460] on div "© Mapbox © OpenStreetMap Improve this map" at bounding box center [423, 386] width 846 height 680
drag, startPoint x: 374, startPoint y: 355, endPoint x: 344, endPoint y: 409, distance: 62.4
click at [347, 418] on div "© Mapbox © OpenStreetMap Improve this map" at bounding box center [423, 386] width 846 height 680
drag, startPoint x: 284, startPoint y: 346, endPoint x: 302, endPoint y: 308, distance: 41.9
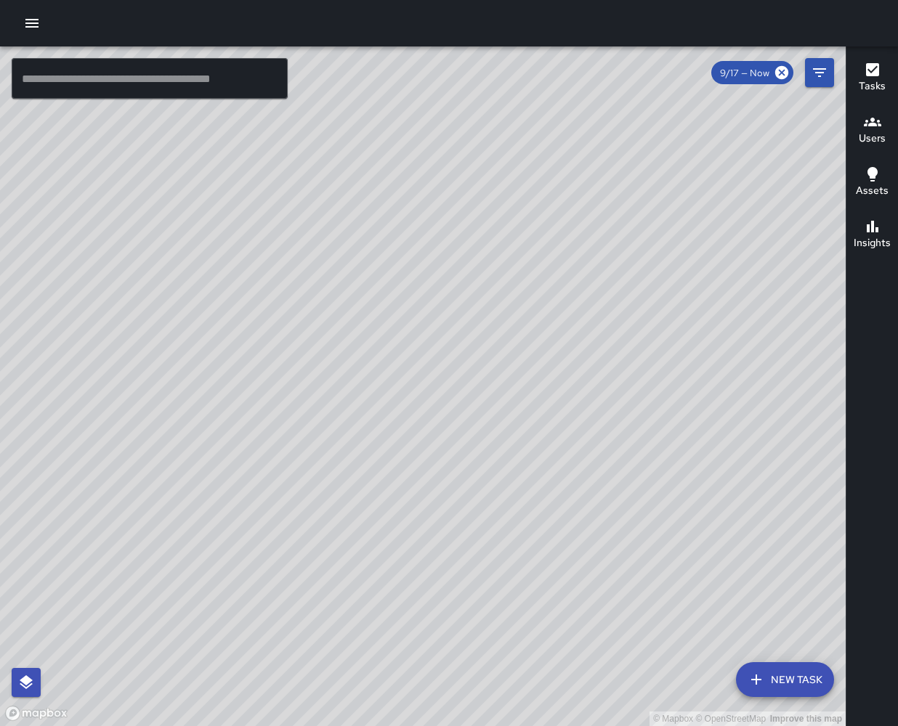
click at [302, 308] on div "© Mapbox © OpenStreetMap Improve this map" at bounding box center [423, 386] width 846 height 680
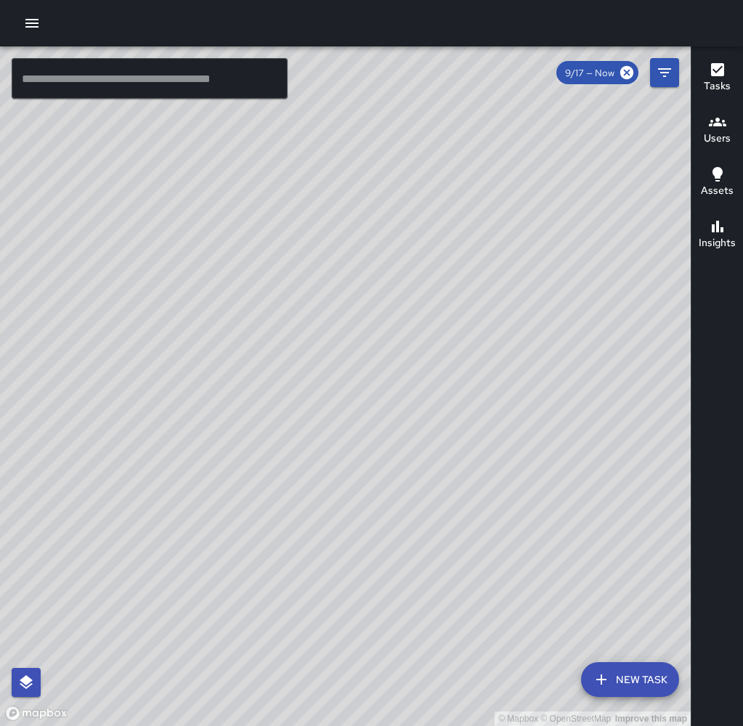
drag, startPoint x: 222, startPoint y: 283, endPoint x: 364, endPoint y: 301, distance: 143.6
click at [364, 301] on div "© Mapbox © OpenStreetMap Improve this map" at bounding box center [345, 386] width 691 height 680
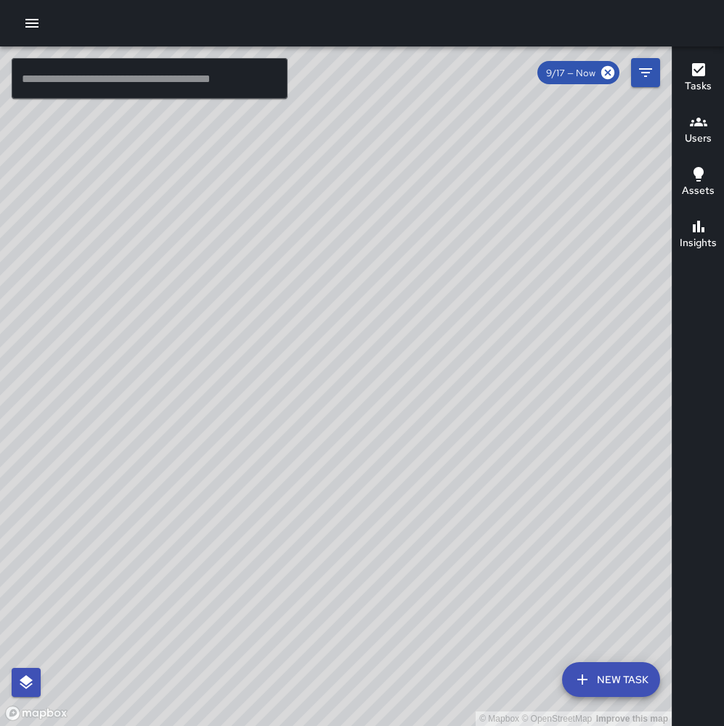
drag, startPoint x: 58, startPoint y: 323, endPoint x: 113, endPoint y: 261, distance: 83.4
click at [113, 261] on div "© Mapbox © OpenStreetMap Improve this map" at bounding box center [336, 386] width 672 height 680
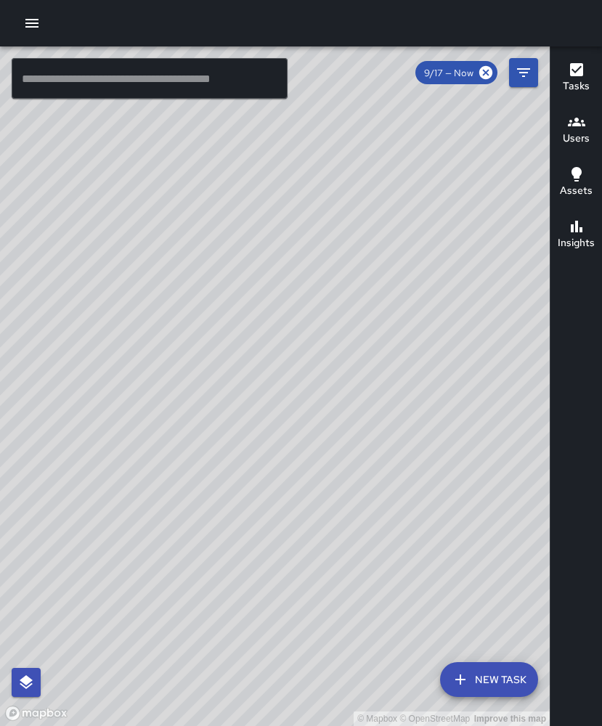
drag, startPoint x: 118, startPoint y: 324, endPoint x: 115, endPoint y: 301, distance: 22.7
click at [86, 286] on div "© Mapbox © OpenStreetMap Improve this map" at bounding box center [275, 386] width 550 height 680
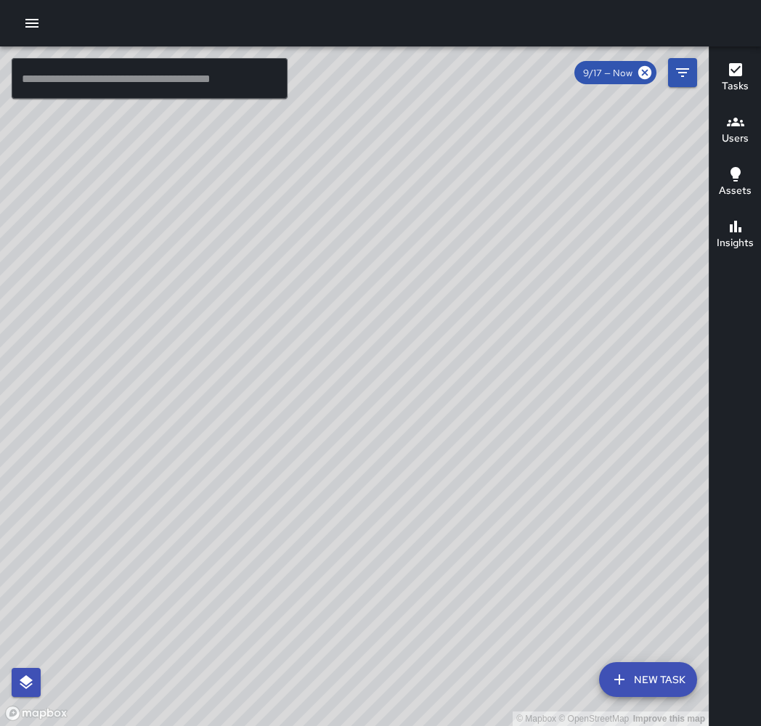
click at [206, 352] on div "© Mapbox © OpenStreetMap Improve this map M1 Mike 14 Supervisor Tasks 45 / 45 T…" at bounding box center [354, 386] width 709 height 680
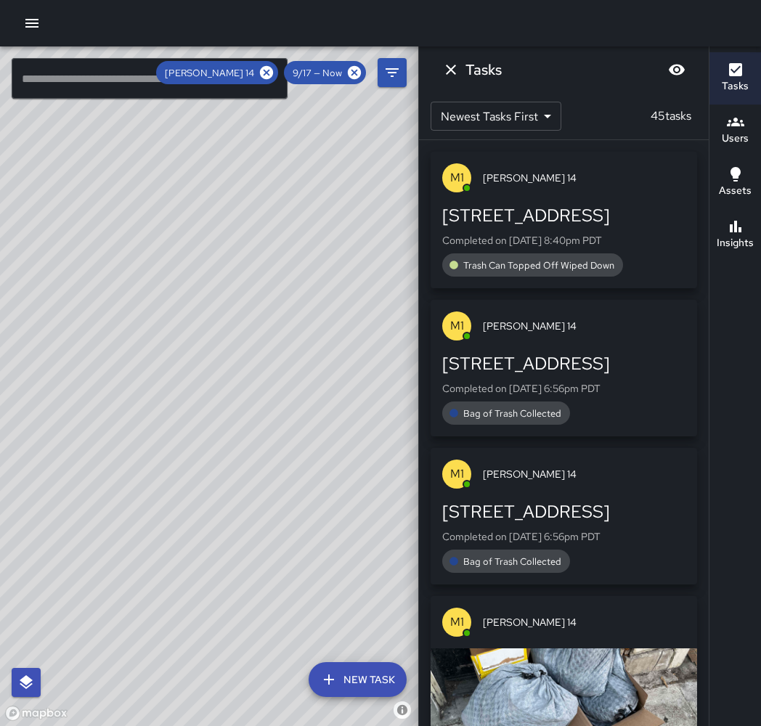
drag, startPoint x: 92, startPoint y: 386, endPoint x: 155, endPoint y: 421, distance: 71.5
click at [155, 421] on div "© Mapbox © OpenStreetMap Improve this map" at bounding box center [209, 386] width 418 height 680
click at [455, 77] on icon "Dismiss" at bounding box center [450, 69] width 17 height 17
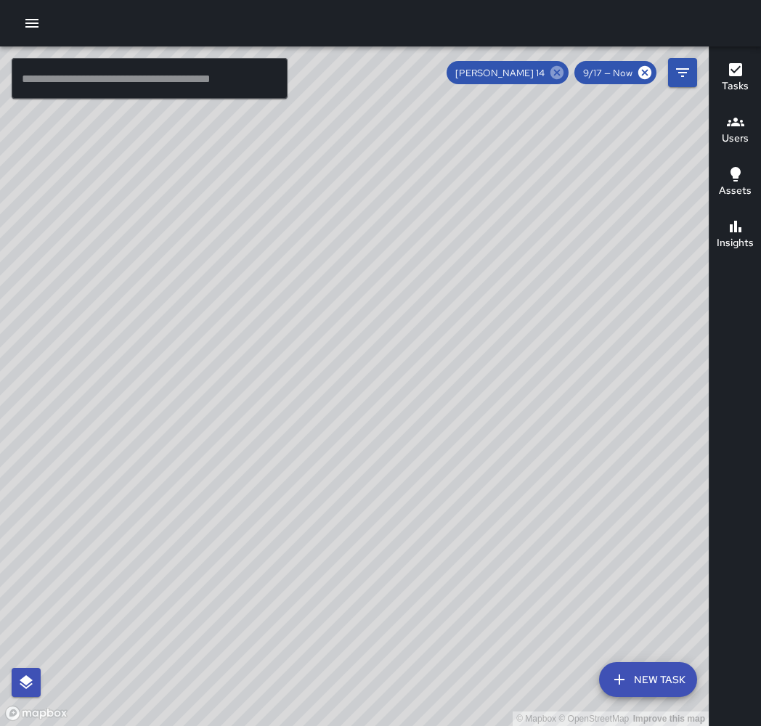
click at [563, 73] on icon at bounding box center [557, 72] width 13 height 13
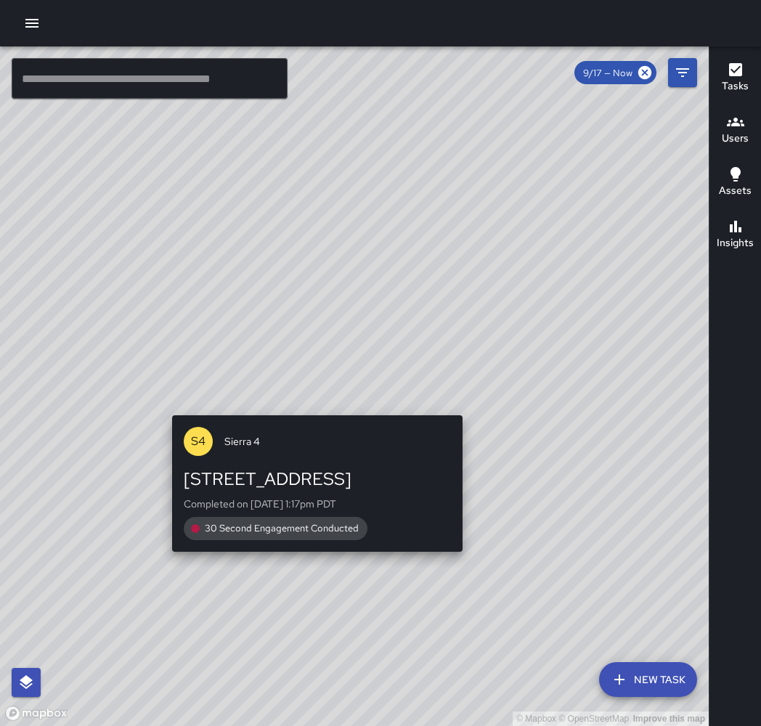
drag, startPoint x: 571, startPoint y: 127, endPoint x: 307, endPoint y: 413, distance: 389.7
click at [307, 413] on div "© Mapbox © OpenStreetMap Improve this map S4 Sierra 4 2044 Franklin Street Comp…" at bounding box center [354, 386] width 709 height 680
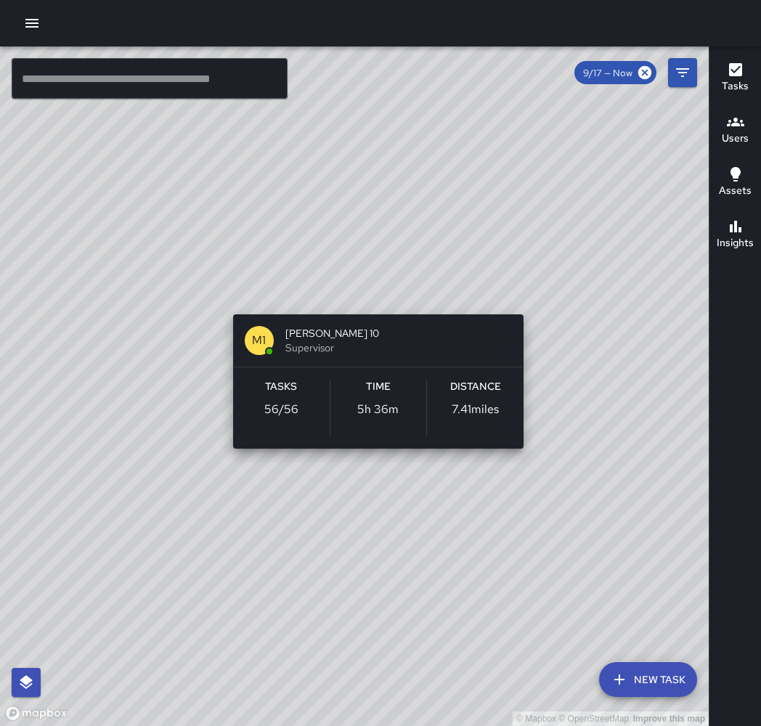
click at [369, 288] on div "© Mapbox © OpenStreetMap Improve this map M1 Mike 10 Supervisor Tasks 56 / 56 T…" at bounding box center [354, 386] width 709 height 680
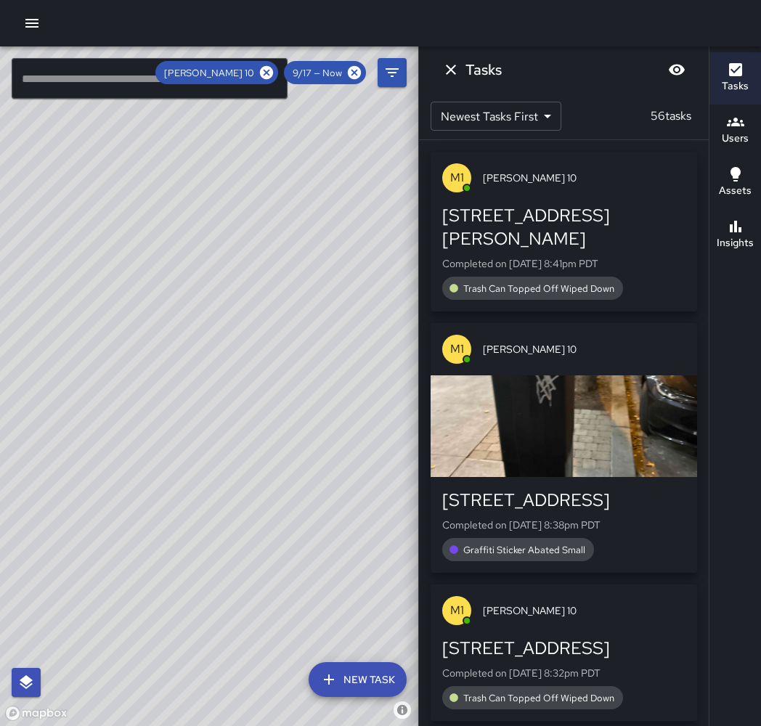
drag, startPoint x: 22, startPoint y: 538, endPoint x: 156, endPoint y: 400, distance: 192.7
click at [156, 400] on div "© Mapbox © OpenStreetMap Improve this map" at bounding box center [209, 386] width 418 height 680
click at [454, 81] on button "Dismiss" at bounding box center [451, 69] width 29 height 29
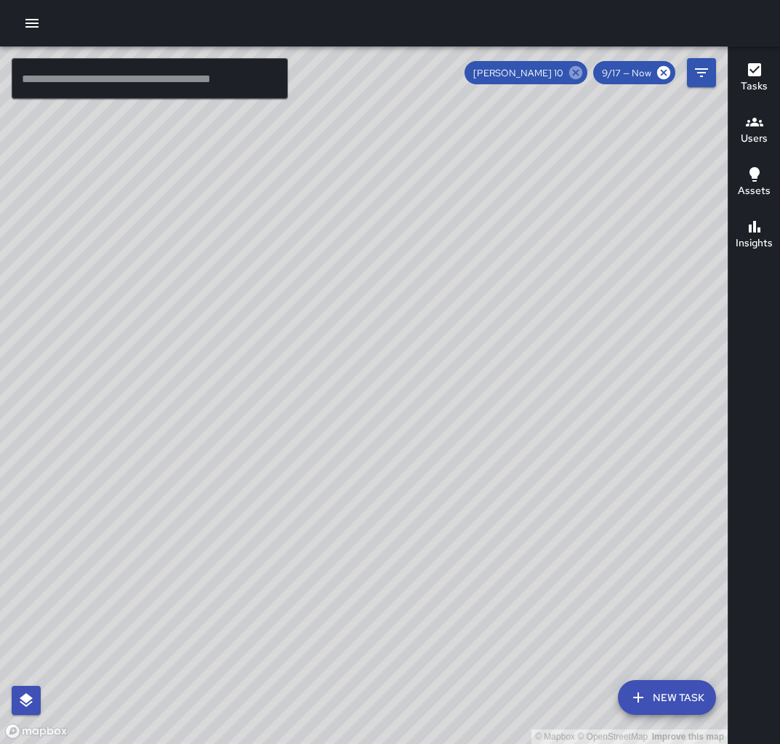
click at [579, 78] on icon at bounding box center [575, 73] width 16 height 16
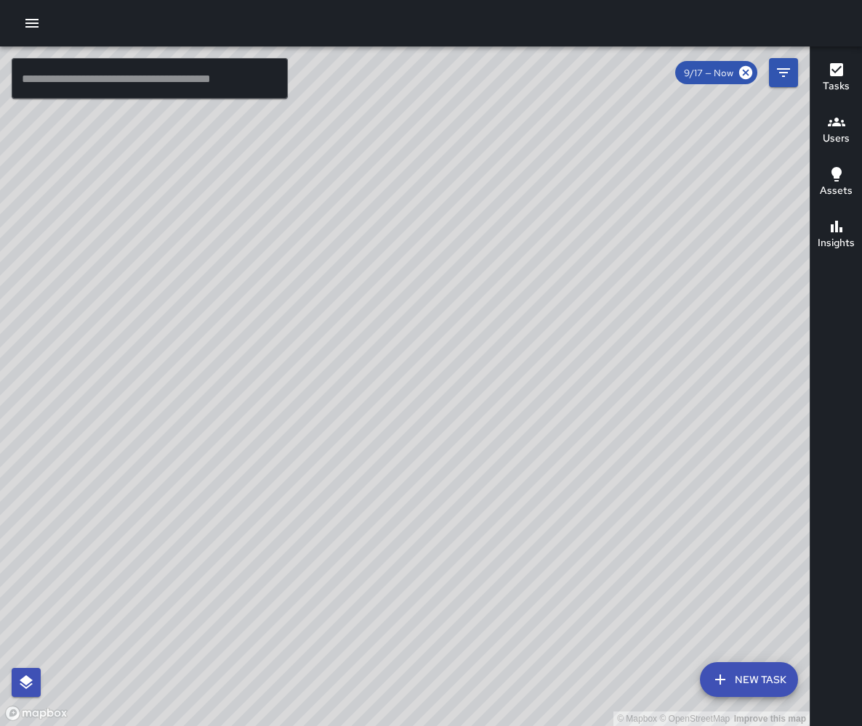
drag, startPoint x: 235, startPoint y: 575, endPoint x: 325, endPoint y: 448, distance: 156.4
click at [325, 448] on div "© Mapbox © OpenStreetMap Improve this map" at bounding box center [404, 386] width 809 height 680
drag, startPoint x: 391, startPoint y: 623, endPoint x: 322, endPoint y: 497, distance: 143.4
click at [322, 497] on div "© Mapbox © OpenStreetMap Improve this map" at bounding box center [404, 386] width 809 height 680
drag, startPoint x: 421, startPoint y: 600, endPoint x: 313, endPoint y: 469, distance: 169.3
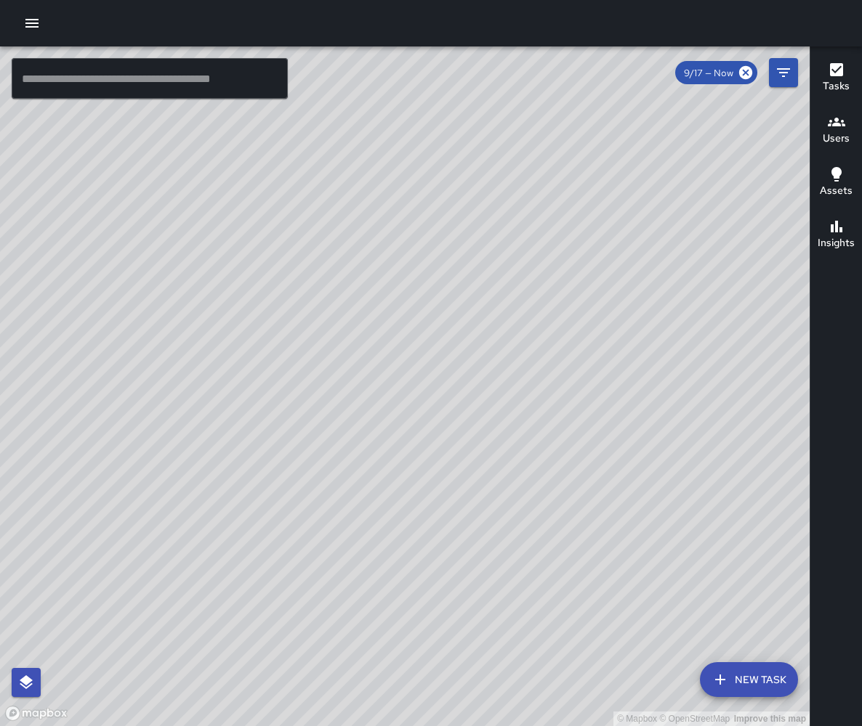
click at [313, 469] on div "© Mapbox © OpenStreetMap Improve this map" at bounding box center [404, 386] width 809 height 680
drag, startPoint x: 270, startPoint y: 415, endPoint x: 90, endPoint y: 538, distance: 217.8
click at [88, 540] on div "© Mapbox © OpenStreetMap Improve this map" at bounding box center [404, 386] width 809 height 680
drag, startPoint x: 437, startPoint y: 454, endPoint x: 277, endPoint y: 594, distance: 212.1
click at [277, 594] on div "© Mapbox © OpenStreetMap Improve this map" at bounding box center [404, 386] width 809 height 680
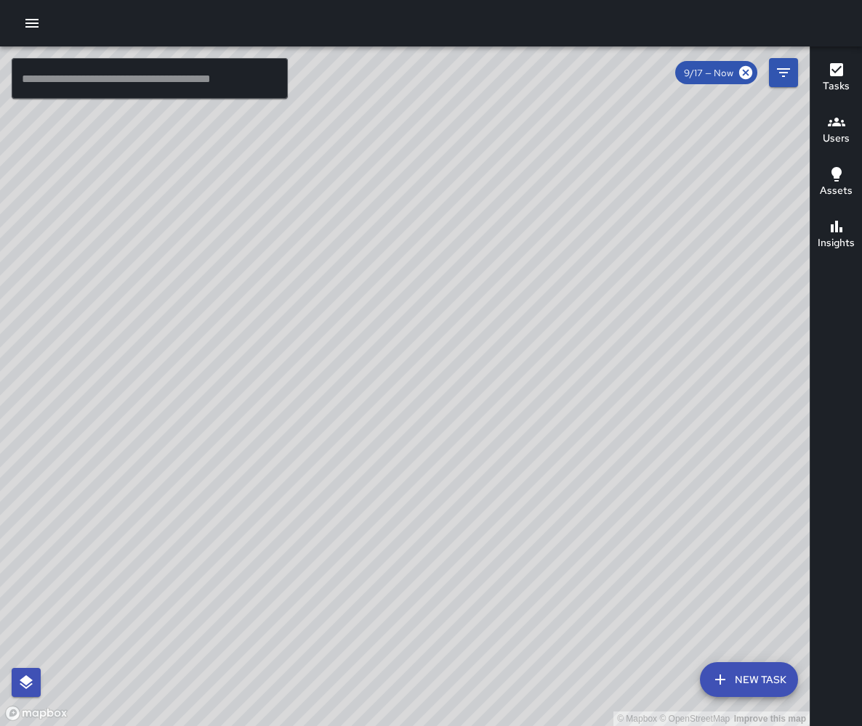
drag, startPoint x: 279, startPoint y: 329, endPoint x: 211, endPoint y: 439, distance: 129.2
click at [211, 439] on div "© Mapbox © OpenStreetMap Improve this map" at bounding box center [404, 386] width 809 height 680
drag, startPoint x: 143, startPoint y: 542, endPoint x: 206, endPoint y: 490, distance: 81.0
click at [206, 490] on div "© Mapbox © OpenStreetMap Improve this map" at bounding box center [404, 386] width 809 height 680
click at [52, 86] on input "text" at bounding box center [150, 78] width 276 height 41
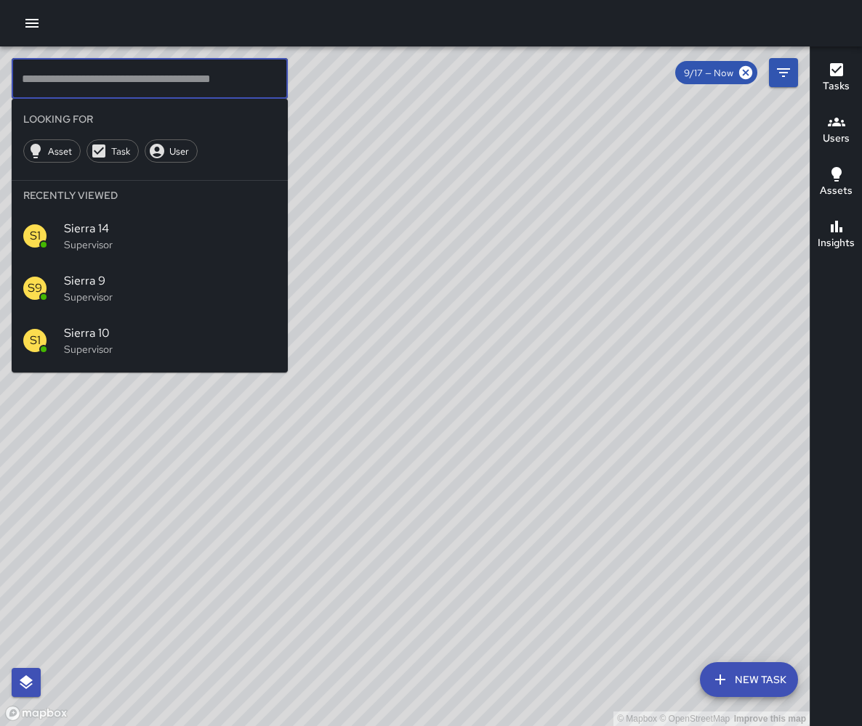
click at [104, 272] on span "Sierra 9" at bounding box center [170, 280] width 212 height 17
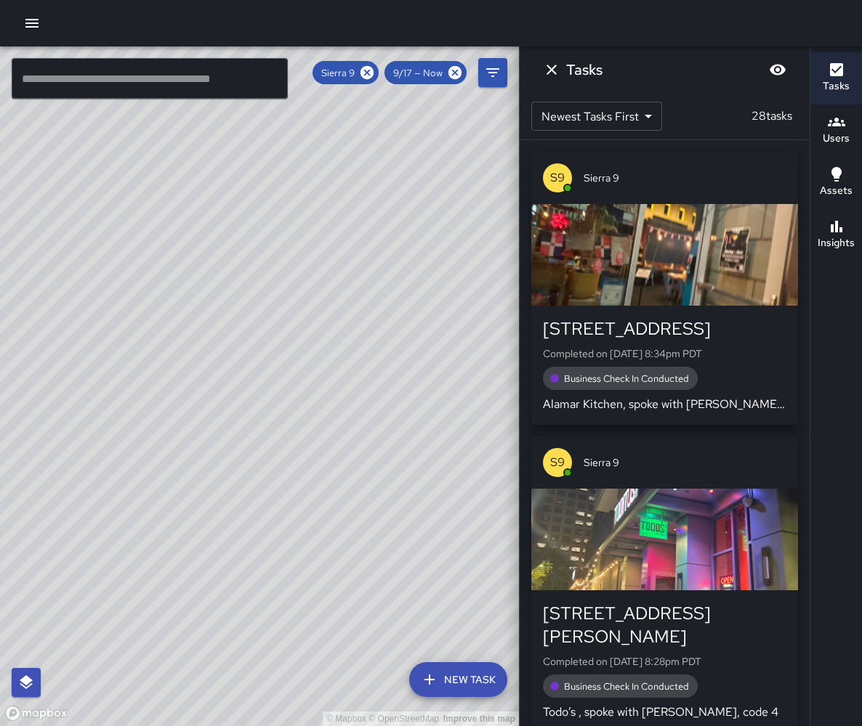
drag, startPoint x: 222, startPoint y: 267, endPoint x: 303, endPoint y: 381, distance: 140.1
click at [301, 381] on div "© Mapbox © OpenStreetMap Improve this map" at bounding box center [259, 386] width 519 height 680
click at [825, 224] on div "Insights" at bounding box center [835, 234] width 37 height 33
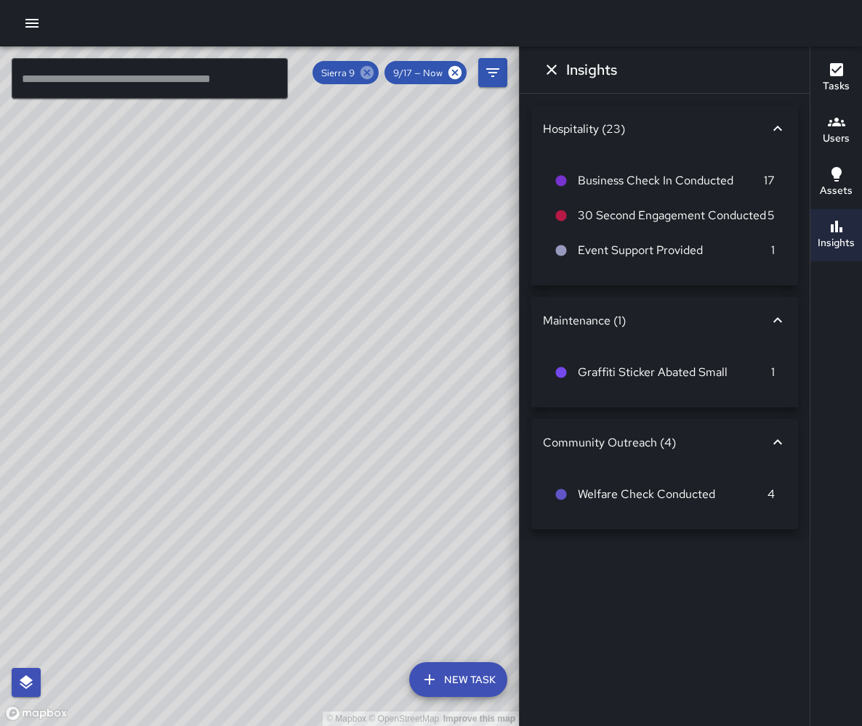
click at [373, 69] on icon at bounding box center [366, 72] width 13 height 13
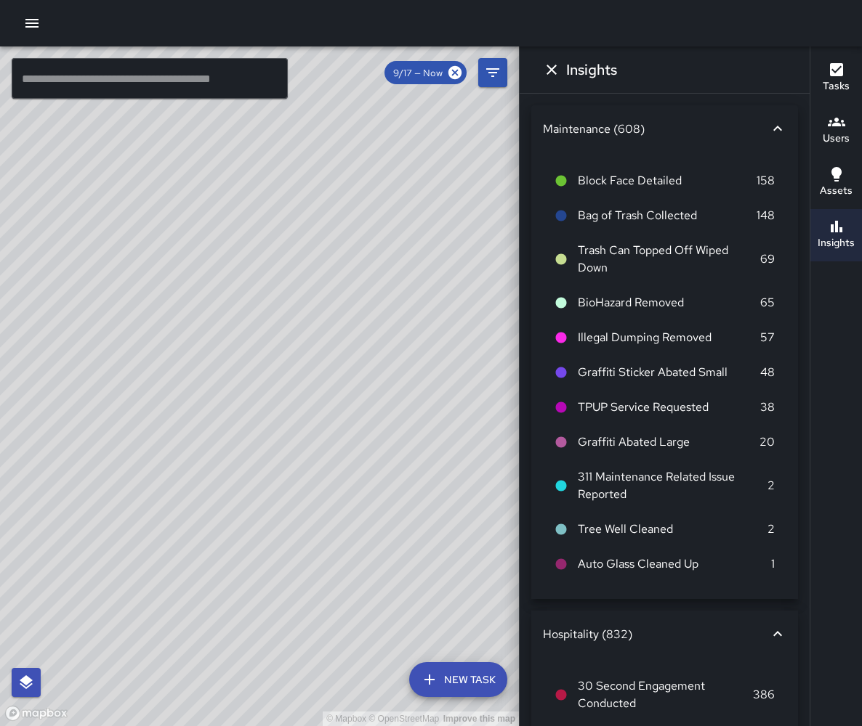
click at [111, 71] on input "text" at bounding box center [150, 78] width 276 height 41
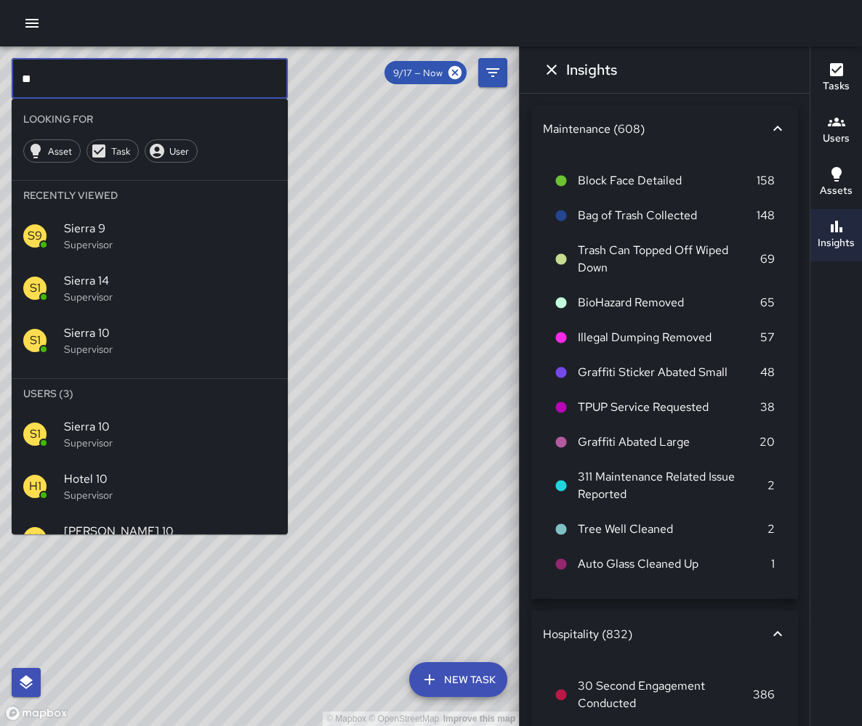
click at [73, 436] on p "Supervisor" at bounding box center [170, 443] width 212 height 15
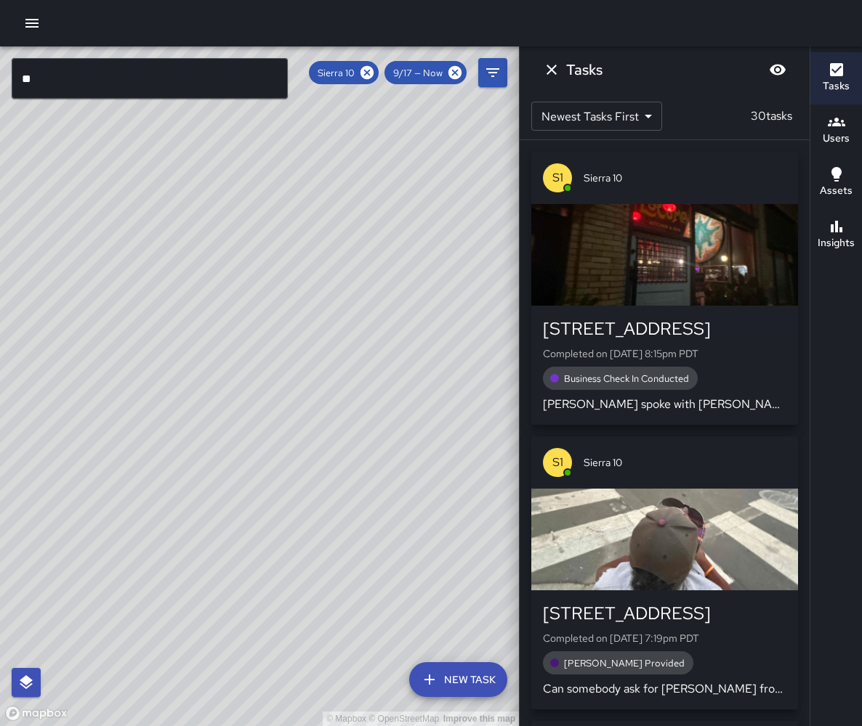
drag, startPoint x: 329, startPoint y: 474, endPoint x: 498, endPoint y: 251, distance: 280.1
click at [500, 246] on div "© Mapbox © OpenStreetMap Improve this map" at bounding box center [259, 386] width 519 height 680
click at [841, 237] on h6 "Insights" at bounding box center [835, 243] width 37 height 16
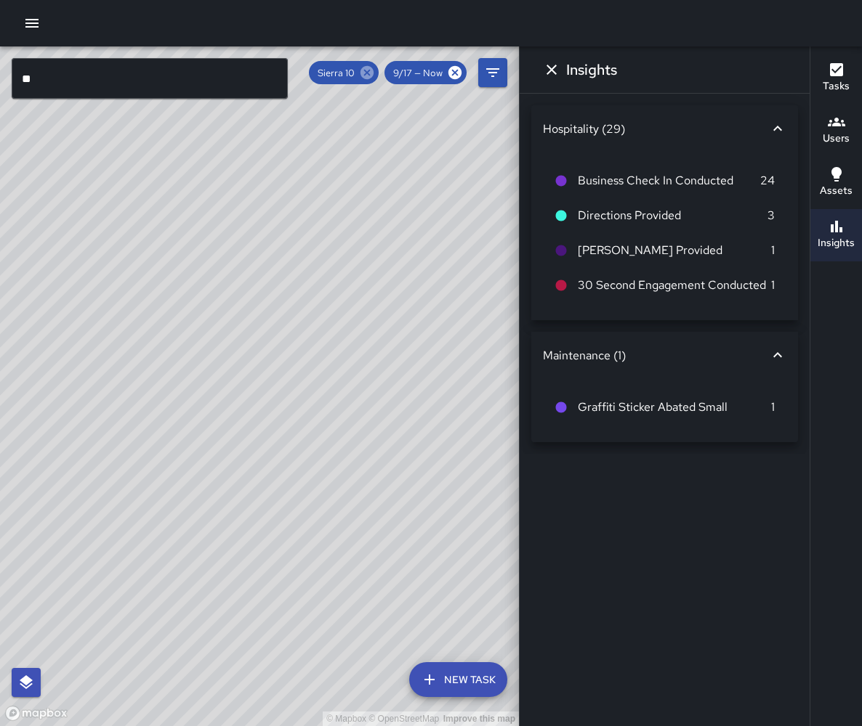
click at [373, 68] on icon at bounding box center [366, 72] width 13 height 13
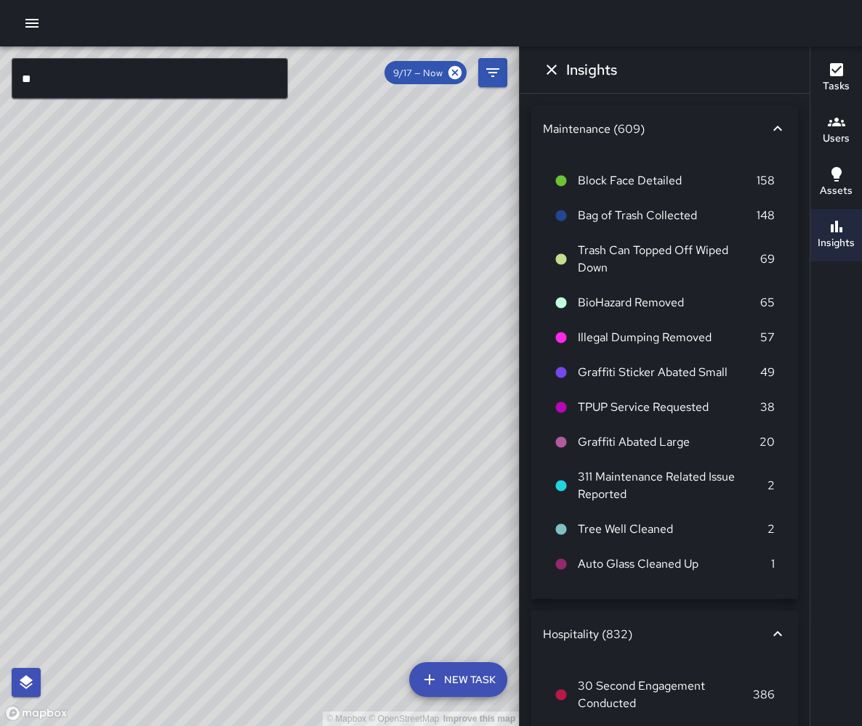
click at [122, 68] on input "**" at bounding box center [150, 78] width 276 height 41
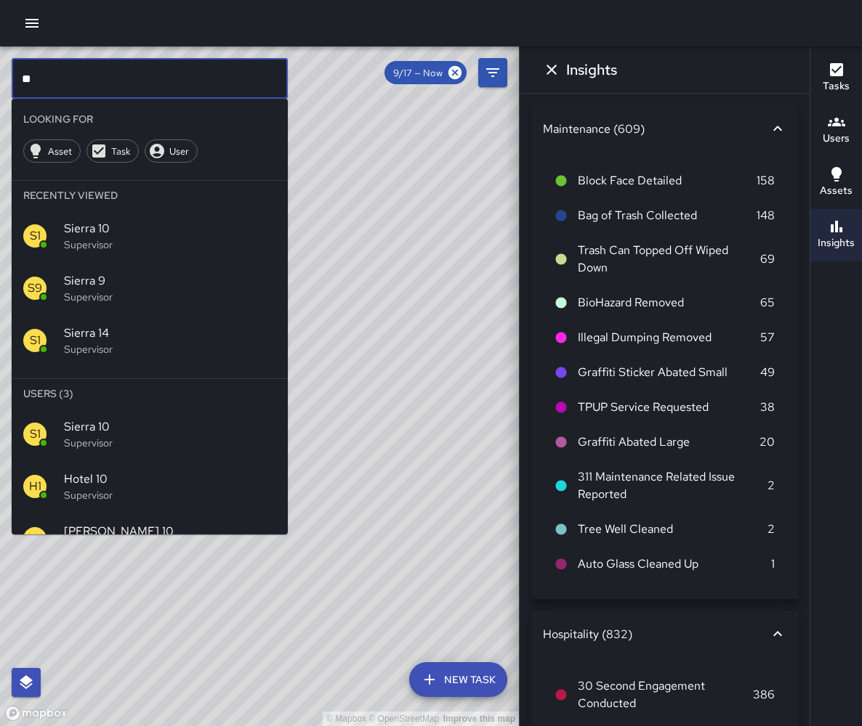
click at [122, 68] on input "**" at bounding box center [150, 78] width 276 height 41
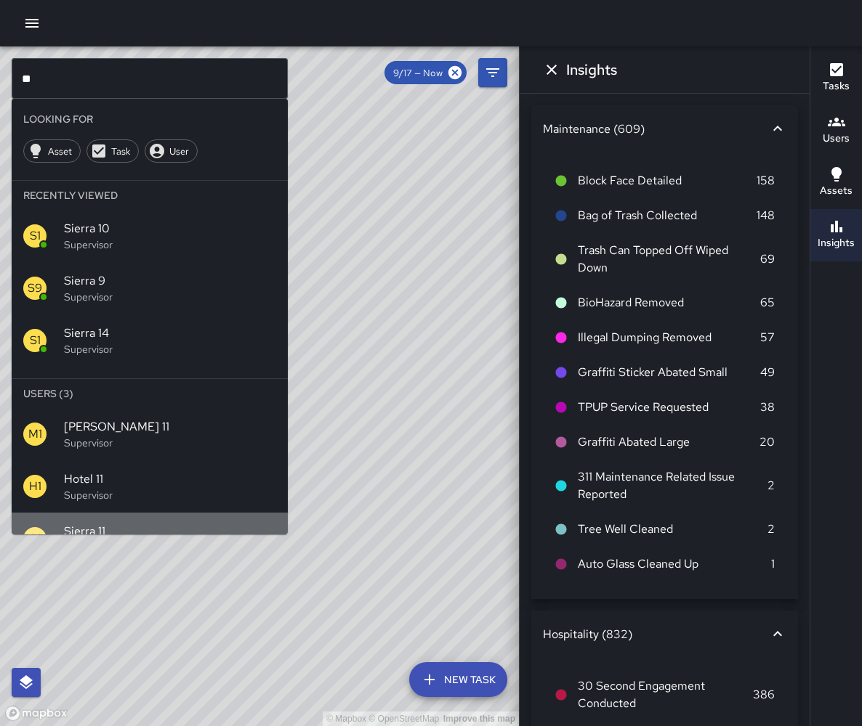
click at [150, 513] on div "S1 Sierra 11 Supervisor" at bounding box center [150, 539] width 276 height 52
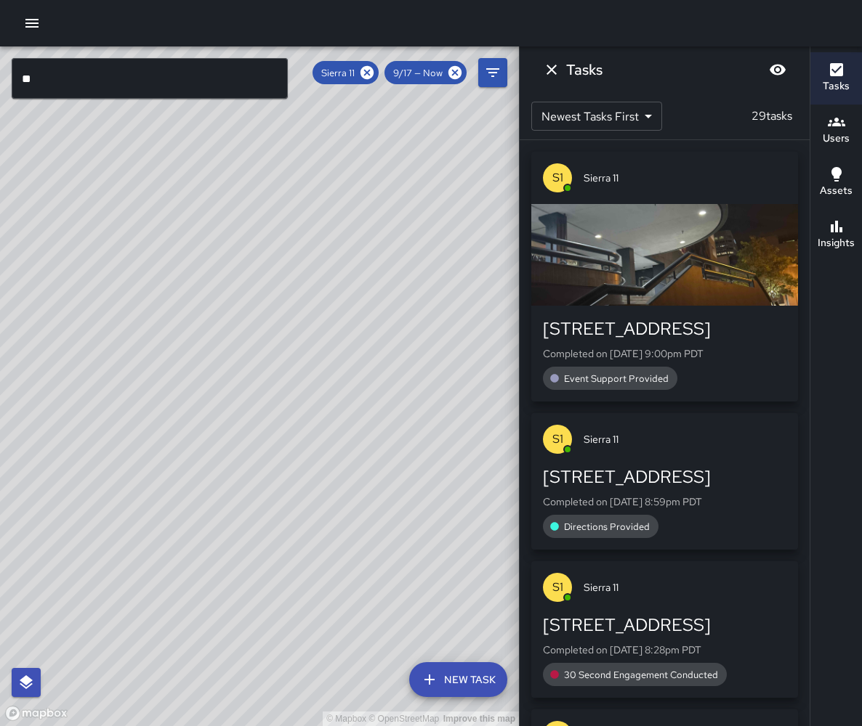
drag, startPoint x: 352, startPoint y: 297, endPoint x: 233, endPoint y: 509, distance: 242.9
click at [211, 526] on div "© Mapbox © OpenStreetMap Improve this map" at bounding box center [259, 386] width 519 height 680
click at [375, 73] on icon at bounding box center [367, 73] width 16 height 16
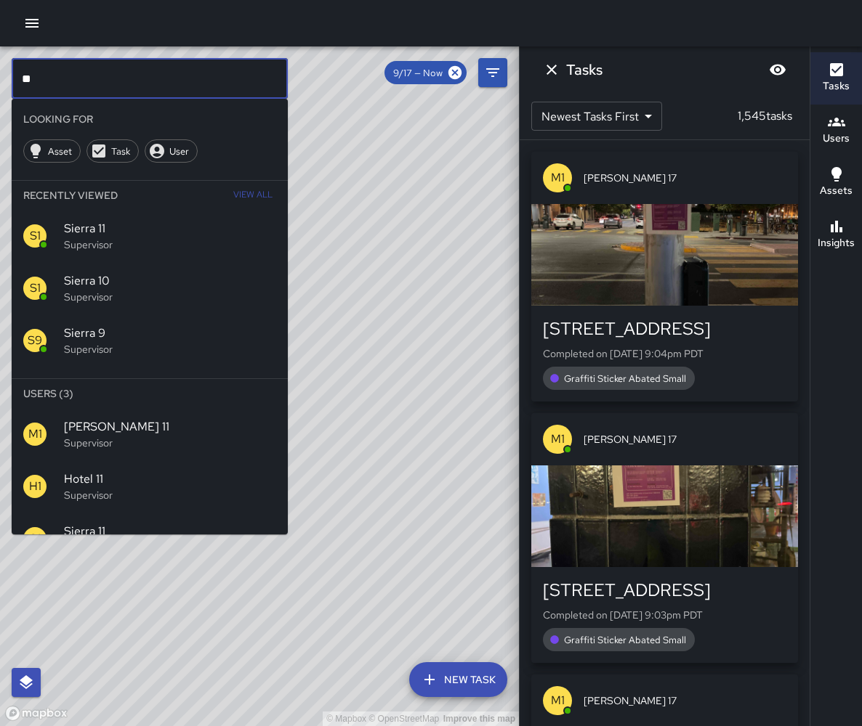
click at [190, 77] on input "**" at bounding box center [150, 78] width 276 height 41
click at [108, 488] on p "Supervisor" at bounding box center [170, 495] width 212 height 15
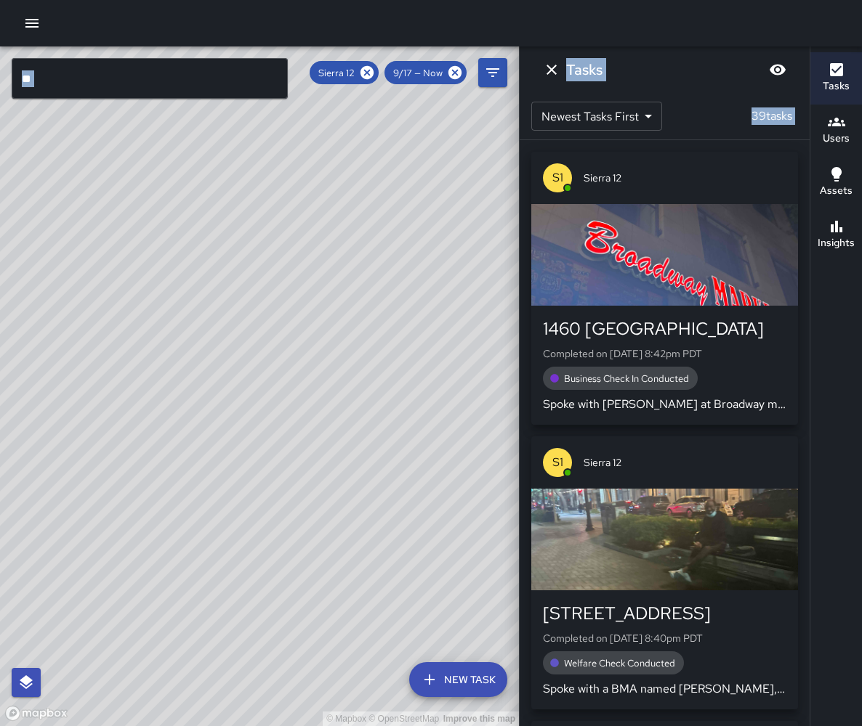
drag, startPoint x: 431, startPoint y: 432, endPoint x: 502, endPoint y: 303, distance: 147.0
click at [562, 281] on div "© Mapbox © OpenStreetMap Improve this map ** ​ New Task Sierra 12 9/17 — Now Ma…" at bounding box center [431, 386] width 862 height 680
click at [445, 280] on div "© Mapbox © OpenStreetMap Improve this map" at bounding box center [259, 386] width 519 height 680
click at [375, 71] on icon at bounding box center [367, 73] width 16 height 16
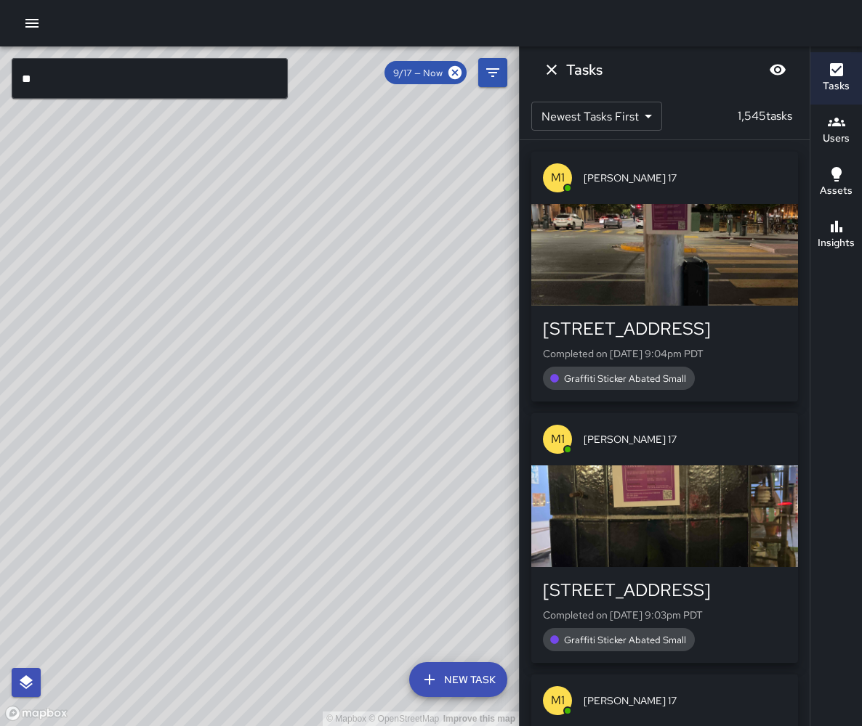
click at [108, 70] on input "**" at bounding box center [150, 78] width 276 height 41
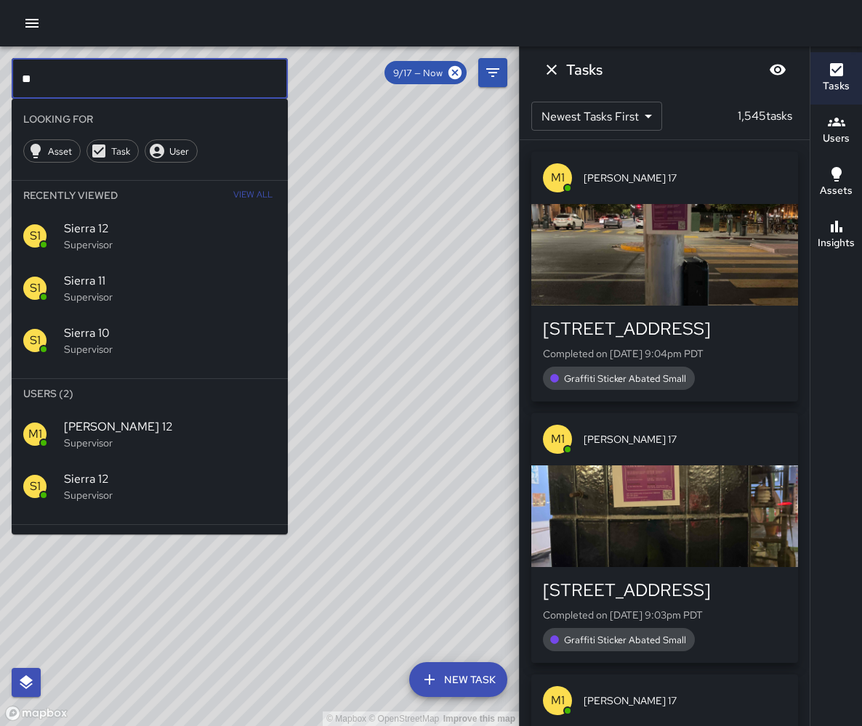
click at [108, 70] on input "**" at bounding box center [150, 78] width 276 height 41
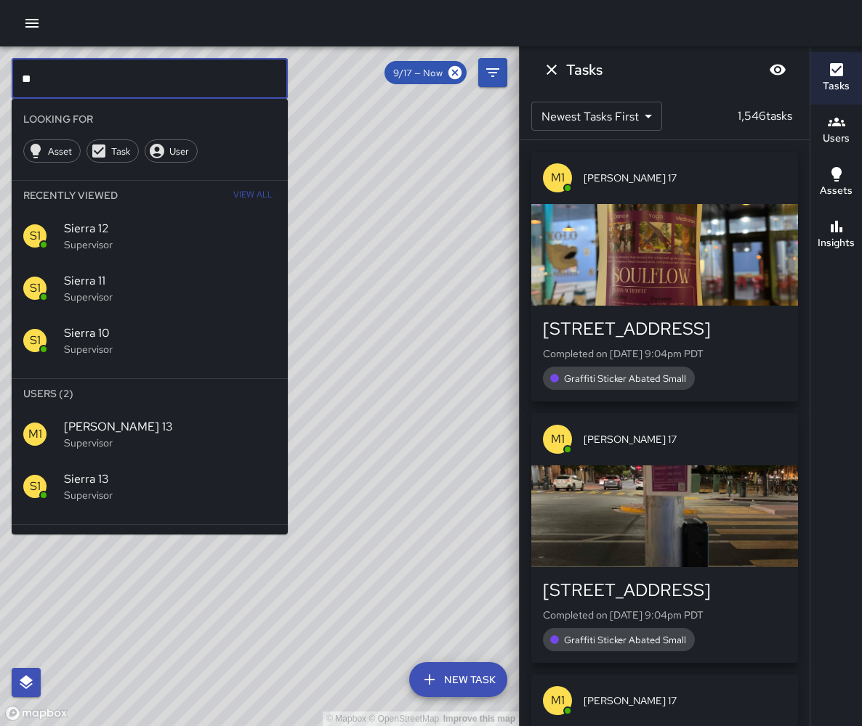
click at [174, 471] on span "Sierra 13" at bounding box center [170, 479] width 212 height 17
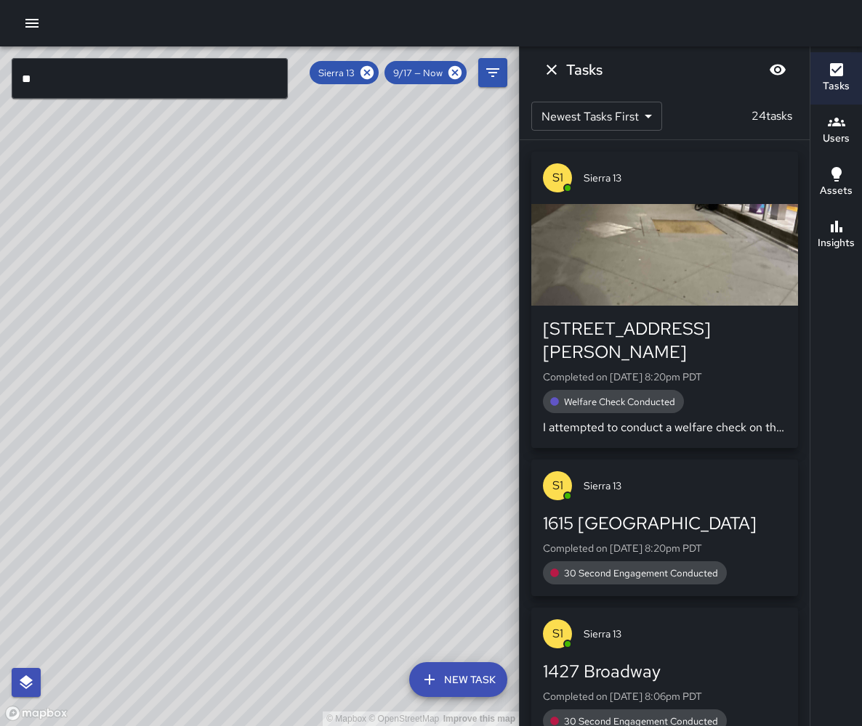
drag, startPoint x: 344, startPoint y: 419, endPoint x: 394, endPoint y: 386, distance: 60.2
click at [394, 386] on div "© Mapbox © OpenStreetMap Improve this map" at bounding box center [259, 386] width 519 height 680
click at [375, 73] on icon at bounding box center [367, 73] width 16 height 16
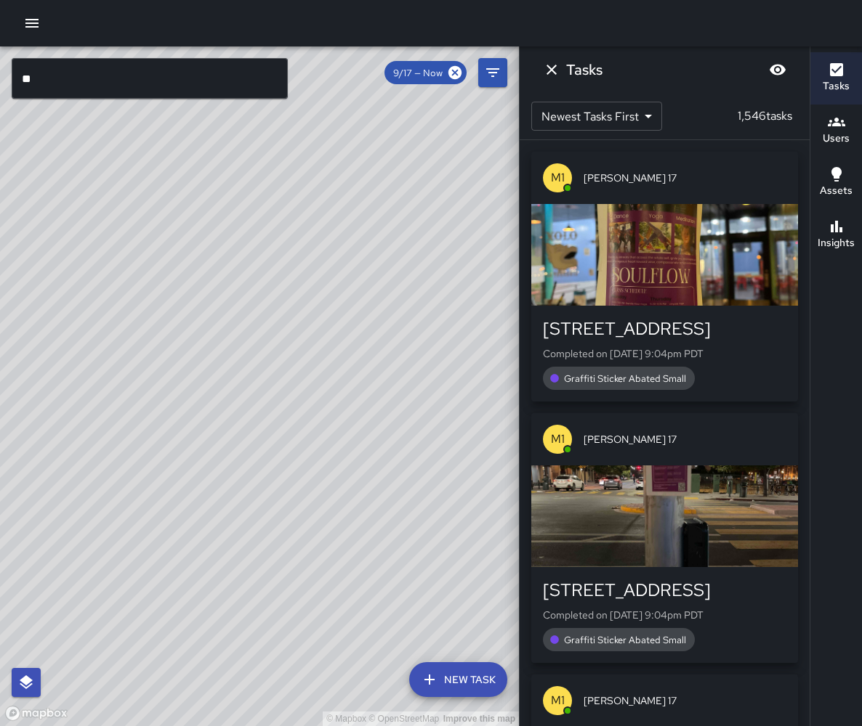
click at [148, 81] on input "**" at bounding box center [150, 78] width 276 height 41
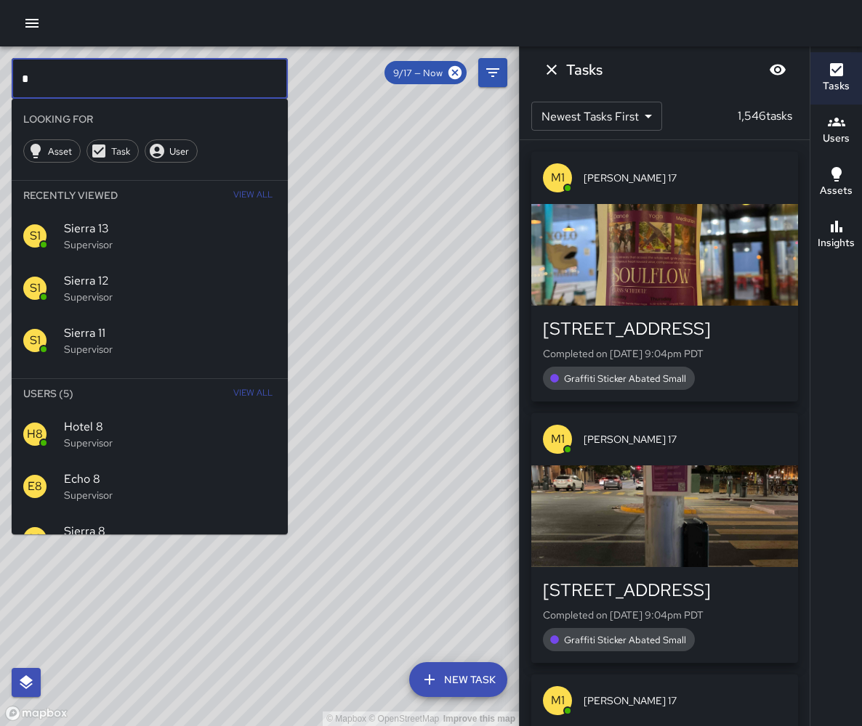
type input "*"
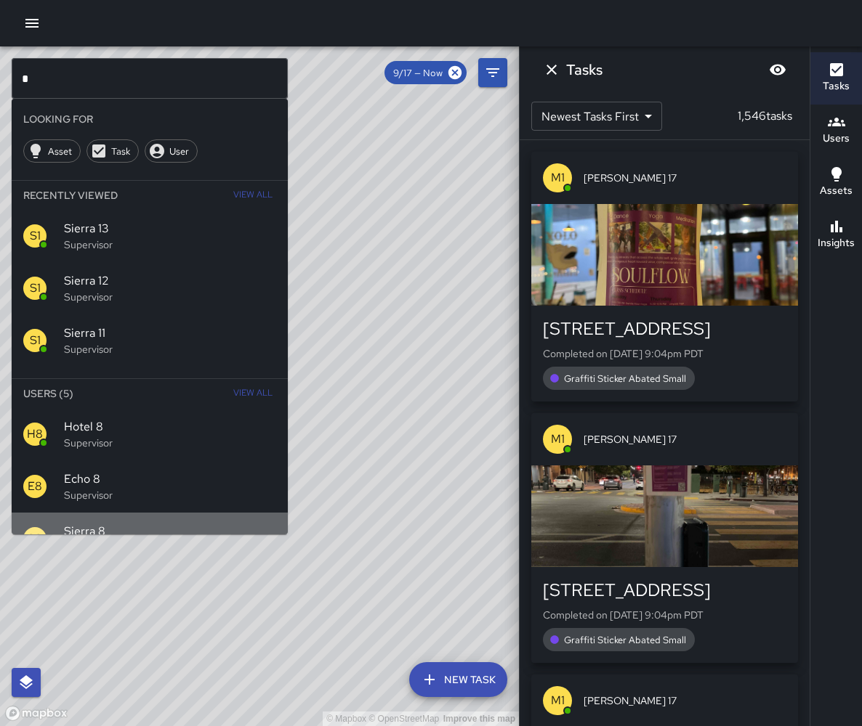
click at [137, 523] on span "Sierra 8" at bounding box center [170, 531] width 212 height 17
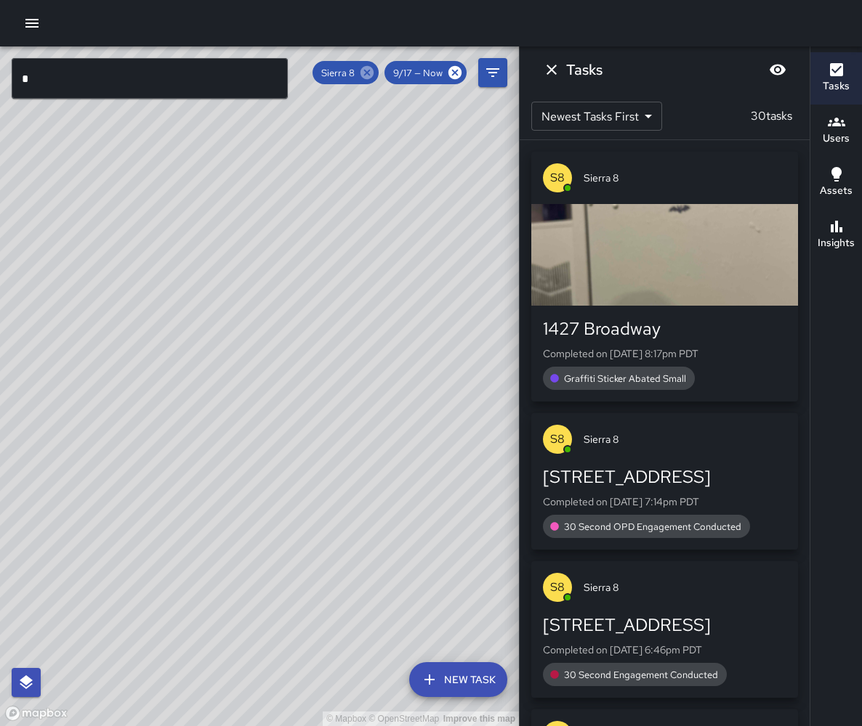
click at [373, 73] on icon at bounding box center [366, 72] width 13 height 13
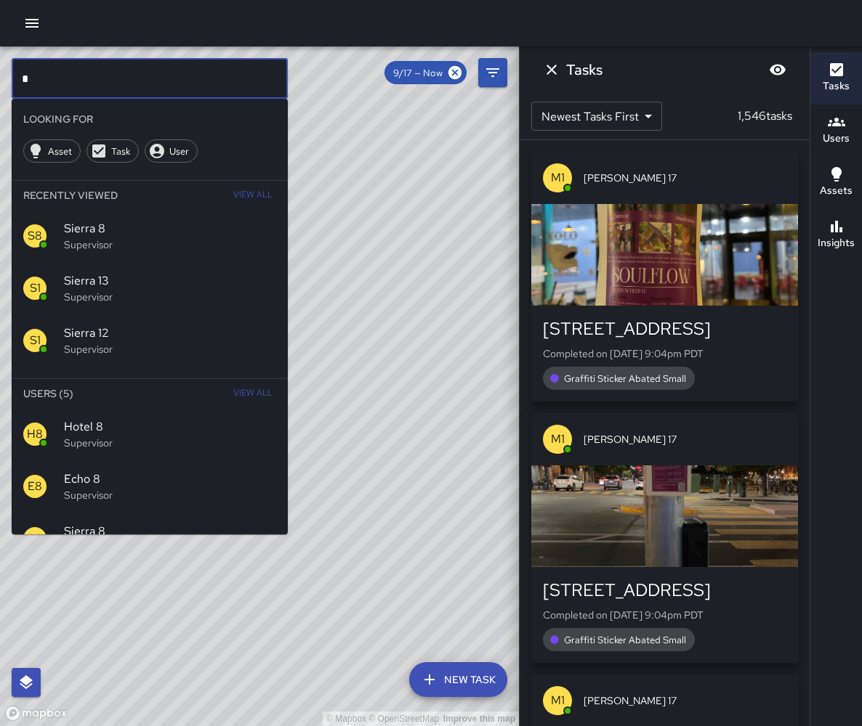
click at [161, 79] on input "*" at bounding box center [150, 78] width 276 height 41
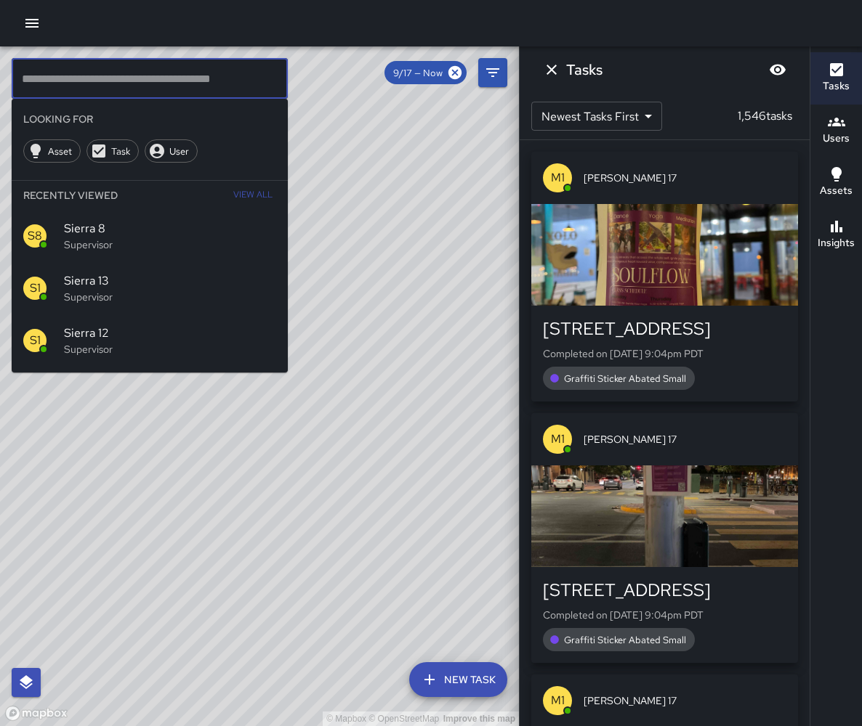
click at [347, 326] on div "© Mapbox © OpenStreetMap Improve this map" at bounding box center [259, 386] width 519 height 680
click at [78, 72] on input "text" at bounding box center [150, 78] width 276 height 41
type input "*"
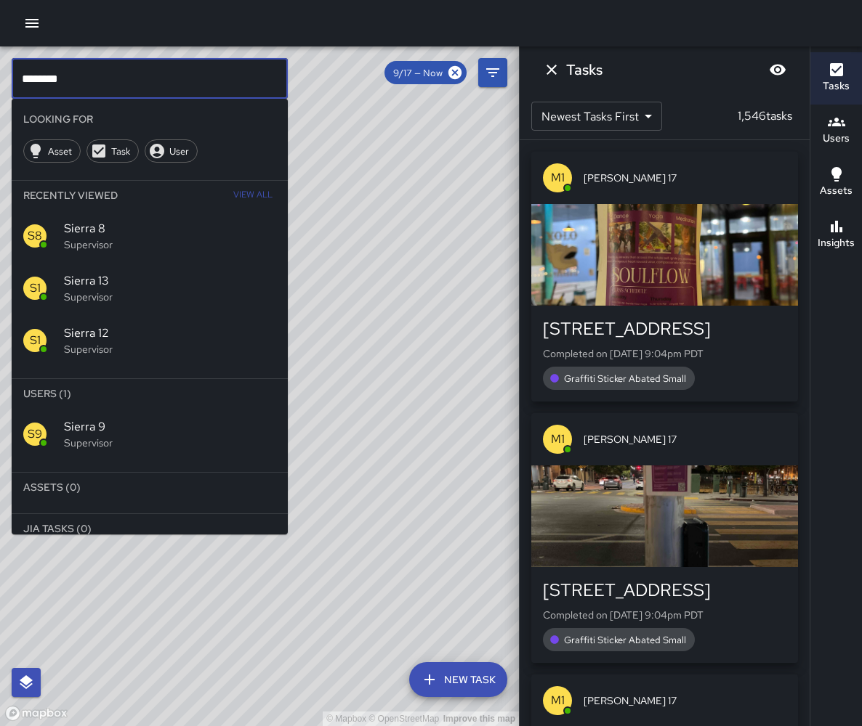
type input "********"
click at [36, 423] on div "S9" at bounding box center [34, 434] width 23 height 23
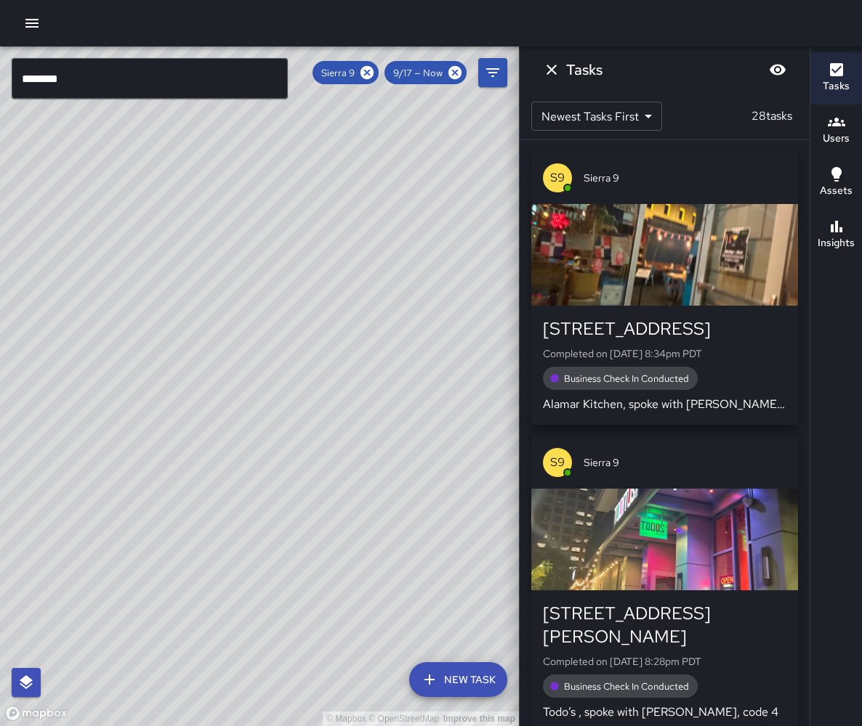
drag, startPoint x: 424, startPoint y: 613, endPoint x: 211, endPoint y: 725, distance: 239.8
click at [212, 725] on div "© Mapbox © OpenStreetMap Improve this map" at bounding box center [259, 386] width 519 height 680
drag, startPoint x: 304, startPoint y: 499, endPoint x: 341, endPoint y: 703, distance: 207.3
click at [341, 703] on div "© Mapbox © OpenStreetMap Improve this map" at bounding box center [259, 386] width 519 height 680
click at [270, 575] on div "© Mapbox © OpenStreetMap Improve this map S9 Sierra 9 Supervisor Tasks 28 / 28 …" at bounding box center [259, 386] width 519 height 680
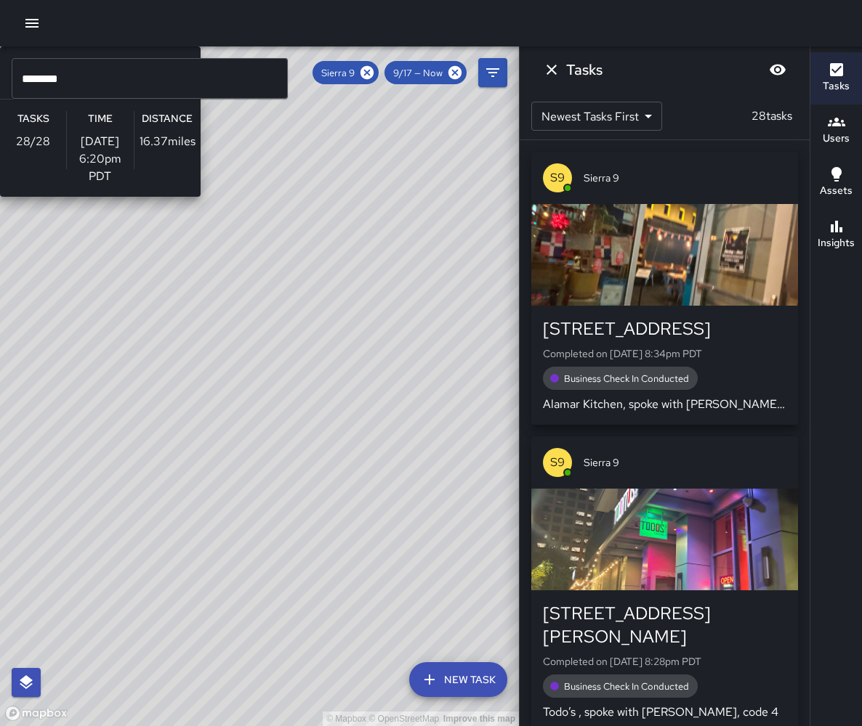
drag, startPoint x: 270, startPoint y: 575, endPoint x: 243, endPoint y: 574, distance: 27.6
click at [243, 574] on div "© Mapbox © OpenStreetMap Improve this map S9 Sierra 9 Supervisor Tasks 28 / 28 …" at bounding box center [259, 386] width 519 height 680
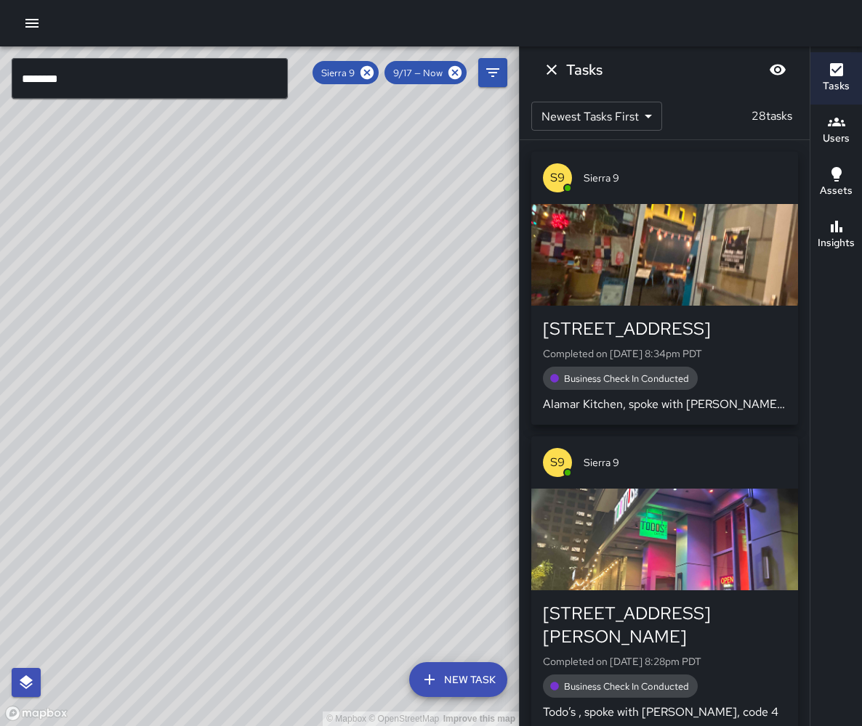
click at [846, 229] on div "Insights" at bounding box center [835, 234] width 37 height 33
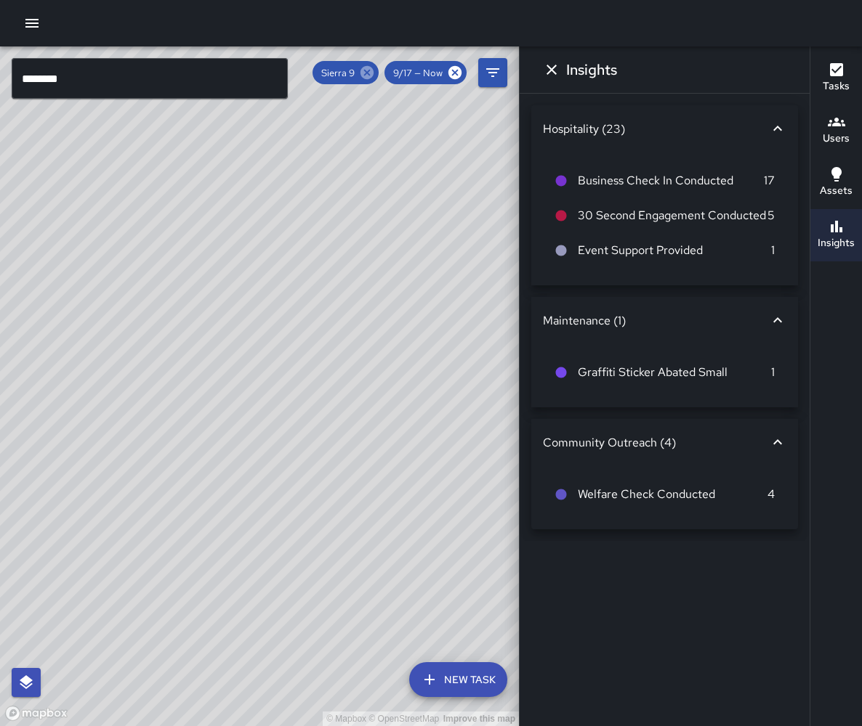
click at [374, 74] on icon at bounding box center [367, 73] width 16 height 16
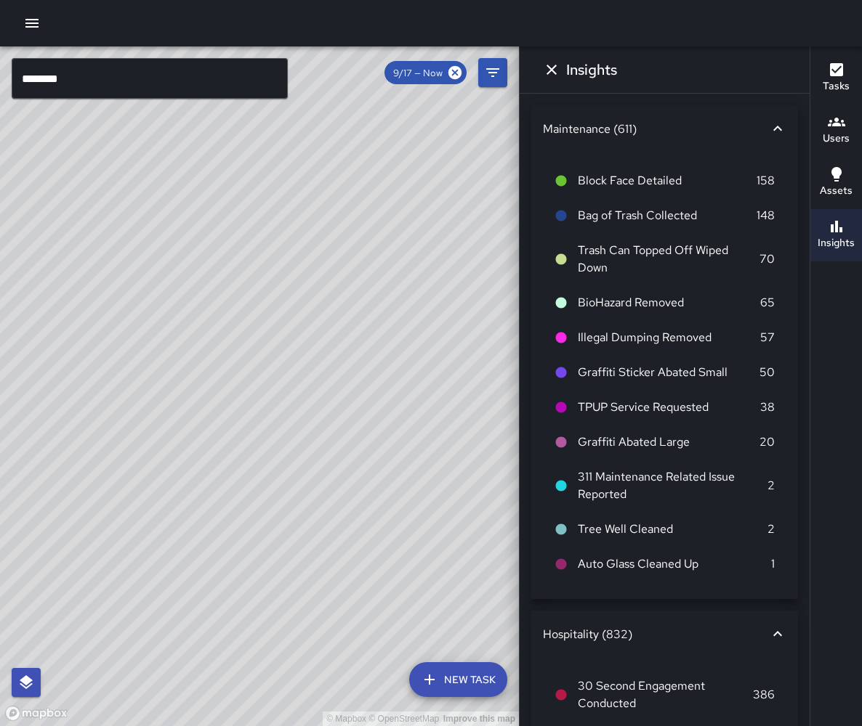
drag, startPoint x: 339, startPoint y: 267, endPoint x: 465, endPoint y: 105, distance: 205.5
click at [465, 105] on div "© Mapbox © OpenStreetMap Improve this map" at bounding box center [259, 386] width 519 height 680
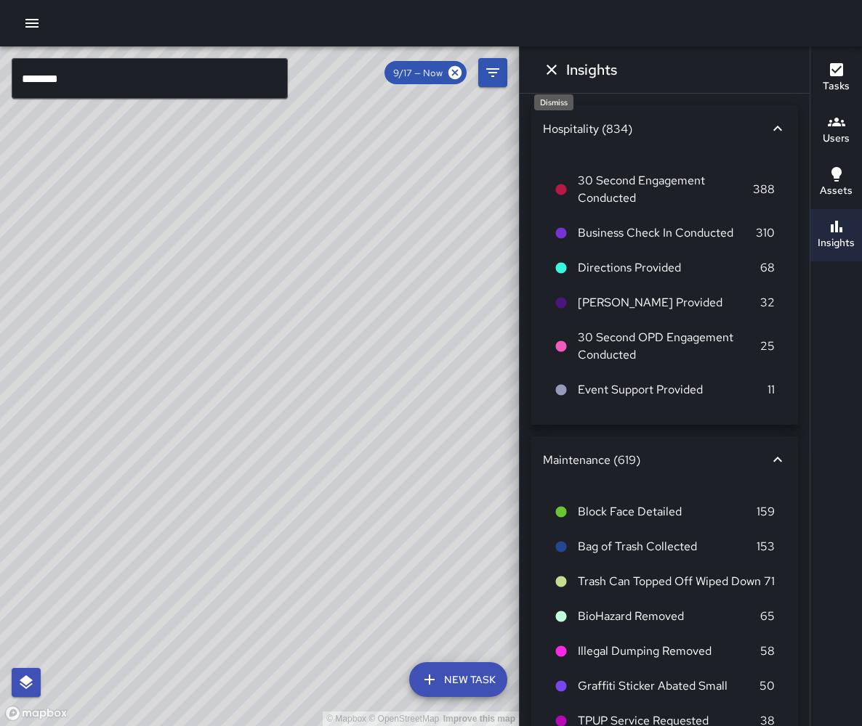
click at [559, 70] on button "Dismiss" at bounding box center [551, 69] width 29 height 29
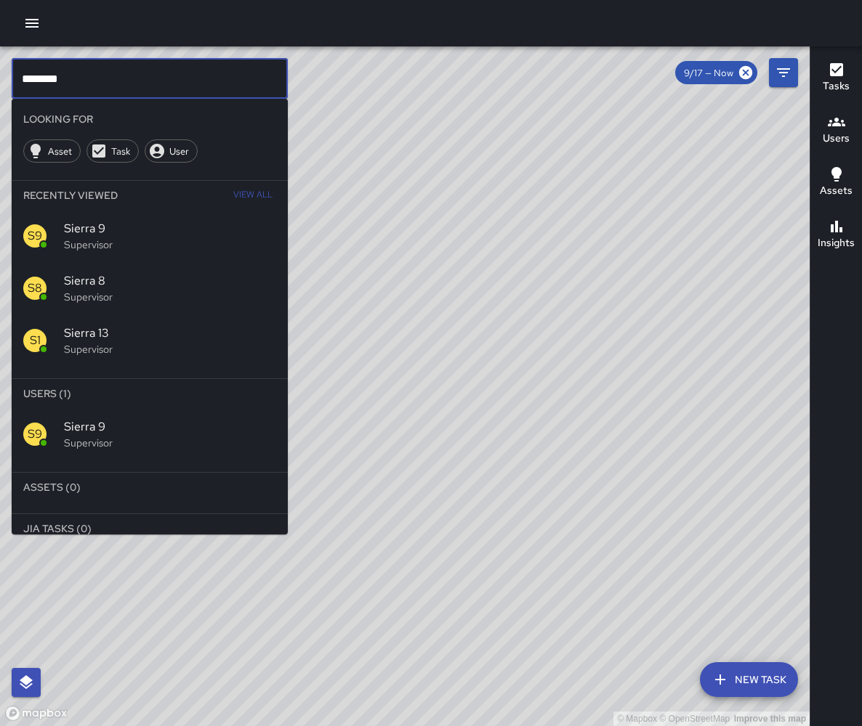
click at [101, 70] on input "********" at bounding box center [150, 78] width 276 height 41
click at [93, 70] on input "********" at bounding box center [150, 78] width 276 height 41
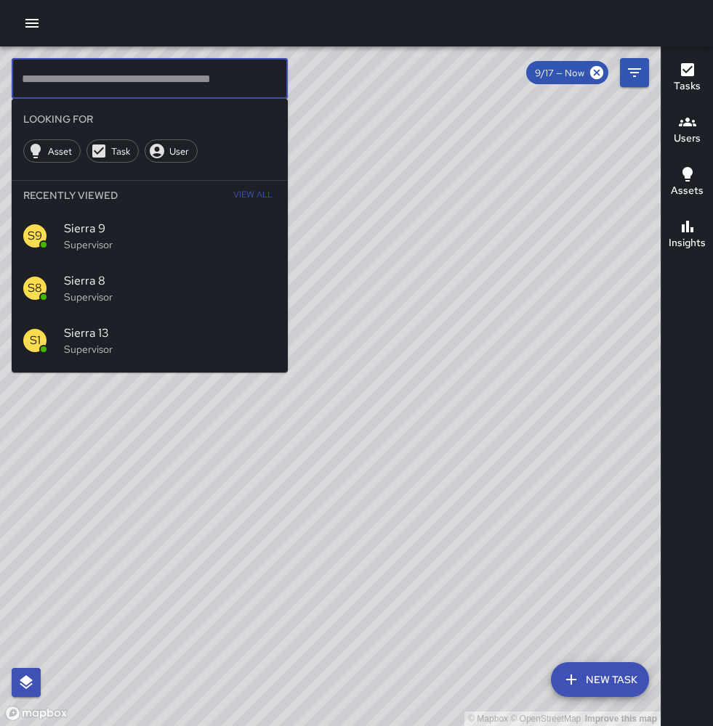
click at [121, 384] on div "© Mapbox © OpenStreetMap Improve this map" at bounding box center [330, 386] width 660 height 680
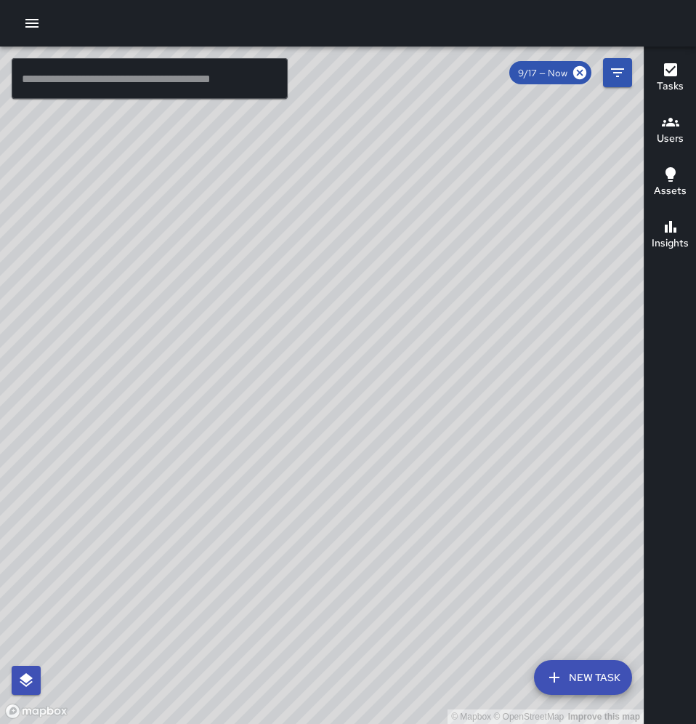
scroll to position [0, 1]
click at [31, 25] on icon "button" at bounding box center [31, 23] width 17 height 17
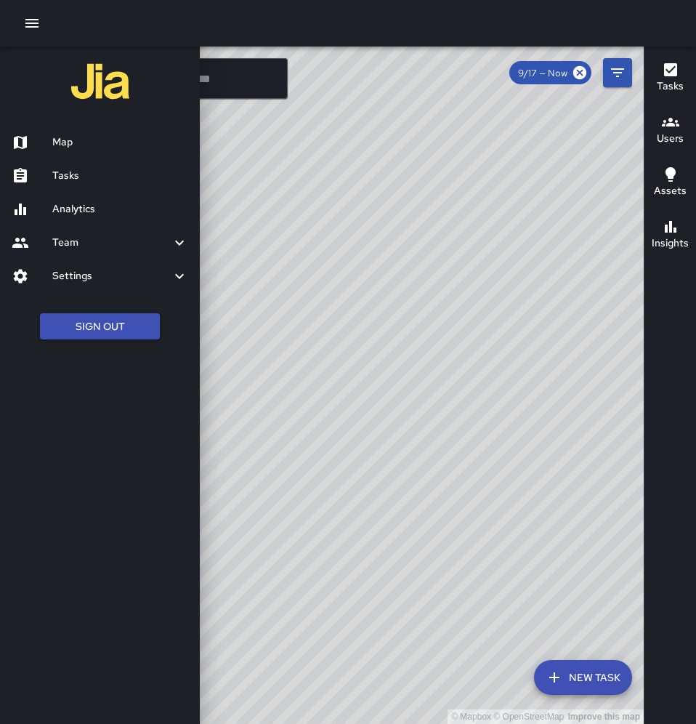
scroll to position [0, 0]
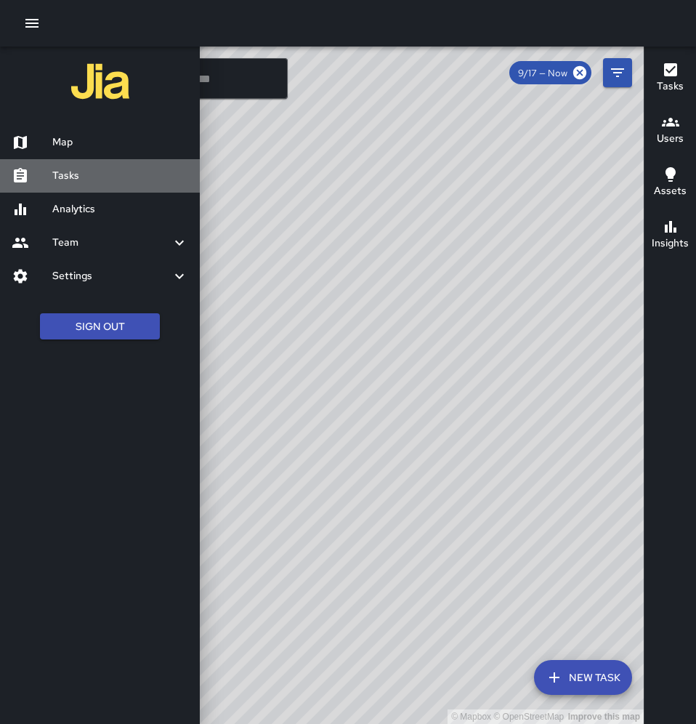
click at [125, 175] on h6 "Tasks" at bounding box center [120, 176] width 136 height 16
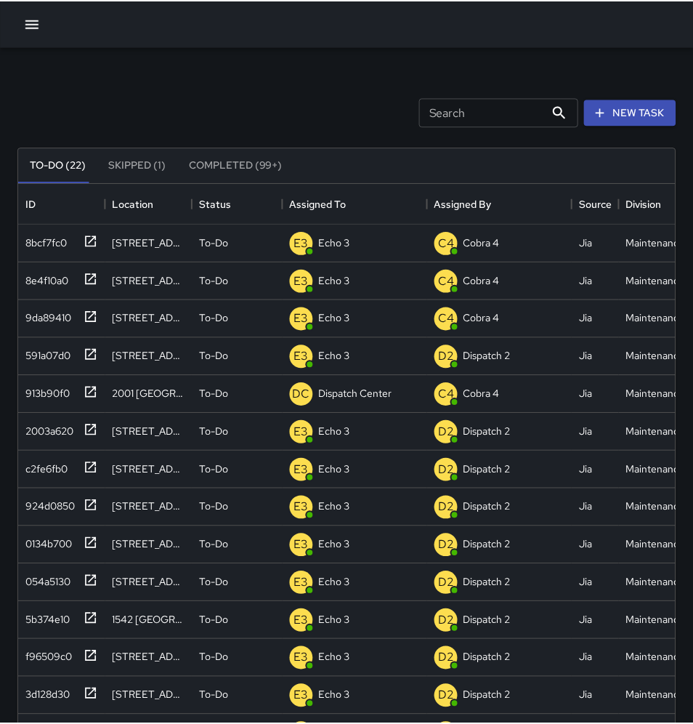
scroll to position [615, 660]
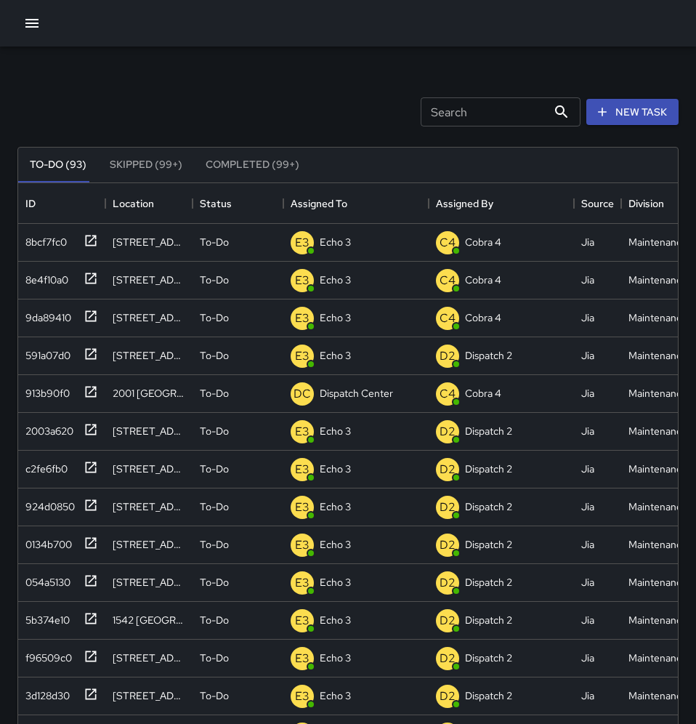
click at [34, 23] on icon "button" at bounding box center [31, 23] width 13 height 9
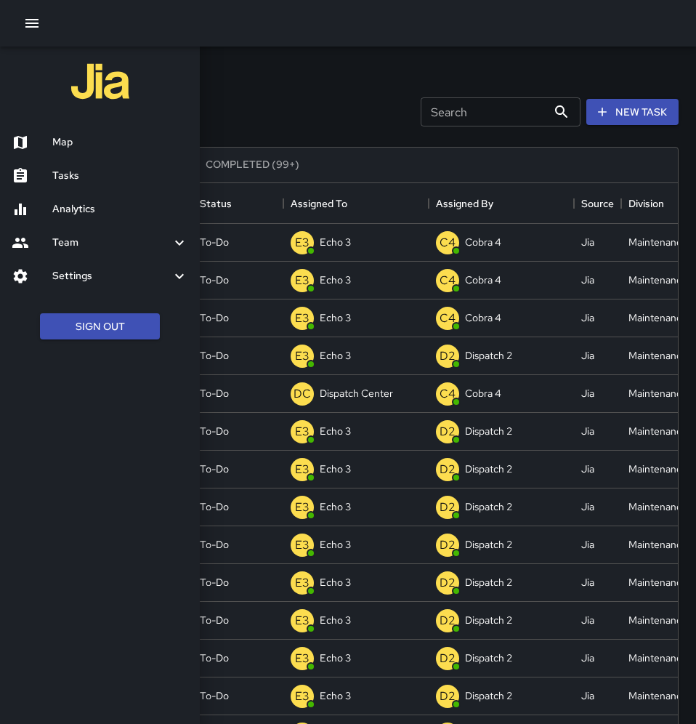
click at [186, 209] on icon at bounding box center [179, 275] width 17 height 17
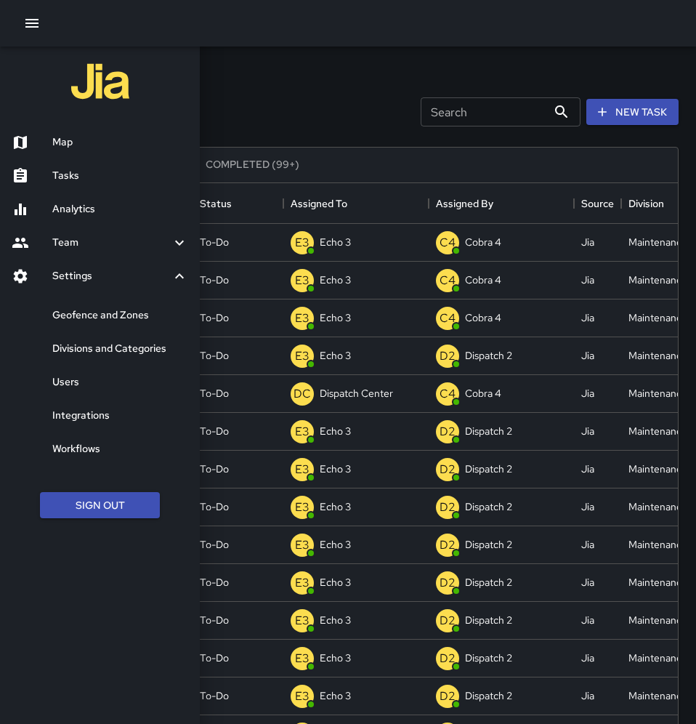
click at [353, 92] on div at bounding box center [348, 362] width 696 height 724
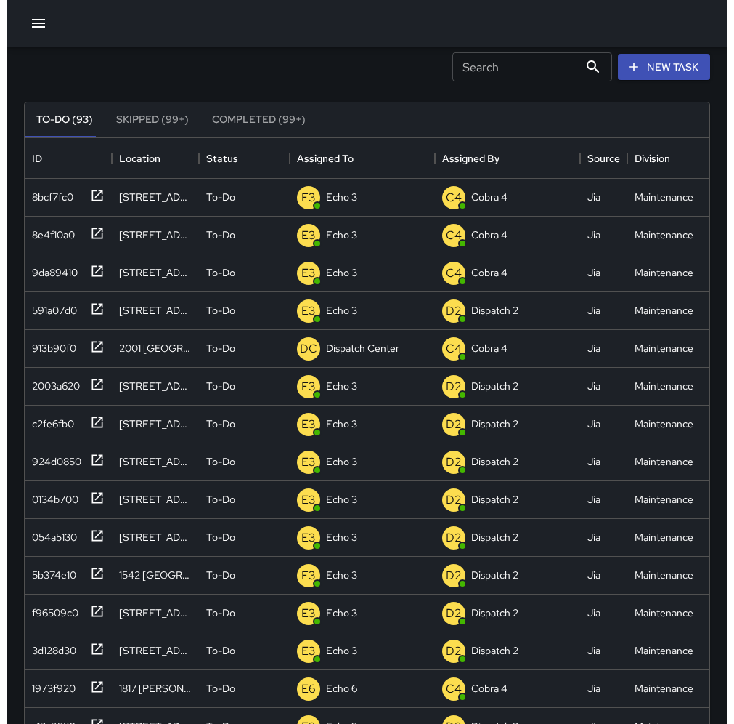
scroll to position [46, 0]
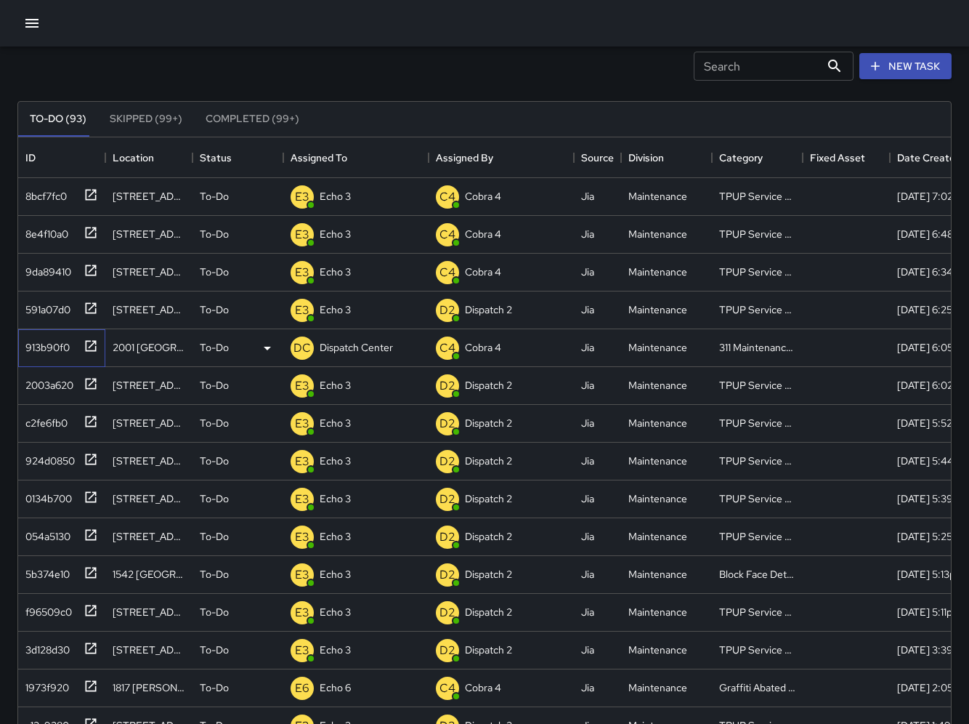
click at [88, 209] on icon at bounding box center [91, 346] width 15 height 15
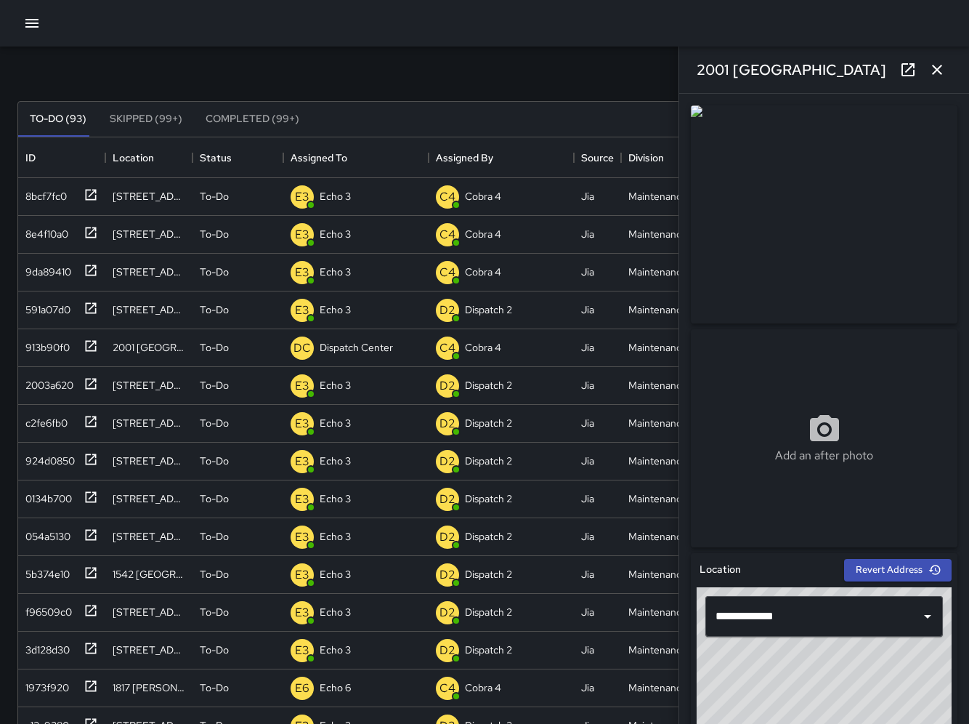
click at [758, 81] on div "2001 Broadway" at bounding box center [824, 69] width 290 height 46
drag, startPoint x: 954, startPoint y: 171, endPoint x: 758, endPoint y: 80, distance: 216.1
click at [758, 81] on div "2001 Broadway" at bounding box center [824, 69] width 290 height 46
click at [758, 78] on h6 "2001 Broadway" at bounding box center [792, 69] width 190 height 23
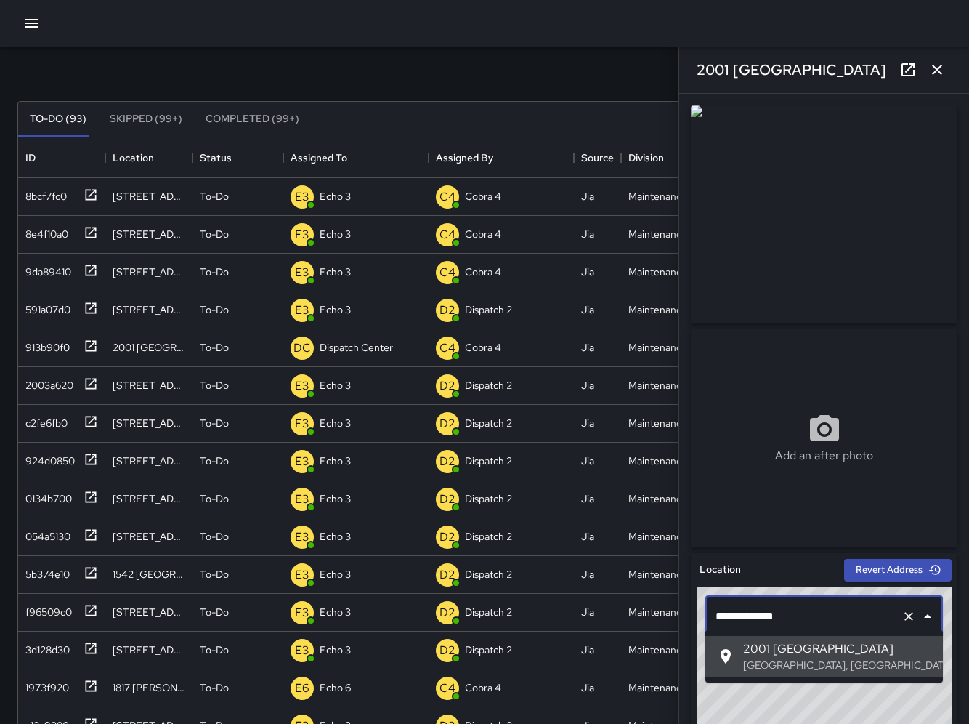
click at [789, 209] on input "**********" at bounding box center [804, 616] width 184 height 28
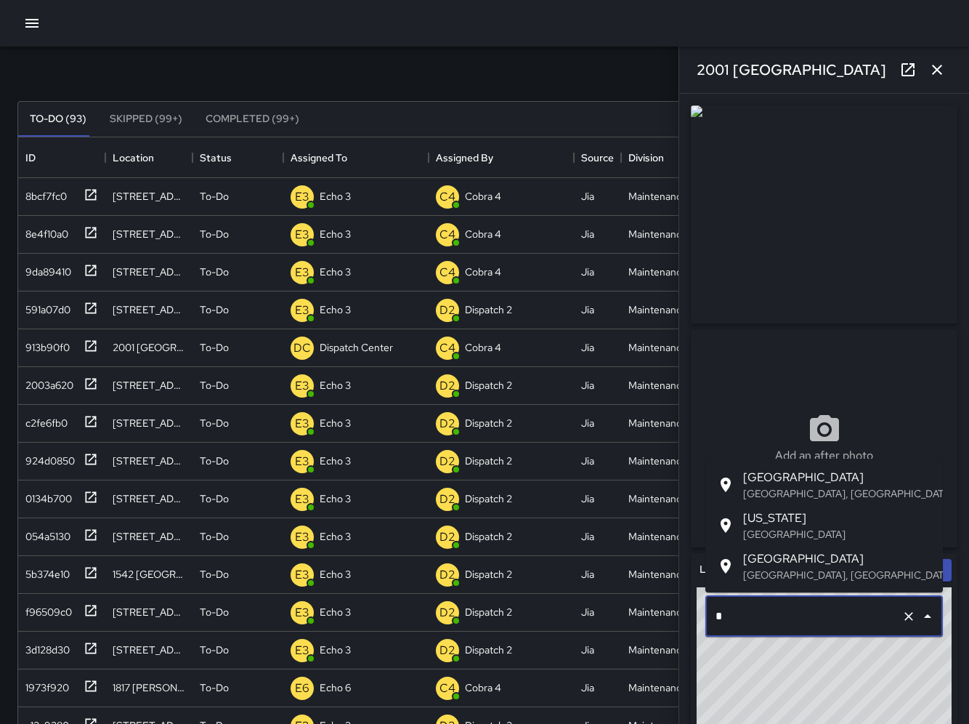
type input "*"
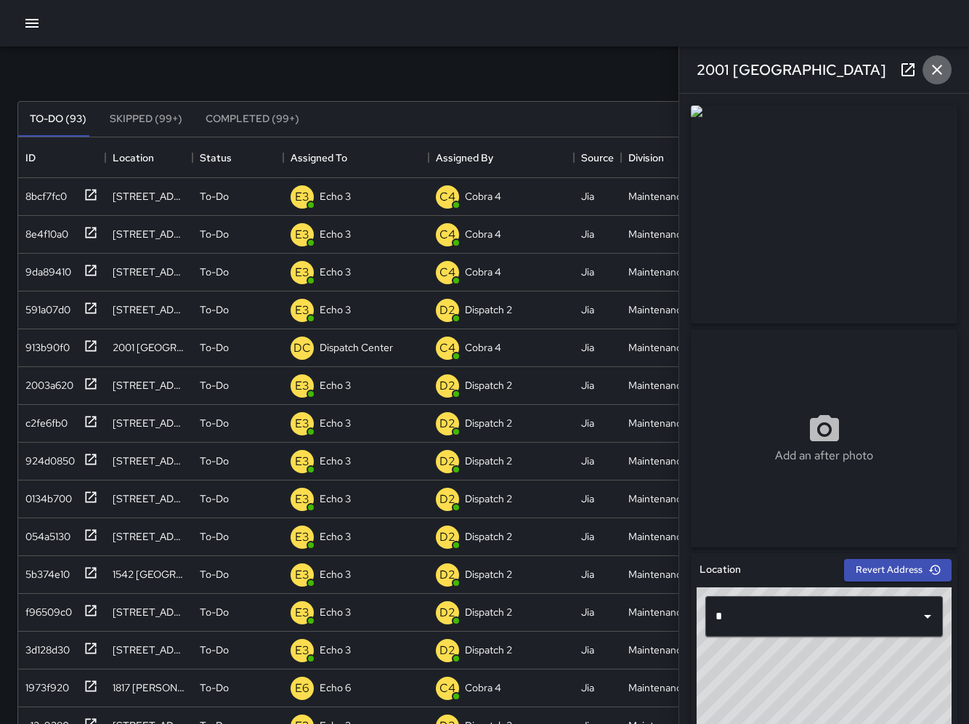
click at [937, 66] on icon "button" at bounding box center [936, 69] width 17 height 17
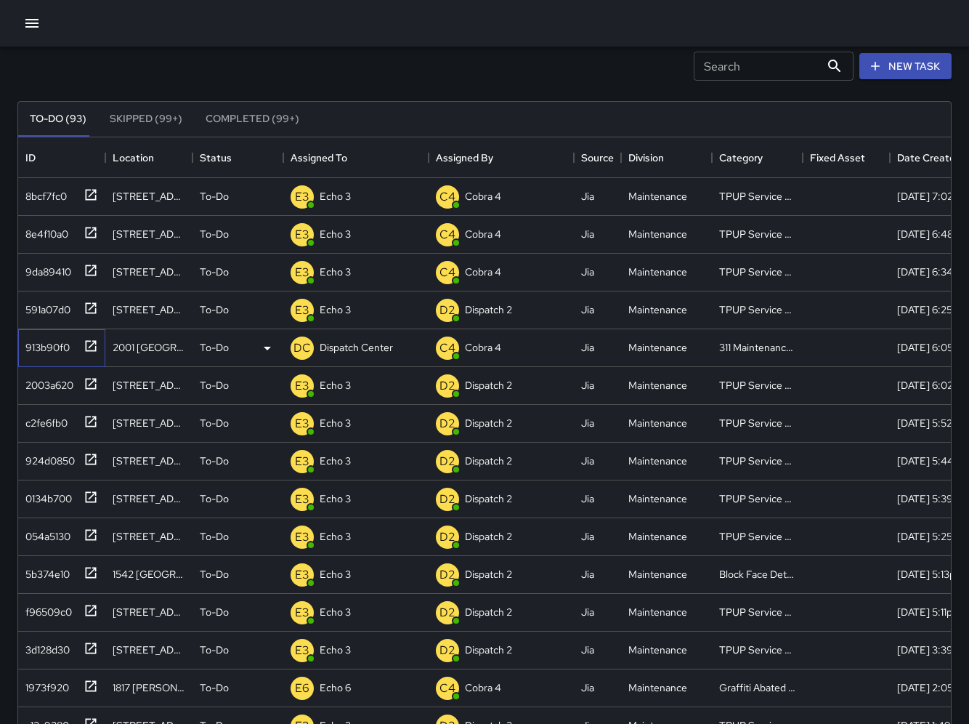
click at [89, 209] on icon at bounding box center [91, 345] width 11 height 11
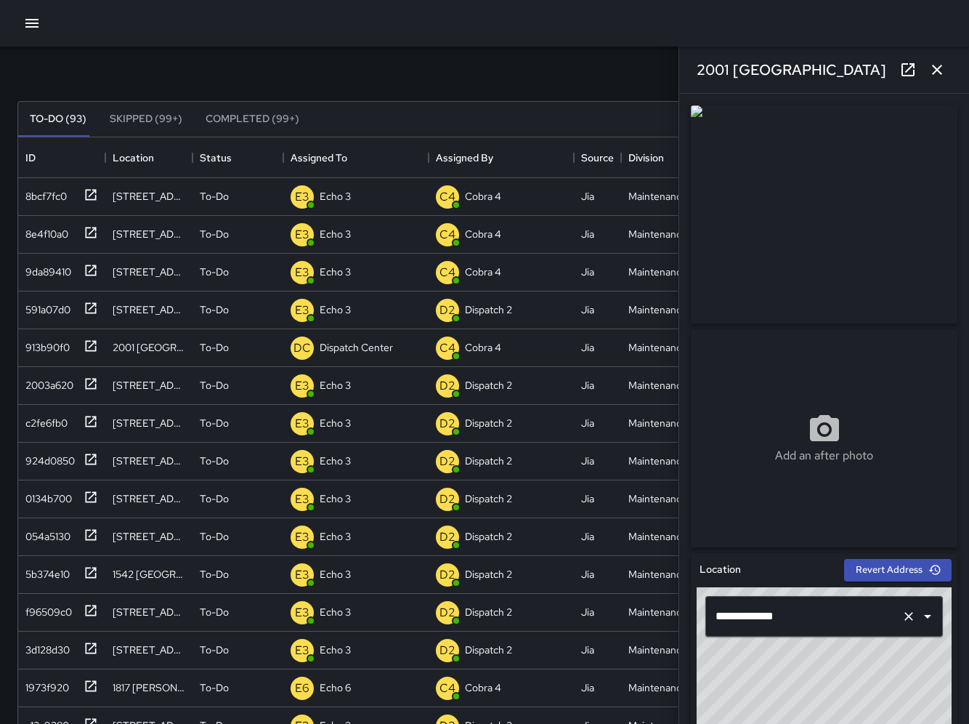
click at [795, 209] on input "**********" at bounding box center [804, 616] width 184 height 28
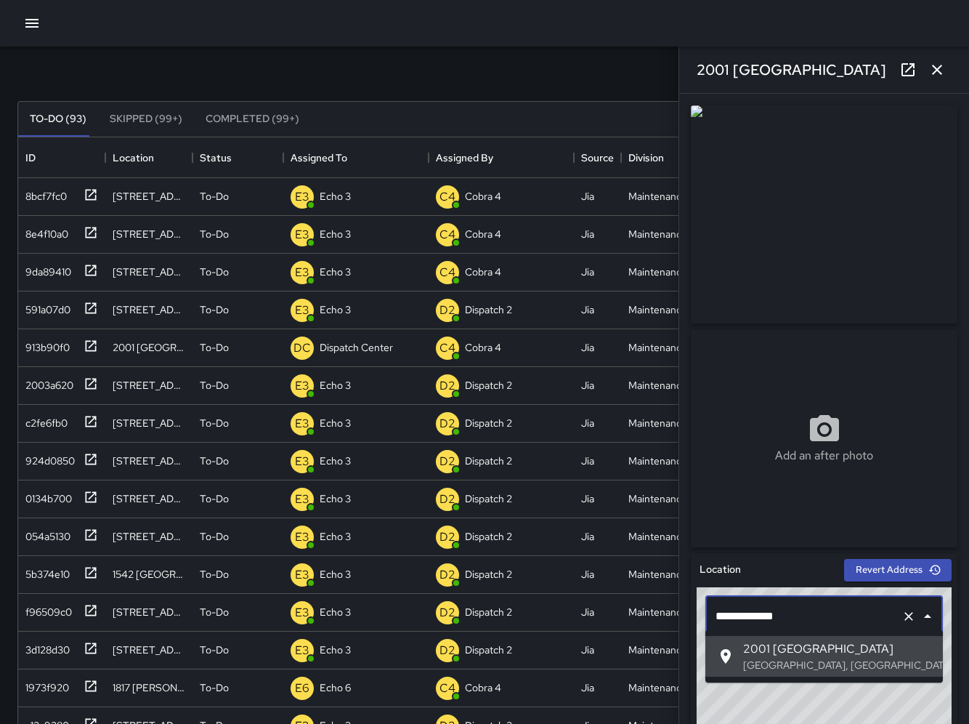
click at [795, 209] on input "**********" at bounding box center [804, 616] width 184 height 28
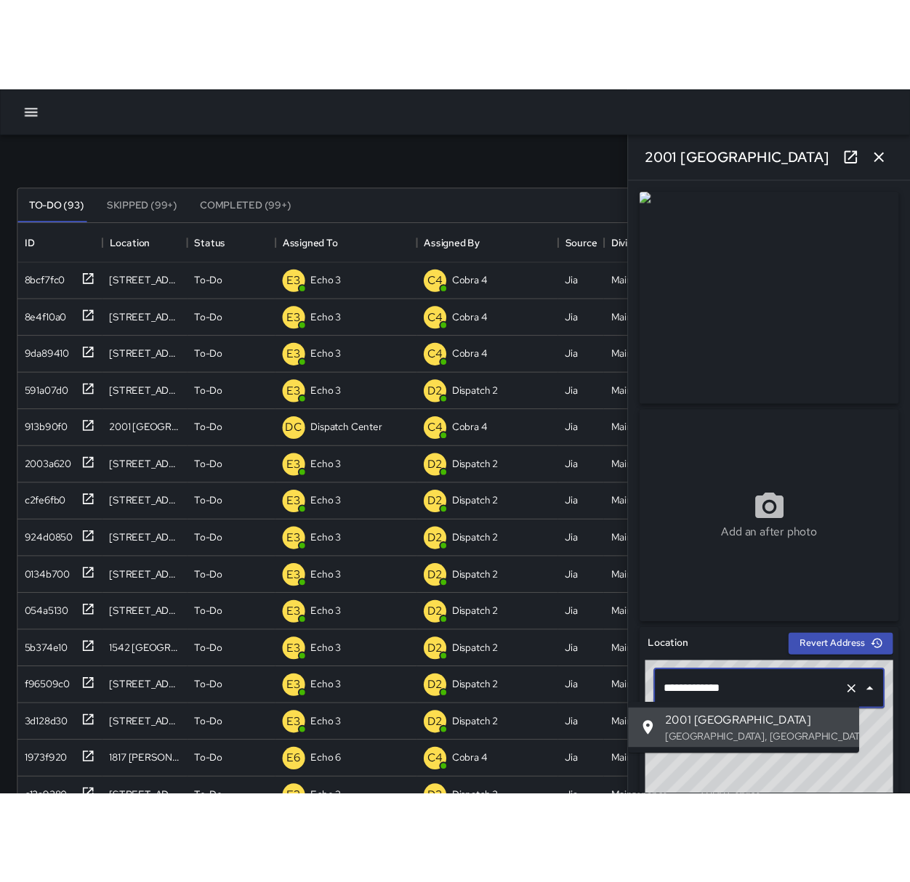
scroll to position [615, 873]
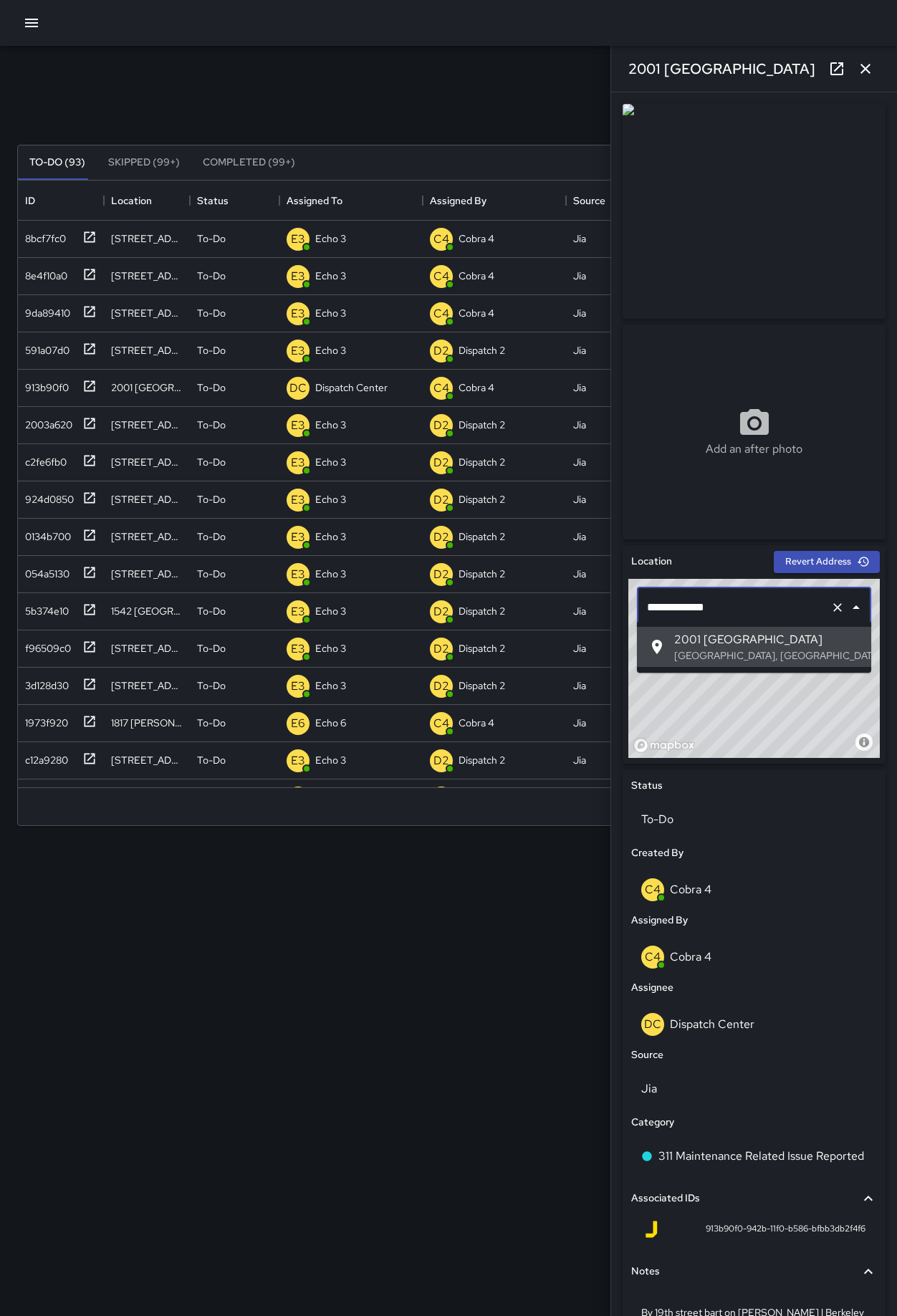
click at [748, 203] on img at bounding box center [753, 211] width 263 height 215
drag, startPoint x: 748, startPoint y: 203, endPoint x: 929, endPoint y: 235, distance: 183.8
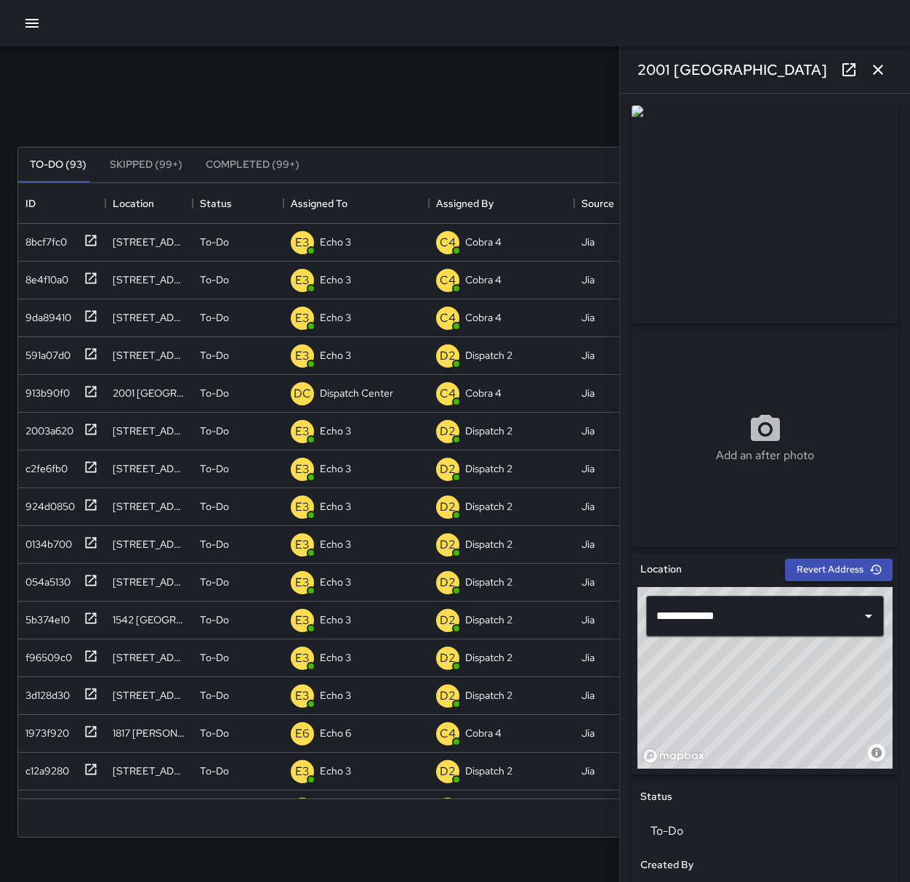
scroll to position [0, 1]
click at [876, 78] on button "button" at bounding box center [877, 69] width 29 height 29
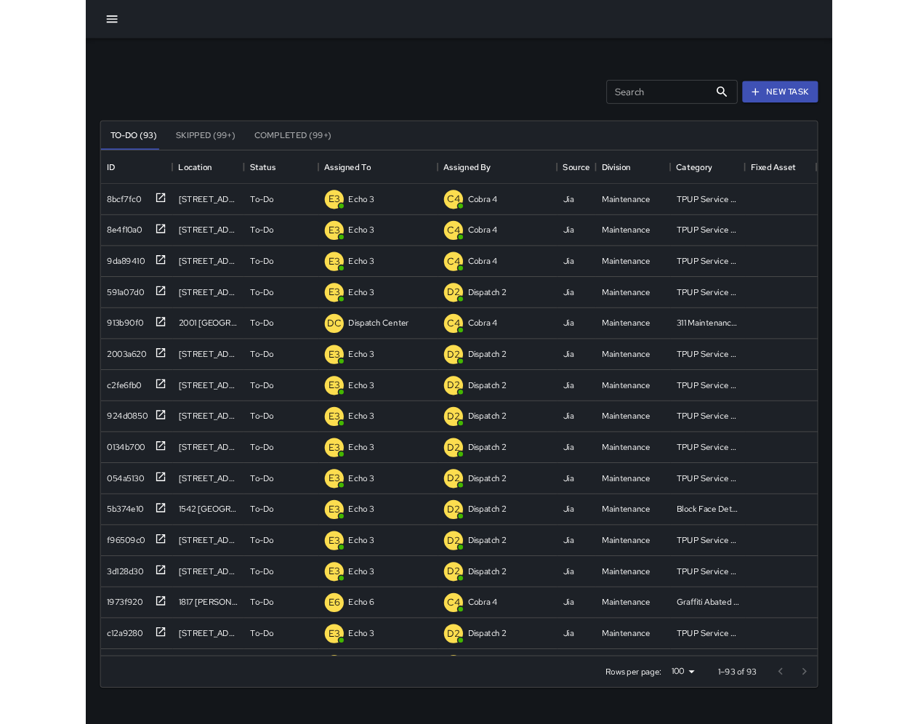
scroll to position [0, 0]
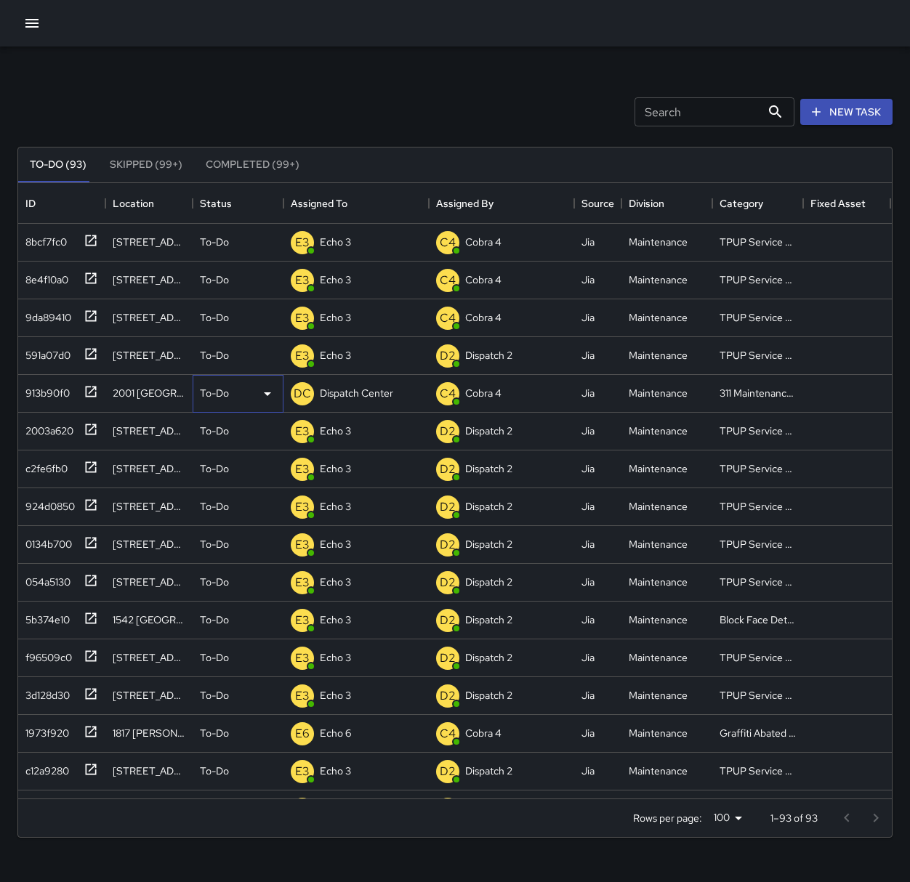
click at [206, 209] on p "To-Do" at bounding box center [214, 393] width 29 height 15
click at [209, 209] on li "Completed" at bounding box center [237, 481] width 89 height 26
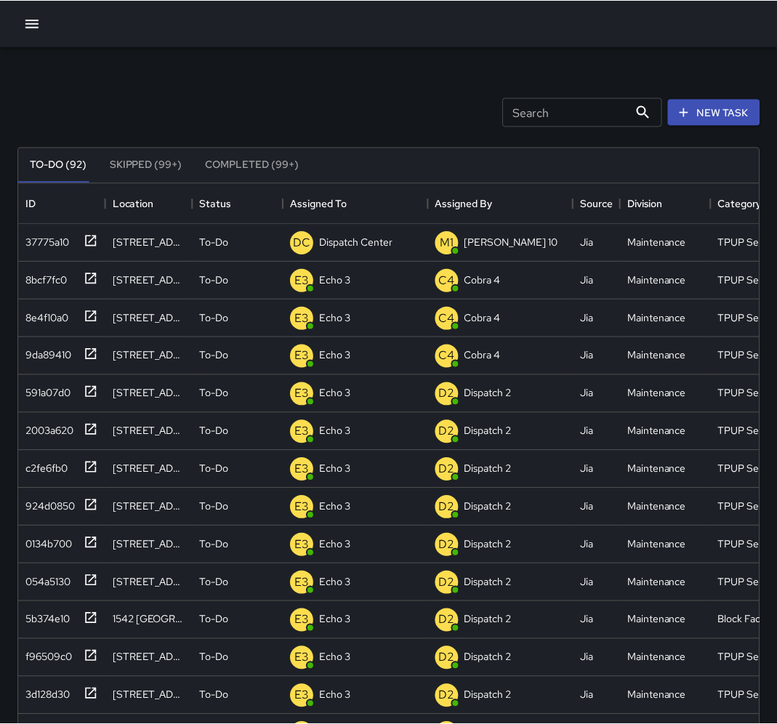
scroll to position [615, 740]
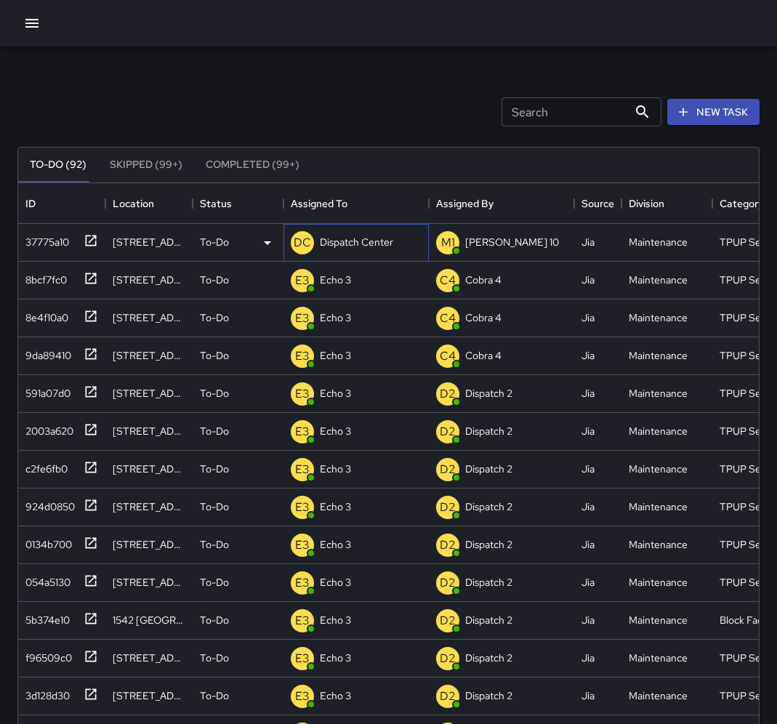
click at [366, 209] on p "Dispatch Center" at bounding box center [356, 242] width 73 height 15
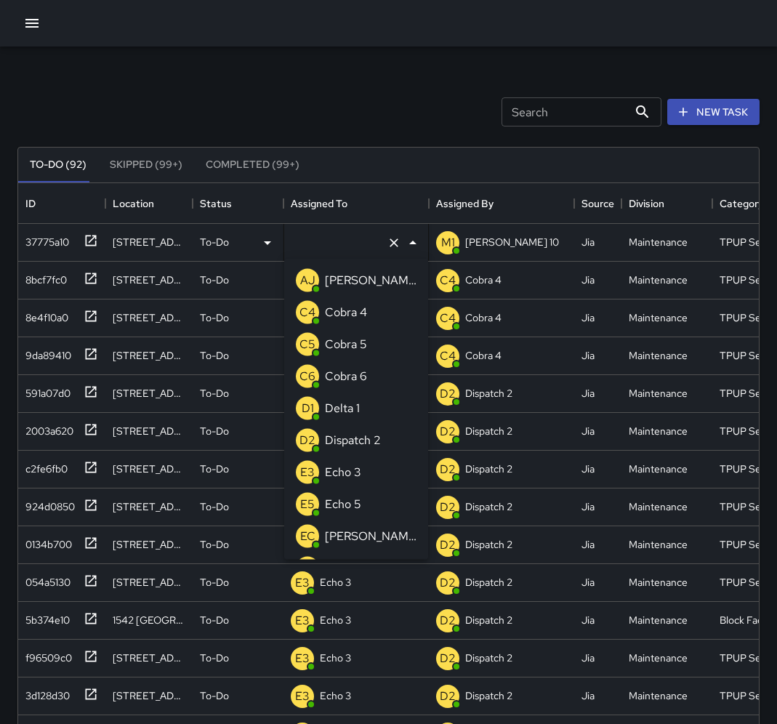
type input "**********"
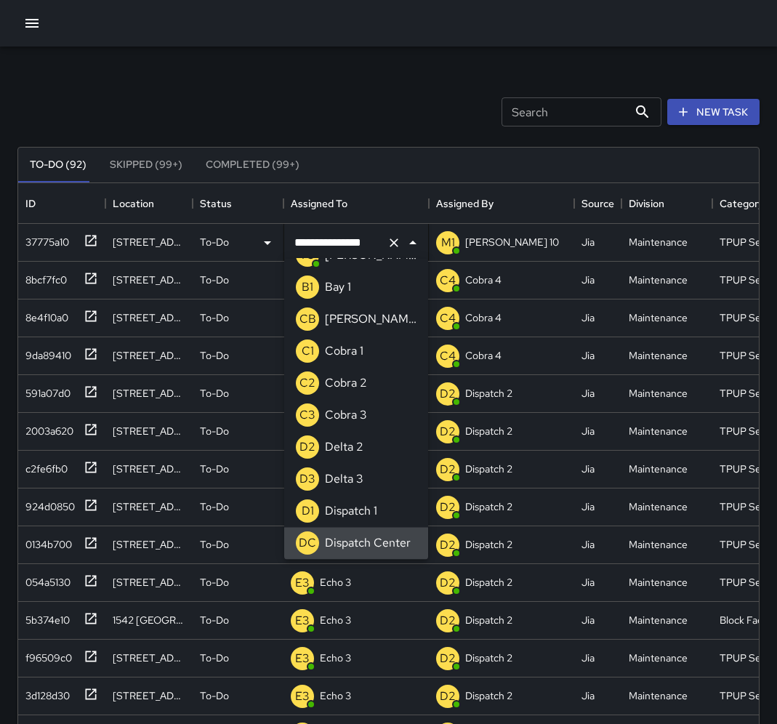
click at [391, 209] on icon "Clear" at bounding box center [393, 242] width 9 height 9
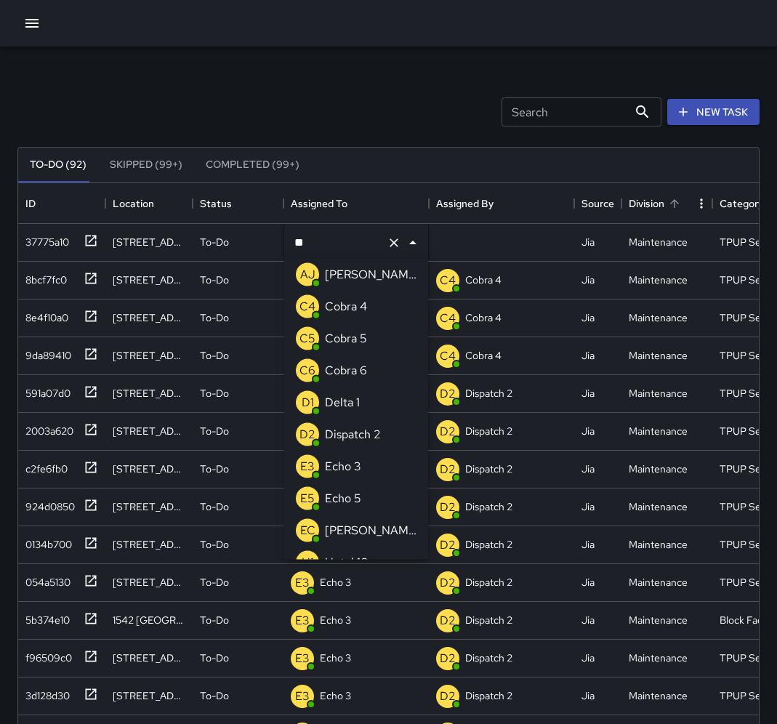
scroll to position [0, 0]
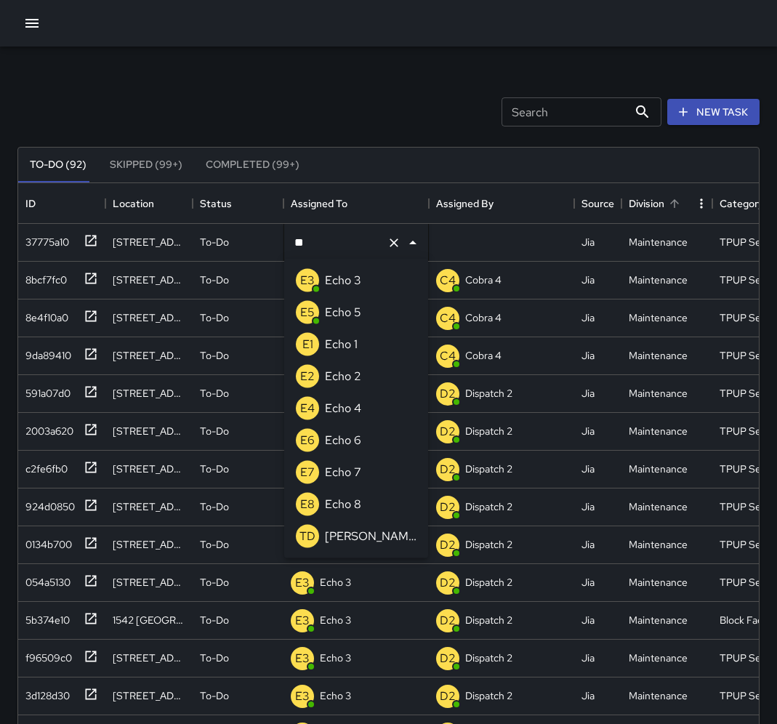
type input "***"
click at [347, 209] on p "Echo 3" at bounding box center [343, 280] width 36 height 17
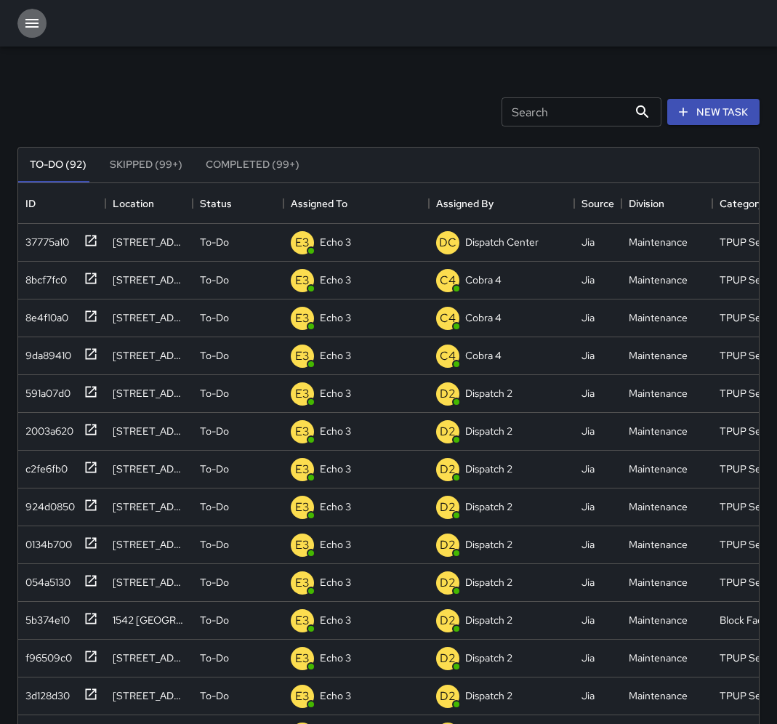
click at [32, 37] on button "button" at bounding box center [31, 23] width 29 height 29
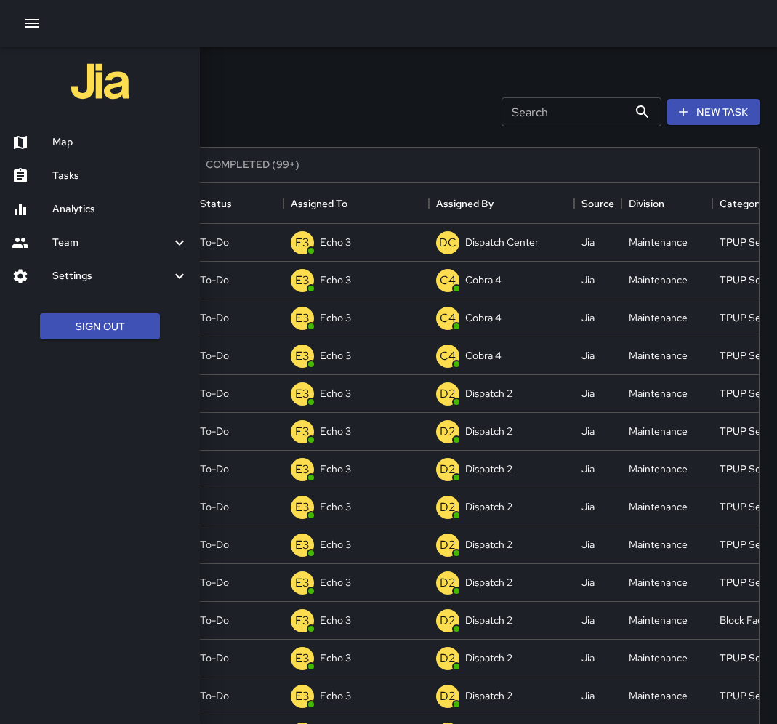
click at [353, 142] on div at bounding box center [388, 362] width 777 height 724
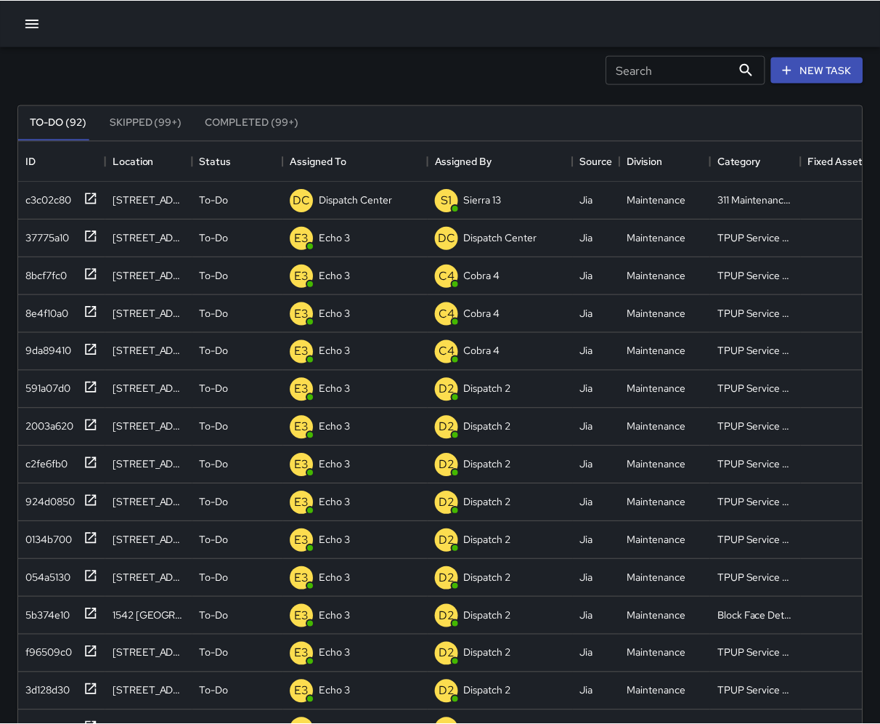
scroll to position [615, 844]
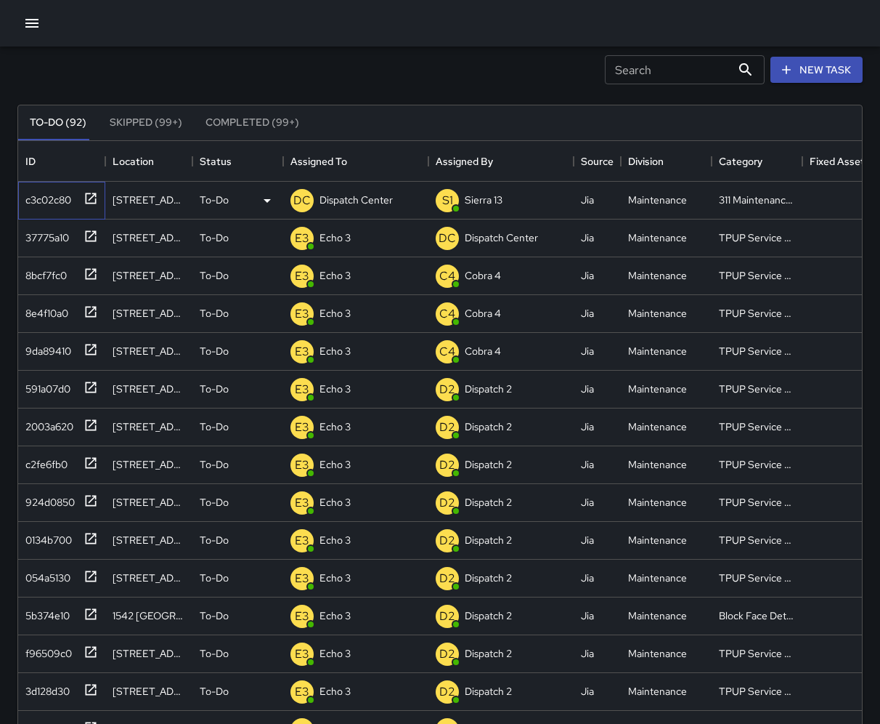
click at [93, 198] on icon at bounding box center [91, 198] width 15 height 15
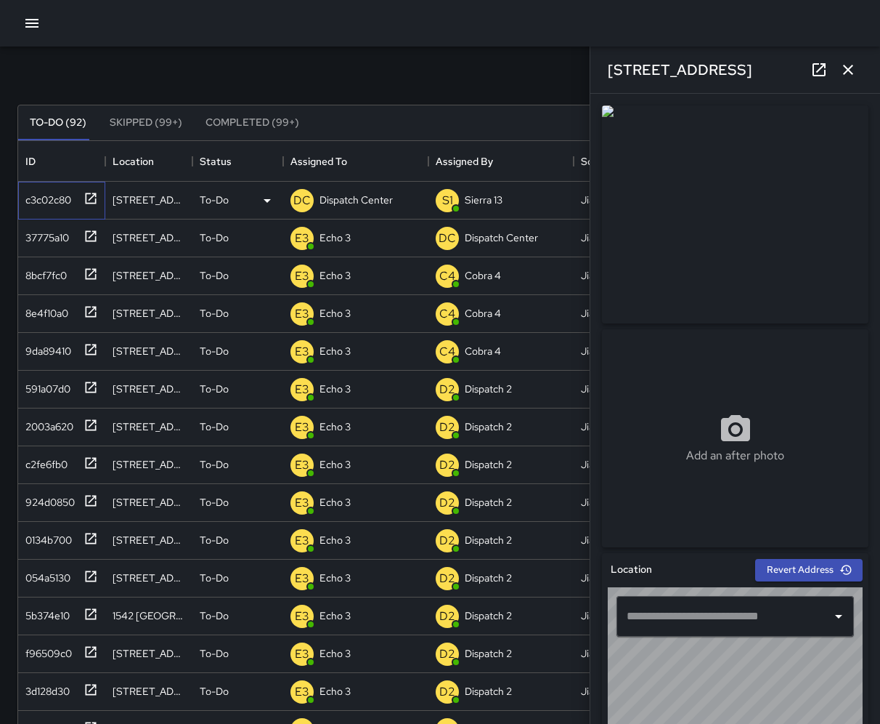
type input "**********"
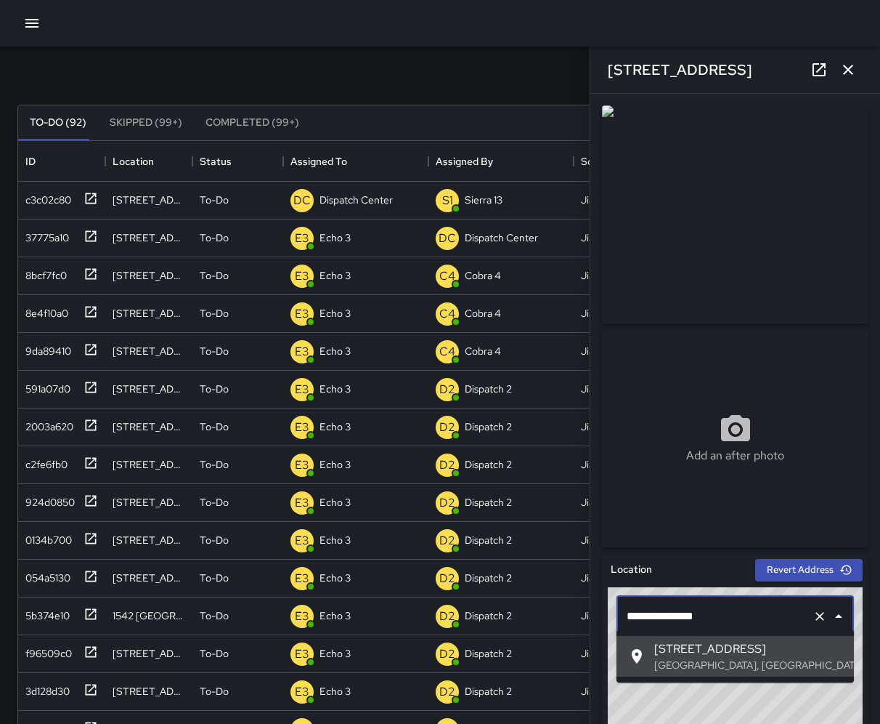
click at [702, 209] on input "**********" at bounding box center [715, 616] width 184 height 28
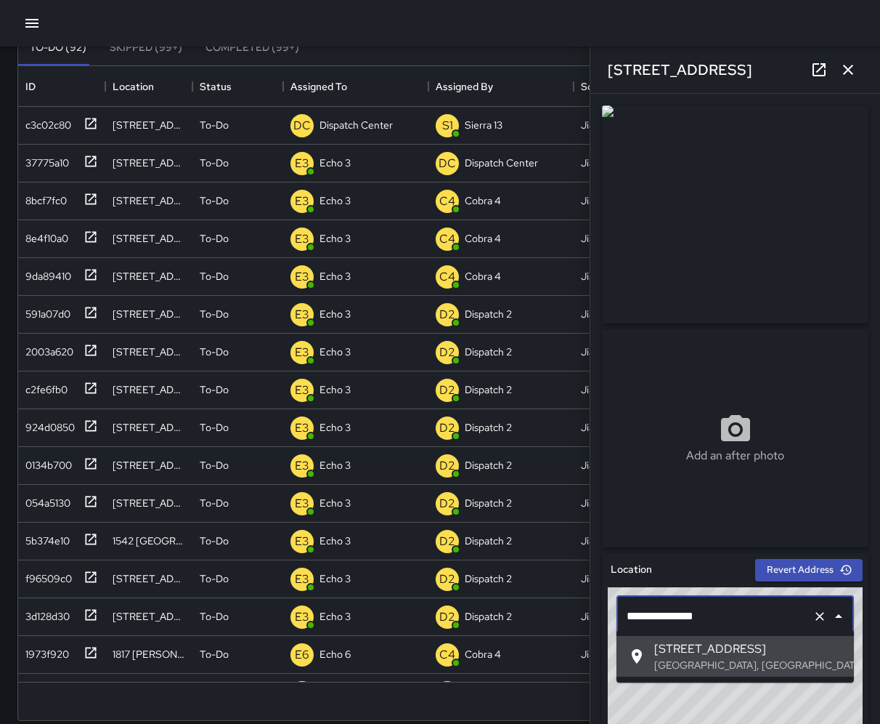
scroll to position [0, 0]
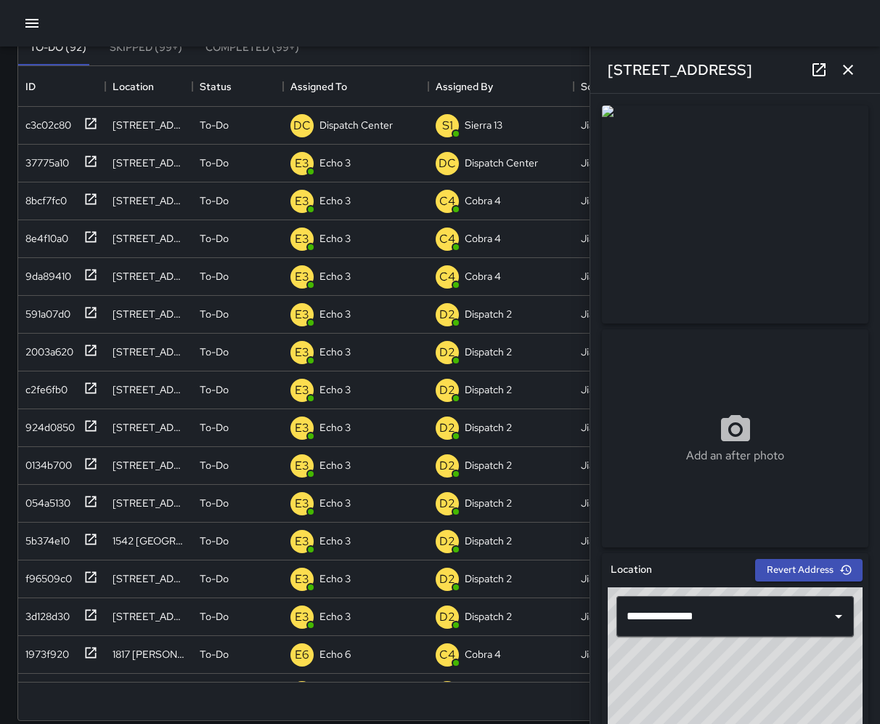
click at [801, 209] on img at bounding box center [735, 214] width 267 height 218
drag, startPoint x: 801, startPoint y: 233, endPoint x: 783, endPoint y: 230, distance: 17.7
click at [783, 209] on img at bounding box center [735, 214] width 267 height 218
drag, startPoint x: 783, startPoint y: 230, endPoint x: 726, endPoint y: 225, distance: 57.6
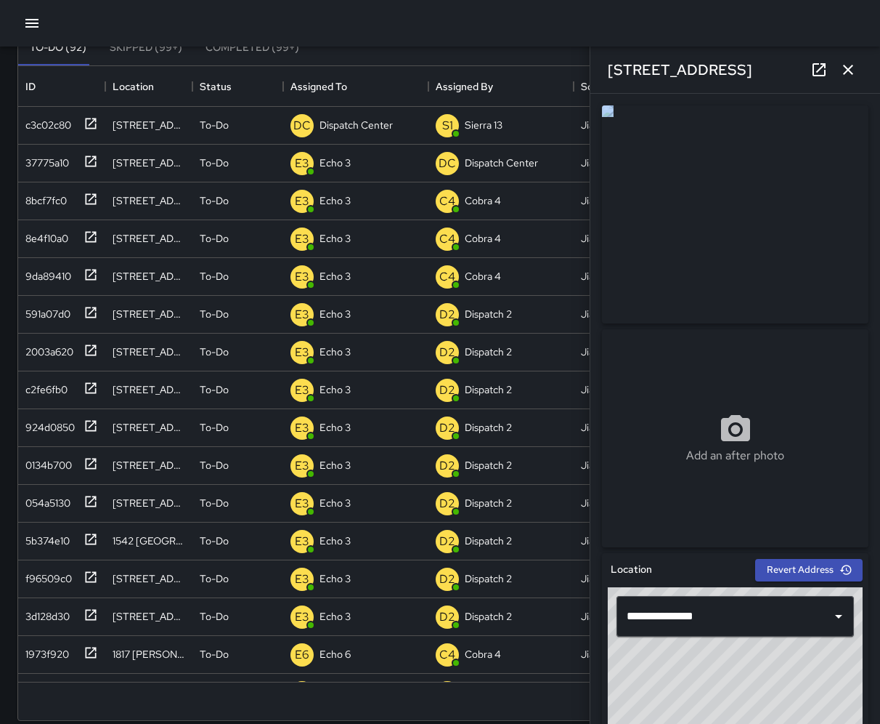
click at [726, 209] on img at bounding box center [735, 214] width 267 height 218
click at [722, 209] on img at bounding box center [735, 214] width 267 height 218
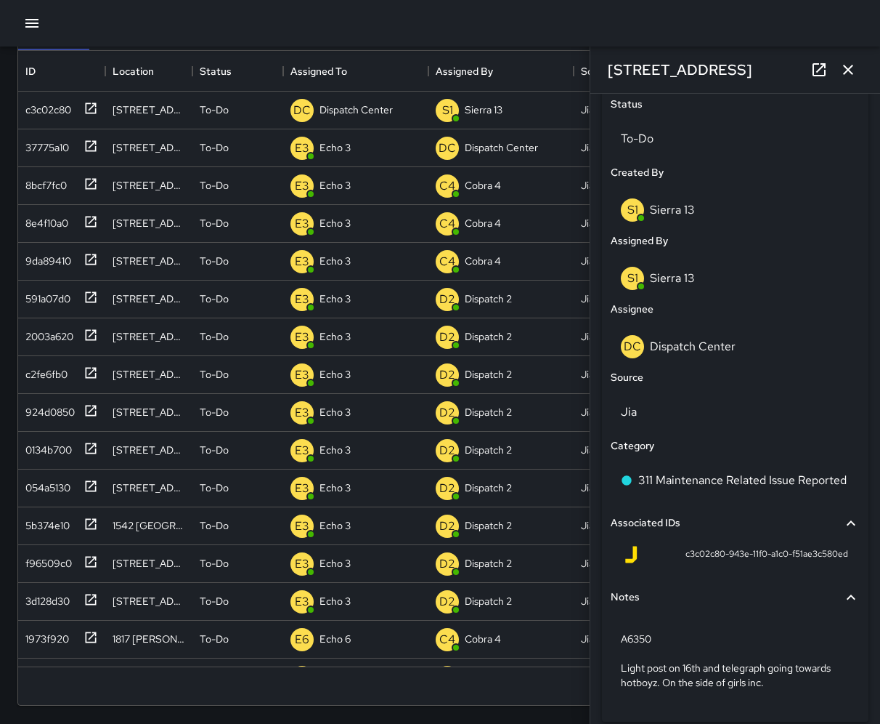
scroll to position [131, 0]
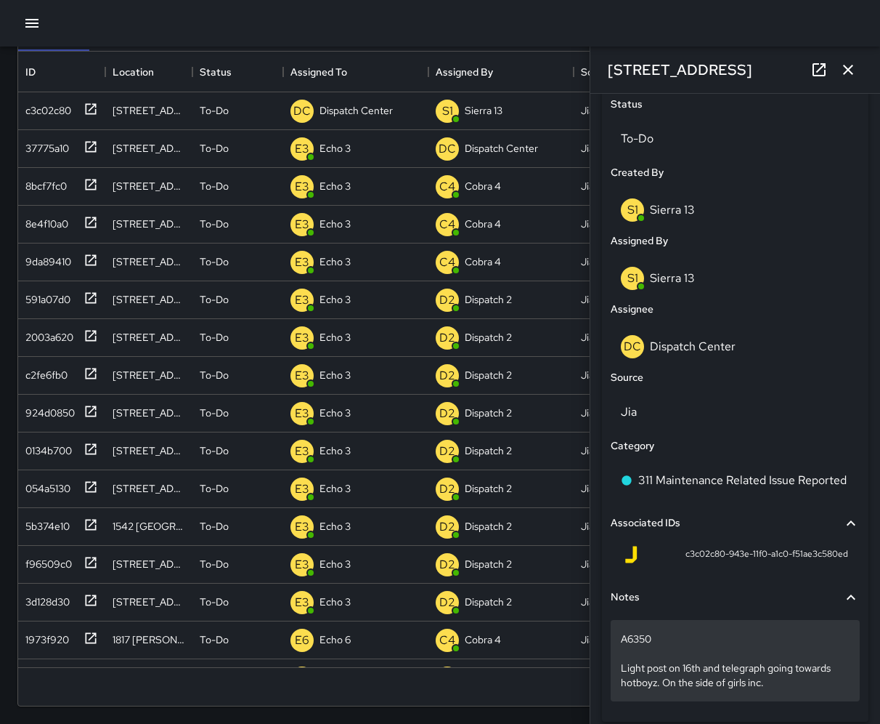
click at [618, 209] on div "A6350 Light post on 16th and telegraph going towards hotboyz. On the side of gi…" at bounding box center [735, 660] width 249 height 81
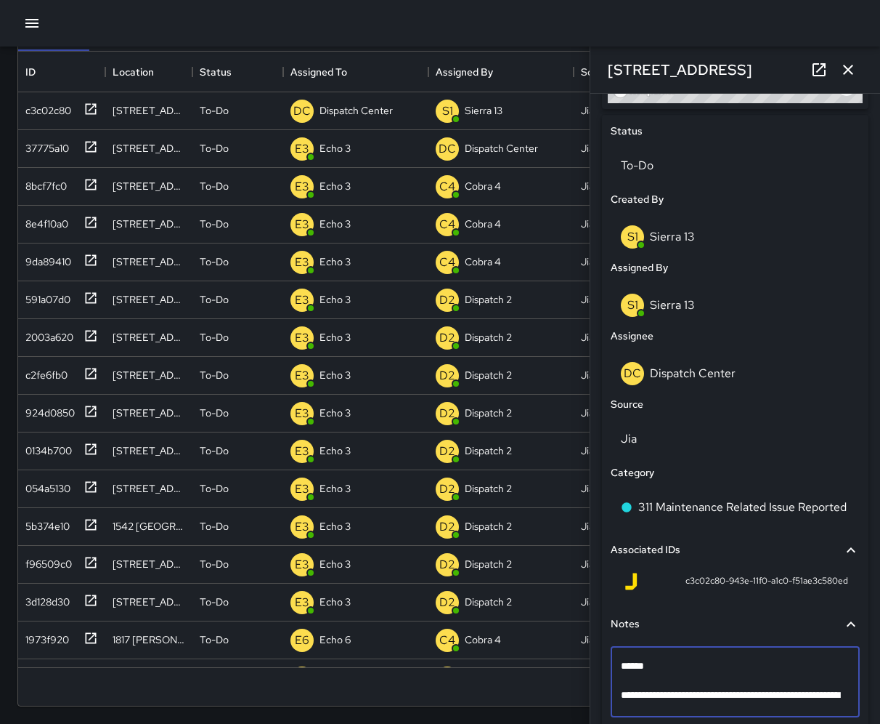
scroll to position [666, 0]
click at [684, 209] on textarea "**********" at bounding box center [735, 680] width 229 height 46
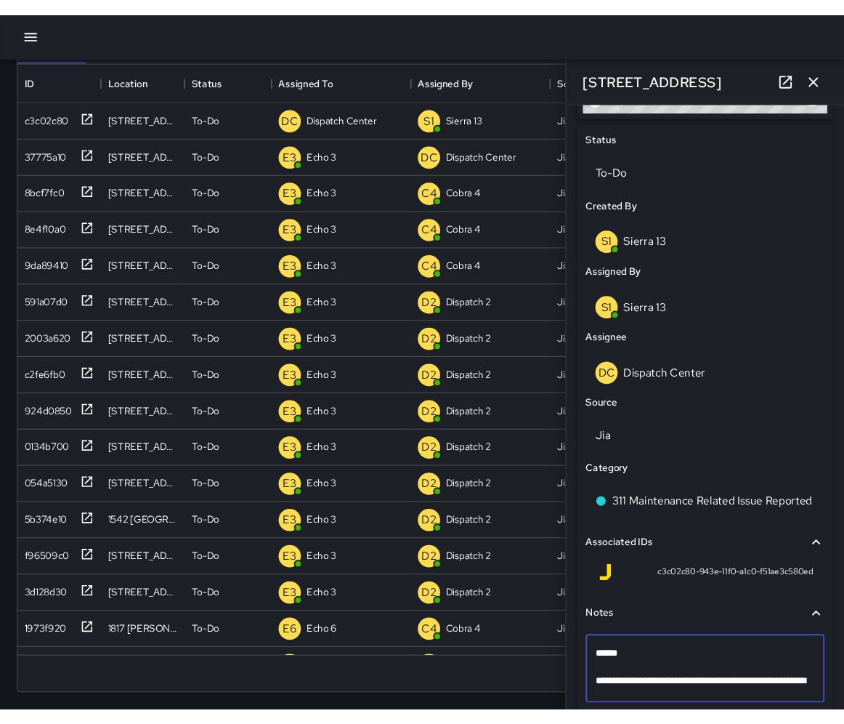
scroll to position [623, 0]
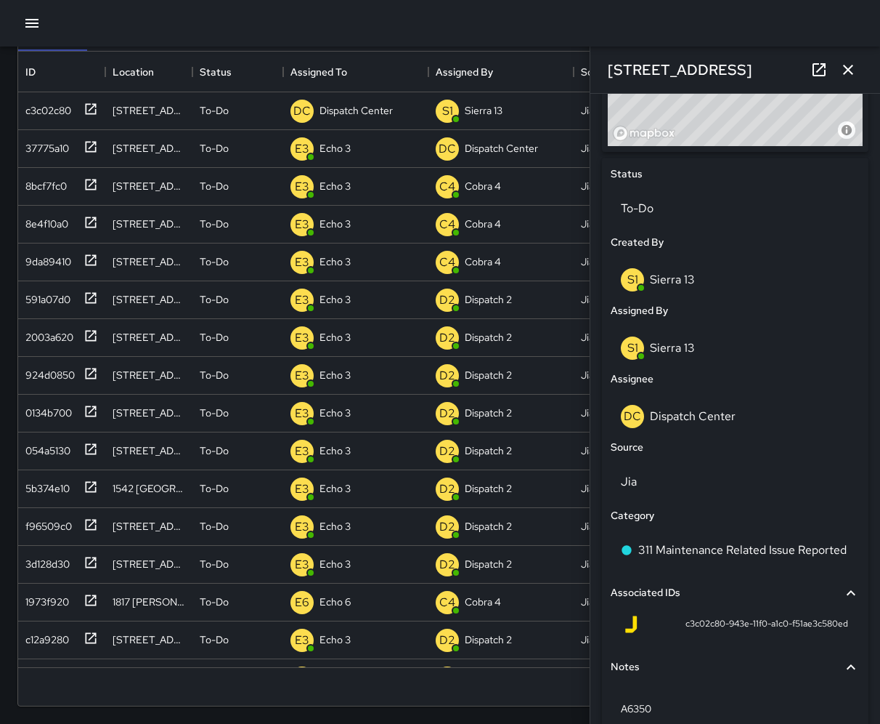
click at [851, 70] on icon "button" at bounding box center [848, 69] width 17 height 17
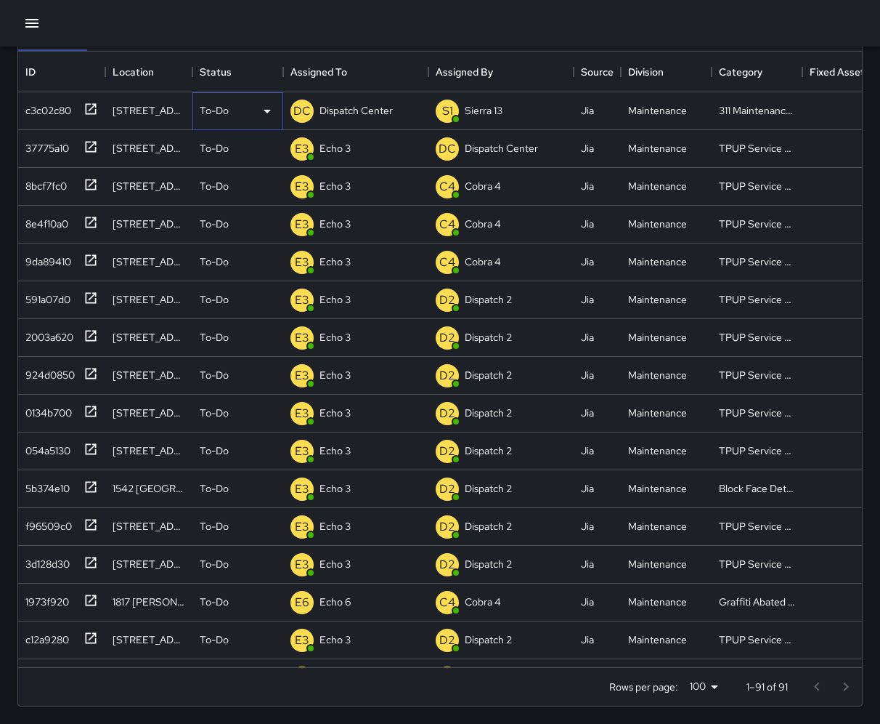
click at [208, 113] on p "To-Do" at bounding box center [214, 110] width 29 height 15
click at [231, 190] on li "Completed" at bounding box center [237, 198] width 89 height 26
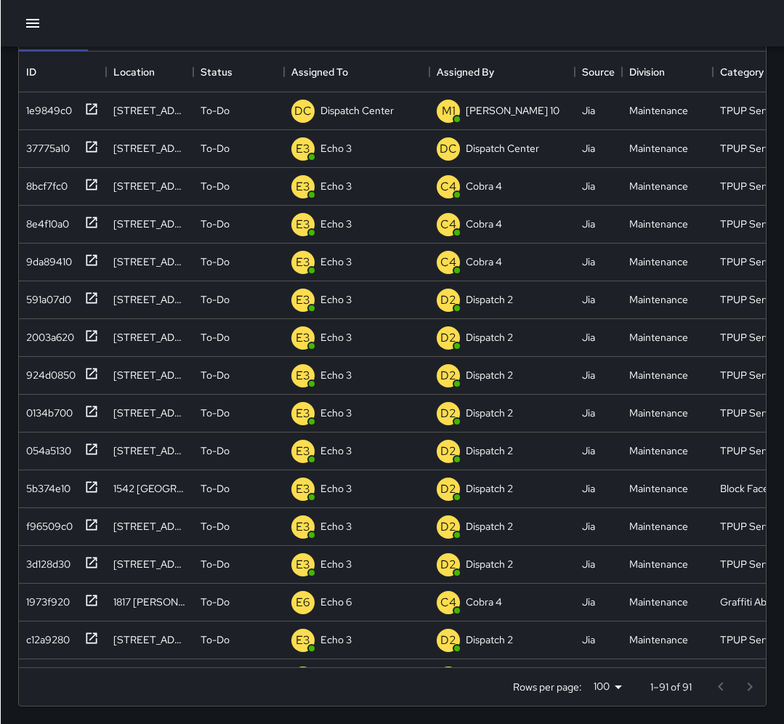
scroll to position [1, 1]
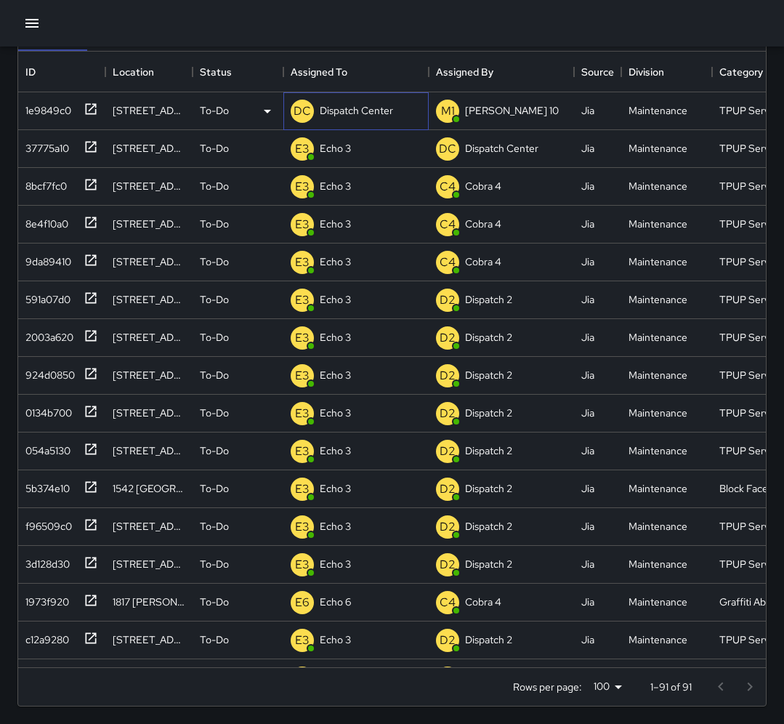
click at [355, 116] on div "Dispatch Center" at bounding box center [356, 110] width 79 height 20
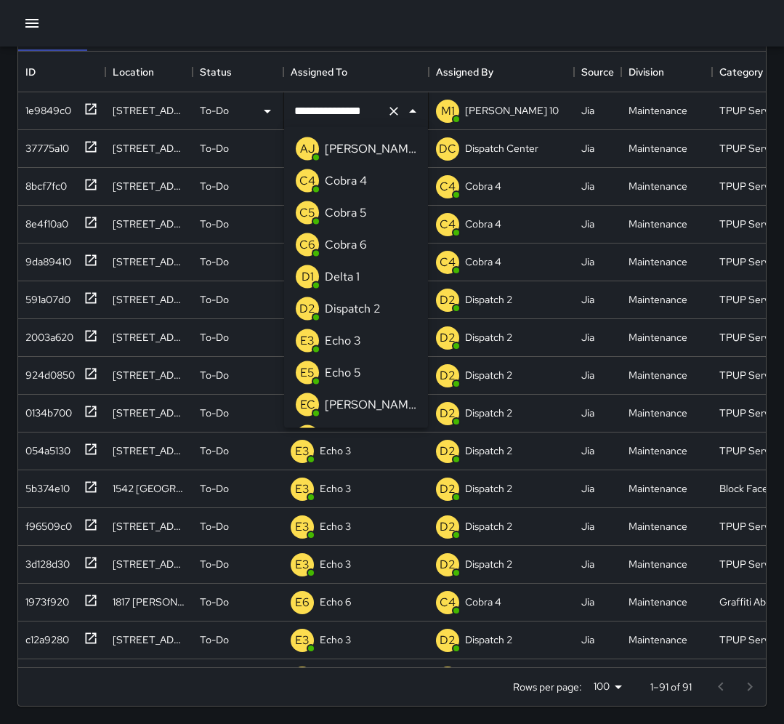
scroll to position [792, 0]
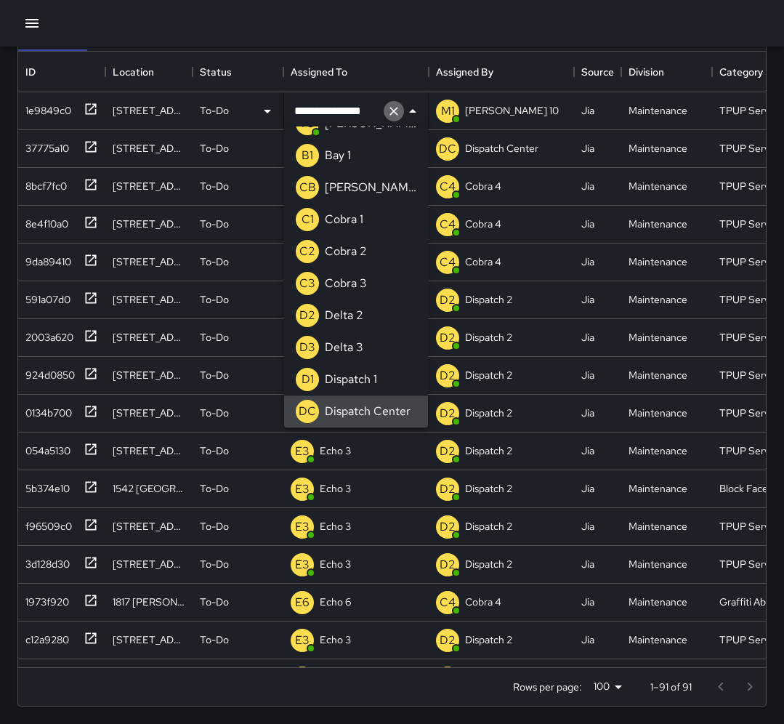
click at [389, 110] on icon "Clear" at bounding box center [393, 111] width 15 height 15
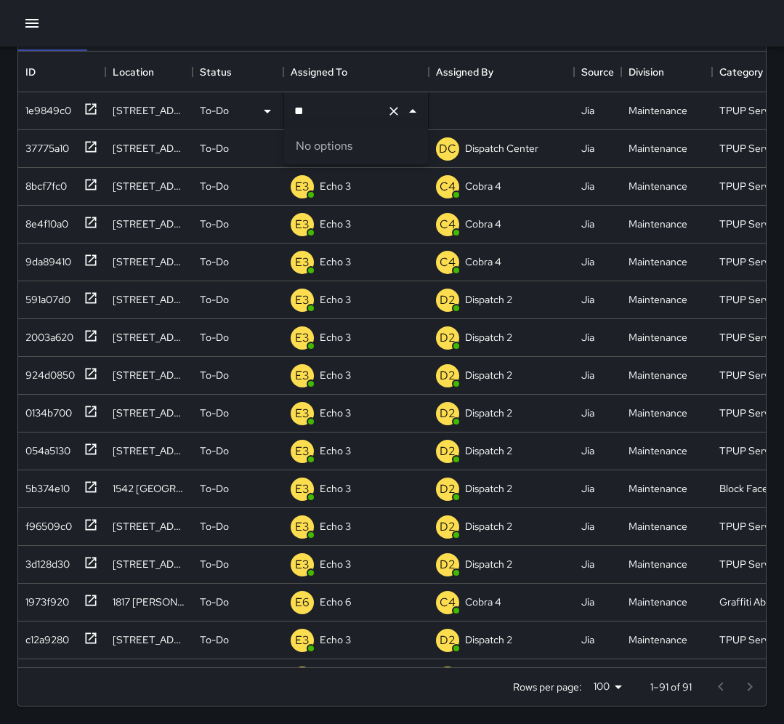
type input "*"
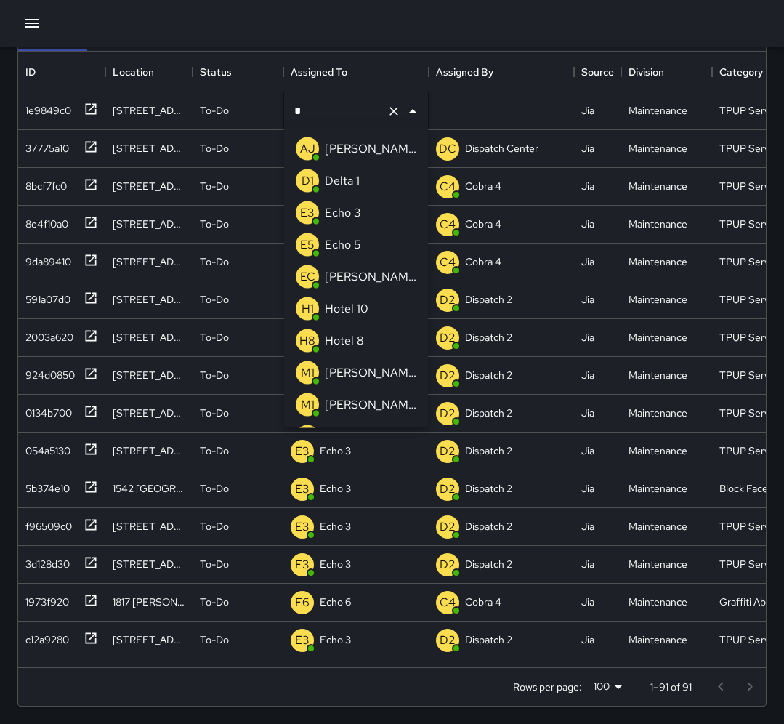
click at [367, 209] on li "E3 Echo 3" at bounding box center [356, 213] width 144 height 32
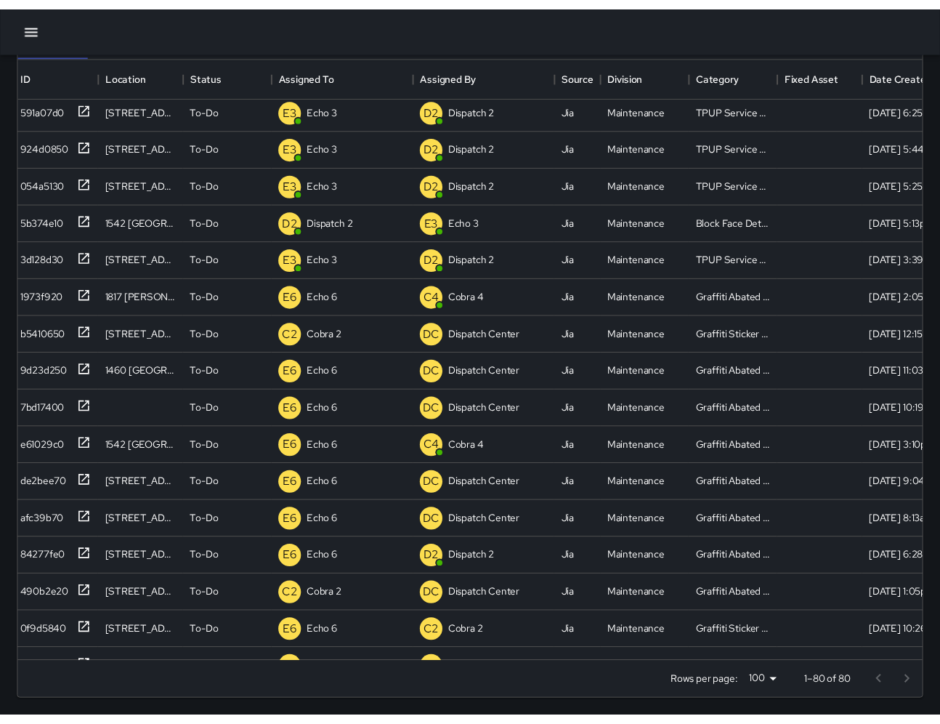
scroll to position [615, 933]
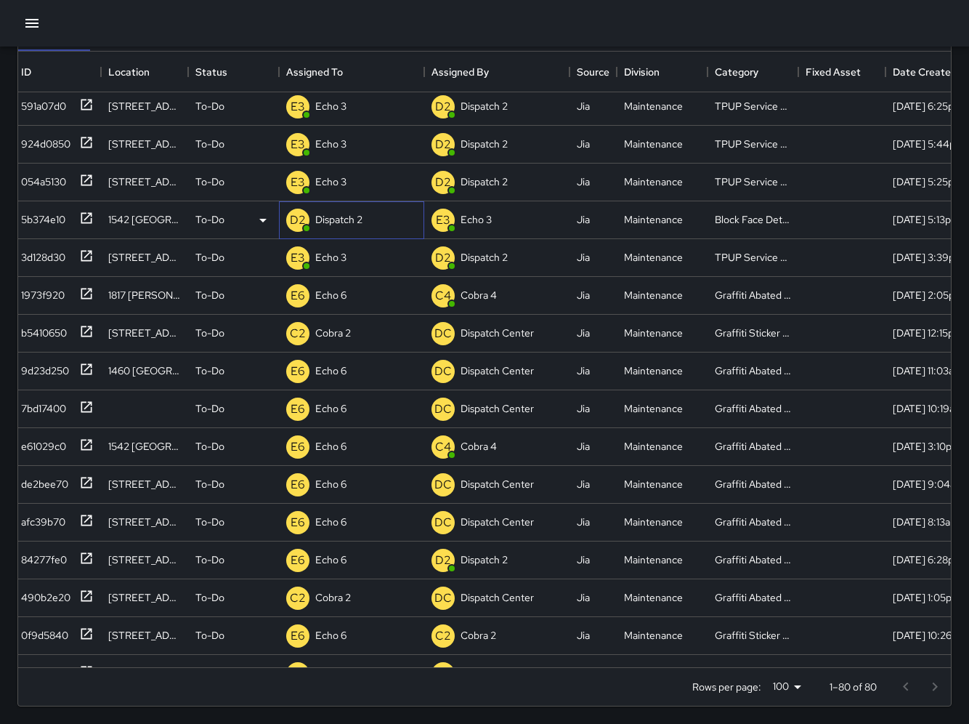
click at [337, 209] on p "Dispatch 2" at bounding box center [338, 219] width 47 height 15
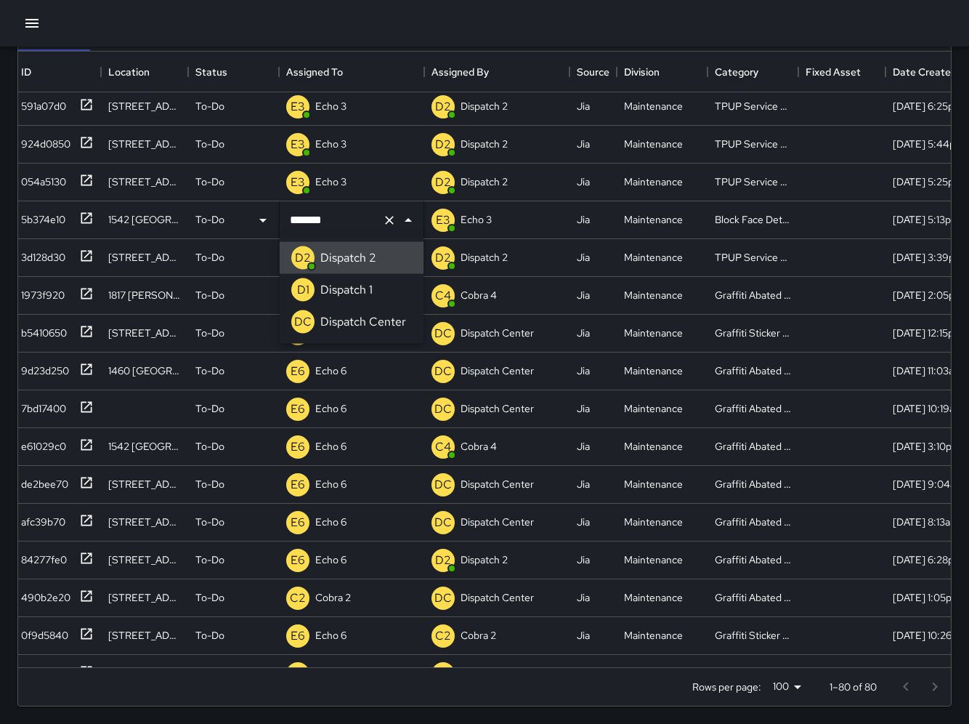
type input "******"
click at [374, 209] on div "Dispatch Center" at bounding box center [363, 321] width 92 height 23
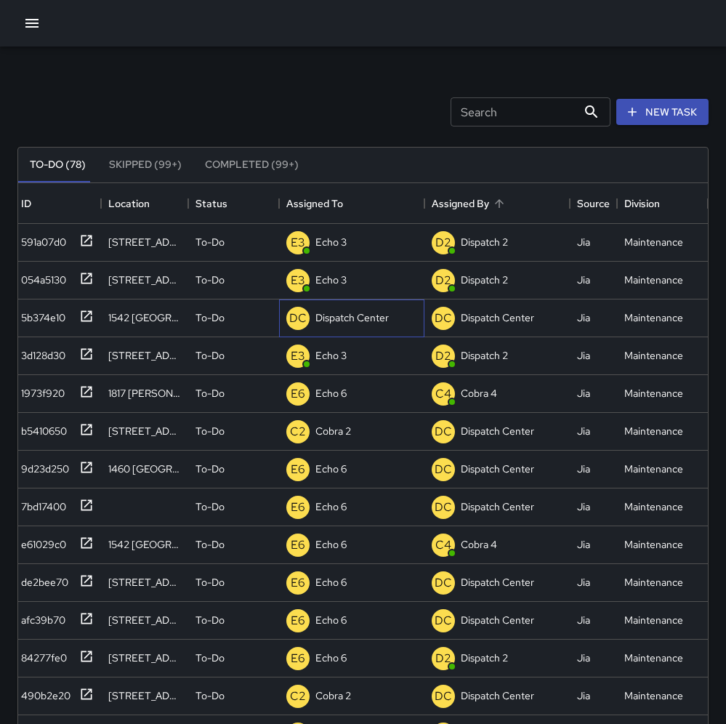
scroll to position [0, 0]
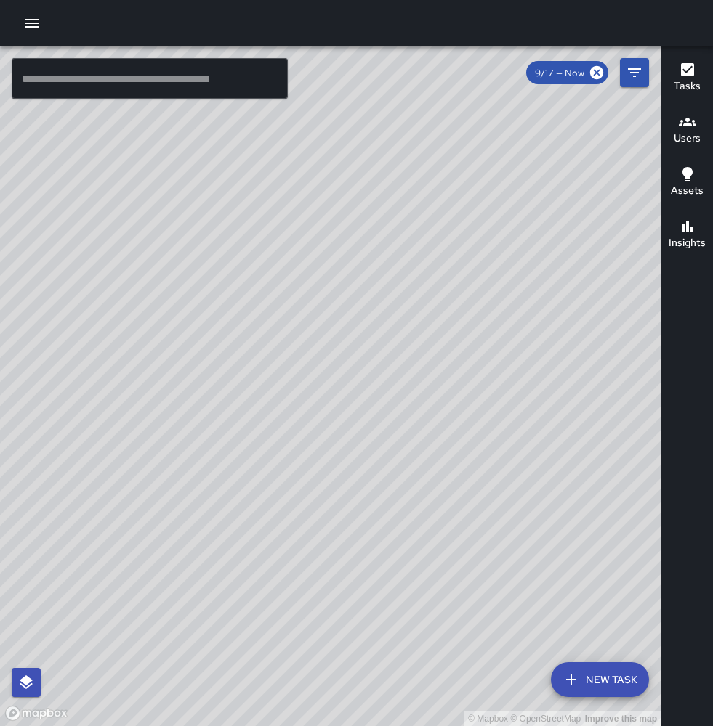
drag, startPoint x: 277, startPoint y: 255, endPoint x: 279, endPoint y: 242, distance: 13.3
click at [279, 242] on div "© Mapbox © OpenStreetMap Improve this map" at bounding box center [330, 386] width 660 height 680
drag, startPoint x: 361, startPoint y: 394, endPoint x: 332, endPoint y: 315, distance: 84.3
click at [333, 313] on div "© Mapbox © OpenStreetMap Improve this map" at bounding box center [330, 386] width 660 height 680
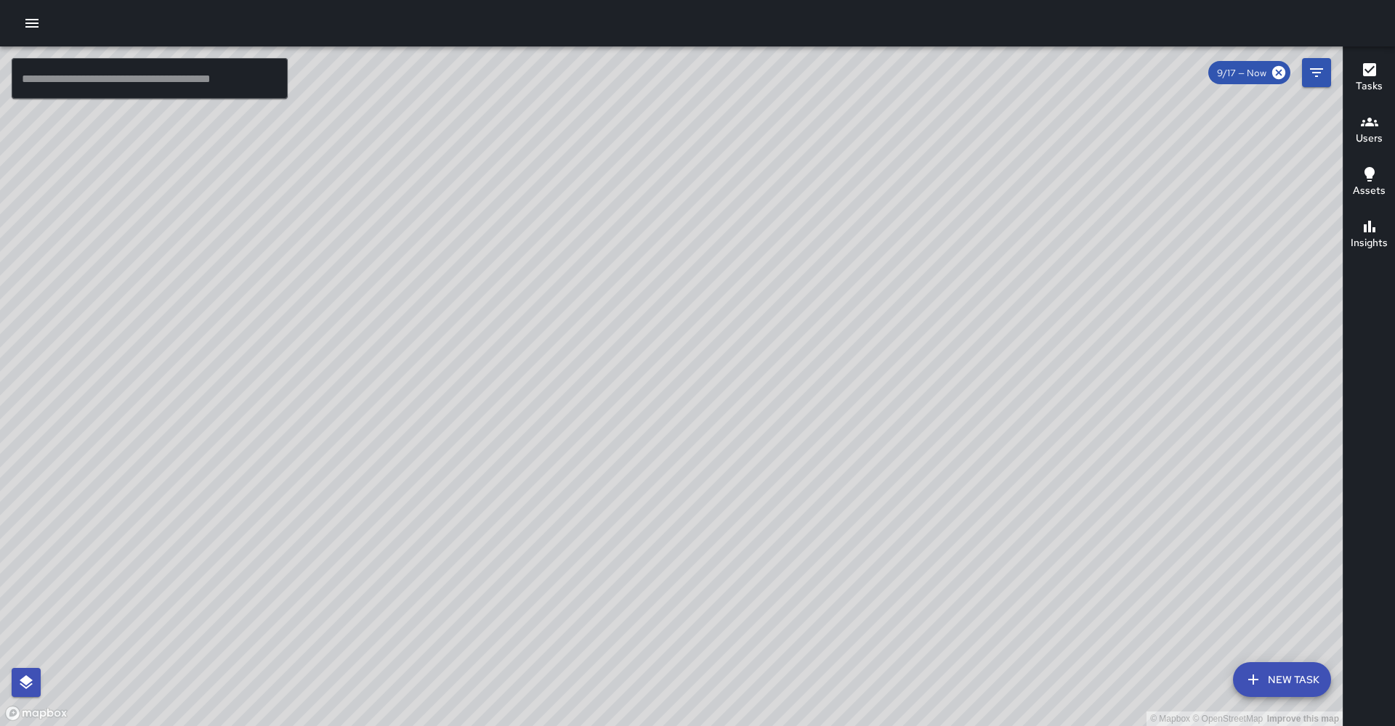
drag, startPoint x: 683, startPoint y: 243, endPoint x: 626, endPoint y: 331, distance: 105.2
click at [638, 338] on div "© Mapbox © OpenStreetMap Improve this map" at bounding box center [671, 386] width 1343 height 680
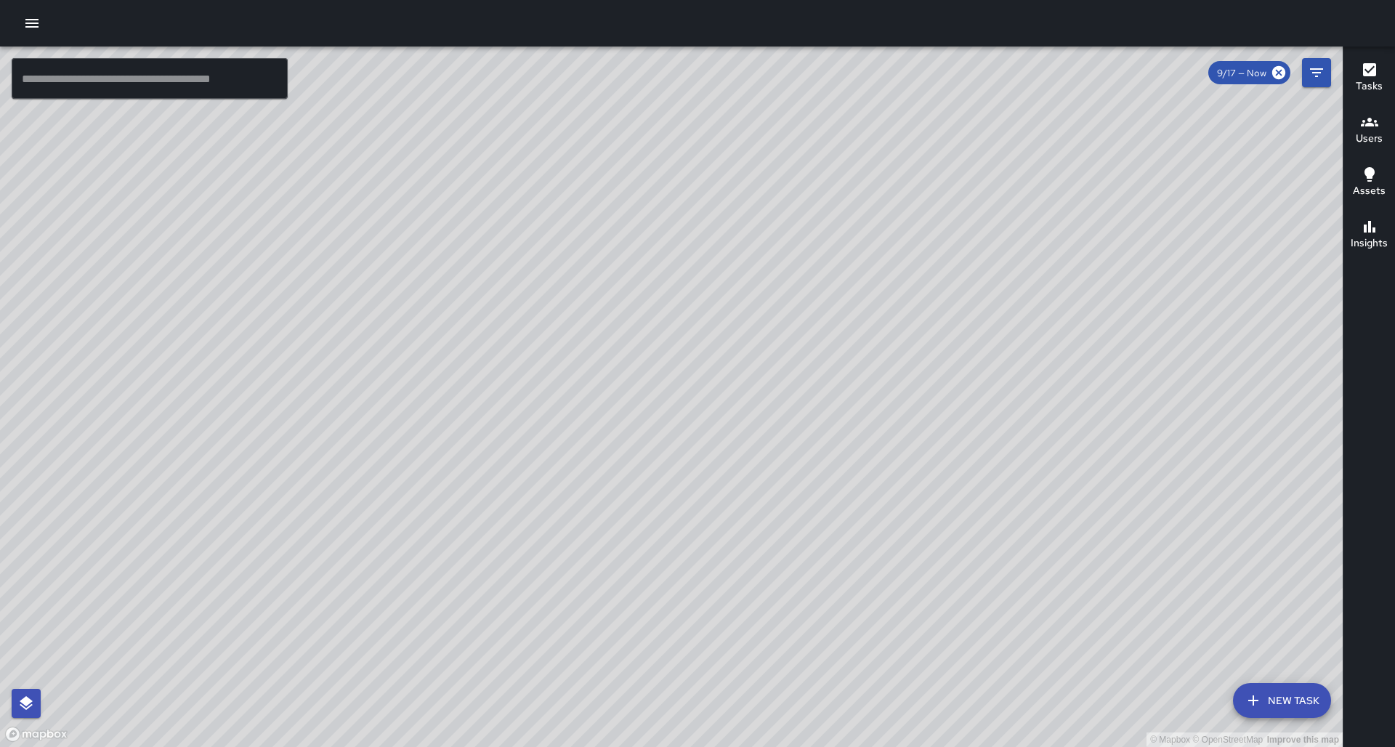
click at [80, 75] on input "text" at bounding box center [150, 78] width 276 height 41
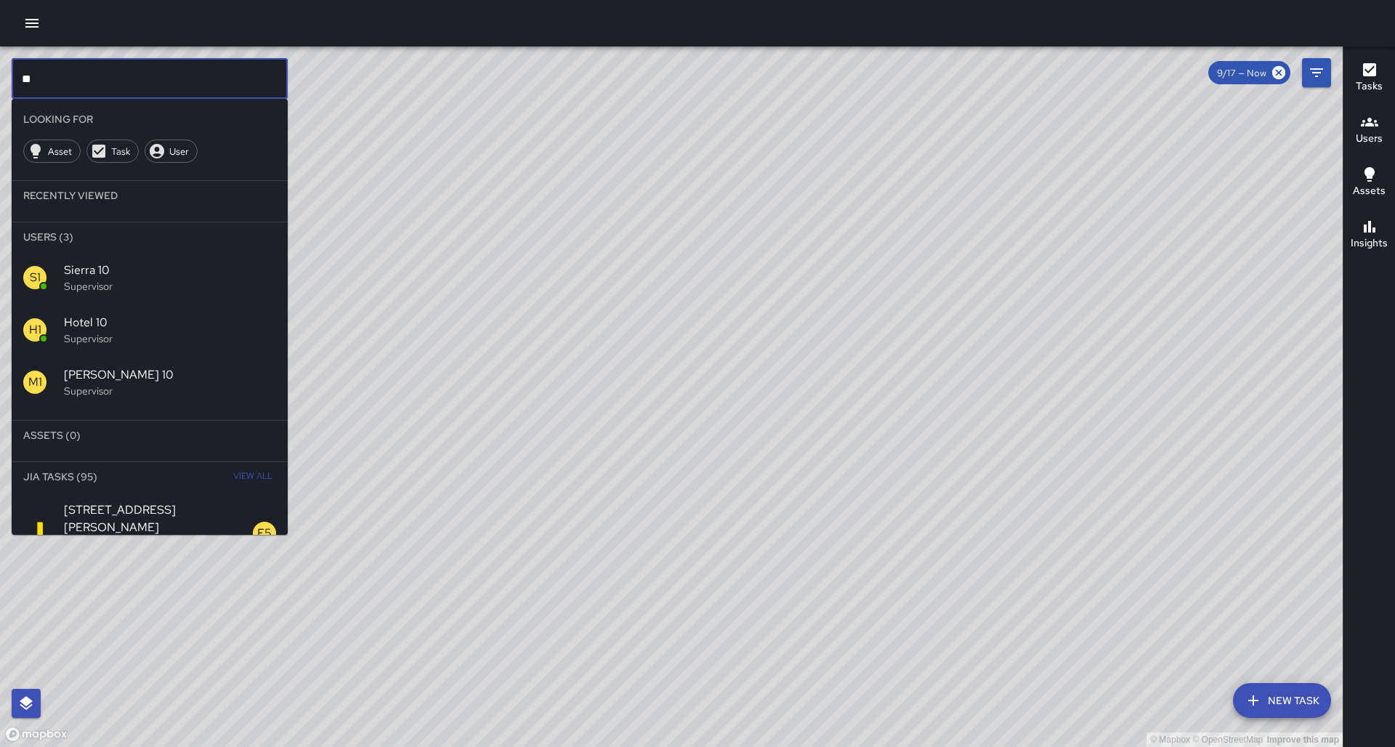
type input "**"
drag, startPoint x: 108, startPoint y: 273, endPoint x: 235, endPoint y: 362, distance: 155.0
click at [108, 273] on div "S1 Sierra 10 Supervisor" at bounding box center [150, 277] width 276 height 52
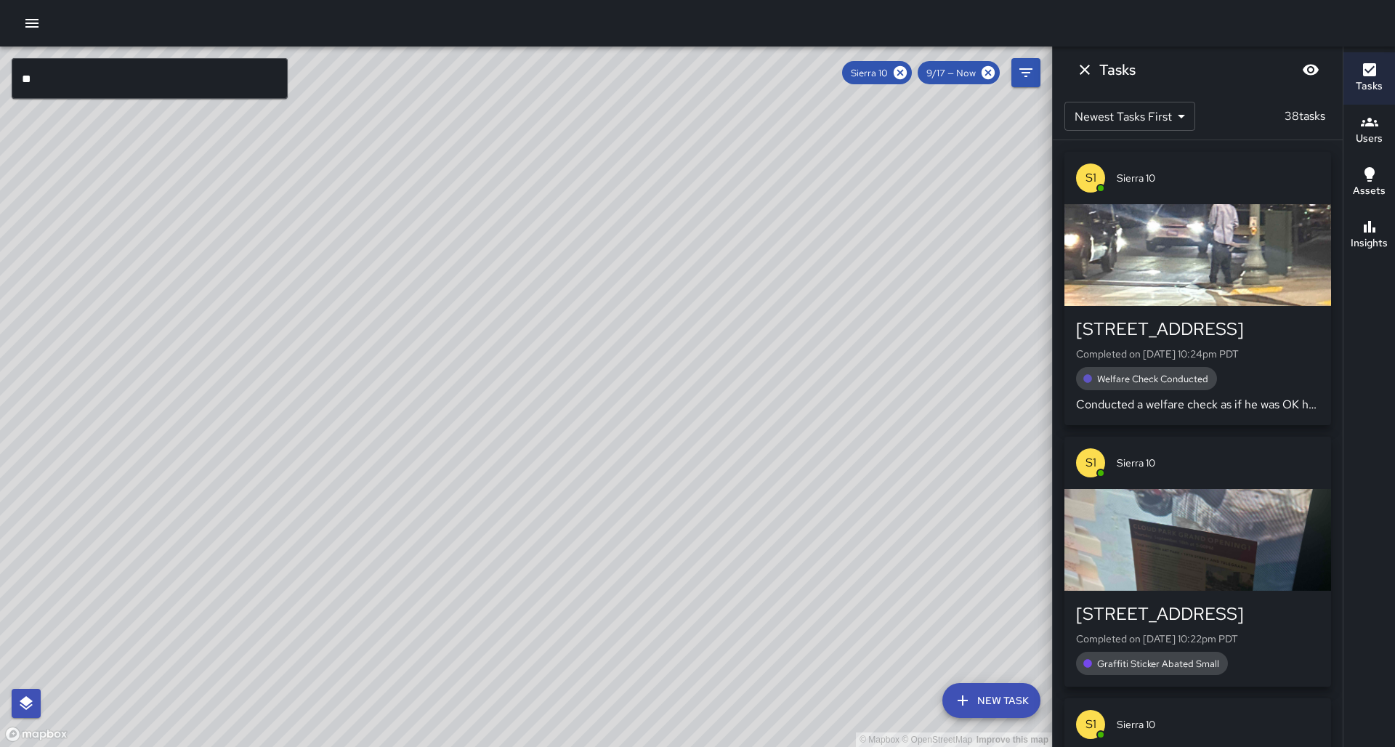
click at [515, 438] on div "© Mapbox © OpenStreetMap Improve this map" at bounding box center [526, 396] width 1052 height 700
click at [500, 439] on div "© Mapbox © OpenStreetMap Improve this map" at bounding box center [526, 396] width 1052 height 700
click at [712, 234] on div "Insights" at bounding box center [1369, 234] width 37 height 33
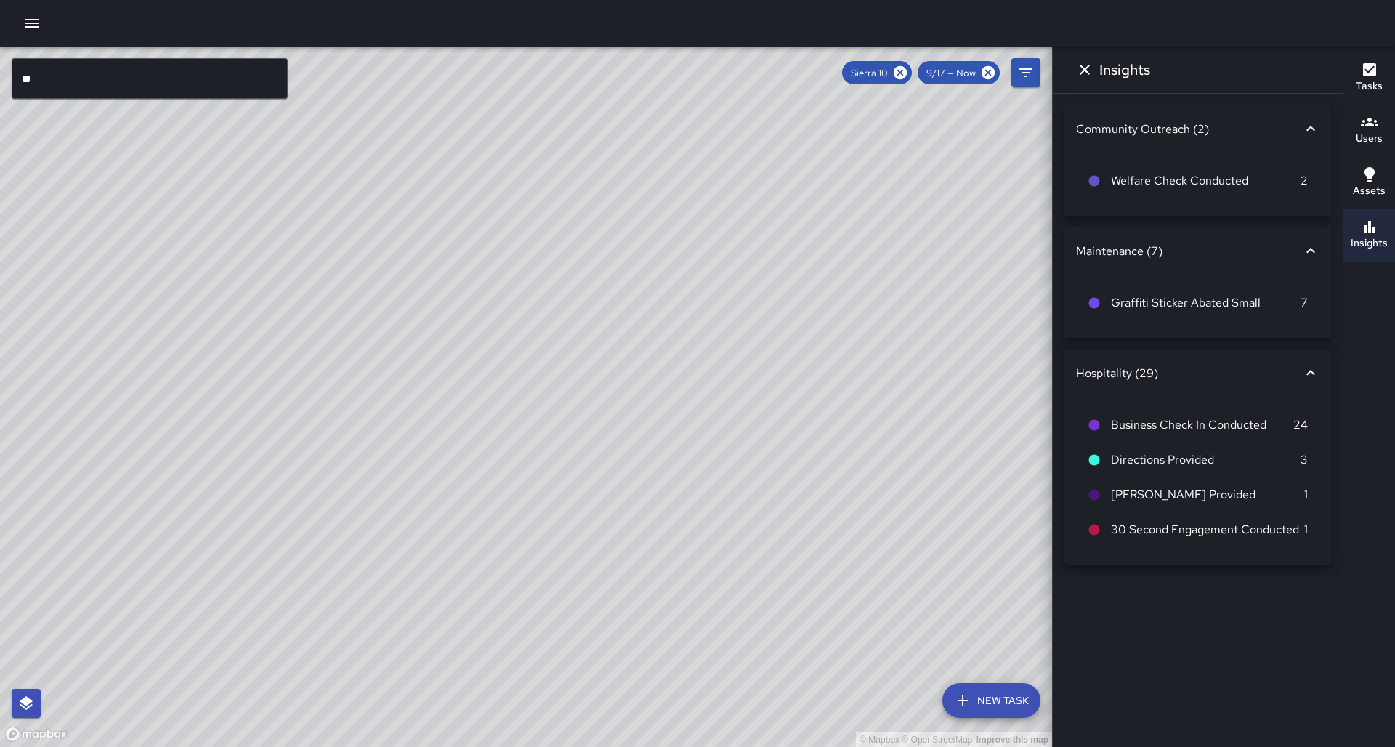
click at [712, 74] on button "Tasks" at bounding box center [1369, 78] width 52 height 52
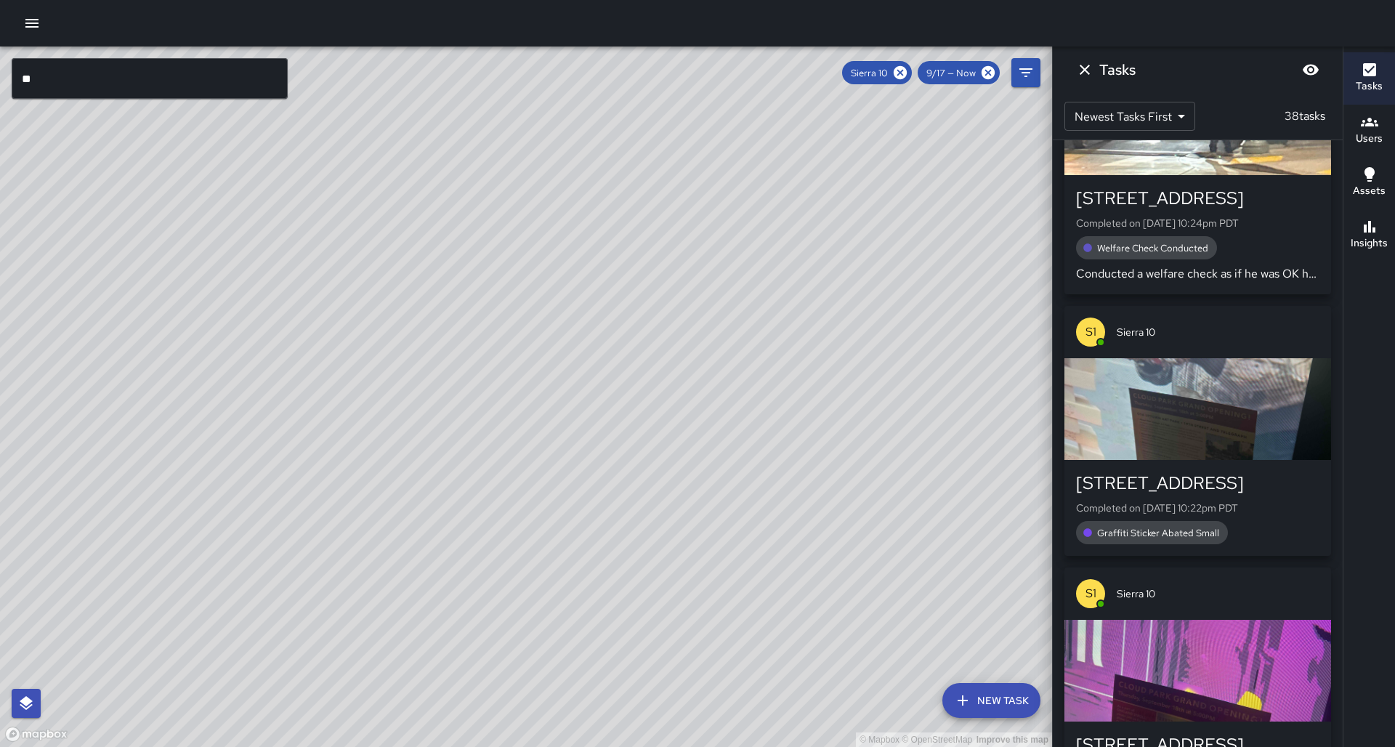
scroll to position [396, 0]
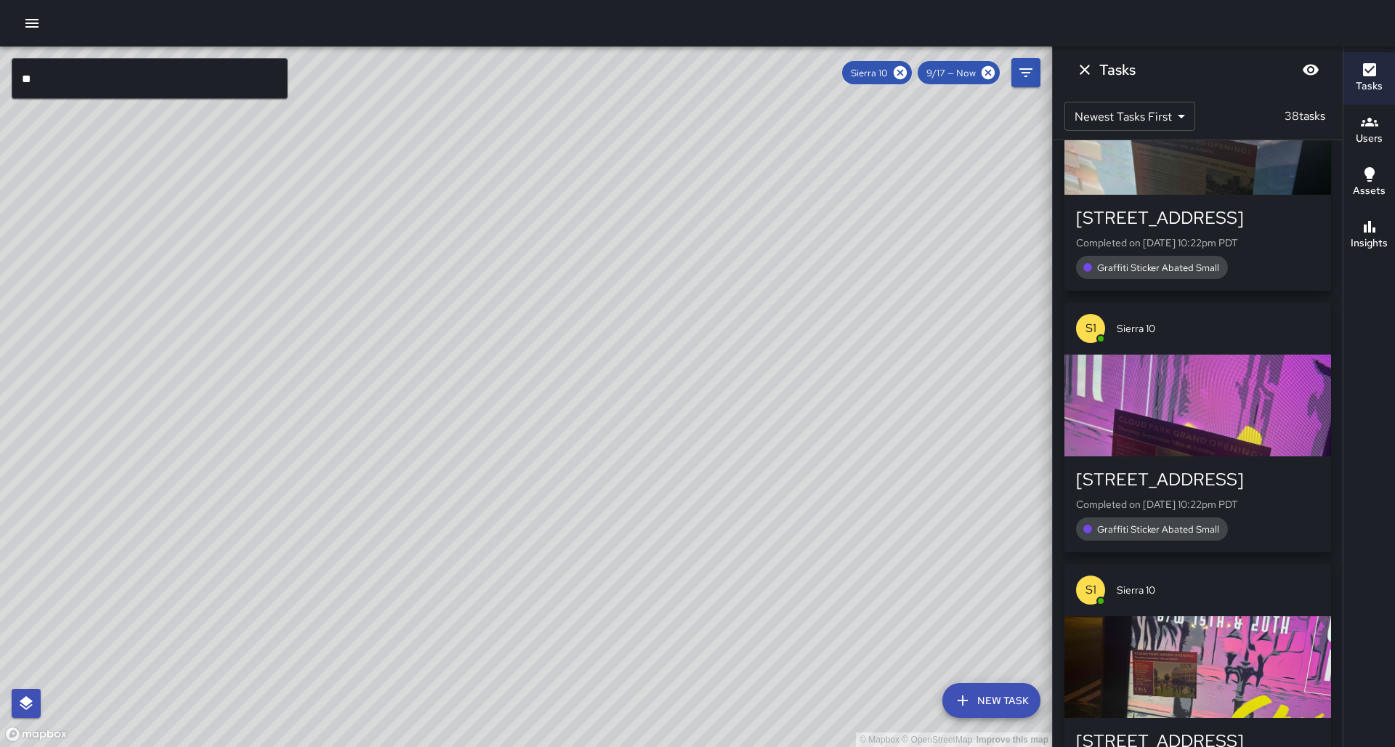
click at [712, 223] on button "Insights" at bounding box center [1369, 235] width 52 height 52
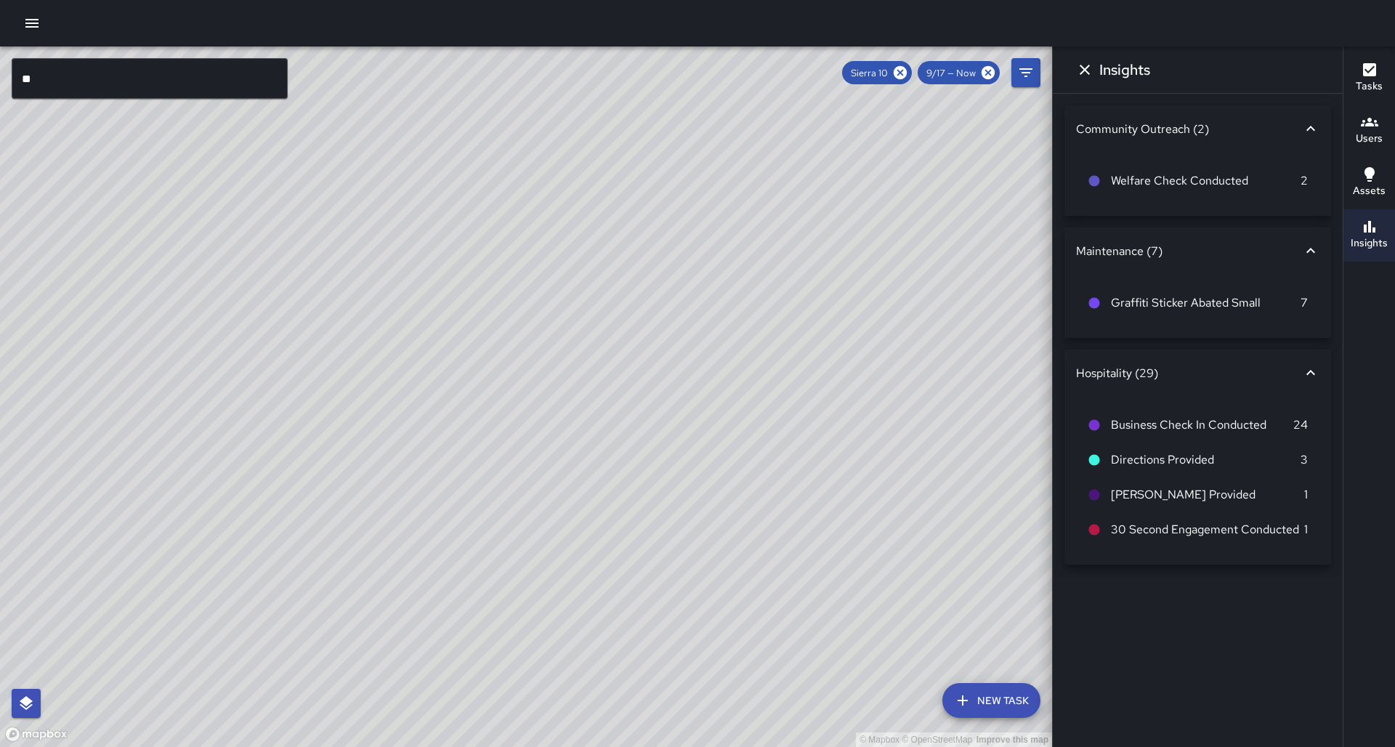
click at [712, 86] on h6 "Tasks" at bounding box center [1369, 86] width 27 height 16
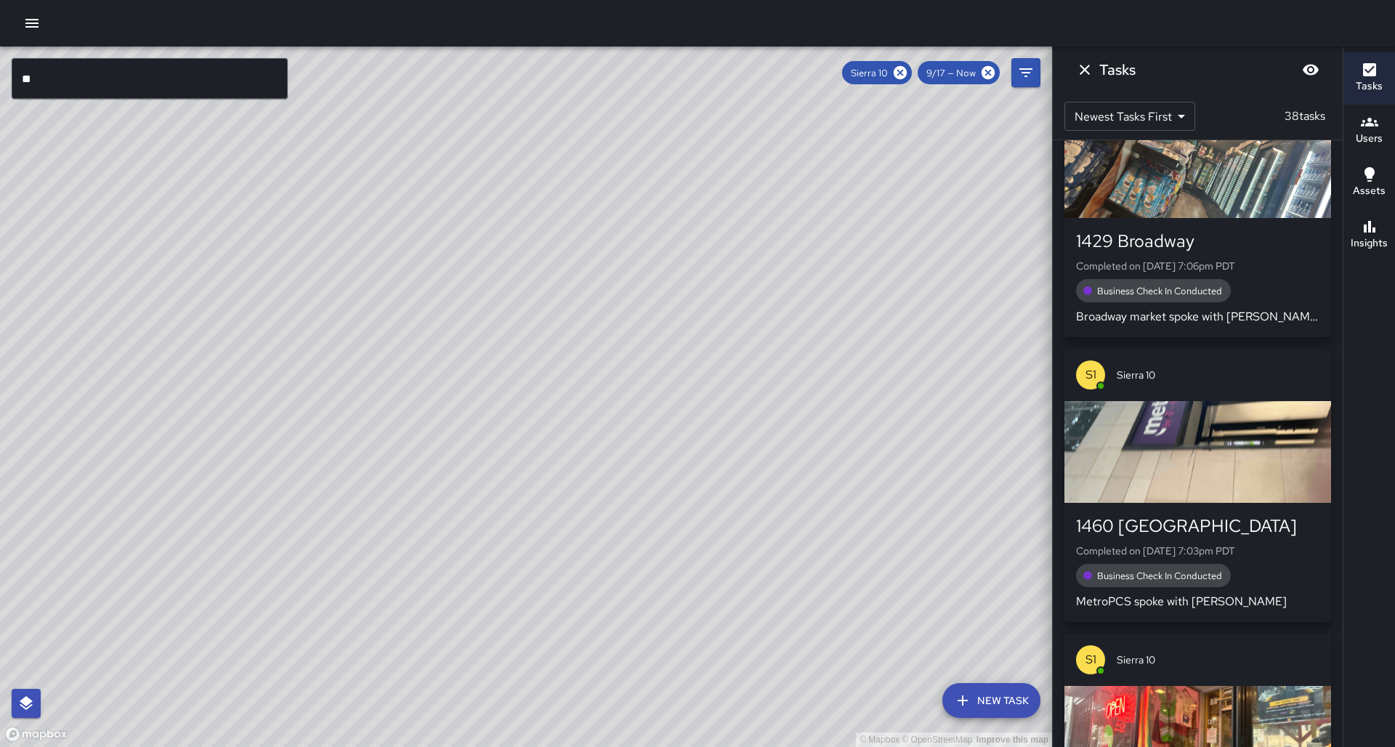
scroll to position [2809, 0]
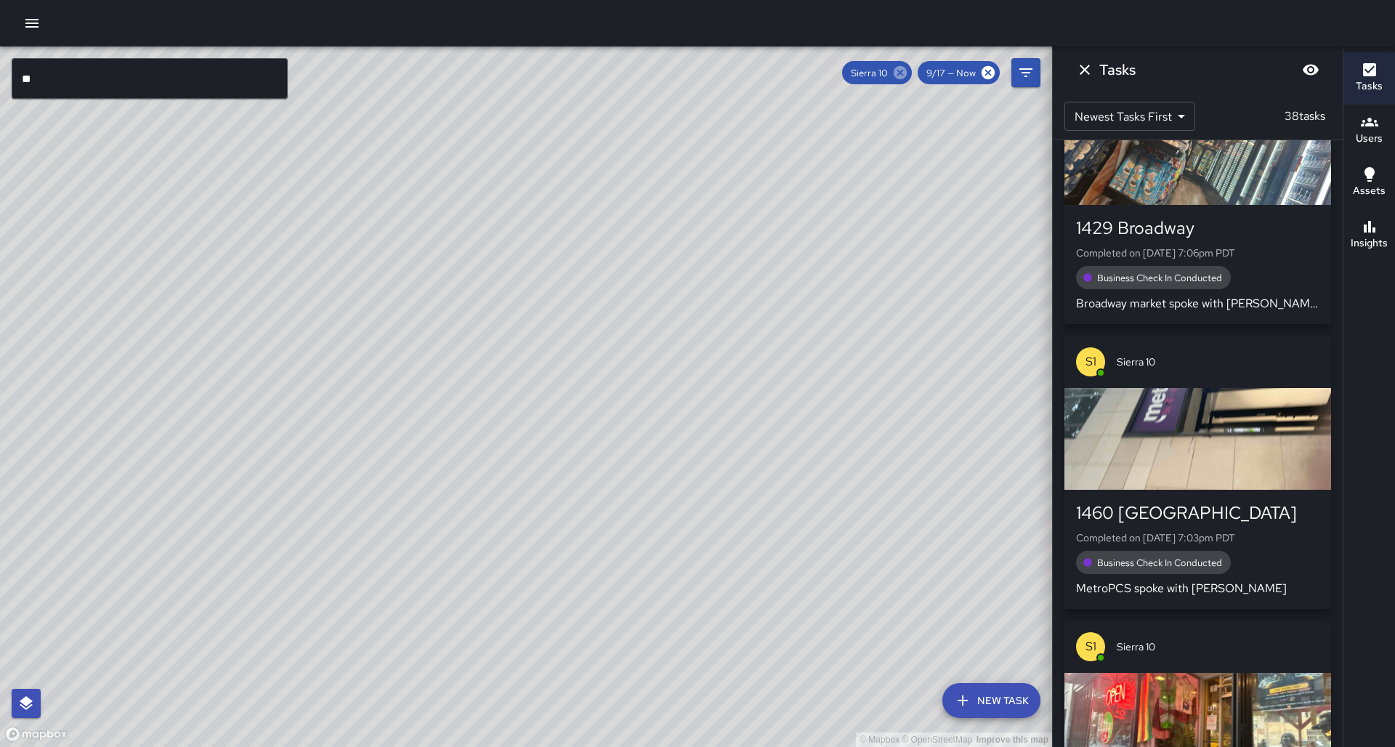
click at [712, 70] on icon at bounding box center [900, 72] width 13 height 13
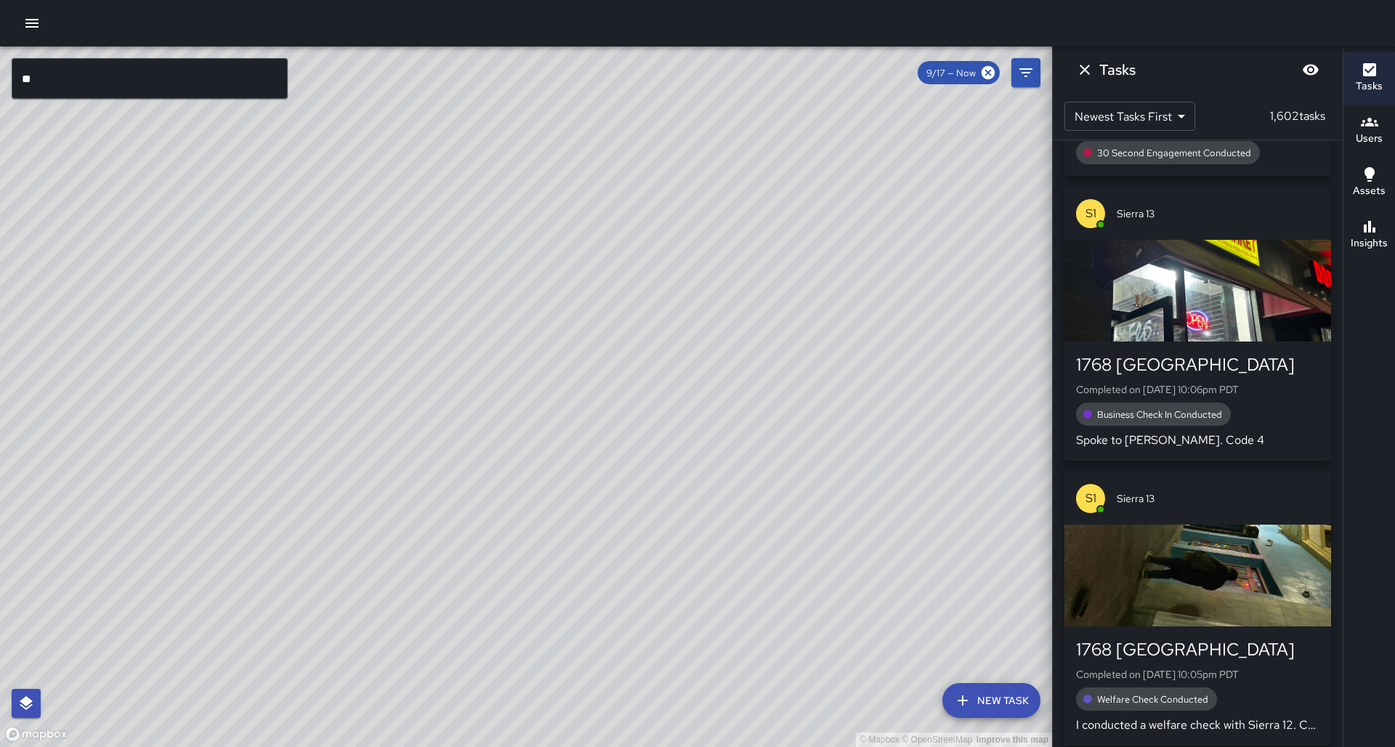
scroll to position [0, 0]
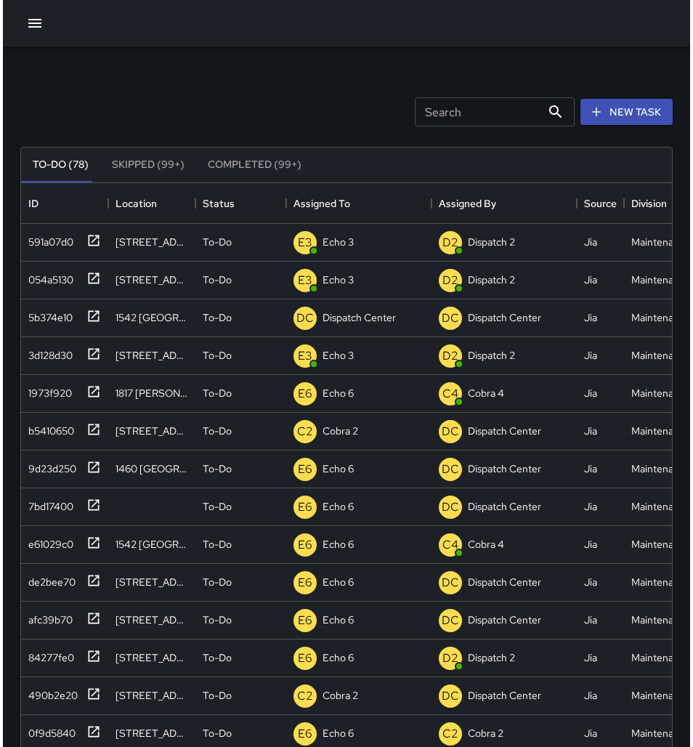
scroll to position [615, 657]
